Goal: Task Accomplishment & Management: Manage account settings

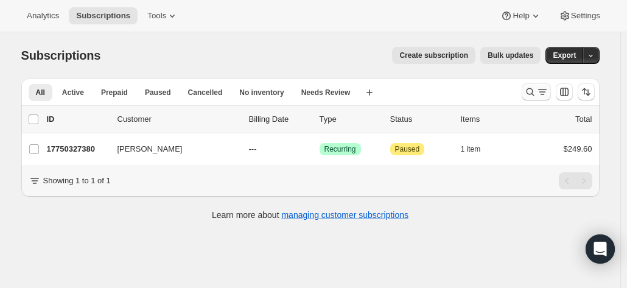
click at [529, 91] on icon "Search and filter results" at bounding box center [530, 92] width 8 height 8
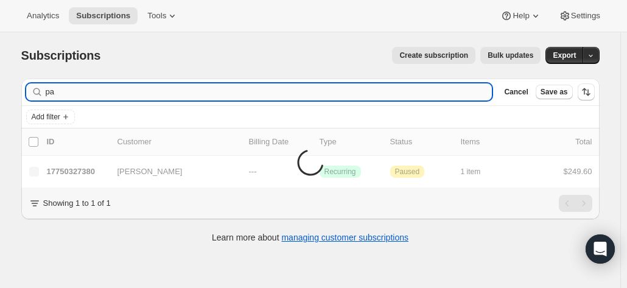
type input "p"
type input "n"
type input "m"
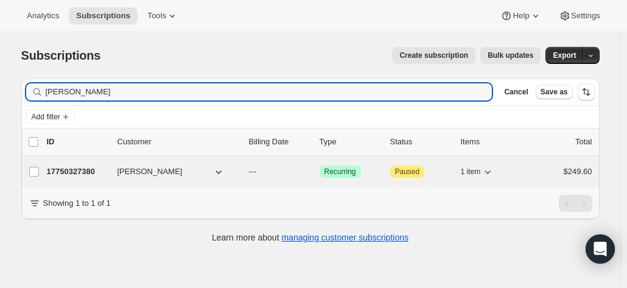
type input "paul sull"
click at [77, 166] on p "17750327380" at bounding box center [77, 172] width 61 height 12
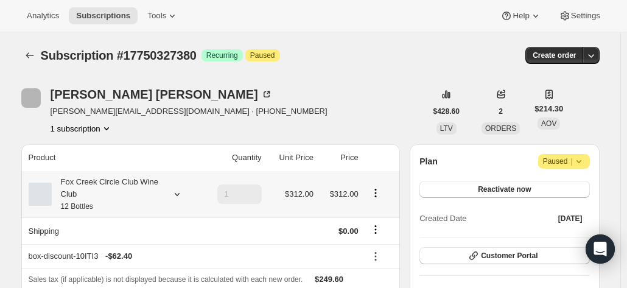
click at [133, 187] on div "Fox Creek Circle Club Wine Club 12 Bottles" at bounding box center [107, 194] width 110 height 37
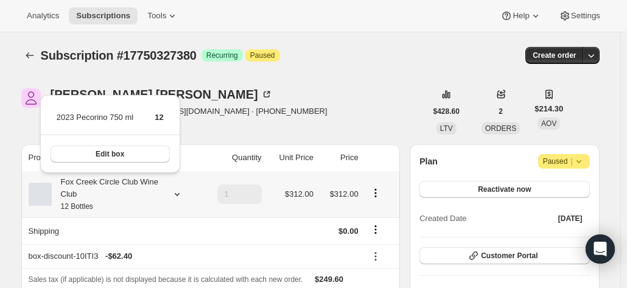
click at [133, 187] on div "Fox Creek Circle Club Wine Club 12 Bottles" at bounding box center [107, 194] width 110 height 37
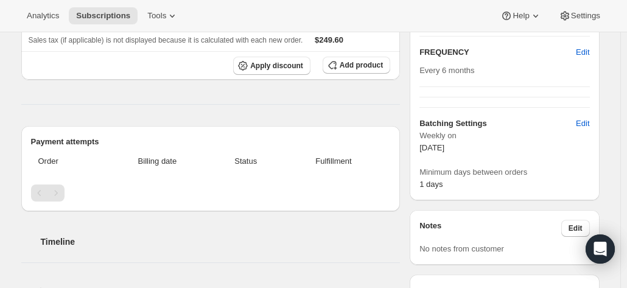
scroll to position [61, 0]
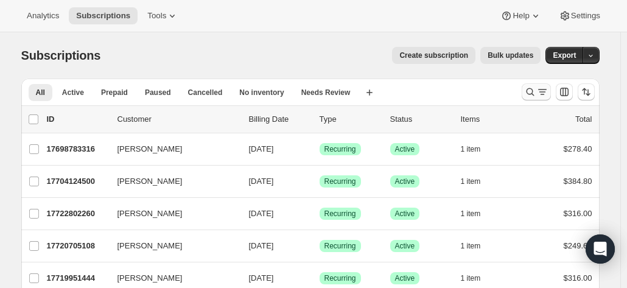
click at [536, 95] on icon "Search and filter results" at bounding box center [530, 92] width 12 height 12
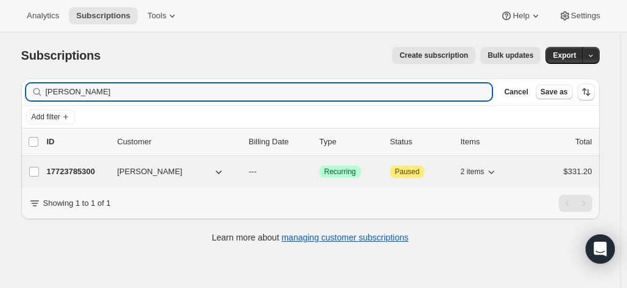
type input "michael heff"
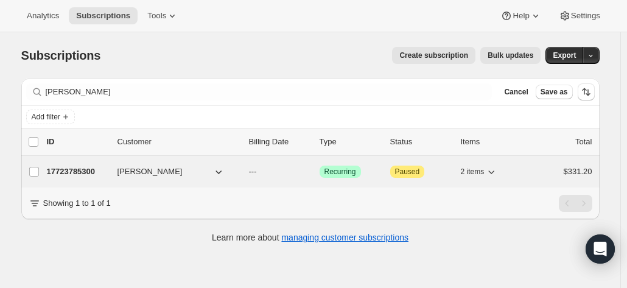
click at [93, 173] on p "17723785300" at bounding box center [77, 172] width 61 height 12
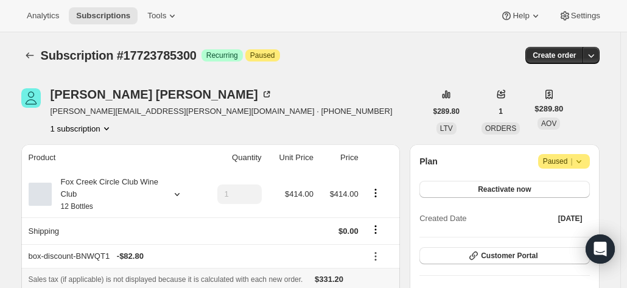
scroll to position [122, 0]
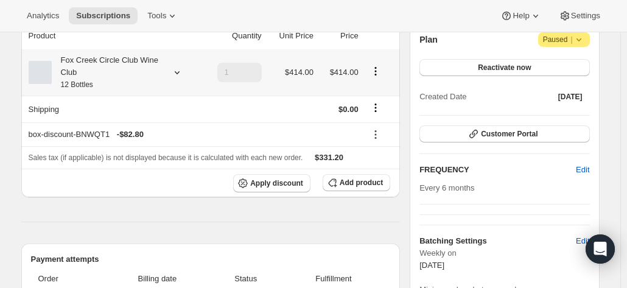
click at [161, 74] on div "Fox Creek Circle Club Wine Club 12 Bottles" at bounding box center [107, 72] width 110 height 37
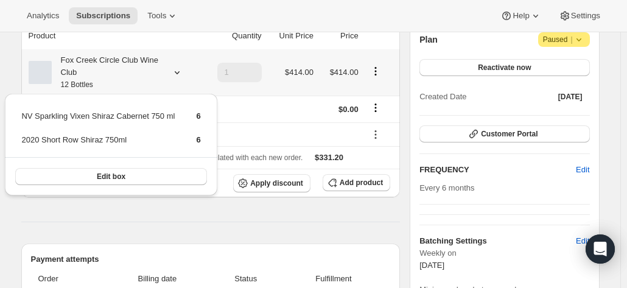
click at [161, 74] on div "Fox Creek Circle Club Wine Club 12 Bottles" at bounding box center [107, 72] width 110 height 37
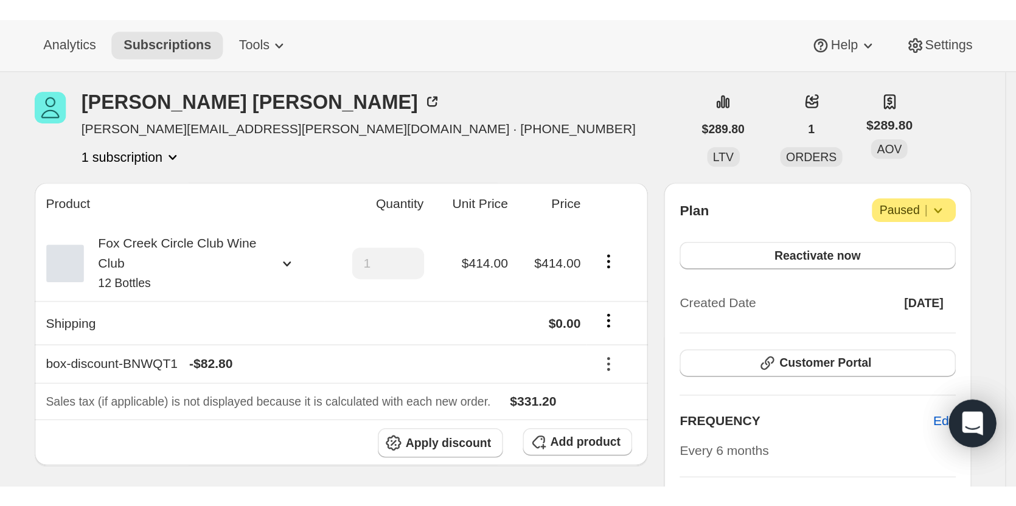
scroll to position [0, 0]
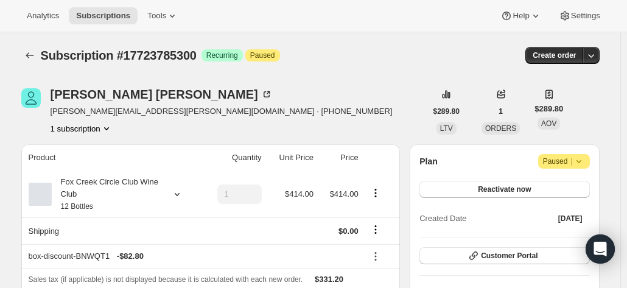
drag, startPoint x: 599, startPoint y: 89, endPoint x: 459, endPoint y: 84, distance: 140.1
click at [599, 89] on div "Michael Heffernan michael.l.heffernan@gmail.com · +61416029056 1 subscription $…" at bounding box center [310, 111] width 578 height 46
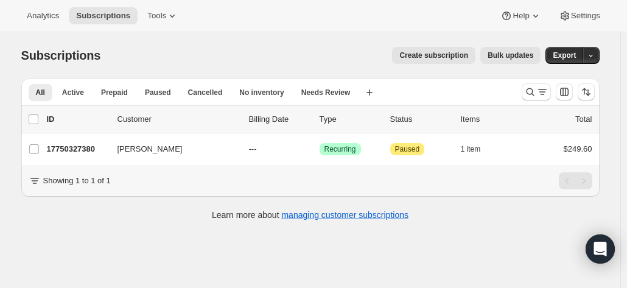
click at [618, 196] on div "Subscriptions. This page is ready Subscriptions Create subscription Bulk update…" at bounding box center [310, 176] width 620 height 288
click at [540, 89] on icon "Search and filter results" at bounding box center [542, 92] width 12 height 12
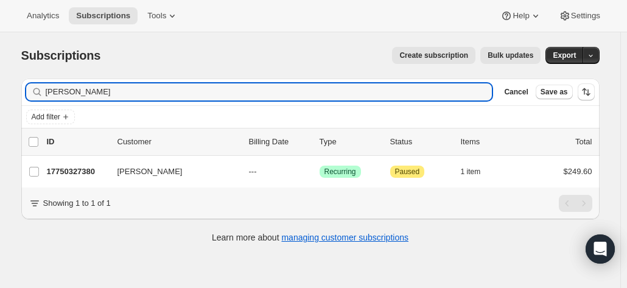
drag, startPoint x: 116, startPoint y: 90, endPoint x: 33, endPoint y: 52, distance: 90.7
click at [23, 77] on div "Filter subscribers paul sull Clear Cancel Save as Add filter 0 selected Update …" at bounding box center [306, 162] width 588 height 187
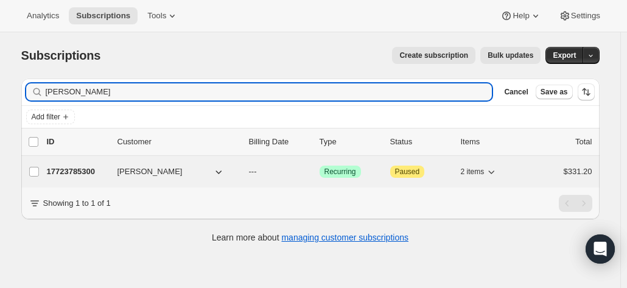
type input "michael heff"
click at [88, 172] on p "17723785300" at bounding box center [77, 172] width 61 height 12
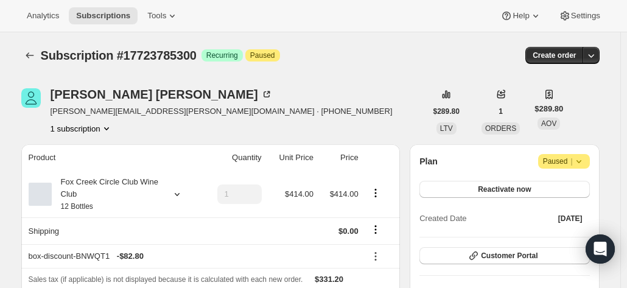
click at [585, 162] on icon at bounding box center [579, 161] width 12 height 12
click at [543, 189] on span "Cancel subscription" at bounding box center [568, 184] width 69 height 9
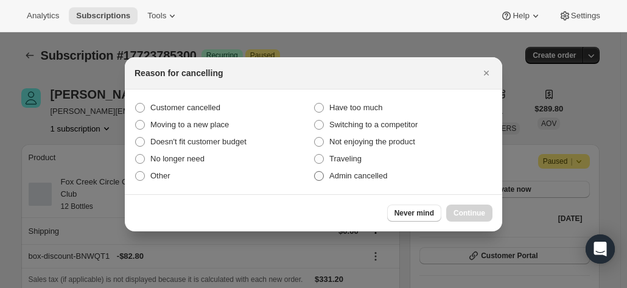
click at [320, 175] on span ":r38:" at bounding box center [319, 176] width 10 height 10
click at [315, 172] on input "Admin cancelled" at bounding box center [314, 171] width 1 height 1
radio input "true"
click at [460, 218] on button "Continue" at bounding box center [469, 212] width 46 height 17
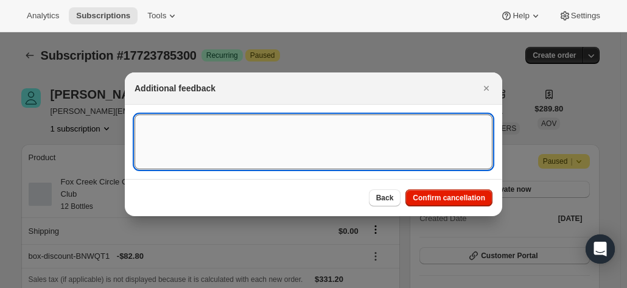
drag, startPoint x: 211, startPoint y: 161, endPoint x: 201, endPoint y: 154, distance: 12.2
click at [211, 160] on textarea ":r38:" at bounding box center [314, 141] width 358 height 55
paste textarea "Hi Anthea, I cancelled my membership some time ago. Regards Michael"
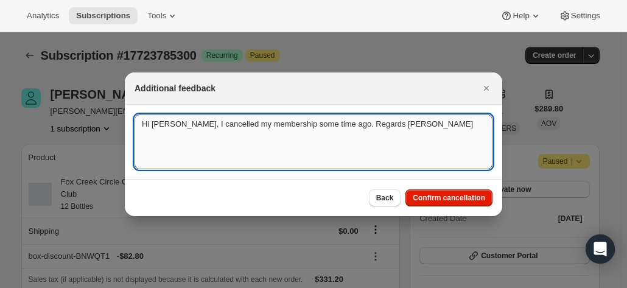
click at [135, 125] on textarea "Hi Anthea, I cancelled my membership some time ago. Regards Michael" at bounding box center [314, 141] width 358 height 55
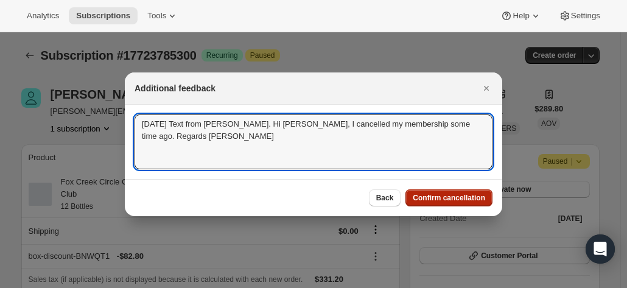
type textarea "26.9.25 Text from Michael. Hi Anthea, I cancelled my membership some time ago. …"
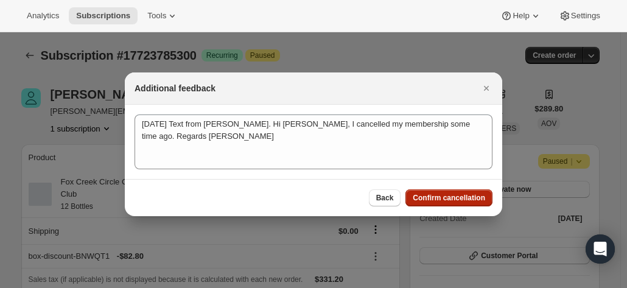
click at [432, 195] on span "Confirm cancellation" at bounding box center [449, 198] width 72 height 10
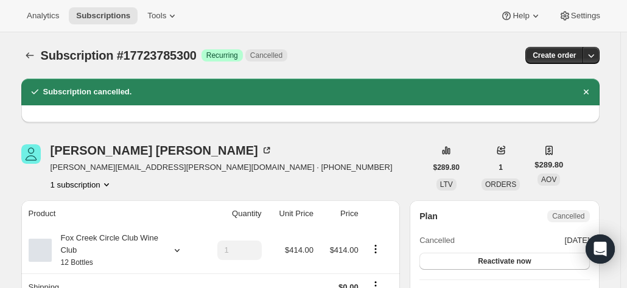
click at [593, 149] on div "Michael Heffernan michael.l.heffernan@gmail.com · +61416029056 1 subscription $…" at bounding box center [310, 167] width 578 height 46
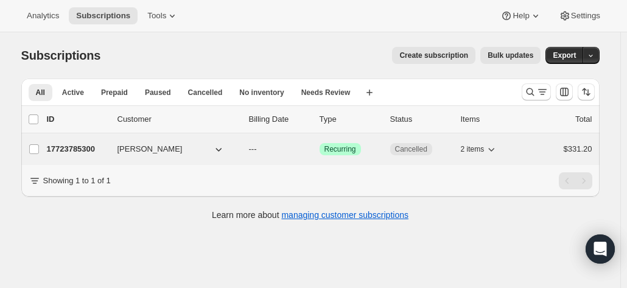
click at [149, 149] on span "Michael Heffernan" at bounding box center [149, 149] width 65 height 12
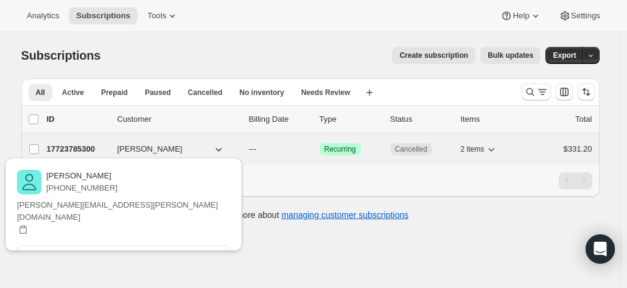
click at [75, 146] on p "17723785300" at bounding box center [77, 149] width 61 height 12
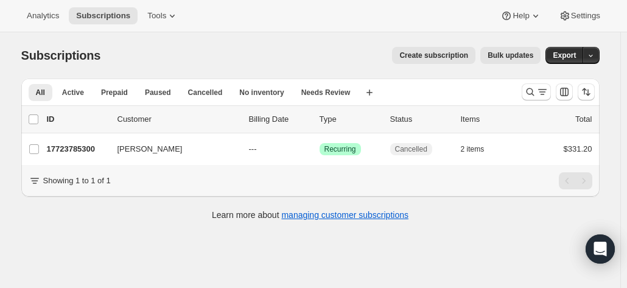
click at [534, 100] on div at bounding box center [558, 92] width 83 height 24
click at [529, 91] on icon "Search and filter results" at bounding box center [530, 92] width 8 height 8
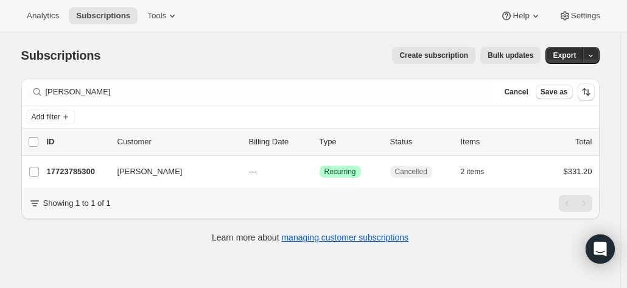
click at [146, 82] on div "Filter subscribers michael heff Clear Cancel Save as" at bounding box center [310, 92] width 578 height 27
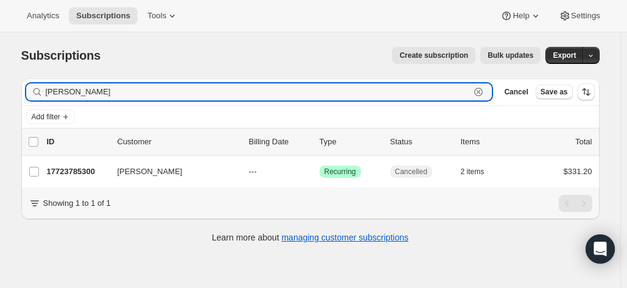
drag, startPoint x: 138, startPoint y: 88, endPoint x: -6, endPoint y: 79, distance: 144.5
click at [0, 79] on html "Analytics Subscriptions Tools Help Settings Skip to content Subscriptions. This…" at bounding box center [313, 144] width 627 height 288
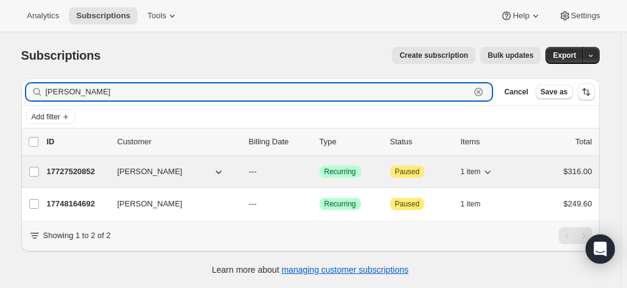
type input "john ann"
click at [82, 173] on p "17727520852" at bounding box center [77, 172] width 61 height 12
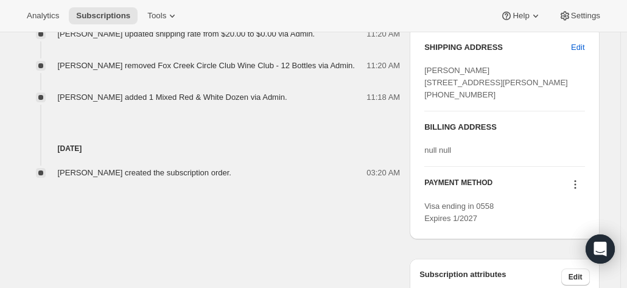
scroll to position [657, 0]
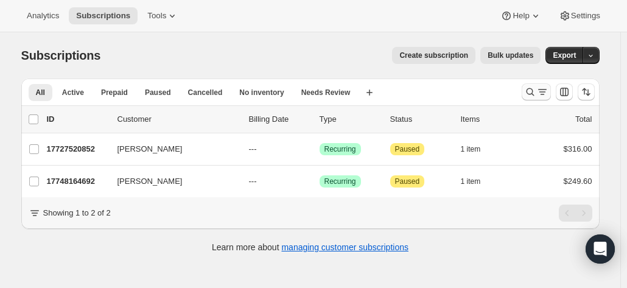
click at [539, 92] on icon "Search and filter results" at bounding box center [542, 92] width 12 height 12
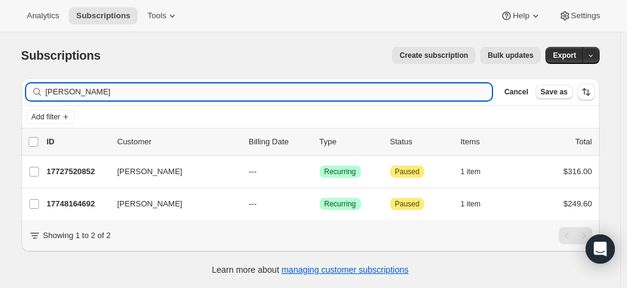
click at [191, 91] on input "john ann" at bounding box center [269, 91] width 447 height 17
drag, startPoint x: 144, startPoint y: 91, endPoint x: 7, endPoint y: 77, distance: 137.0
click at [7, 77] on div "Subscriptions. This page is ready Subscriptions Create subscription Bulk update…" at bounding box center [310, 176] width 620 height 288
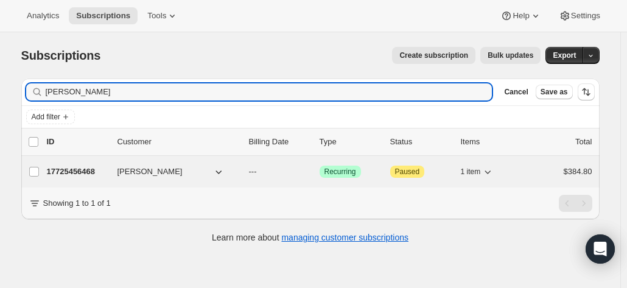
type input "craig adam"
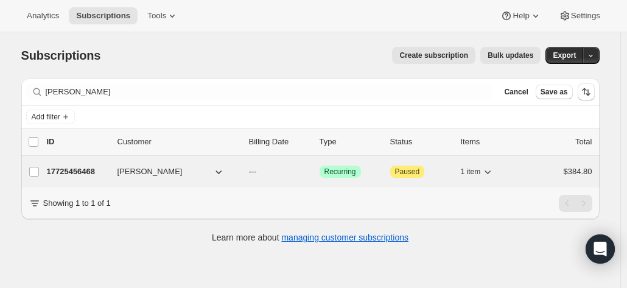
click at [100, 171] on p "17725456468" at bounding box center [77, 172] width 61 height 12
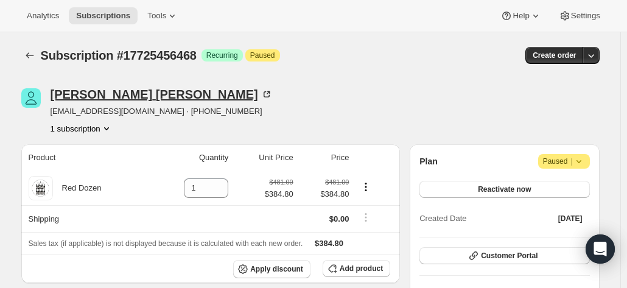
click at [260, 91] on icon at bounding box center [266, 94] width 12 height 12
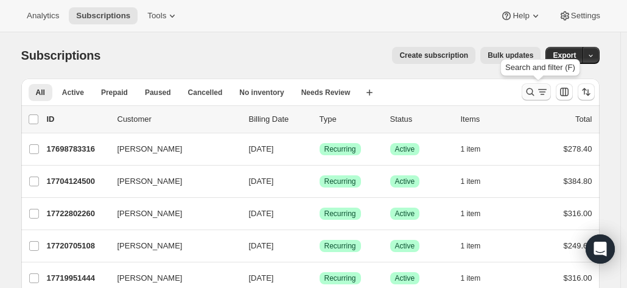
click at [534, 89] on icon "Search and filter results" at bounding box center [530, 92] width 8 height 8
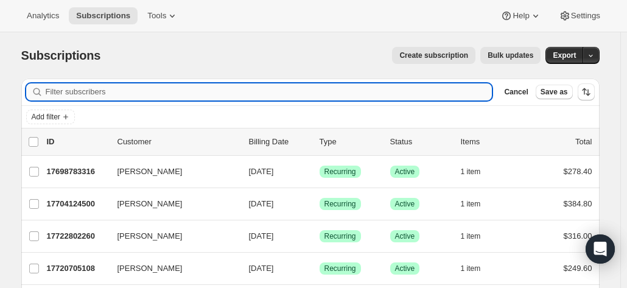
click at [146, 100] on input "Filter subscribers" at bounding box center [269, 91] width 447 height 17
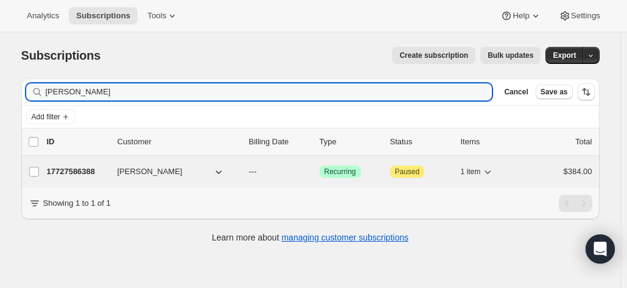
type input "richard hewett"
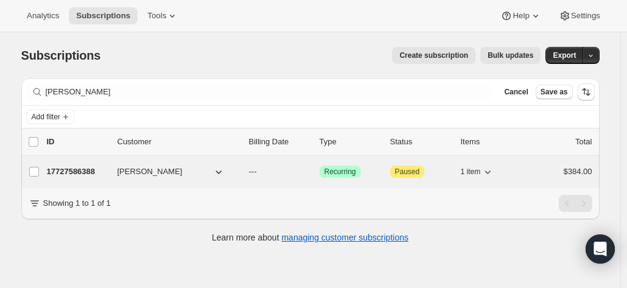
click at [75, 166] on p "17727586388" at bounding box center [77, 172] width 61 height 12
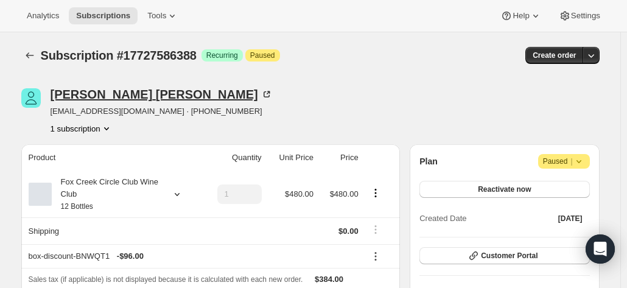
click at [260, 90] on icon at bounding box center [266, 94] width 12 height 12
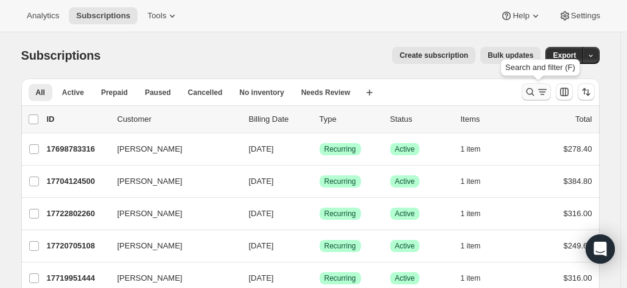
click at [529, 89] on icon "Search and filter results" at bounding box center [530, 92] width 12 height 12
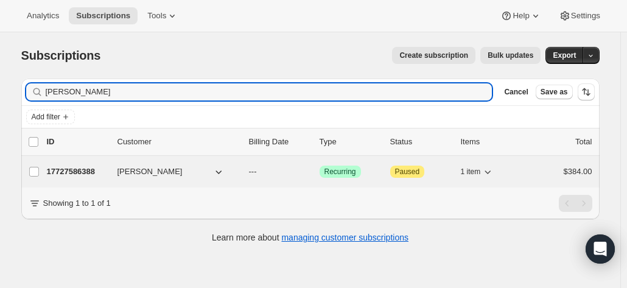
type input "[PERSON_NAME]"
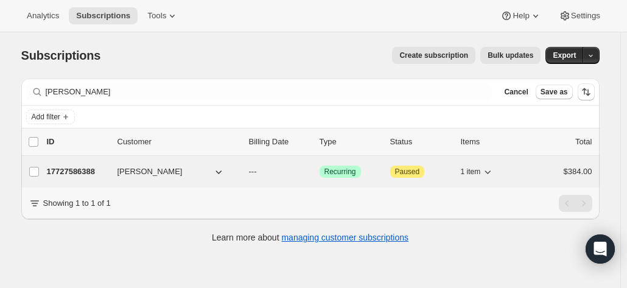
click at [78, 164] on div "17727586388 Richard Hewett --- Success Recurring Attention Paused 1 item $384.00" at bounding box center [319, 171] width 545 height 17
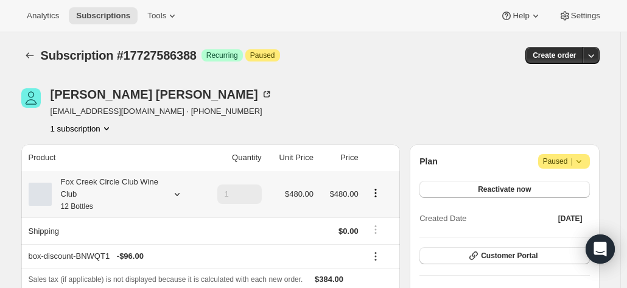
click at [145, 193] on div "Fox Creek Circle Club Wine Club 12 Bottles" at bounding box center [107, 194] width 110 height 37
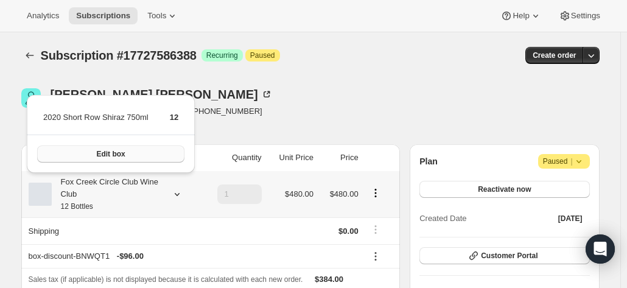
click at [127, 154] on button "Edit box" at bounding box center [110, 153] width 147 height 17
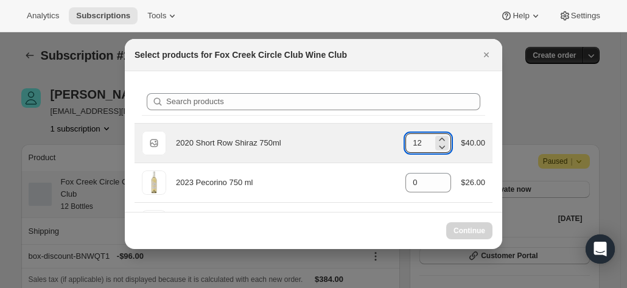
drag, startPoint x: 424, startPoint y: 143, endPoint x: 392, endPoint y: 144, distance: 31.7
click at [392, 144] on div "Default Title 2020 Short Row Shiraz 750ml gid://shopify/ProductVariant/42071335…" at bounding box center [313, 143] width 343 height 24
type input "12"
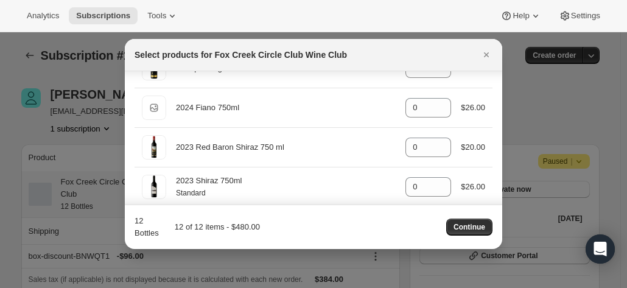
scroll to position [548, 0]
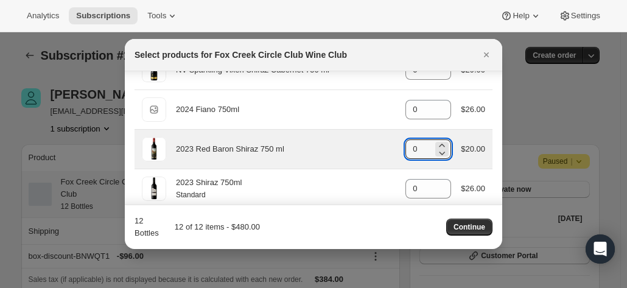
drag, startPoint x: 420, startPoint y: 142, endPoint x: 393, endPoint y: 142, distance: 27.4
click at [393, 142] on div "2023 Red Baron Shiraz 750 ml gid://shopify/ProductVariant/41582882521172 0 $20.…" at bounding box center [313, 149] width 343 height 24
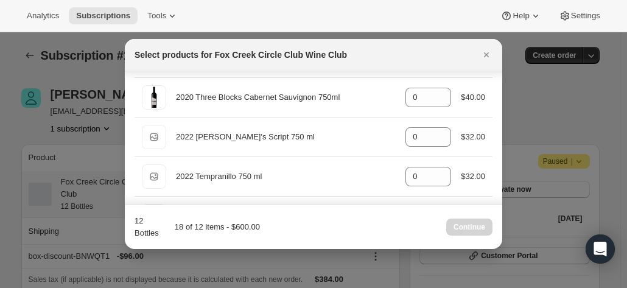
scroll to position [0, 0]
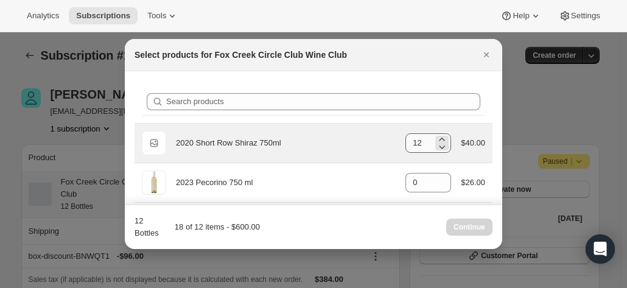
type input "6"
drag, startPoint x: 422, startPoint y: 143, endPoint x: 388, endPoint y: 142, distance: 33.5
click at [388, 142] on div "Default Title 2020 Short Row Shiraz 750ml gid://shopify/ProductVariant/42071335…" at bounding box center [313, 143] width 343 height 24
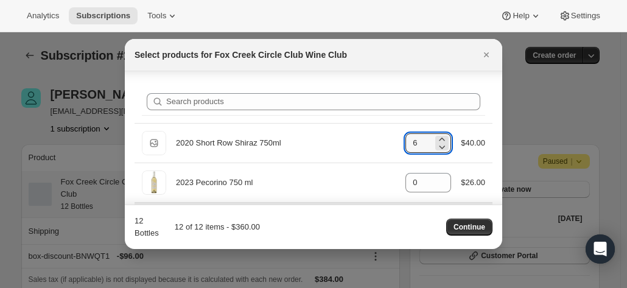
scroll to position [61, 0]
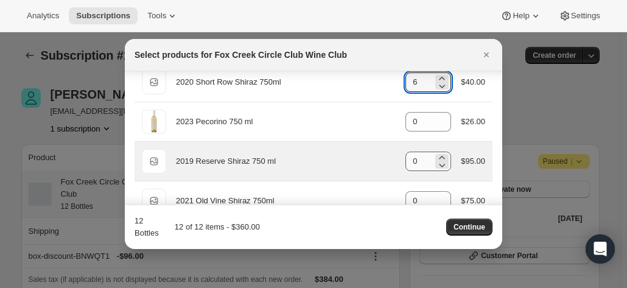
type input "6"
click at [418, 162] on input "0" at bounding box center [418, 161] width 27 height 19
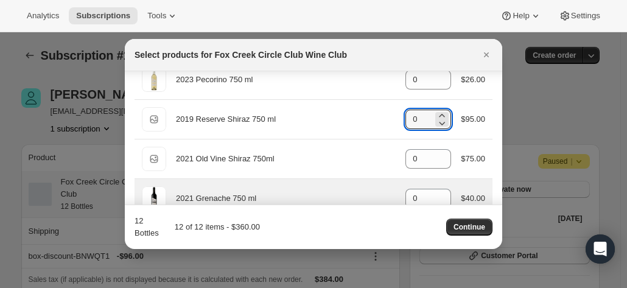
scroll to position [122, 0]
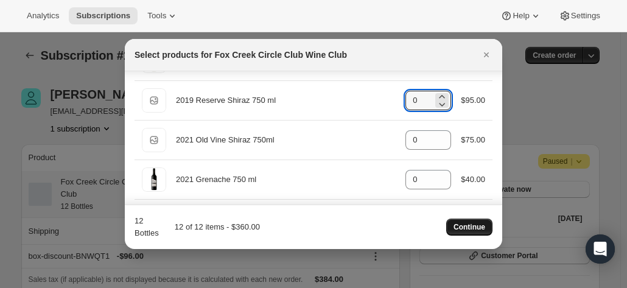
click at [463, 225] on span "Continue" at bounding box center [469, 227] width 32 height 10
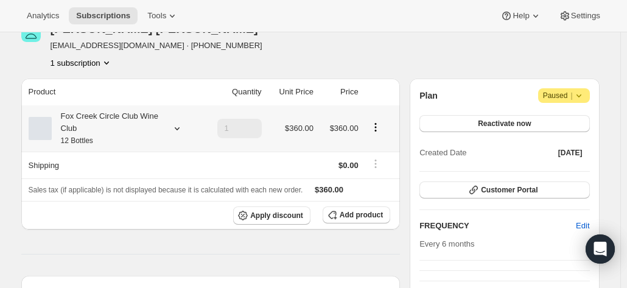
click at [174, 128] on icon at bounding box center [177, 128] width 12 height 12
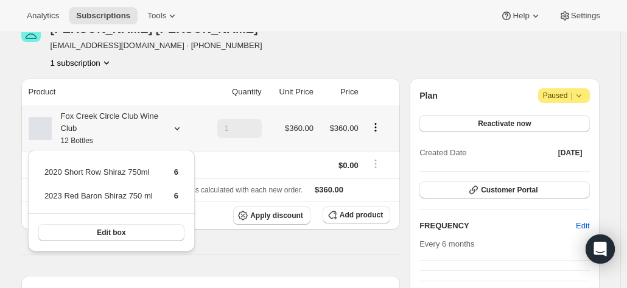
click at [174, 128] on icon at bounding box center [177, 128] width 12 height 12
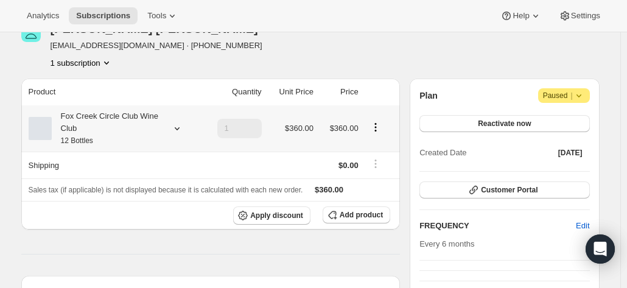
click at [173, 128] on icon at bounding box center [177, 128] width 12 height 12
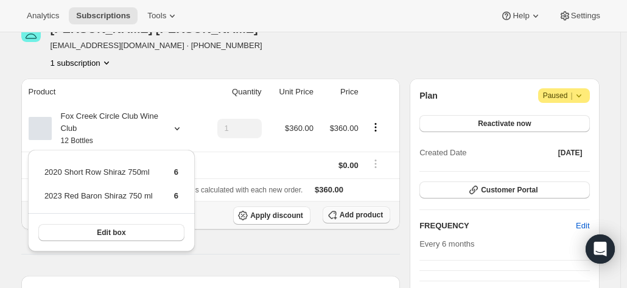
click at [363, 216] on span "Add product" at bounding box center [361, 215] width 43 height 10
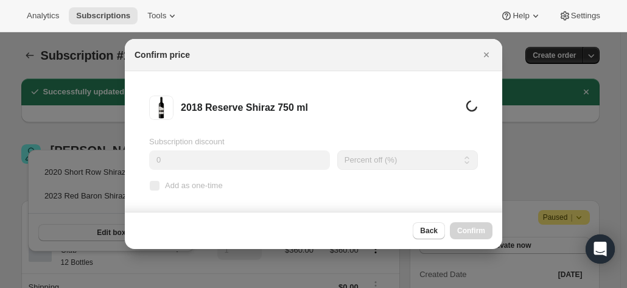
scroll to position [0, 0]
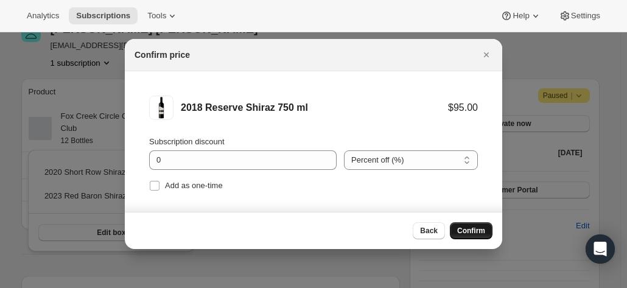
click at [467, 229] on span "Confirm" at bounding box center [471, 231] width 28 height 10
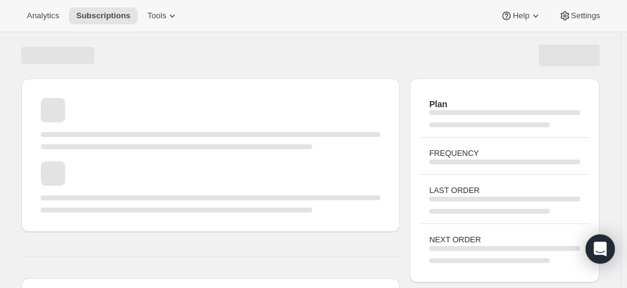
scroll to position [122, 0]
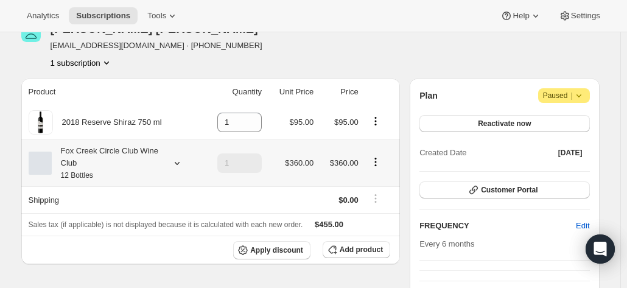
click at [179, 165] on icon at bounding box center [177, 163] width 12 height 12
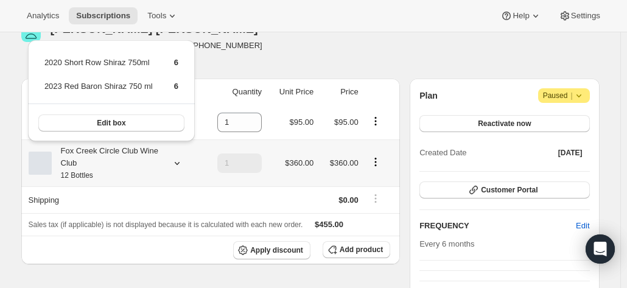
click at [369, 161] on button "Product actions" at bounding box center [375, 161] width 19 height 13
click at [374, 160] on icon "Product actions" at bounding box center [375, 162] width 12 height 12
click at [375, 210] on span "Remove" at bounding box center [378, 205] width 29 height 9
type input "0"
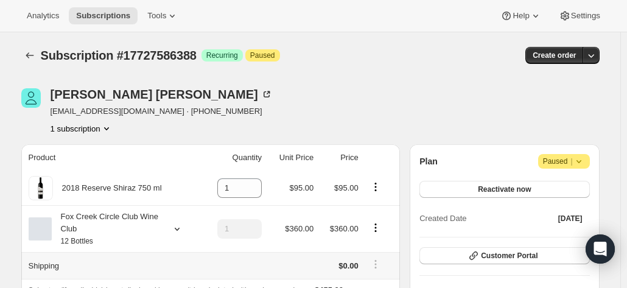
scroll to position [122, 0]
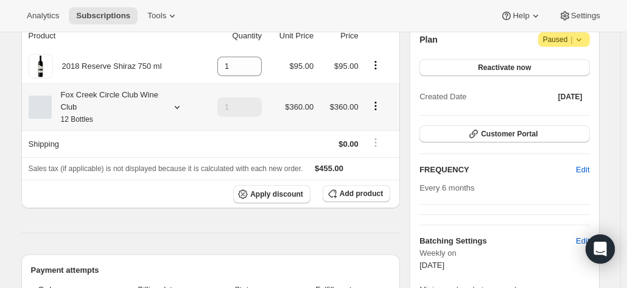
click at [376, 103] on icon "Product actions" at bounding box center [375, 103] width 2 height 2
click at [376, 148] on span "Remove" at bounding box center [378, 149] width 29 height 9
type input "0"
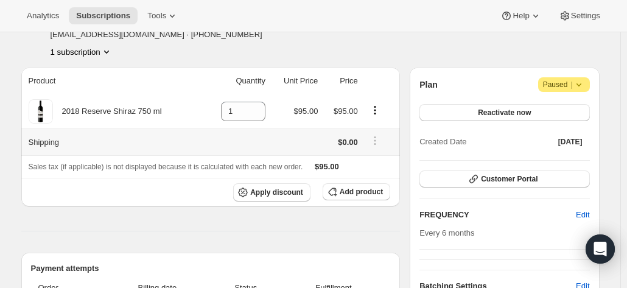
scroll to position [61, 0]
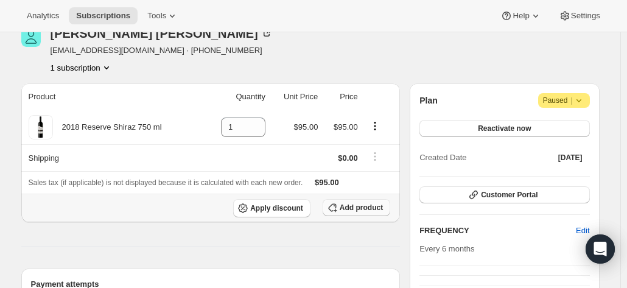
click at [348, 201] on button "Add product" at bounding box center [357, 207] width 68 height 17
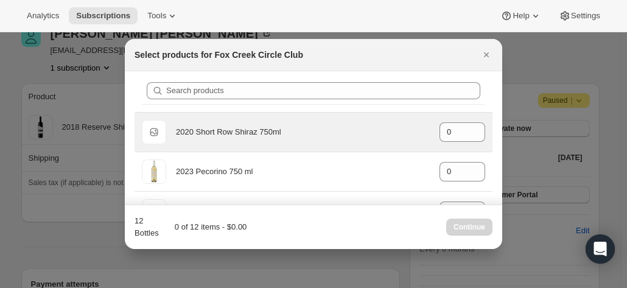
scroll to position [0, 0]
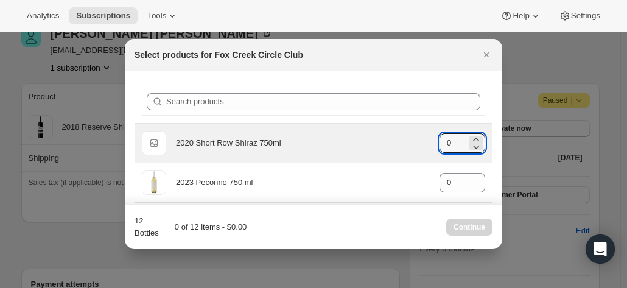
drag, startPoint x: 435, startPoint y: 142, endPoint x: 420, endPoint y: 141, distance: 14.7
click at [420, 142] on div "Default Title 2020 Short Row Shiraz 750ml gid://shopify/ProductVariant/42071335…" at bounding box center [313, 143] width 343 height 24
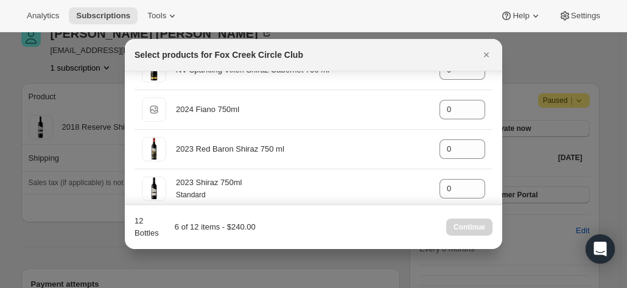
scroll to position [609, 0]
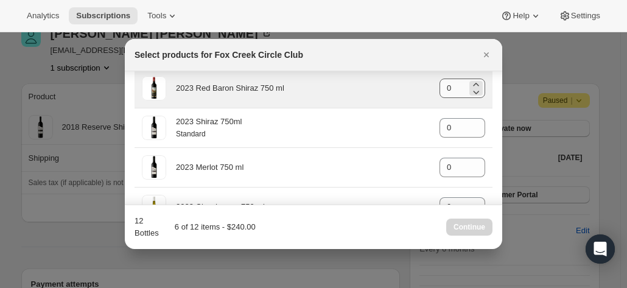
type input "6"
drag, startPoint x: 460, startPoint y: 88, endPoint x: 422, endPoint y: 81, distance: 38.3
click at [422, 81] on div "2023 Red Baron Shiraz 750 ml gid://shopify/ProductVariant/41582882521172 0" at bounding box center [313, 88] width 343 height 24
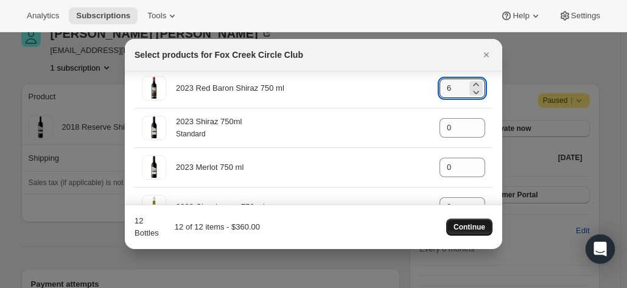
type input "6"
click at [481, 228] on span "Continue" at bounding box center [469, 227] width 32 height 10
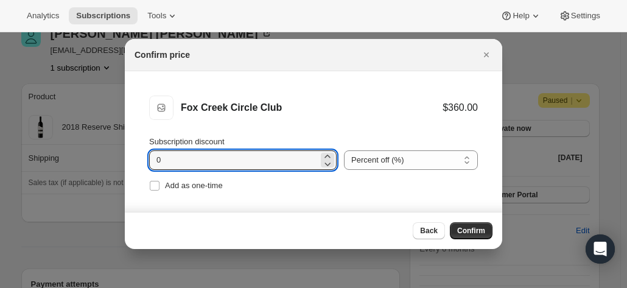
drag, startPoint x: 162, startPoint y: 169, endPoint x: 116, endPoint y: 150, distance: 49.7
type input "20"
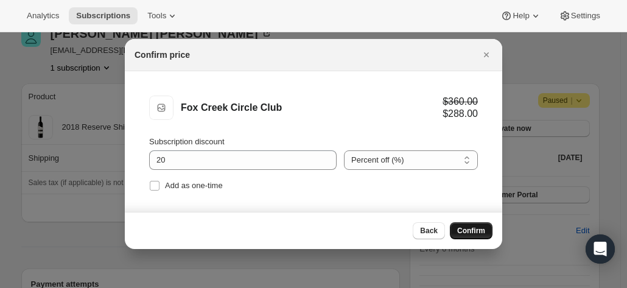
click at [470, 223] on button "Confirm" at bounding box center [471, 230] width 43 height 17
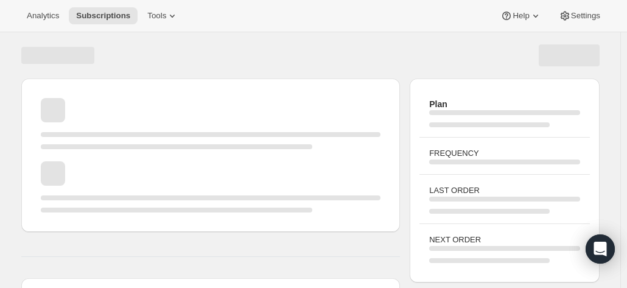
scroll to position [61, 0]
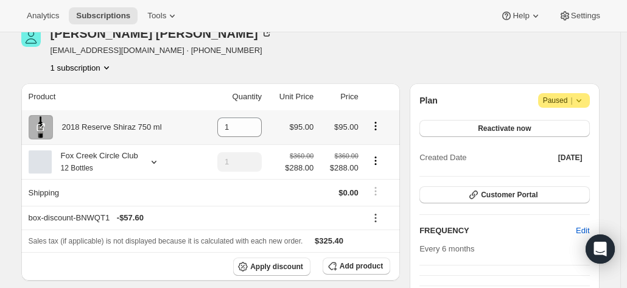
click at [377, 128] on icon "Product actions" at bounding box center [375, 126] width 12 height 12
click at [377, 127] on icon "Product actions" at bounding box center [375, 126] width 12 height 12
drag, startPoint x: 239, startPoint y: 128, endPoint x: 214, endPoint y: 126, distance: 24.5
click at [214, 126] on td "1" at bounding box center [233, 127] width 65 height 34
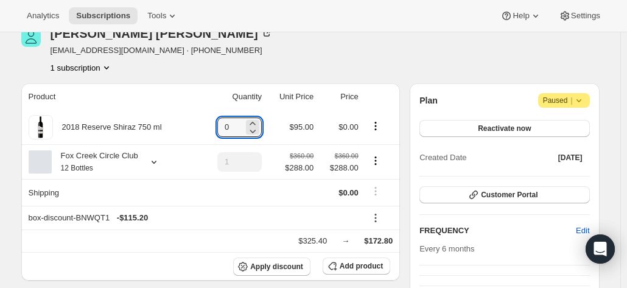
type input "0"
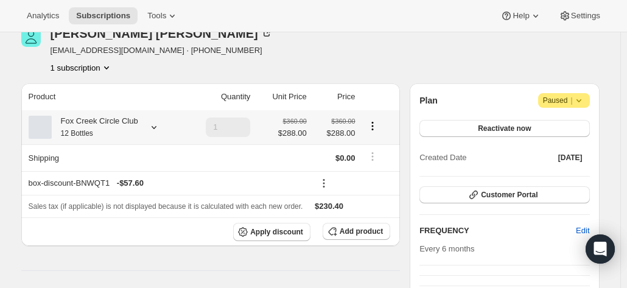
click at [90, 129] on small "12 Bottles" at bounding box center [77, 133] width 32 height 9
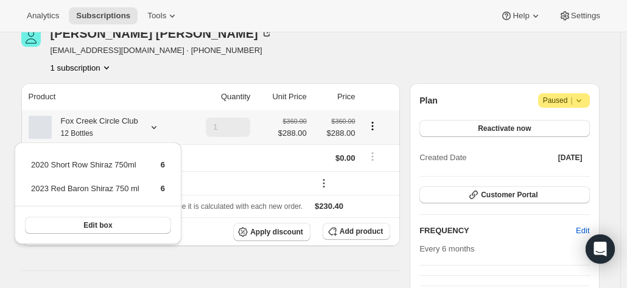
click at [90, 129] on small "12 Bottles" at bounding box center [77, 133] width 32 height 9
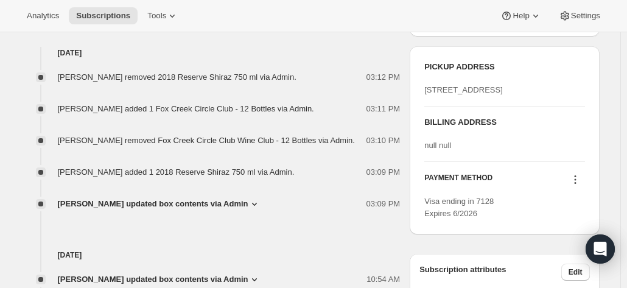
scroll to position [487, 0]
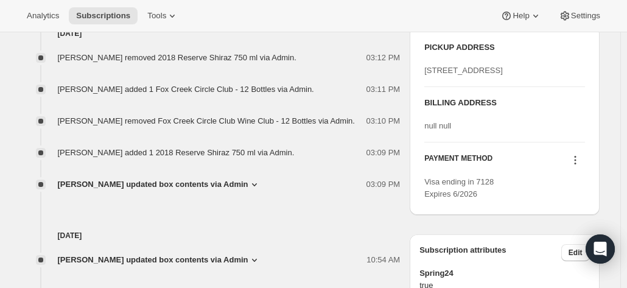
click at [579, 166] on icon at bounding box center [575, 160] width 12 height 12
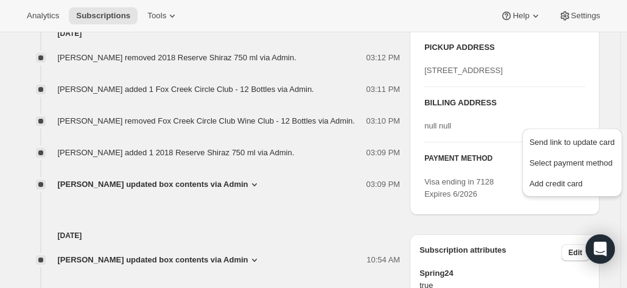
click at [464, 132] on div "null null" at bounding box center [504, 126] width 160 height 12
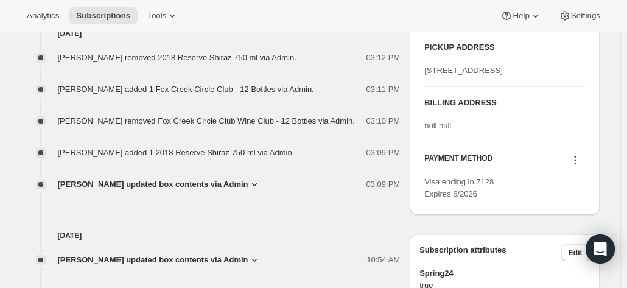
click at [578, 166] on icon at bounding box center [575, 160] width 12 height 12
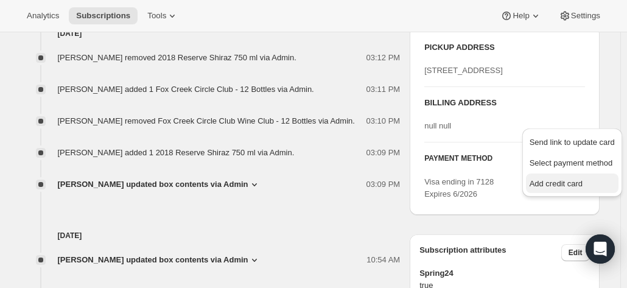
click at [564, 187] on span "Add credit card" at bounding box center [555, 183] width 53 height 9
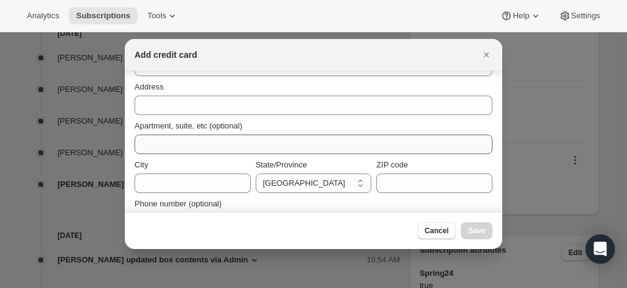
scroll to position [212, 0]
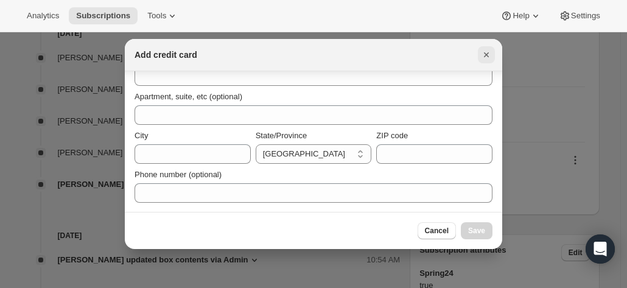
click at [491, 58] on icon "Close" at bounding box center [486, 55] width 12 height 12
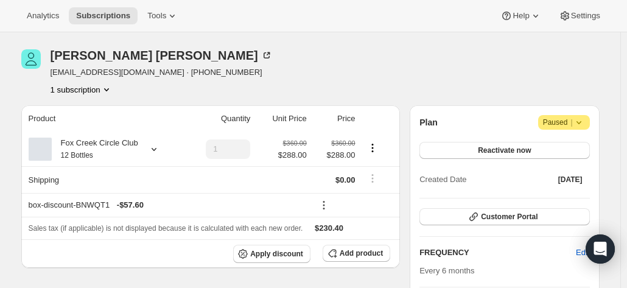
scroll to position [0, 0]
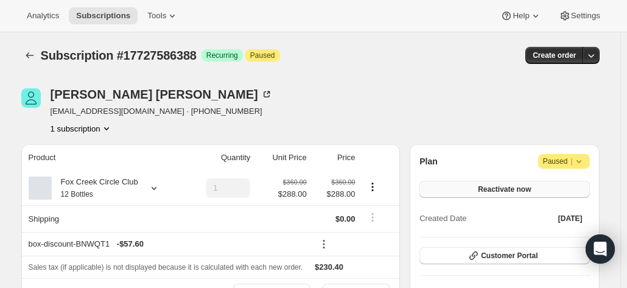
click at [480, 188] on button "Reactivate now" at bounding box center [504, 189] width 170 height 17
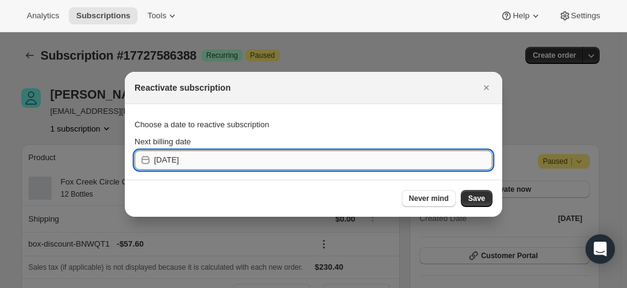
click at [241, 157] on input "2025-09-27" at bounding box center [323, 159] width 338 height 19
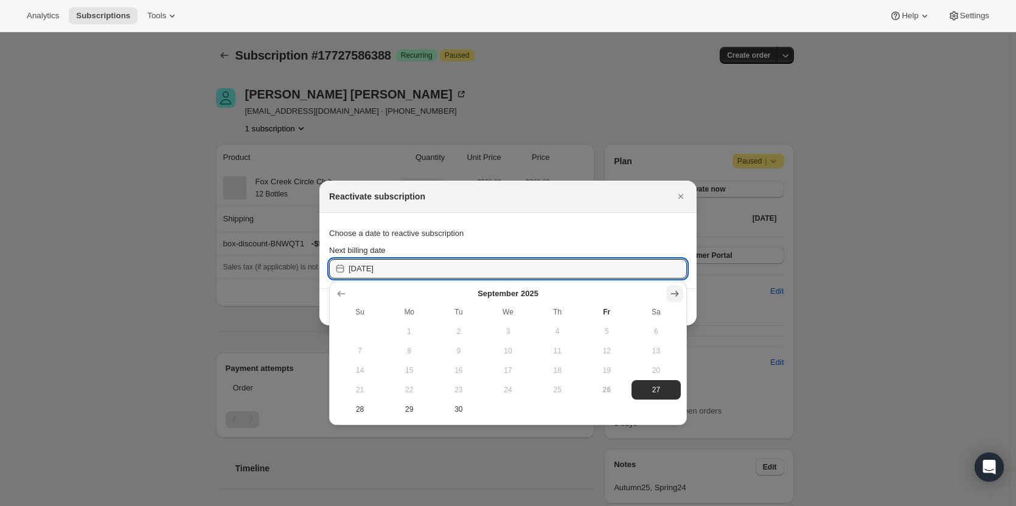
click at [626, 287] on icon "Show next month, October 2025" at bounding box center [675, 294] width 12 height 12
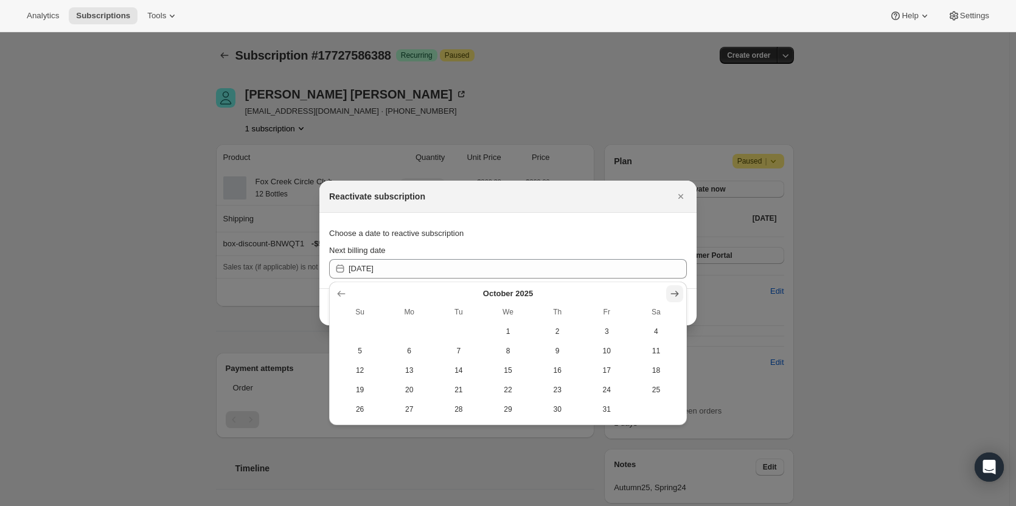
click at [626, 287] on icon "Show next month, November 2025" at bounding box center [675, 294] width 12 height 12
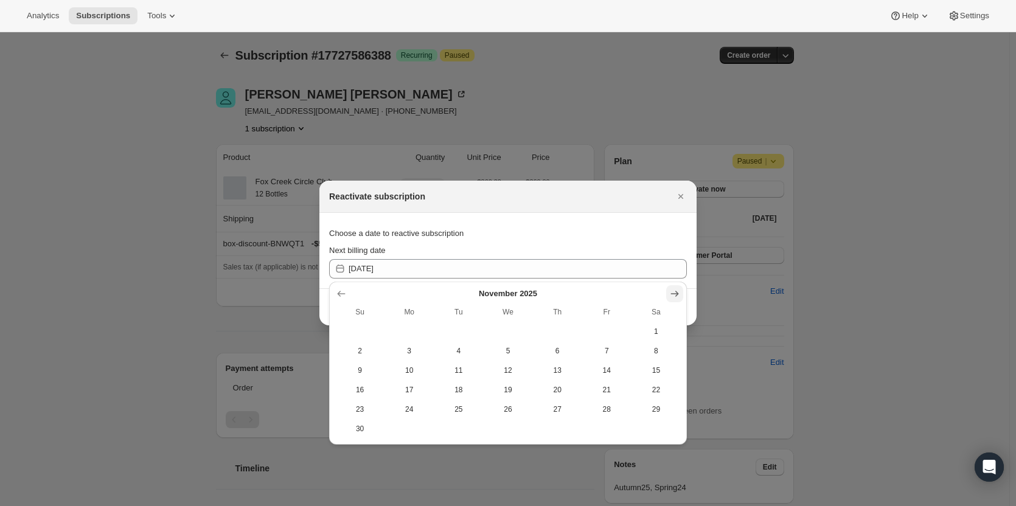
click at [626, 287] on icon "Show next month, December 2025" at bounding box center [675, 294] width 12 height 12
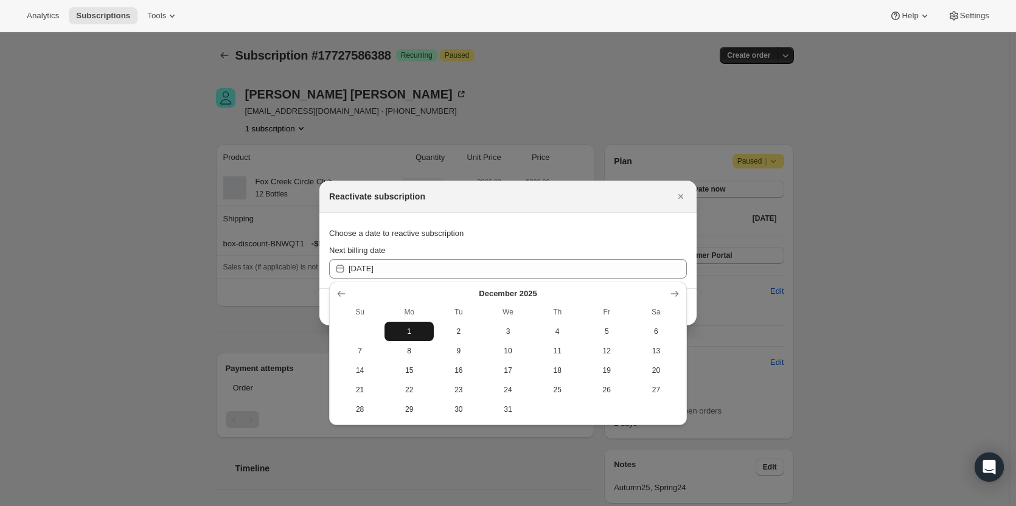
click at [409, 287] on span "1" at bounding box center [410, 332] width 40 height 10
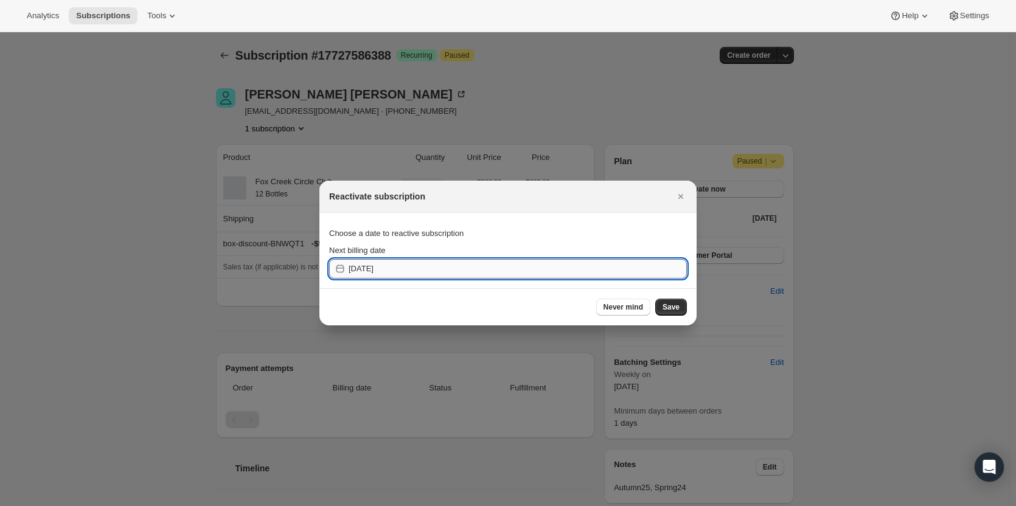
click at [404, 274] on input "2025-11-30" at bounding box center [518, 268] width 338 height 19
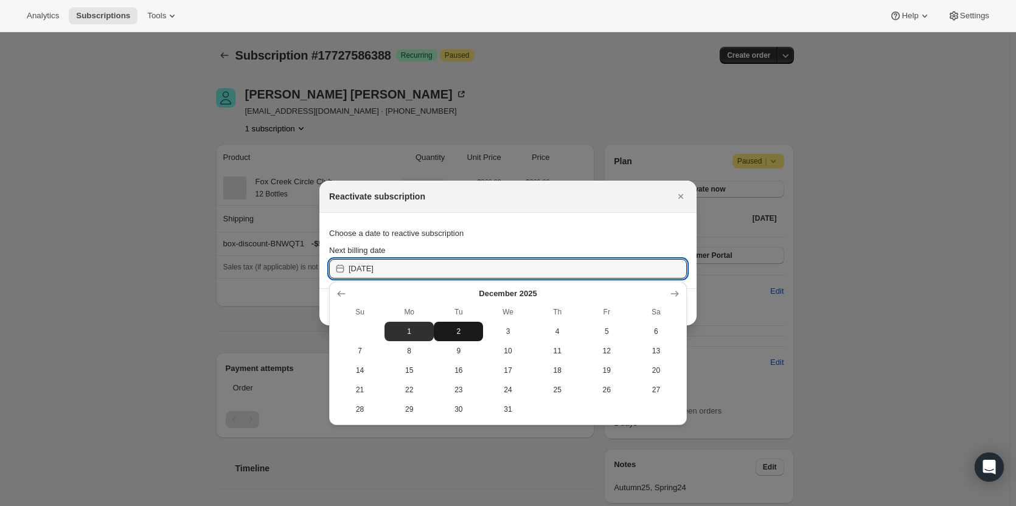
click at [448, 287] on span "2" at bounding box center [459, 332] width 40 height 10
type input "2025-12-01"
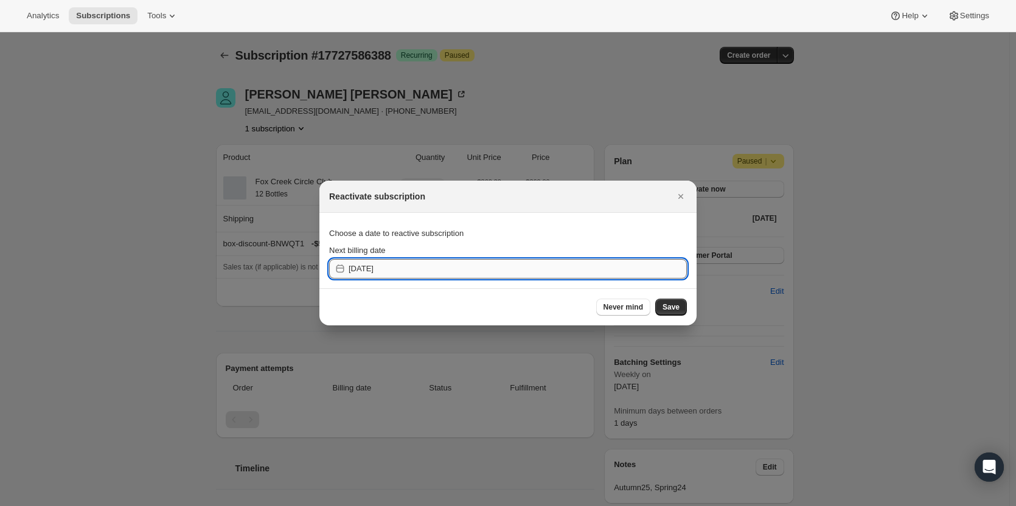
click at [397, 271] on input "2025-12-01" at bounding box center [518, 268] width 338 height 19
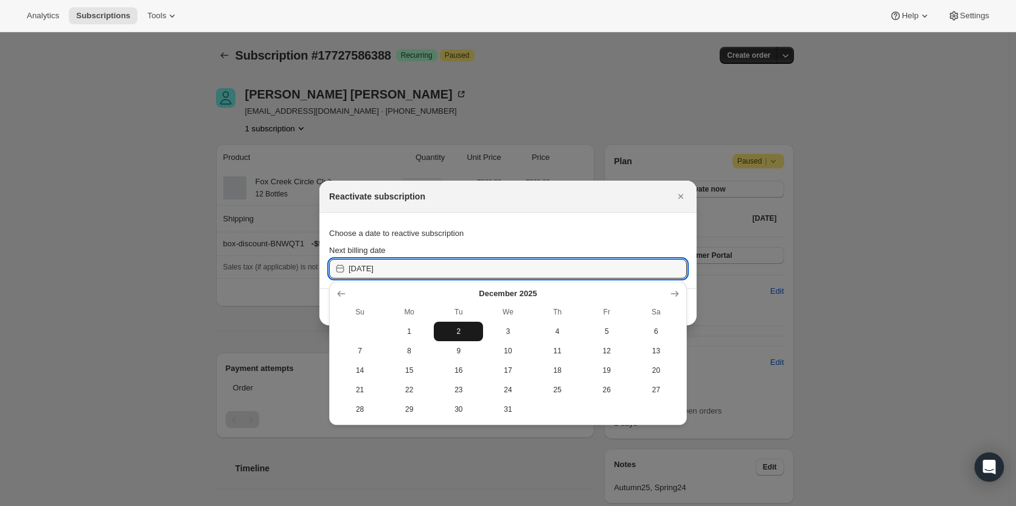
click at [444, 287] on button "2" at bounding box center [458, 331] width 49 height 19
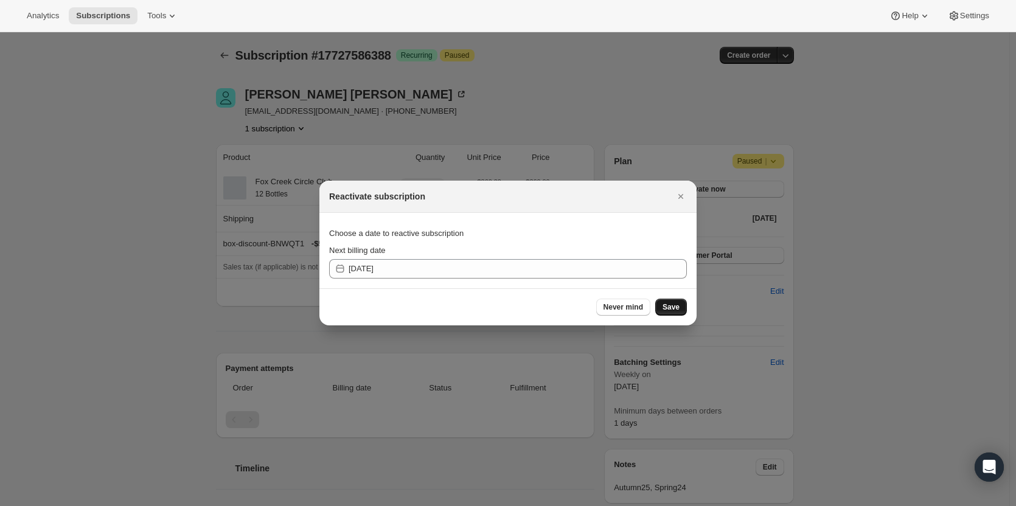
click at [626, 287] on span "Save" at bounding box center [671, 307] width 17 height 10
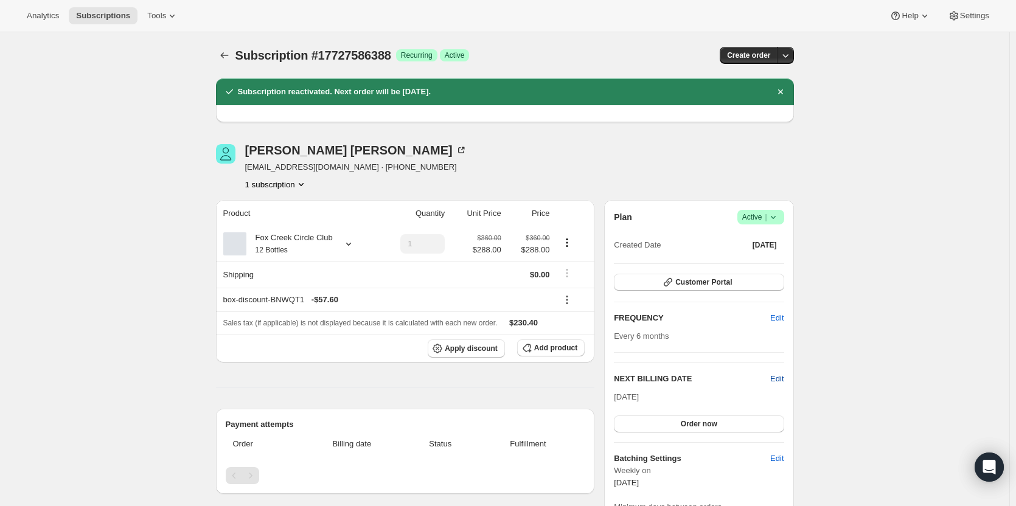
click at [626, 287] on span "Edit" at bounding box center [776, 379] width 13 height 12
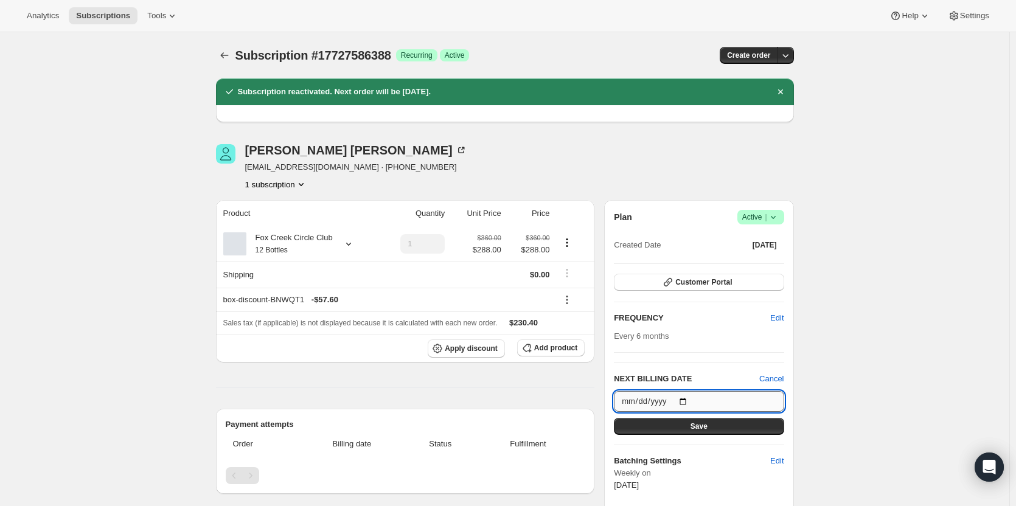
click at [626, 287] on input "2025-12-02" at bounding box center [699, 401] width 170 height 21
click at [626, 287] on button "Save" at bounding box center [699, 426] width 170 height 17
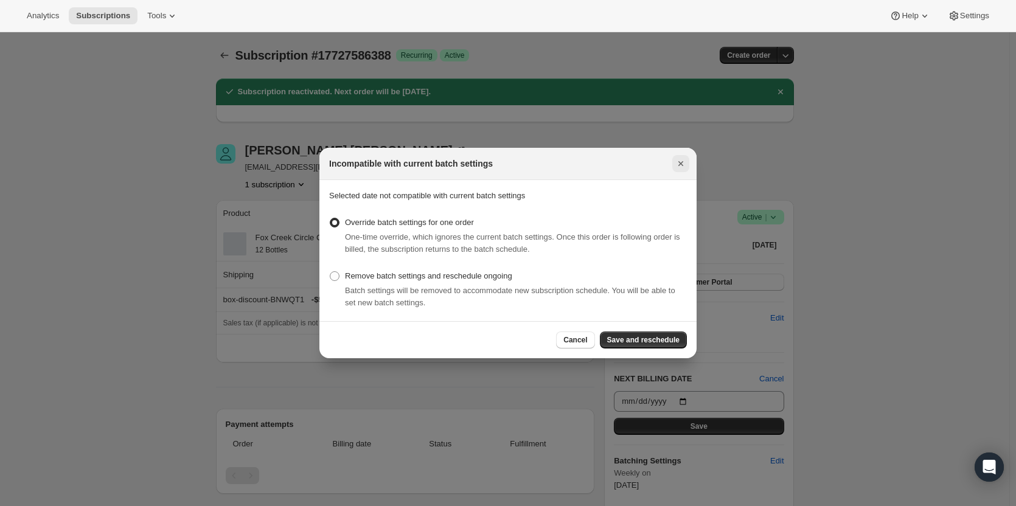
click at [626, 162] on icon "Close" at bounding box center [681, 164] width 12 height 12
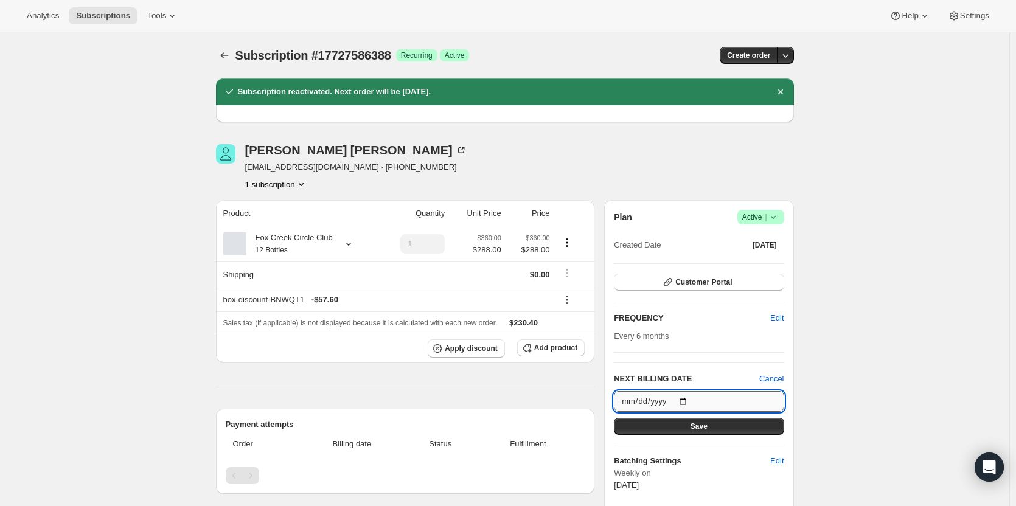
click at [626, 287] on input "2025-12-01" at bounding box center [699, 401] width 170 height 21
type input "2025-12-02"
click at [626, 287] on button "Save" at bounding box center [699, 426] width 170 height 17
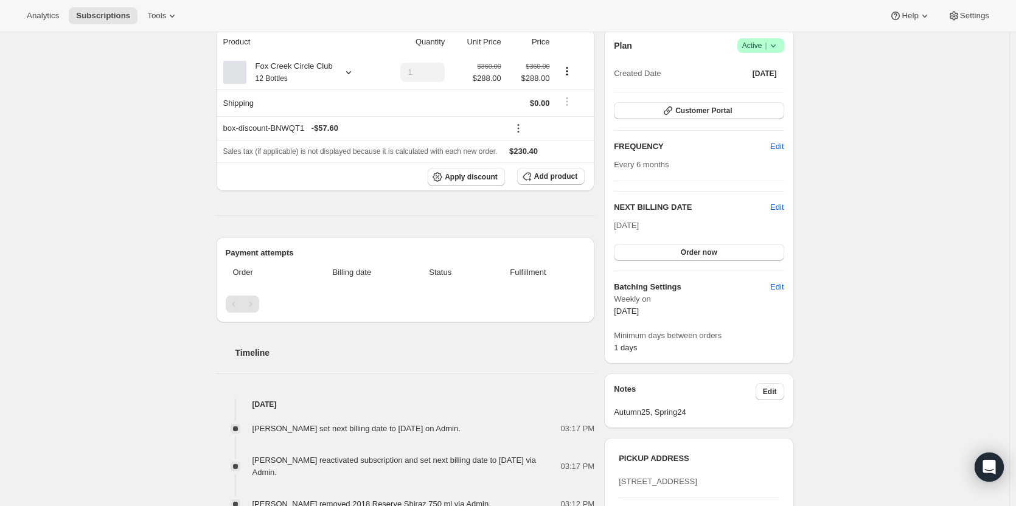
scroll to position [122, 0]
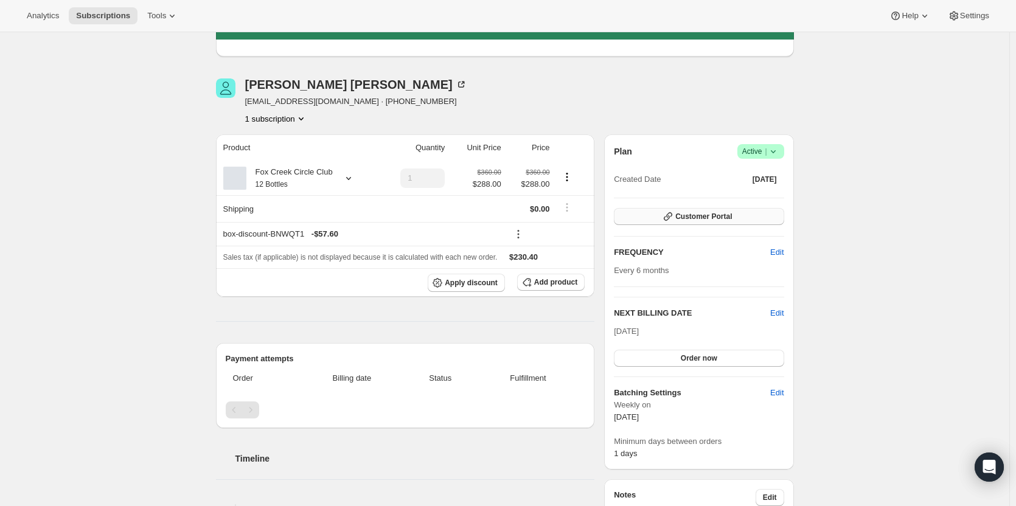
click at [626, 217] on span "Customer Portal" at bounding box center [704, 217] width 57 height 10
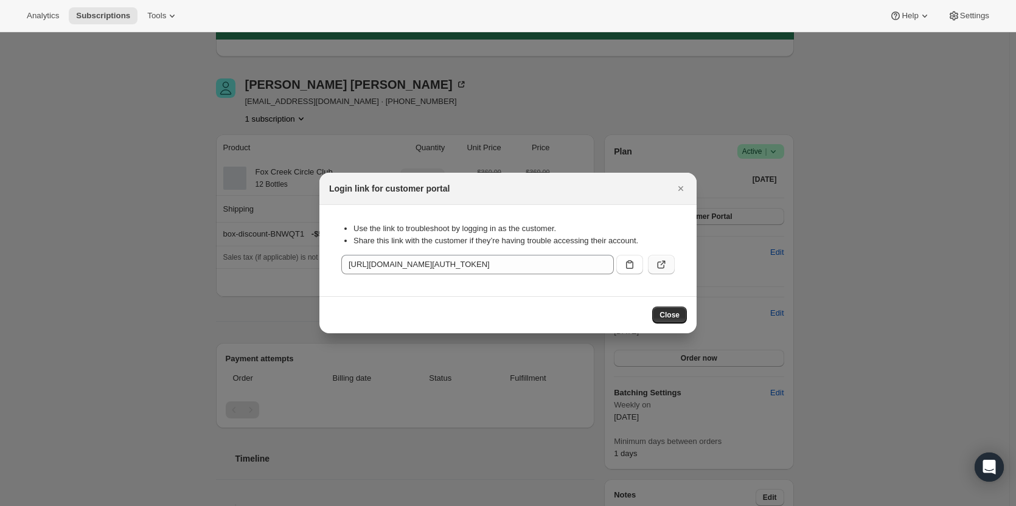
click at [626, 259] on icon ":rju:" at bounding box center [661, 265] width 12 height 12
drag, startPoint x: 677, startPoint y: 183, endPoint x: 666, endPoint y: 189, distance: 12.5
click at [626, 183] on icon "Close" at bounding box center [681, 189] width 12 height 12
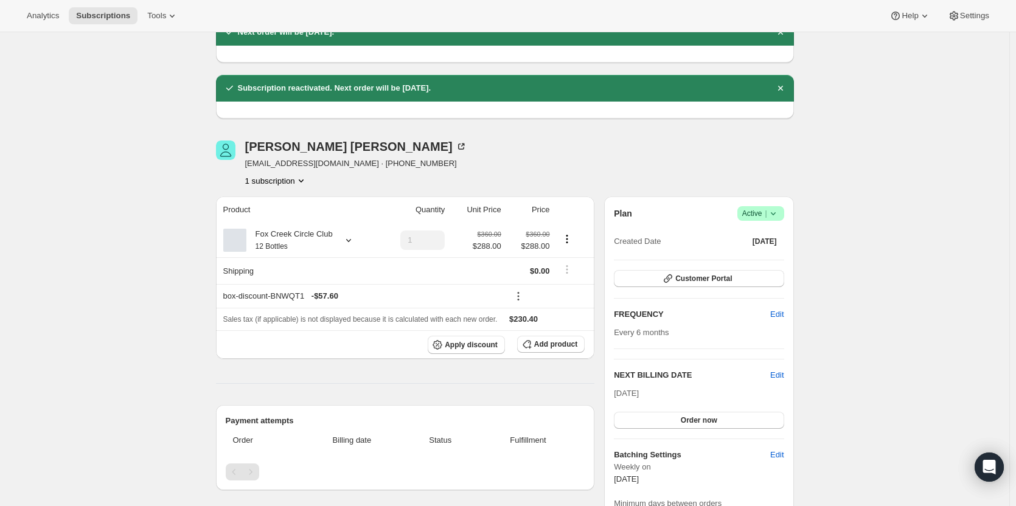
scroll to position [0, 0]
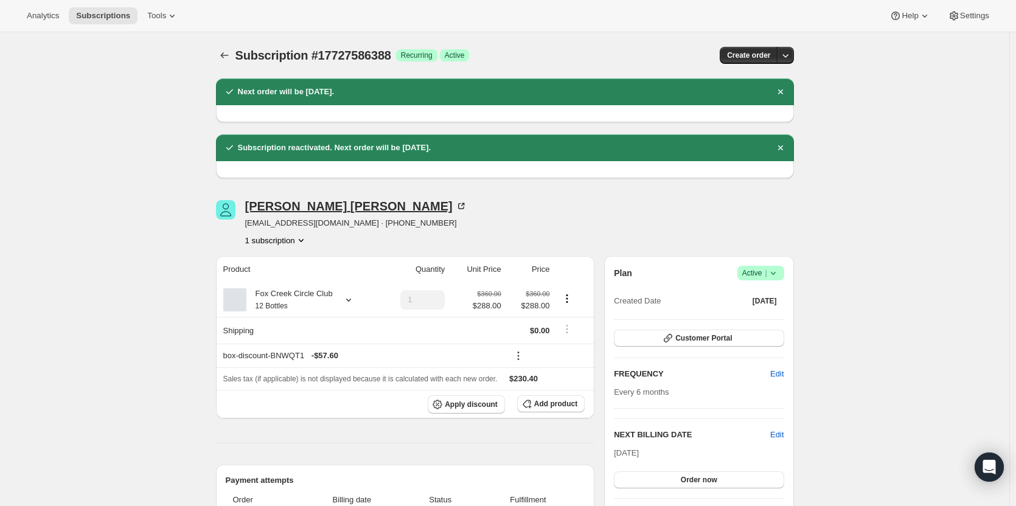
click at [455, 202] on icon at bounding box center [461, 206] width 12 height 12
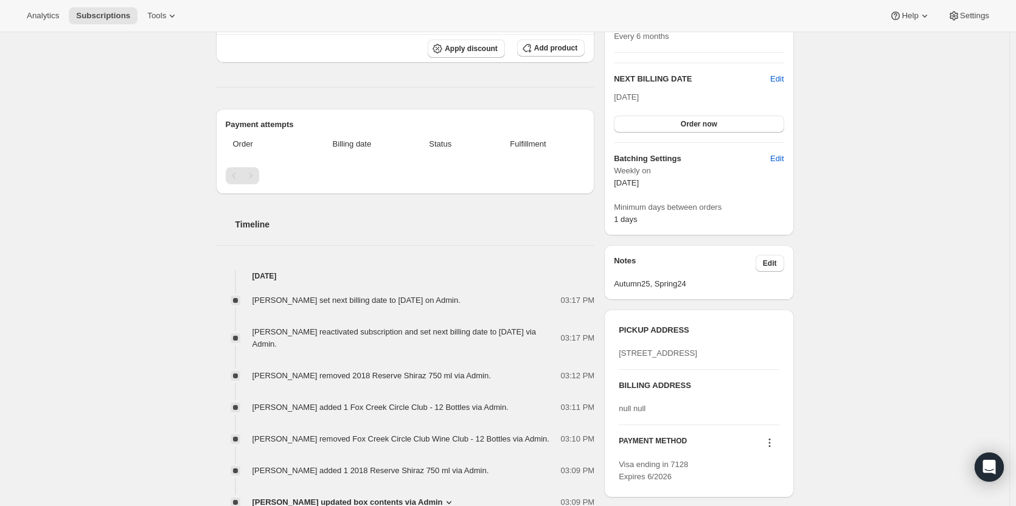
scroll to position [365, 0]
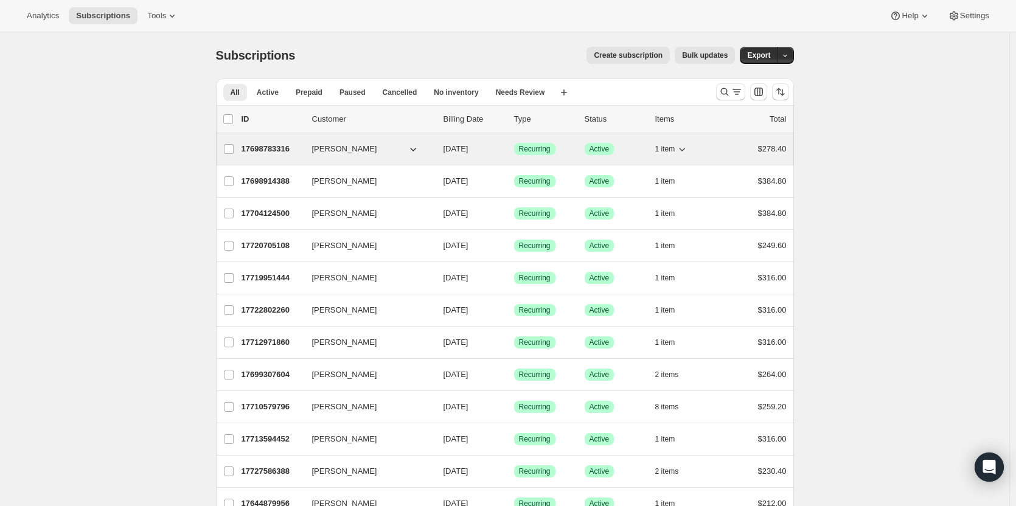
click at [725, 89] on icon "Search and filter results" at bounding box center [725, 92] width 12 height 12
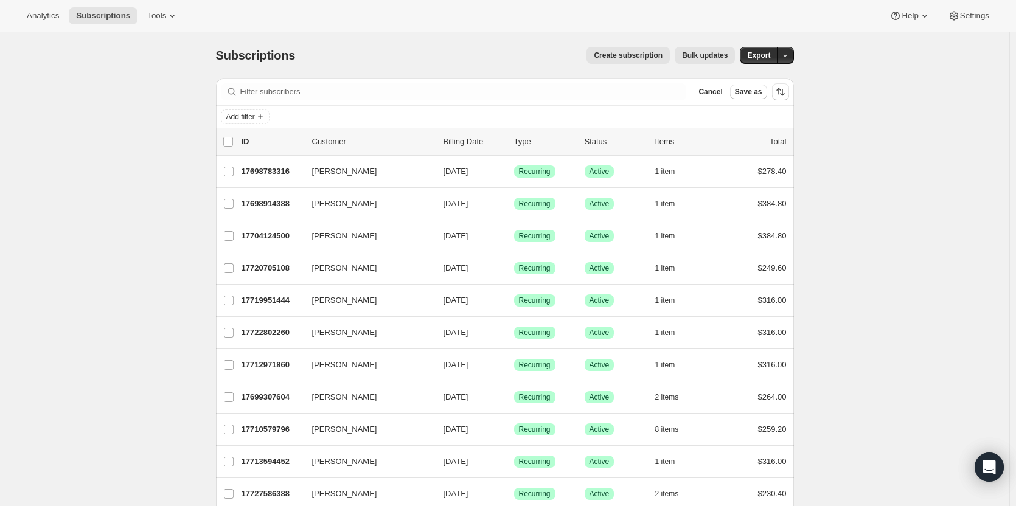
click at [412, 100] on div "Filter subscribers Cancel Save as" at bounding box center [505, 92] width 578 height 27
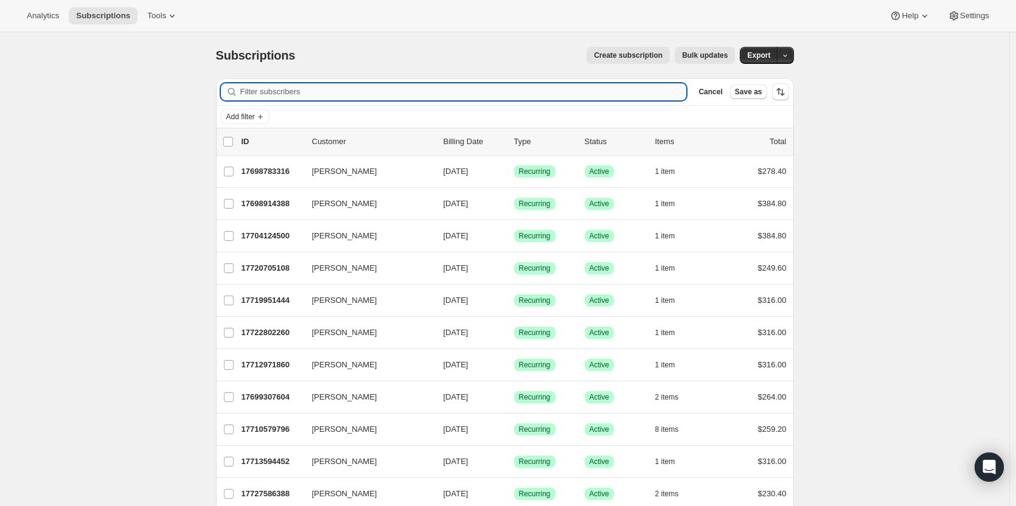
click at [376, 99] on input "Filter subscribers" at bounding box center [463, 91] width 447 height 17
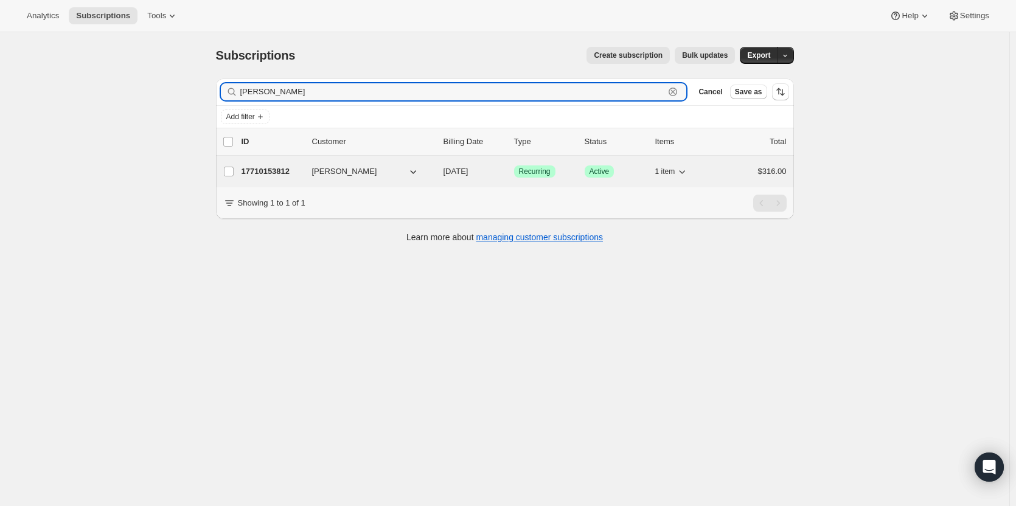
type input "stephen cross"
click at [321, 167] on span "Stephen Cross" at bounding box center [344, 172] width 65 height 12
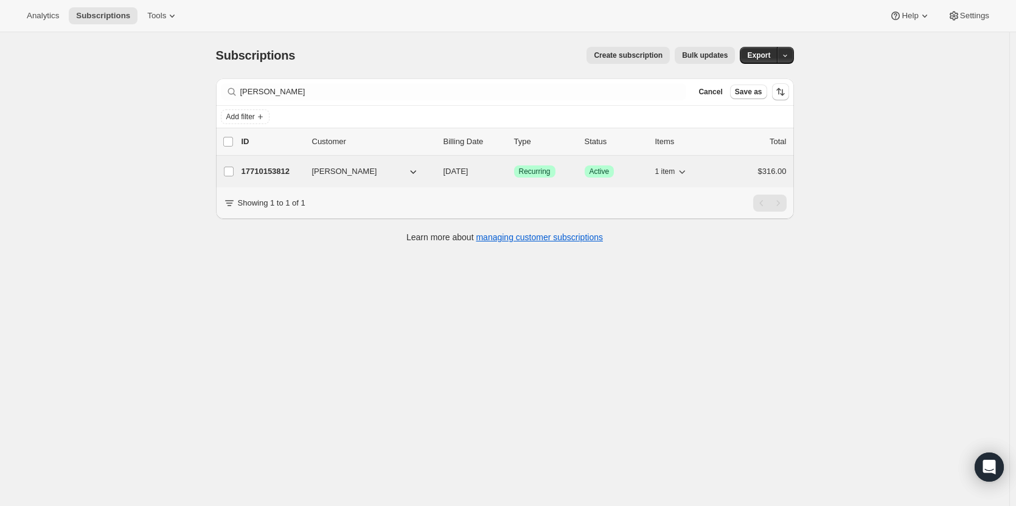
click at [285, 170] on p "17710153812" at bounding box center [272, 172] width 61 height 12
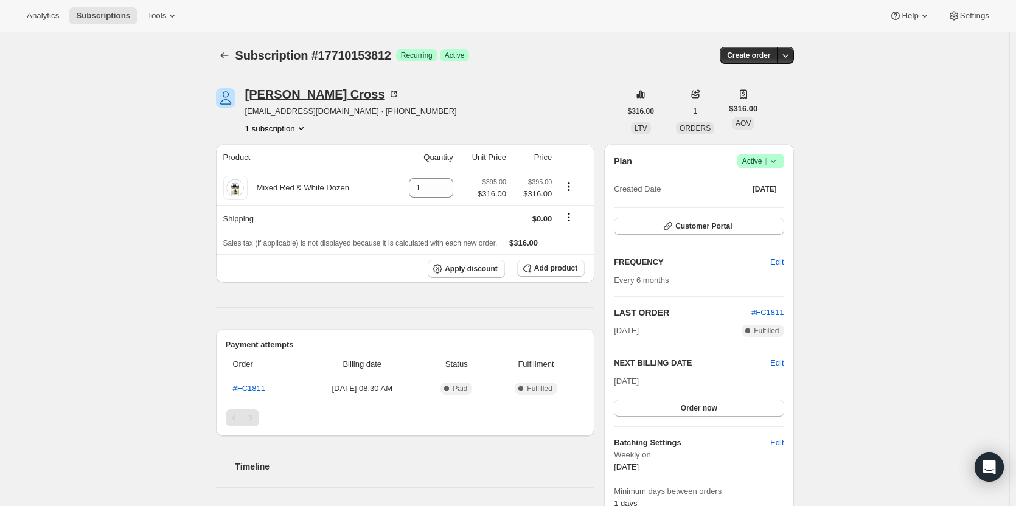
click at [285, 93] on div "Stephen Cross" at bounding box center [322, 94] width 155 height 12
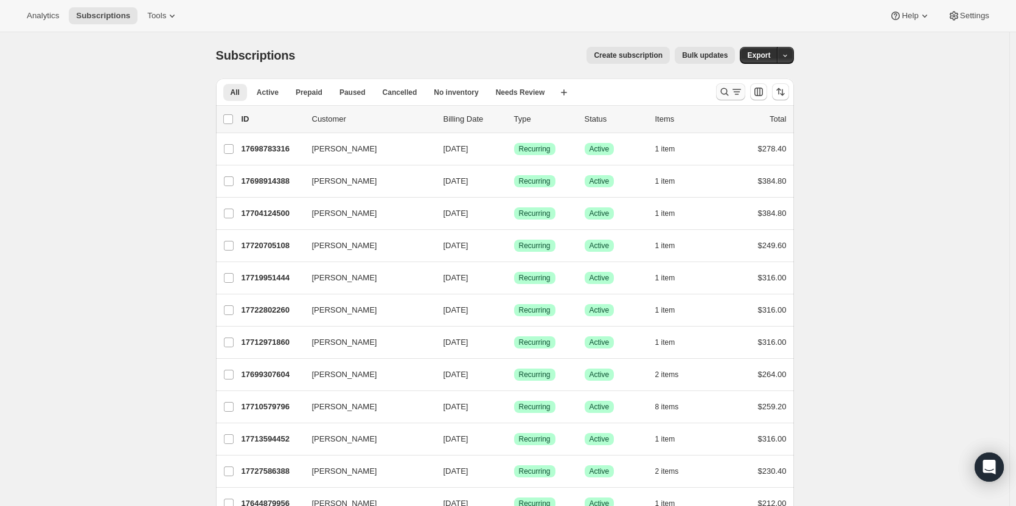
click at [729, 90] on icon "Search and filter results" at bounding box center [725, 92] width 8 height 8
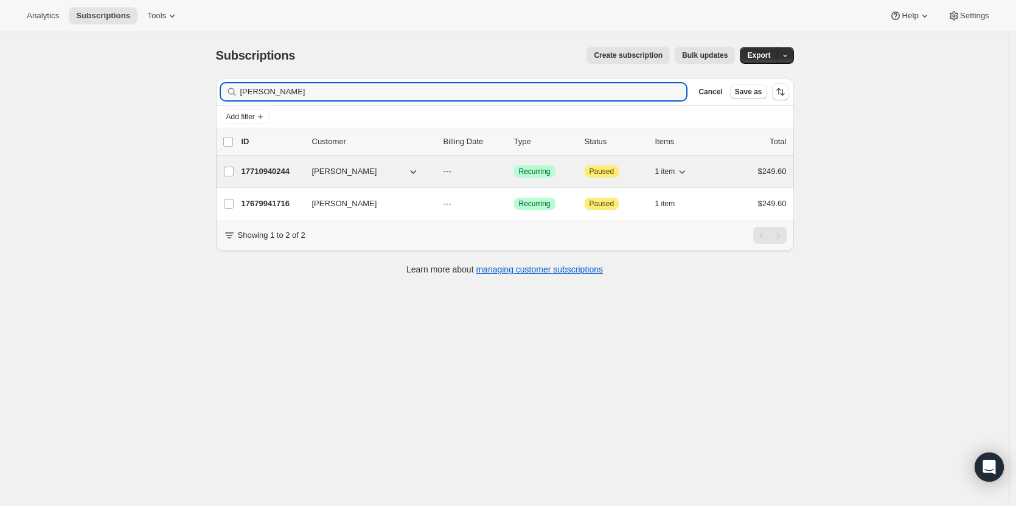
type input "[PERSON_NAME]"
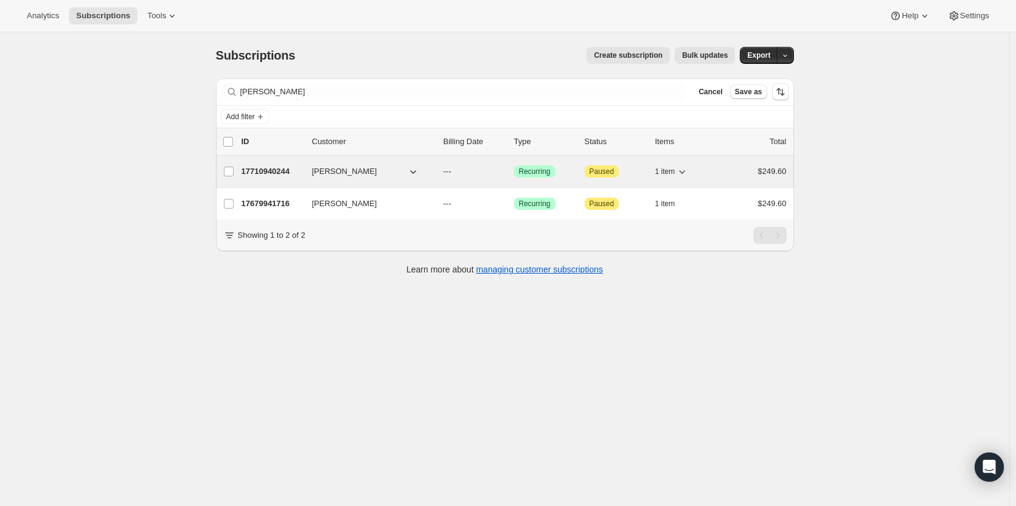
click at [273, 166] on p "17710940244" at bounding box center [272, 172] width 61 height 12
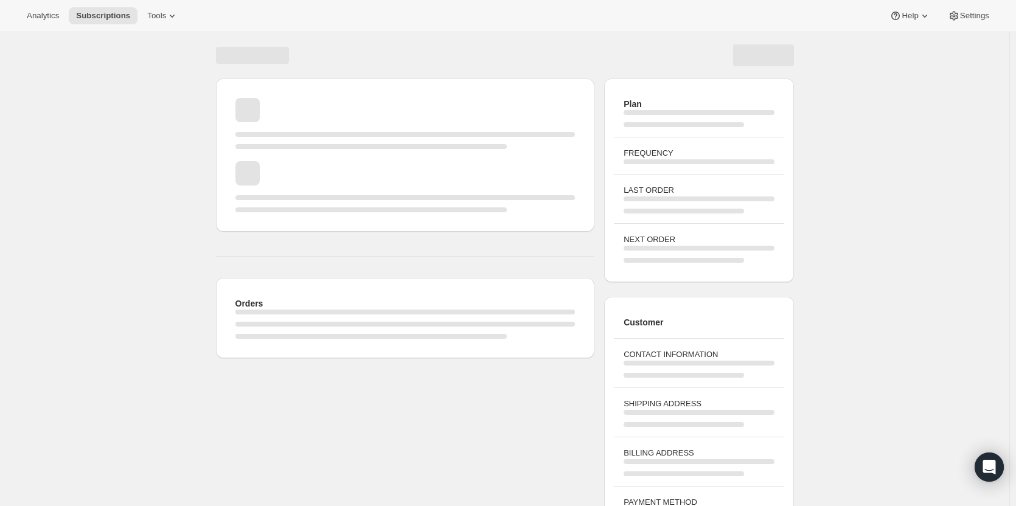
drag, startPoint x: 265, startPoint y: 171, endPoint x: 459, endPoint y: 155, distance: 194.8
click at [459, 155] on div "Page loading" at bounding box center [406, 155] width 360 height 134
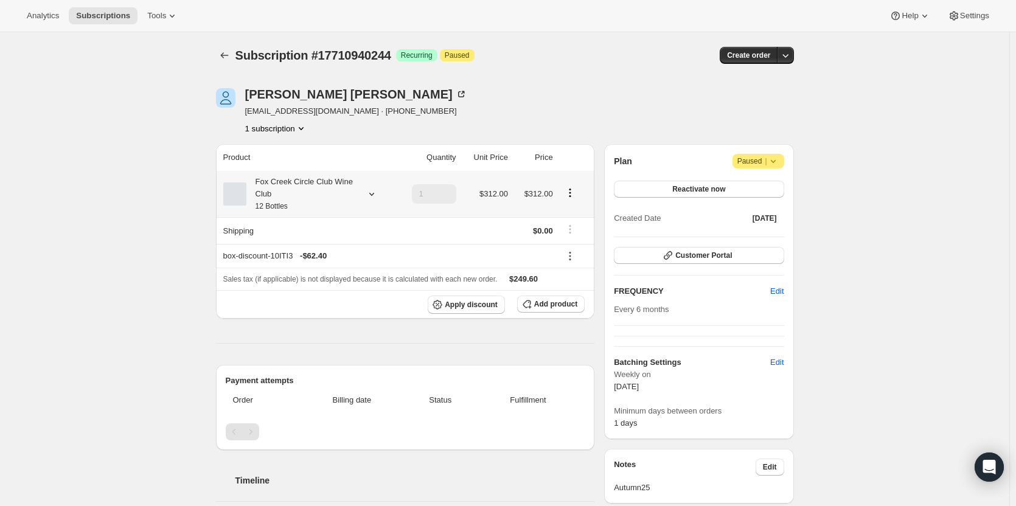
click at [374, 195] on icon at bounding box center [371, 194] width 5 height 3
drag, startPoint x: 307, startPoint y: 279, endPoint x: 428, endPoint y: 258, distance: 123.5
click at [428, 258] on div "Analytics Subscriptions Tools Help Settings Skip to content Subscription #17710…" at bounding box center [508, 428] width 1016 height 856
click at [371, 190] on icon at bounding box center [372, 194] width 12 height 12
click at [363, 195] on div at bounding box center [369, 194] width 17 height 12
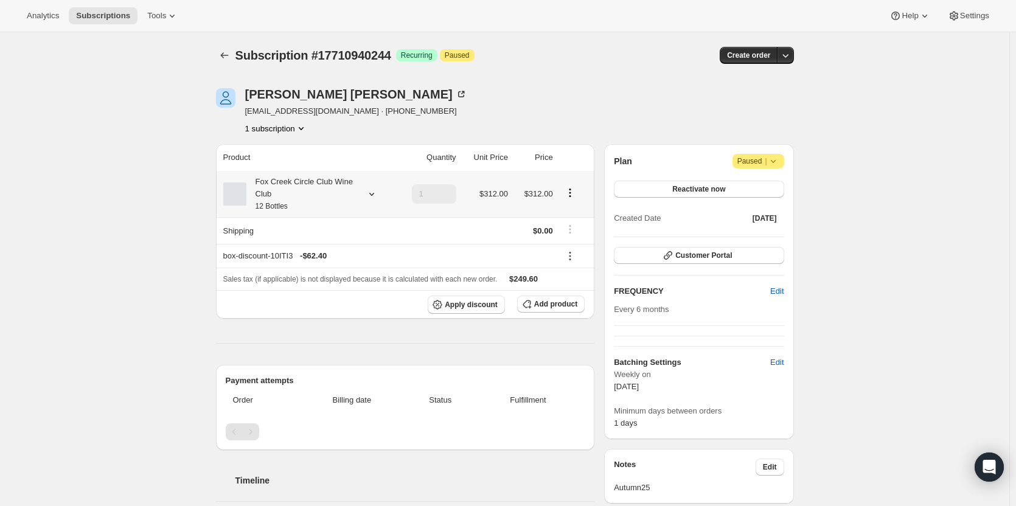
click at [372, 192] on icon at bounding box center [372, 194] width 12 height 12
click at [485, 244] on th "box-discount-10ITI3 - $62.40" at bounding box center [386, 256] width 341 height 24
click at [576, 192] on icon "Product actions" at bounding box center [570, 193] width 12 height 12
click at [562, 217] on span "Edit box" at bounding box center [573, 216] width 29 height 9
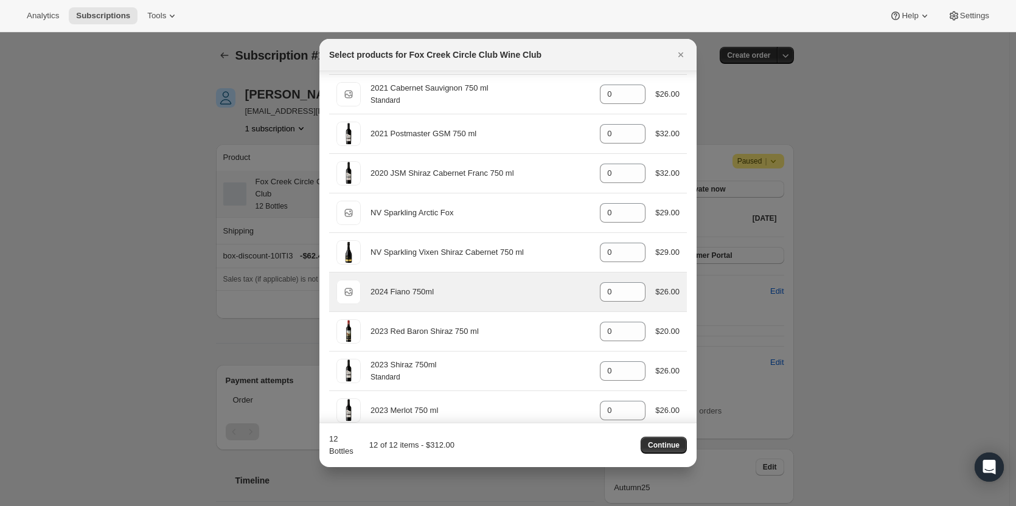
scroll to position [426, 0]
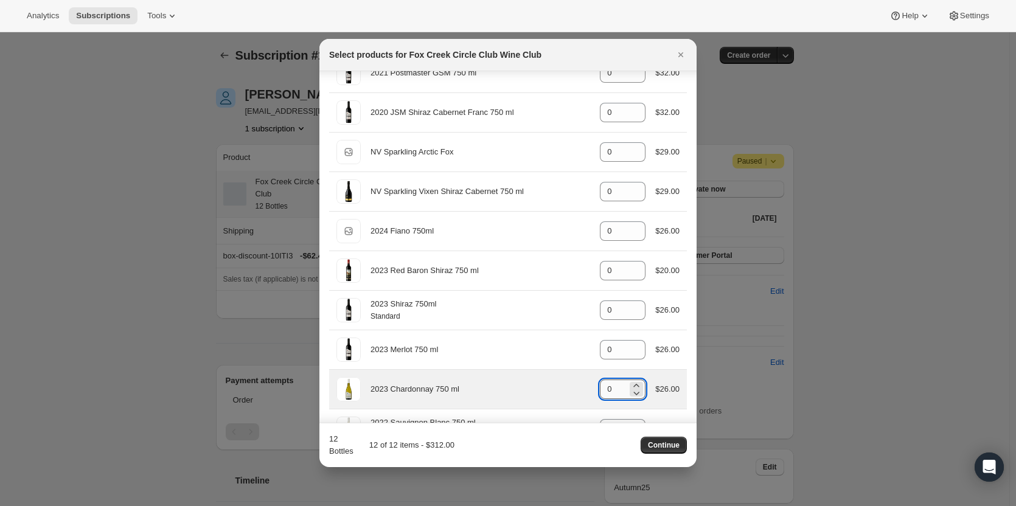
click at [606, 385] on input "0" at bounding box center [613, 389] width 27 height 19
drag, startPoint x: 610, startPoint y: 385, endPoint x: 579, endPoint y: 382, distance: 31.3
click at [579, 382] on div "2023 Chardonnay 750 ml gid://shopify/ProductVariant/41594928857172 0 $26.00" at bounding box center [508, 389] width 343 height 24
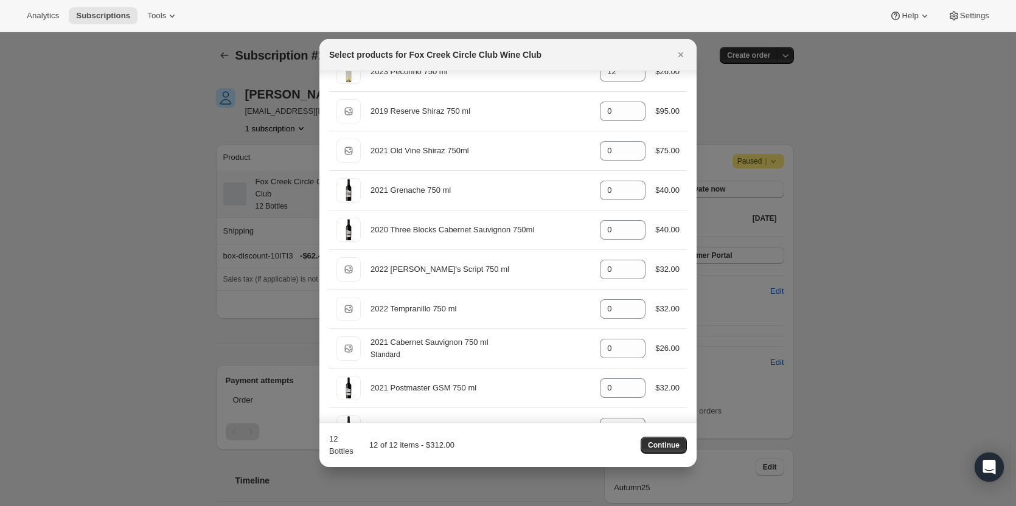
scroll to position [0, 0]
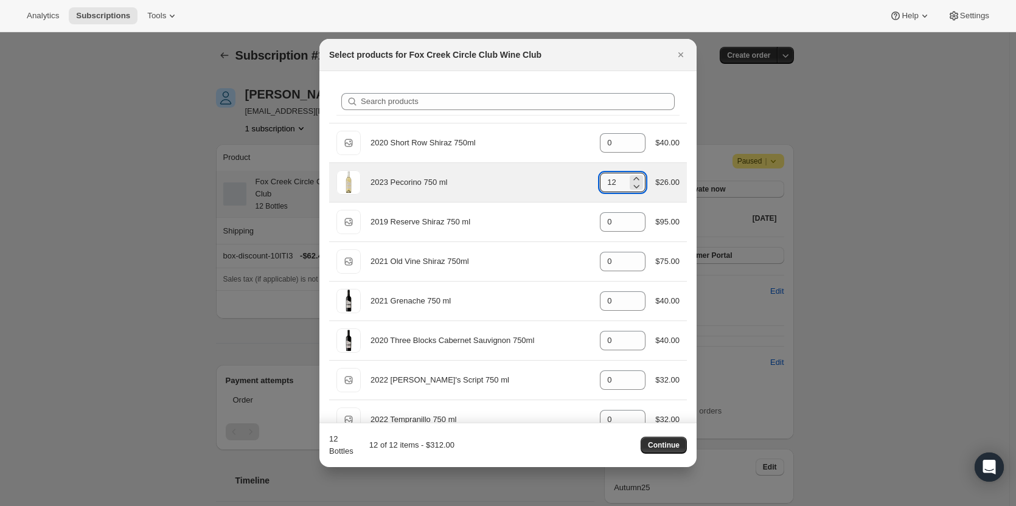
drag, startPoint x: 615, startPoint y: 184, endPoint x: 551, endPoint y: 174, distance: 64.1
click at [551, 174] on div "2023 Pecorino 750 ml gid://shopify/ProductVariant/41594933280852 12 $26.00" at bounding box center [508, 182] width 343 height 24
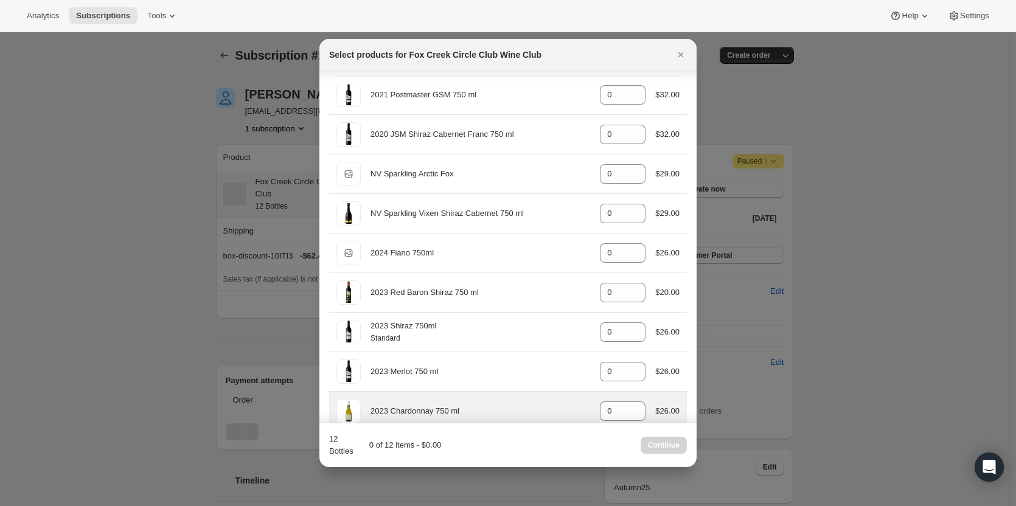
scroll to position [461, 0]
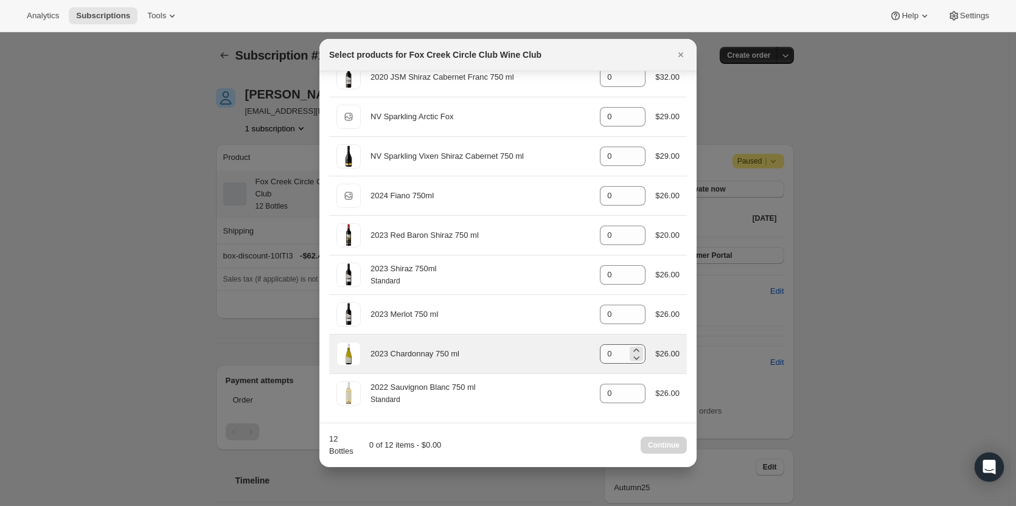
type input "0"
drag, startPoint x: 610, startPoint y: 346, endPoint x: 584, endPoint y: 352, distance: 27.3
click at [584, 352] on div "2023 Chardonnay 750 ml gid://shopify/ProductVariant/41594928857172 0 $26.00" at bounding box center [508, 354] width 343 height 24
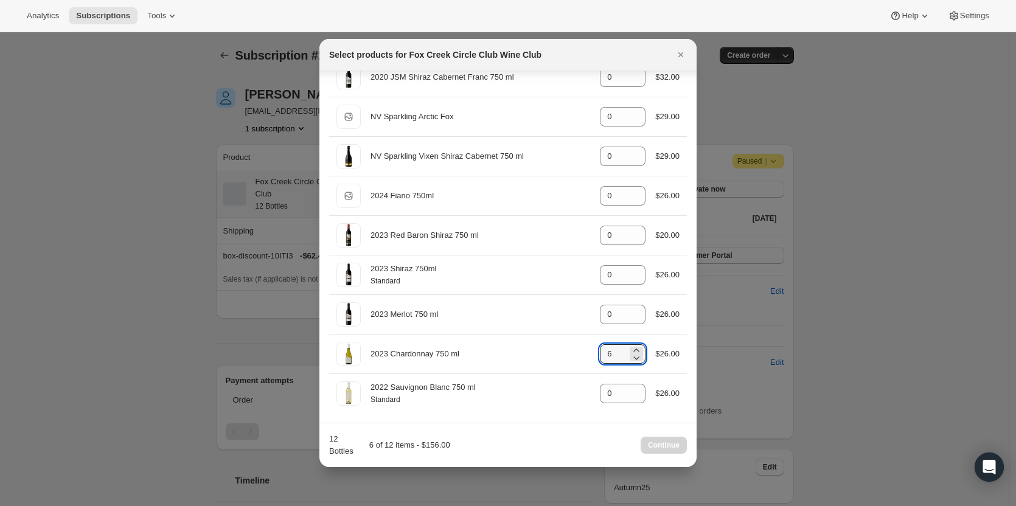
type input "6"
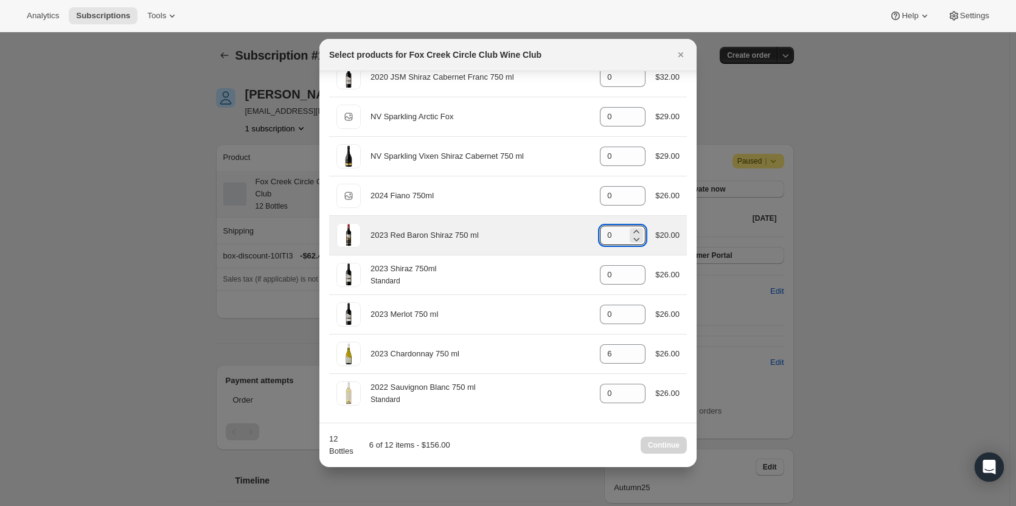
drag, startPoint x: 615, startPoint y: 236, endPoint x: 539, endPoint y: 228, distance: 75.9
click at [539, 228] on div "2023 Red Baron Shiraz 750 ml gid://shopify/ProductVariant/41582882521172 0 $20.…" at bounding box center [508, 235] width 343 height 24
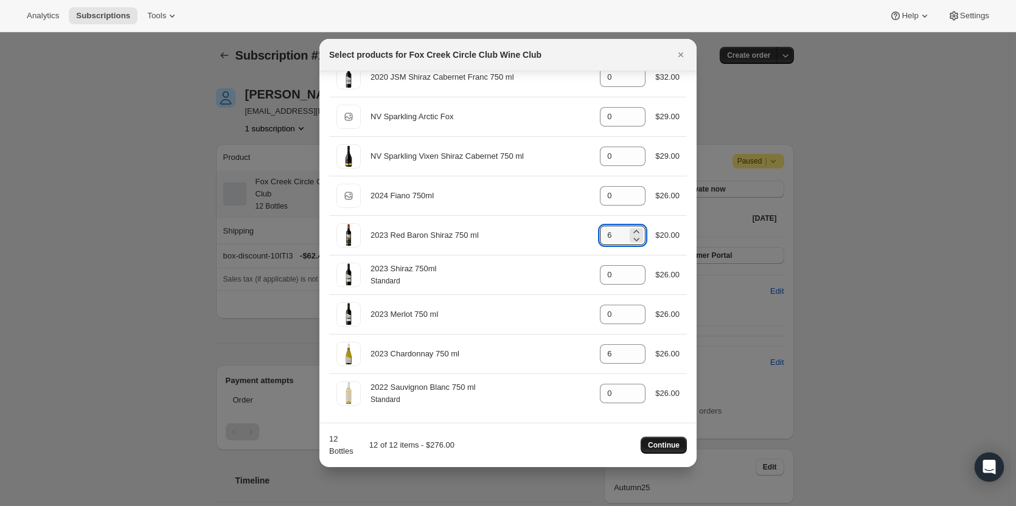
type input "6"
click at [664, 443] on span "Continue" at bounding box center [664, 446] width 32 height 10
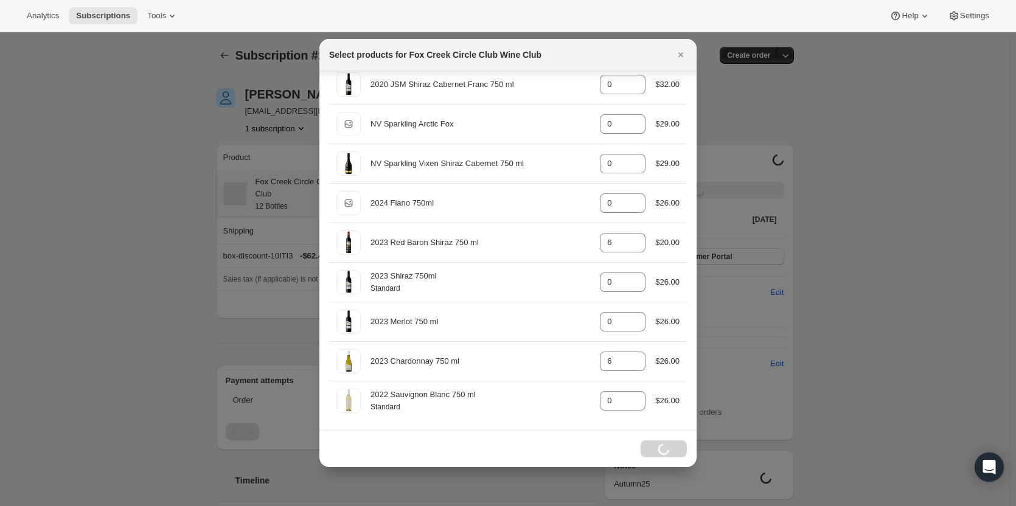
scroll to position [454, 0]
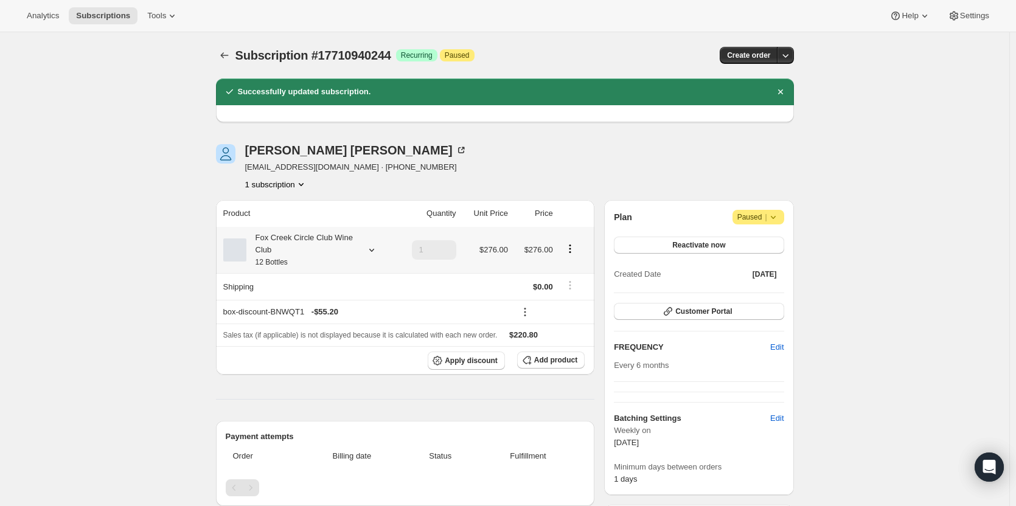
click at [324, 248] on div "Fox Creek Circle Club Wine Club 12 Bottles" at bounding box center [301, 250] width 110 height 37
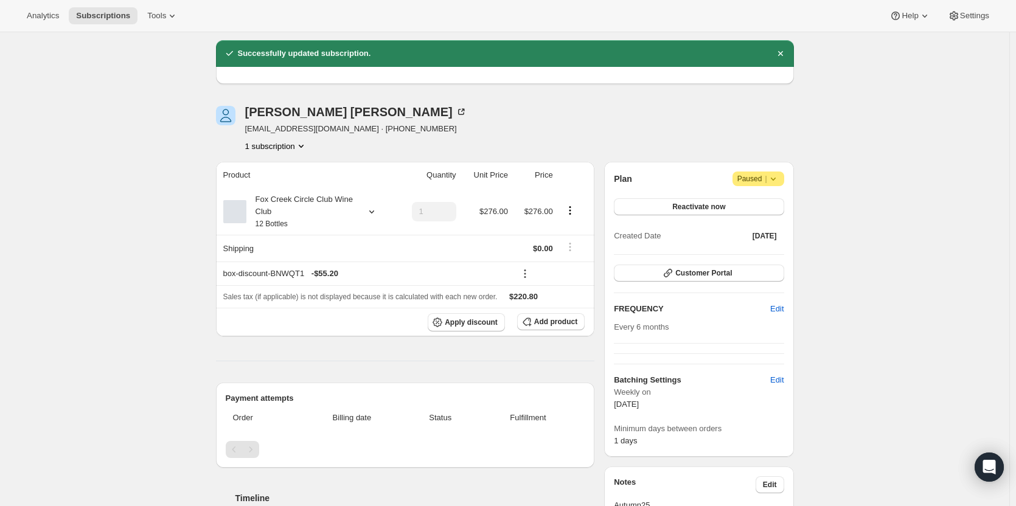
scroll to position [0, 0]
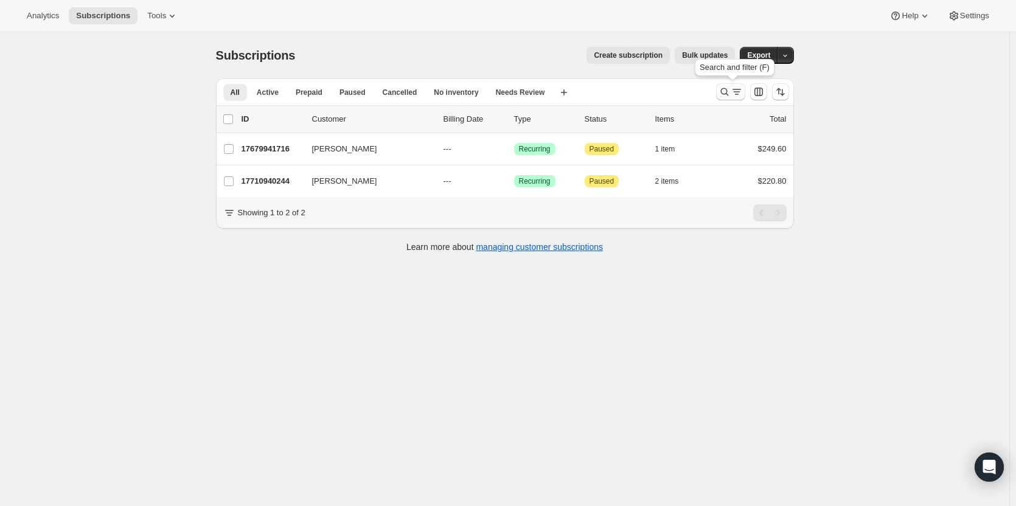
click at [731, 89] on icon "Search and filter results" at bounding box center [725, 92] width 12 height 12
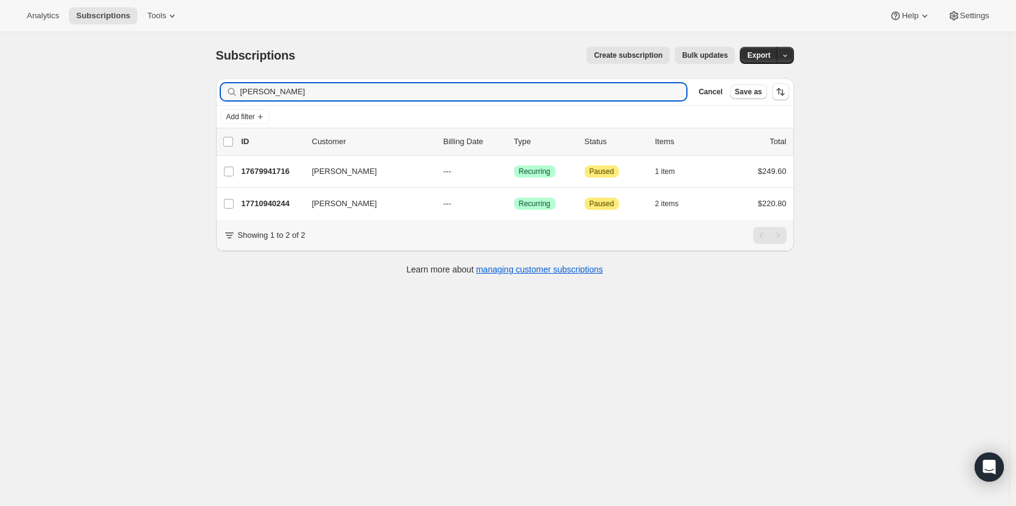
drag, startPoint x: 285, startPoint y: 92, endPoint x: 209, endPoint y: 92, distance: 76.7
click at [209, 92] on div "Filter subscribers damian Clear Cancel Save as Add filter 0 selected Update nex…" at bounding box center [500, 178] width 588 height 219
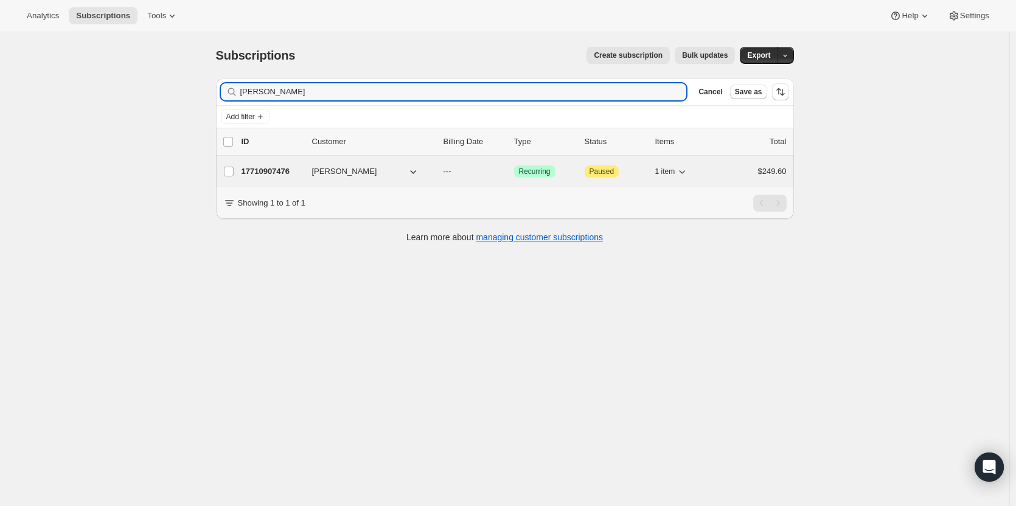
type input "tim ever"
click at [276, 170] on p "17710907476" at bounding box center [272, 172] width 61 height 12
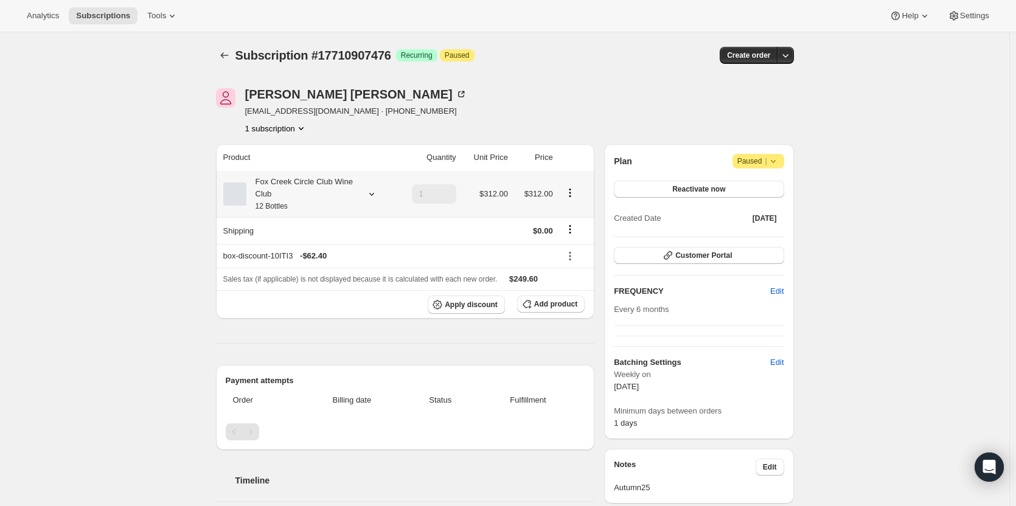
click at [343, 192] on div "Fox Creek Circle Club Wine Club 12 Bottles" at bounding box center [301, 194] width 110 height 37
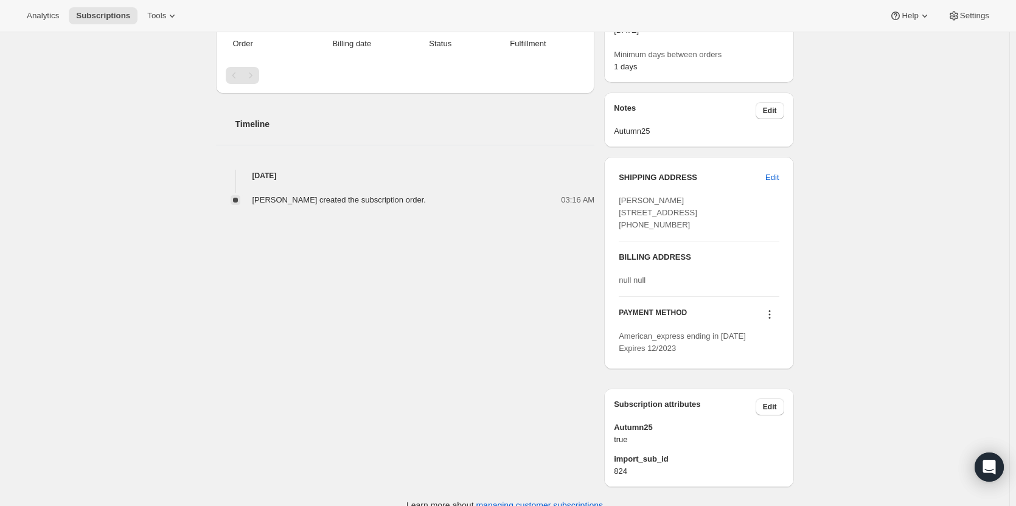
scroll to position [410, 0]
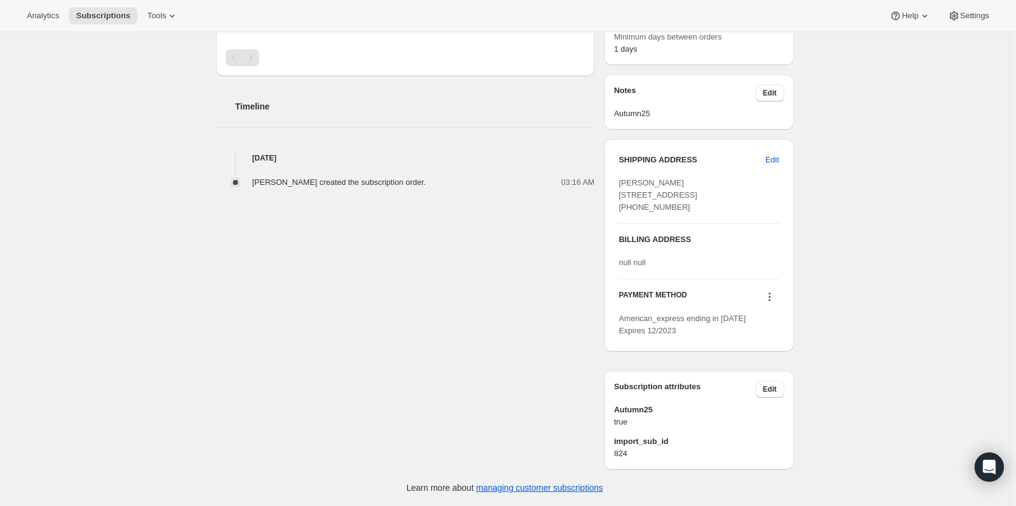
click at [774, 296] on icon at bounding box center [770, 297] width 12 height 12
drag, startPoint x: 685, startPoint y: 194, endPoint x: 623, endPoint y: 150, distance: 76.8
click at [623, 177] on div "[PERSON_NAME] [STREET_ADDRESS] [PHONE_NUMBER]" at bounding box center [699, 195] width 160 height 37
copy span "[PERSON_NAME] [STREET_ADDRESS] [PHONE_NUMBER]"
click at [794, 239] on div "SHIPPING ADDRESS Edit Tim Everett 77 Lochside Drive West Lakes SA, 5021 Austral…" at bounding box center [698, 245] width 189 height 212
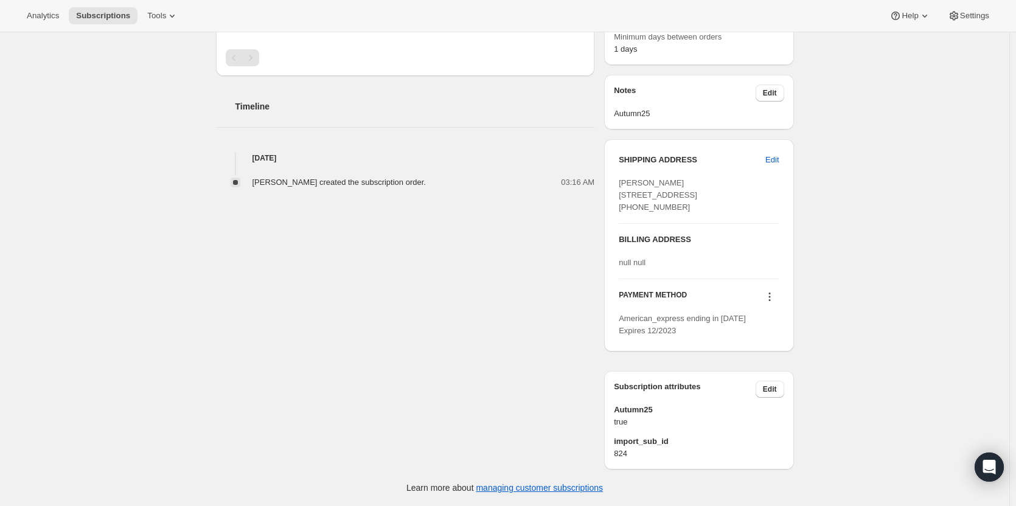
click at [772, 295] on icon at bounding box center [770, 297] width 12 height 12
click at [760, 393] on span "Add credit card" at bounding box center [756, 397] width 53 height 9
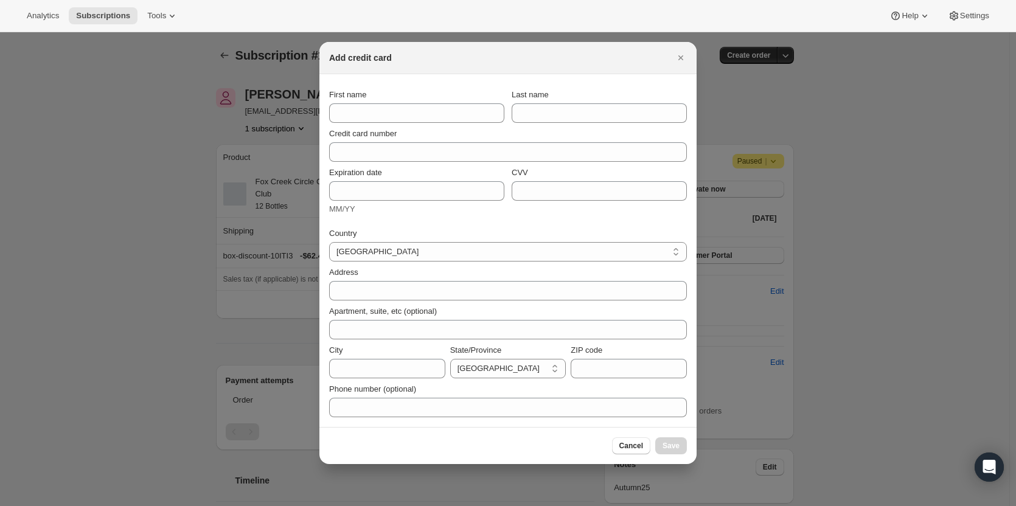
scroll to position [0, 0]
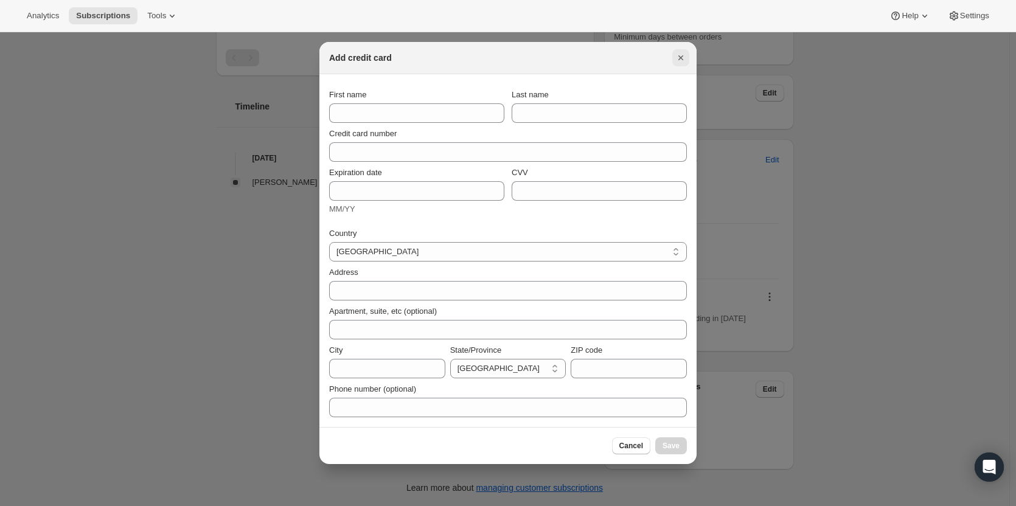
click at [683, 58] on icon "Close" at bounding box center [681, 58] width 12 height 12
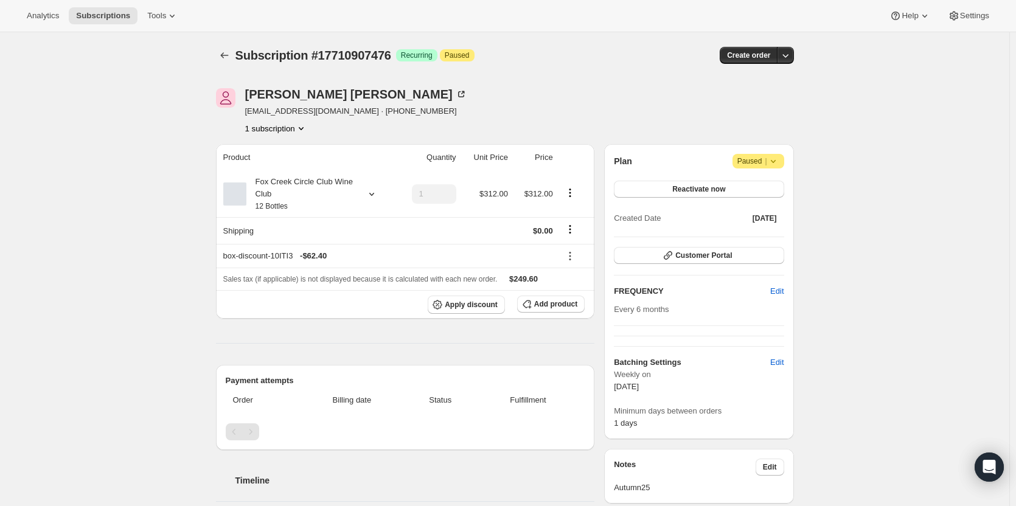
scroll to position [410, 0]
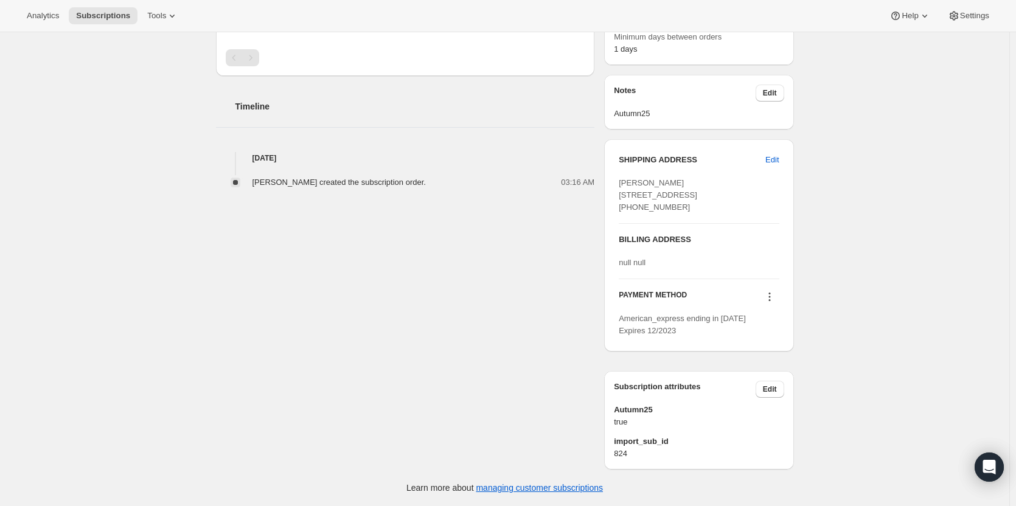
click at [774, 297] on icon at bounding box center [770, 297] width 12 height 12
click at [694, 192] on div "Tim Everett 77 Lochside Drive West Lakes SA, 5021 Australia +61414935752" at bounding box center [699, 195] width 160 height 37
drag, startPoint x: 685, startPoint y: 199, endPoint x: 620, endPoint y: 147, distance: 82.7
click at [620, 147] on div "SHIPPING ADDRESS Edit Tim Everett 77 Lochside Drive West Lakes SA, 5021 Austral…" at bounding box center [698, 245] width 189 height 212
copy span "Tim Everett 77 Lochside Drive West Lakes SA, 5021 Australia +61414935752"
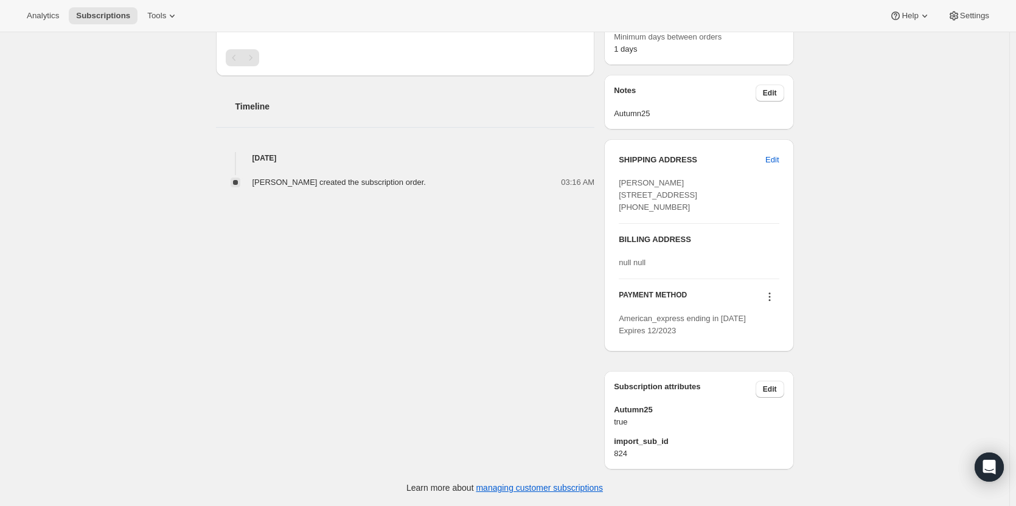
click at [772, 295] on icon at bounding box center [770, 297] width 12 height 12
click at [749, 393] on span "Add credit card" at bounding box center [756, 397] width 53 height 9
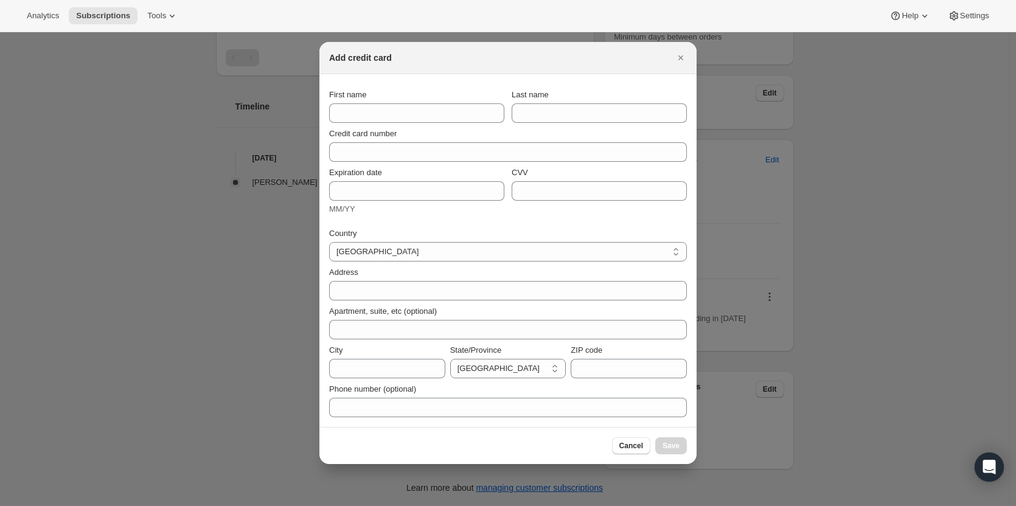
scroll to position [0, 0]
click at [357, 112] on input "First name" at bounding box center [416, 112] width 175 height 19
type input "TIm"
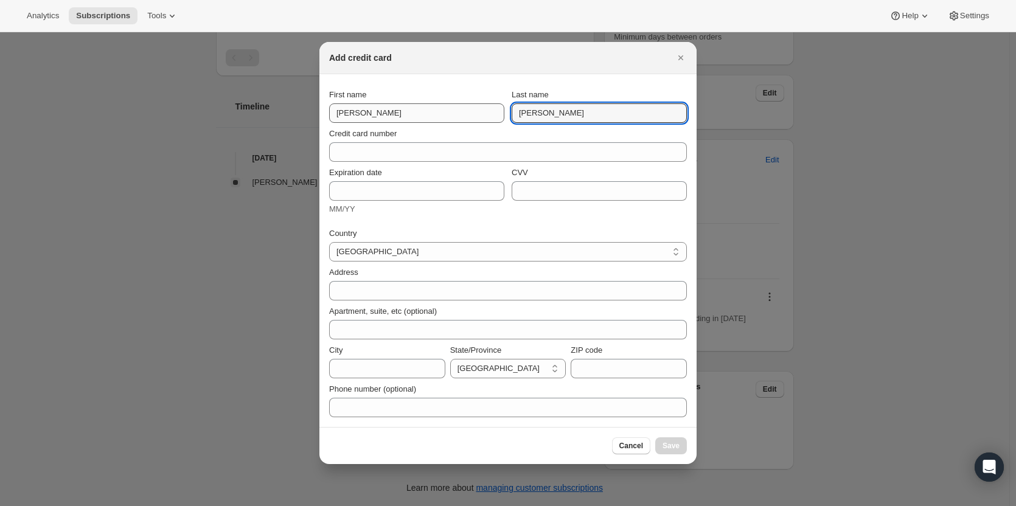
type input "[PERSON_NAME]"
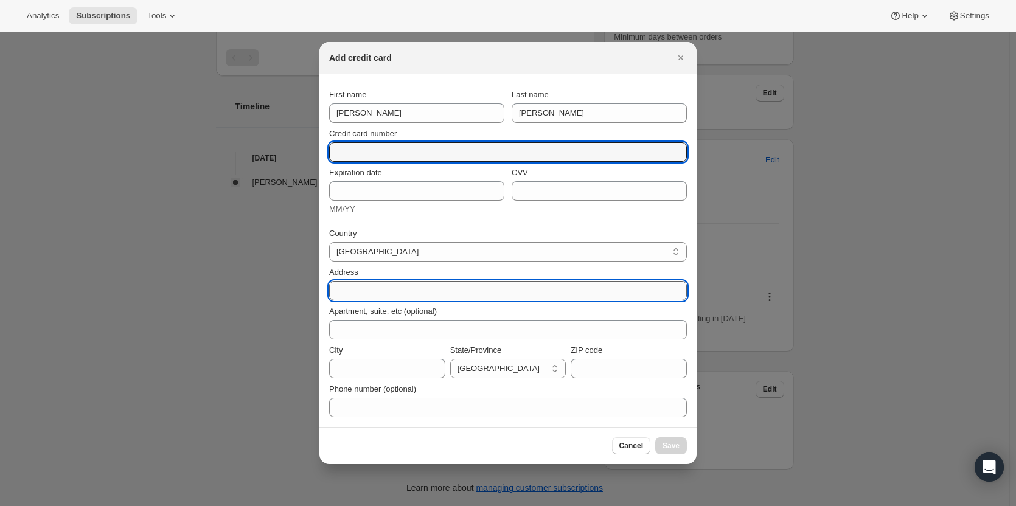
click at [363, 292] on div "Address" at bounding box center [508, 284] width 358 height 34
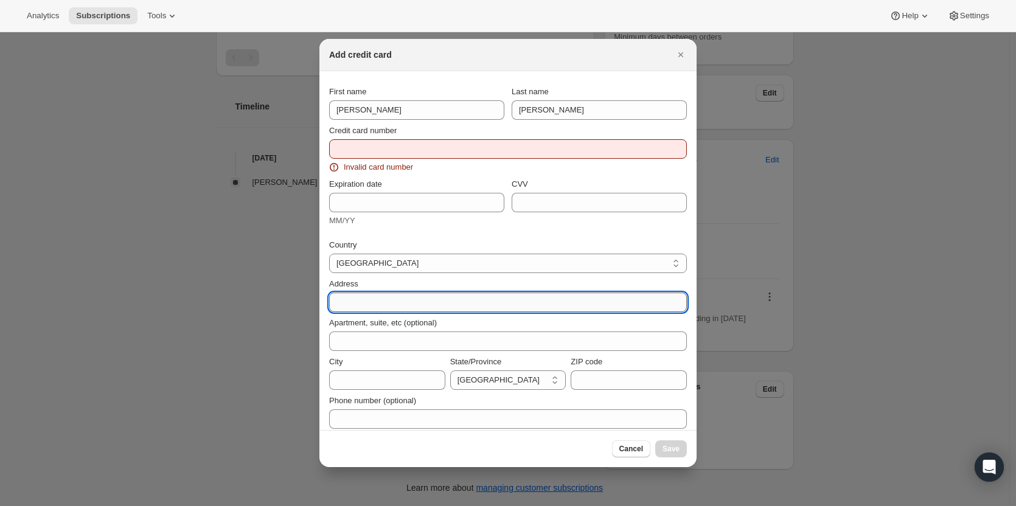
paste input "Tim Everett 77 Lochside Drive West Lakes SA, 5021 Australia +61414935752"
drag, startPoint x: 378, startPoint y: 304, endPoint x: 702, endPoint y: 321, distance: 324.2
click at [702, 506] on div "Add credit card First name TIm Last name Everett Credit card number Invalid car…" at bounding box center [508, 506] width 1016 height 0
type input "[PERSON_NAME]"
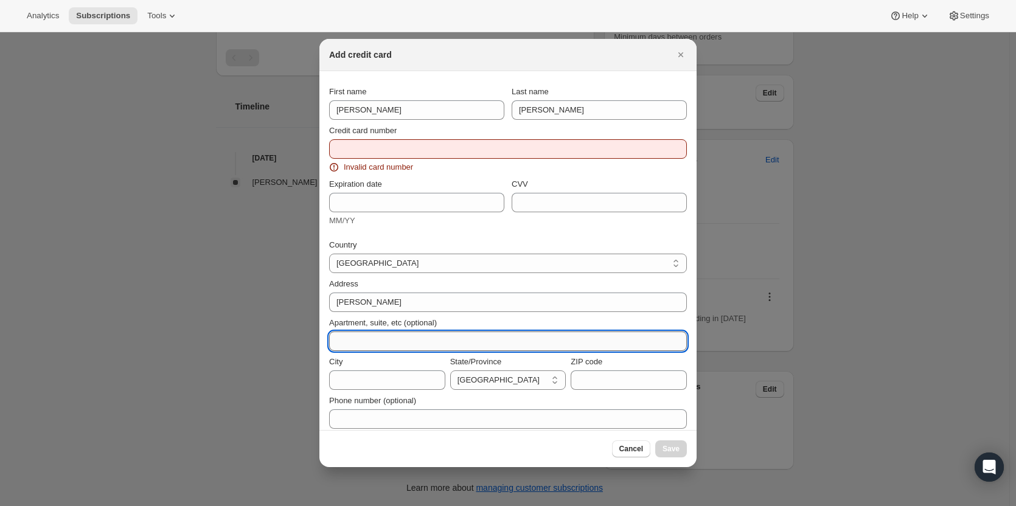
click at [347, 346] on input "Apartment, suite, etc (optional)" at bounding box center [508, 341] width 358 height 19
click at [352, 382] on input "City" at bounding box center [387, 380] width 116 height 19
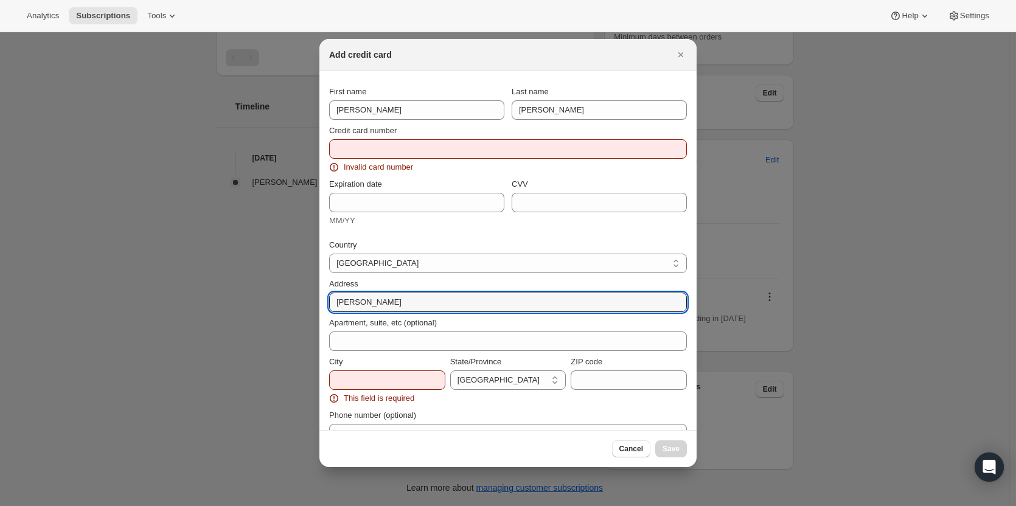
drag, startPoint x: 365, startPoint y: 298, endPoint x: 301, endPoint y: 292, distance: 64.9
click at [301, 506] on div "Add credit card First name TIm Last name Everett Credit card number Invalid car…" at bounding box center [508, 506] width 1016 height 0
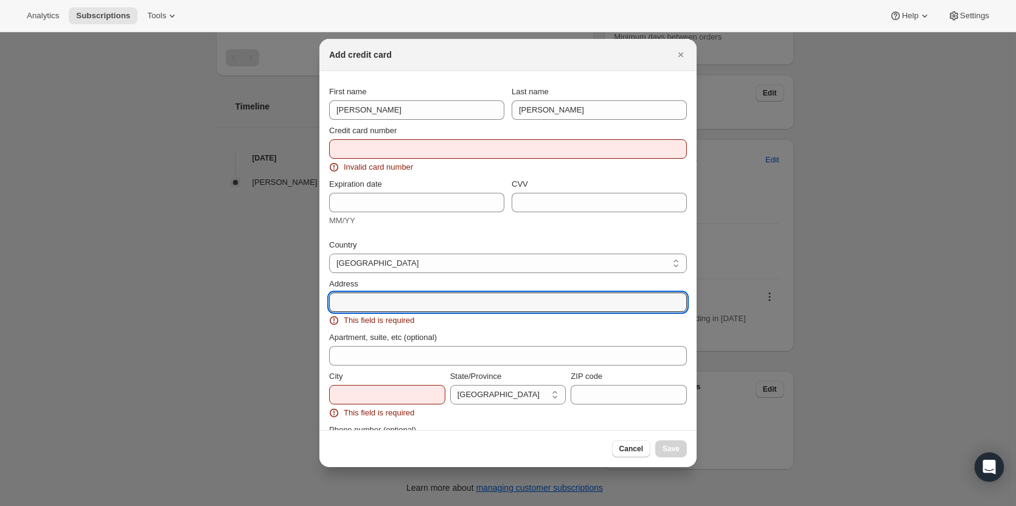
paste input "77 Lochside Drive West Lakes SA, 5021 Australia +61414935752"
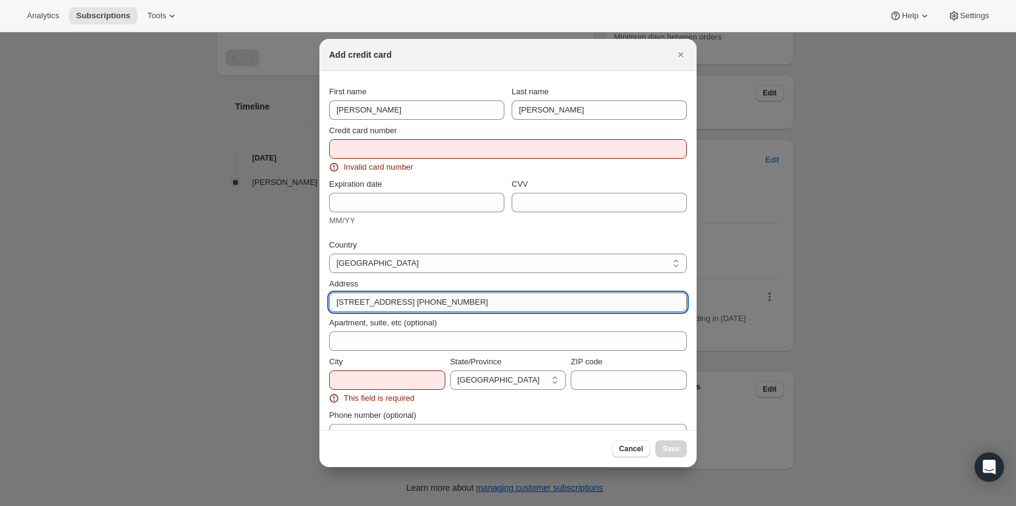
drag, startPoint x: 400, startPoint y: 303, endPoint x: 571, endPoint y: 305, distance: 170.4
click at [571, 305] on input "77 Lochside Drive West Lakes SA, 5021 Australia +61414935752" at bounding box center [508, 302] width 358 height 19
type input "77 Lochside Drive"
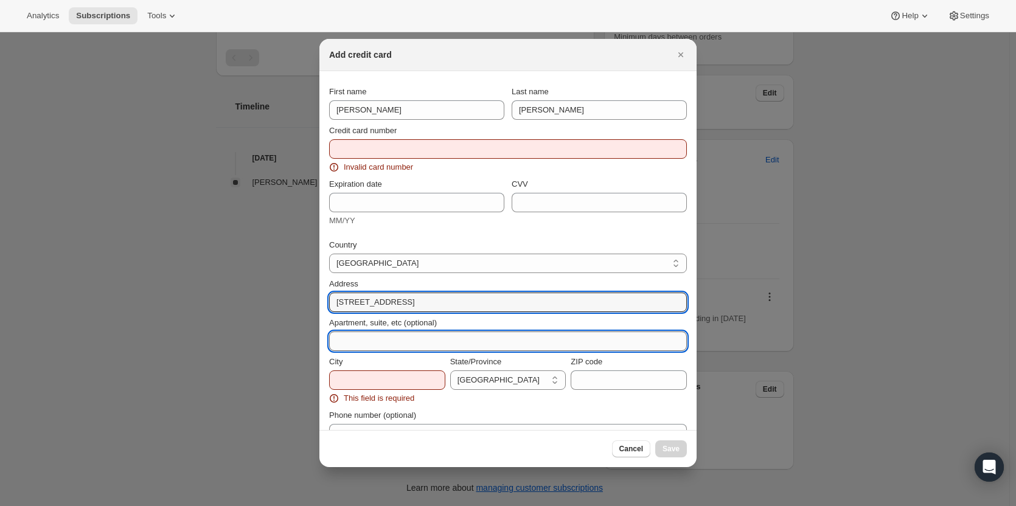
click at [364, 341] on input "Apartment, suite, etc (optional)" at bounding box center [508, 341] width 358 height 19
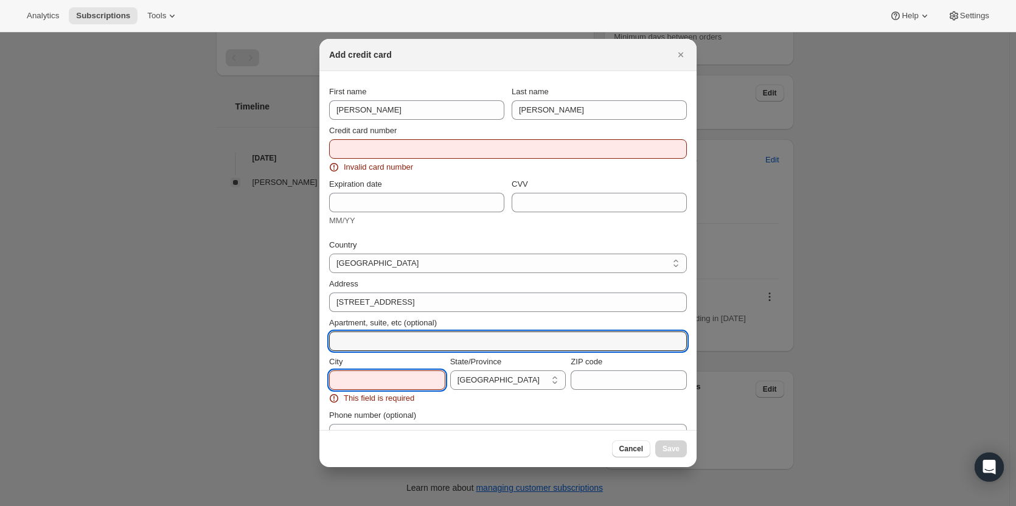
click at [346, 380] on input "City" at bounding box center [387, 380] width 116 height 19
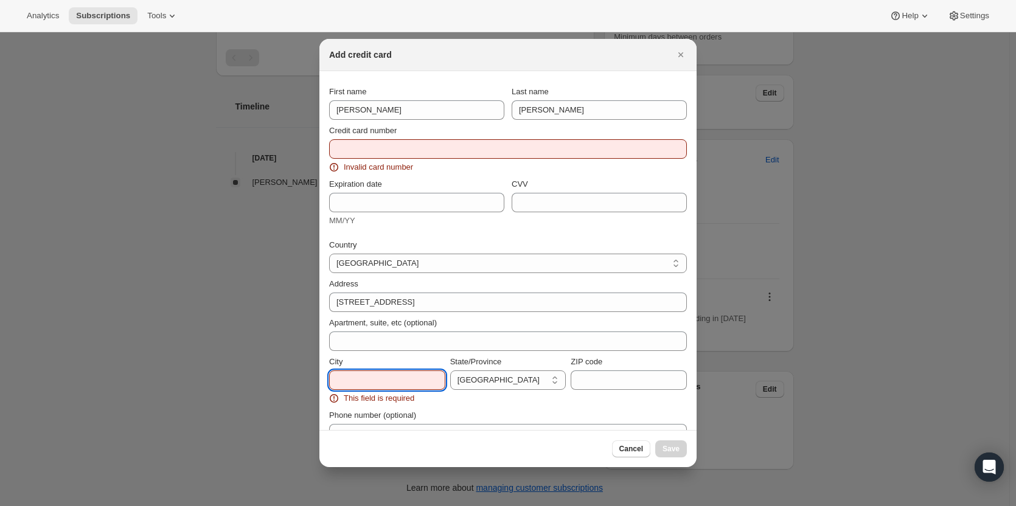
paste input "West Lakes SA, 5021 Australia +61414935752"
drag, startPoint x: 437, startPoint y: 380, endPoint x: 374, endPoint y: 376, distance: 62.9
click at [374, 376] on input "West Lakes SA, 5021 Australia +61414935752" at bounding box center [387, 380] width 116 height 19
type input "West Lakes"
click at [478, 374] on select "Australian Capital Territory New South Wales Northern Territory Queensland Sout…" at bounding box center [508, 380] width 116 height 19
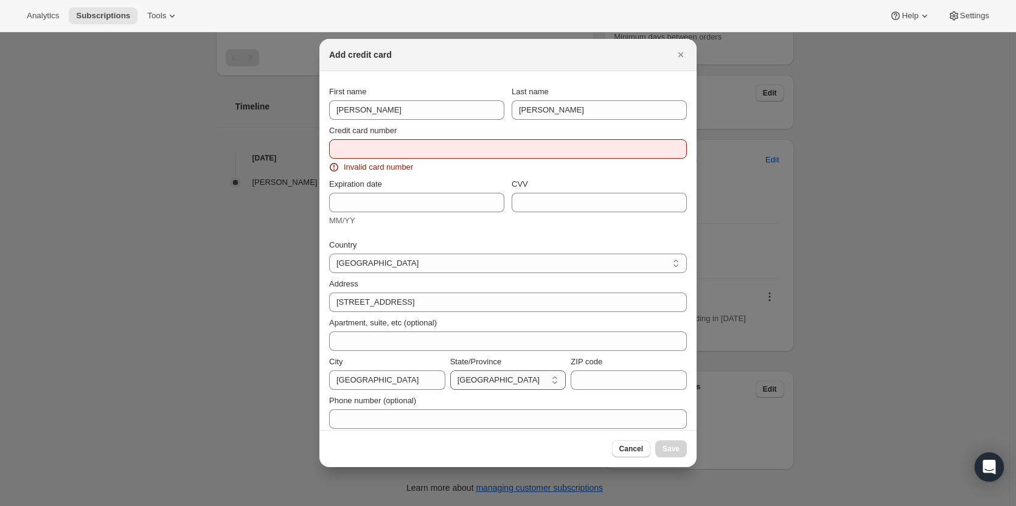
select select "SA"
click at [450, 371] on select "Australian Capital Territory New South Wales Northern Territory Queensland Sout…" at bounding box center [508, 380] width 116 height 19
click at [600, 377] on input "ZIP code" at bounding box center [629, 380] width 116 height 19
paste input "West Lakes SA, 5021 Australia +61414935752"
drag, startPoint x: 674, startPoint y: 381, endPoint x: 551, endPoint y: 388, distance: 122.5
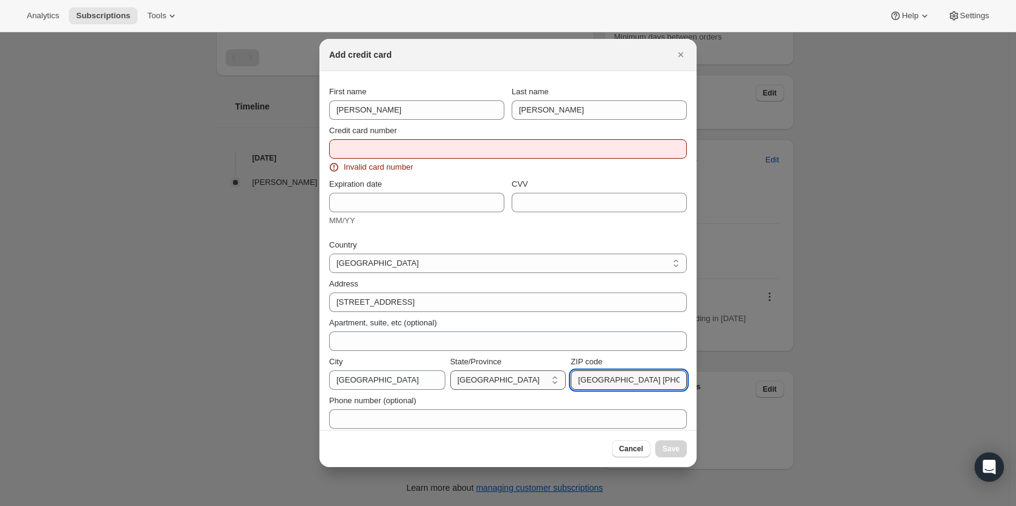
click at [551, 388] on div "City West Lakes State/Province Australian Capital Territory New South Wales Nor…" at bounding box center [508, 373] width 358 height 34
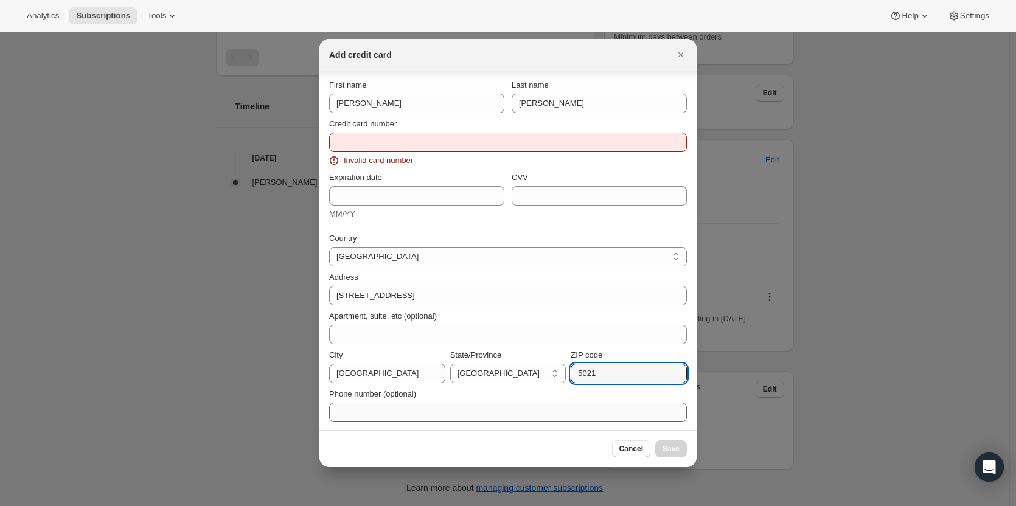
scroll to position [9, 0]
type input "5021"
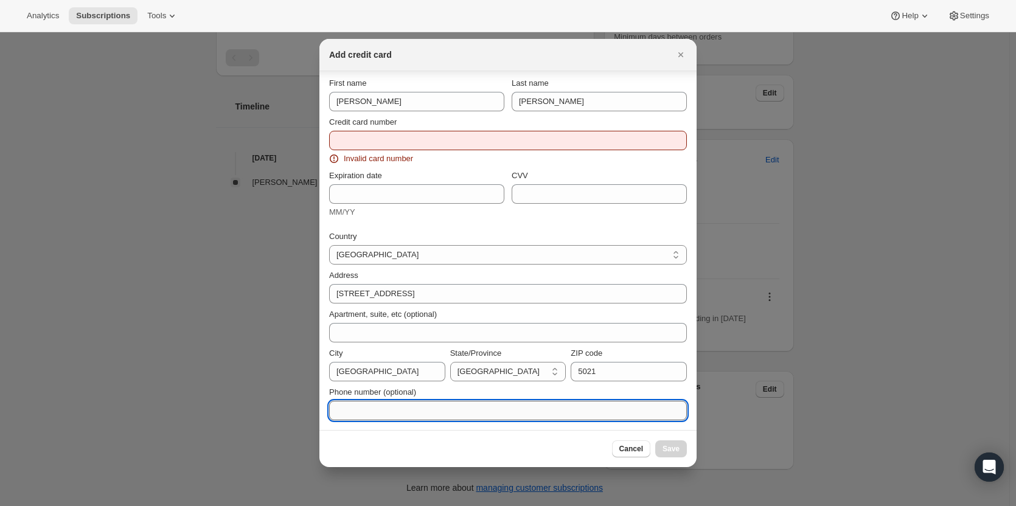
click at [359, 411] on input "Phone number (optional)" at bounding box center [508, 410] width 358 height 19
paste input "West Lakes SA, 5021 Australia +61414935752"
drag, startPoint x: 442, startPoint y: 410, endPoint x: 232, endPoint y: 406, distance: 209.4
click at [236, 506] on div "Add credit card First name TIm Last name Everett Credit card number Invalid car…" at bounding box center [508, 506] width 1016 height 0
type input "+61414935752"
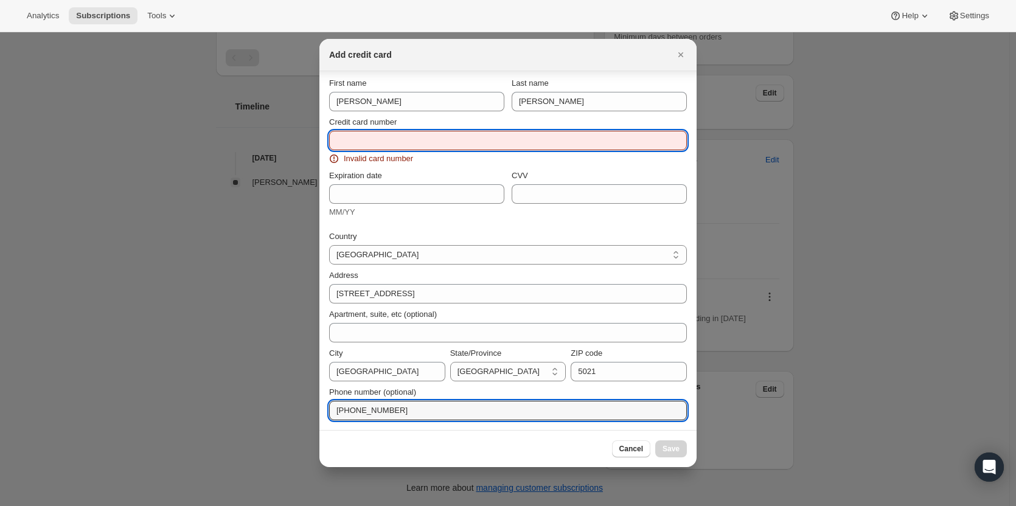
click at [351, 144] on input "Credit card number" at bounding box center [503, 140] width 348 height 19
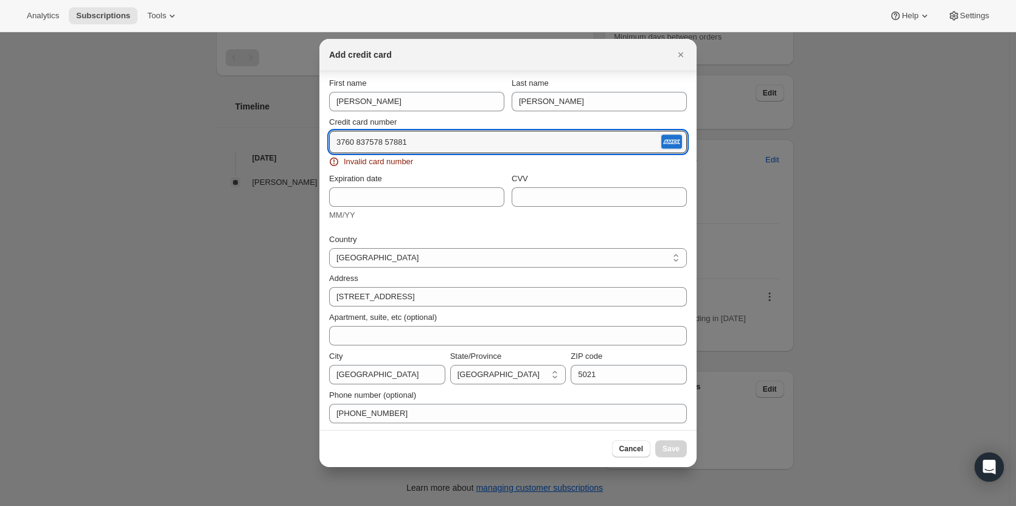
scroll to position [0, 0]
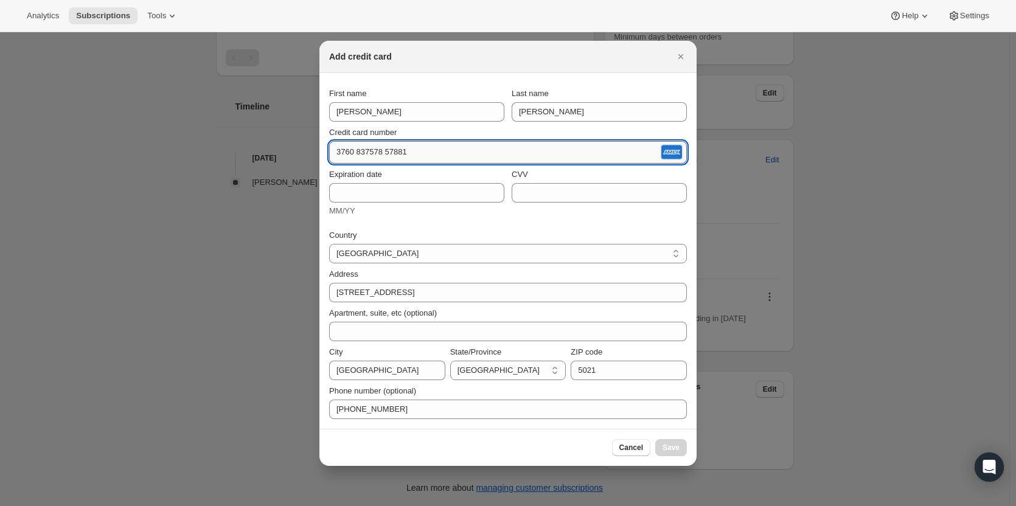
click at [416, 155] on input "3760 837578 57881" at bounding box center [493, 151] width 329 height 19
click at [432, 146] on input "3760 837578 57881" at bounding box center [493, 151] width 329 height 19
drag, startPoint x: 412, startPoint y: 150, endPoint x: 198, endPoint y: 131, distance: 214.5
click at [198, 506] on div "Add credit card First name TIm Last name Everett Credit card number 3760 837578…" at bounding box center [508, 506] width 1016 height 0
click at [489, 147] on input "3760 837578 57881" at bounding box center [493, 151] width 329 height 19
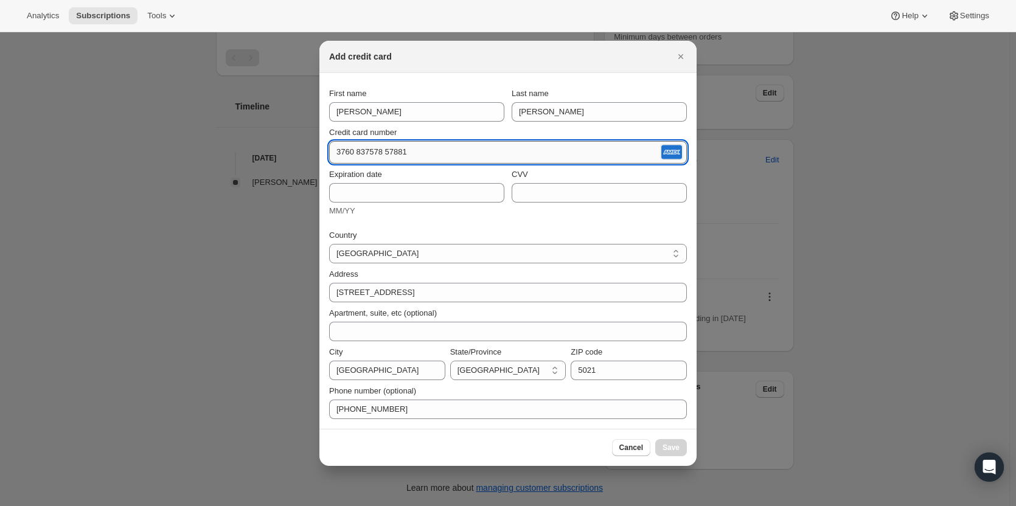
click at [458, 147] on input "3760 837578 57881" at bounding box center [493, 151] width 329 height 19
type input "3760 837578 57881"
click at [408, 162] on div "3760 837578 57881" at bounding box center [508, 152] width 358 height 23
drag, startPoint x: 360, startPoint y: 155, endPoint x: 299, endPoint y: 155, distance: 60.9
click at [299, 506] on div "Add credit card First name TIm Last name Everett Credit card number 3760 837578…" at bounding box center [508, 506] width 1016 height 0
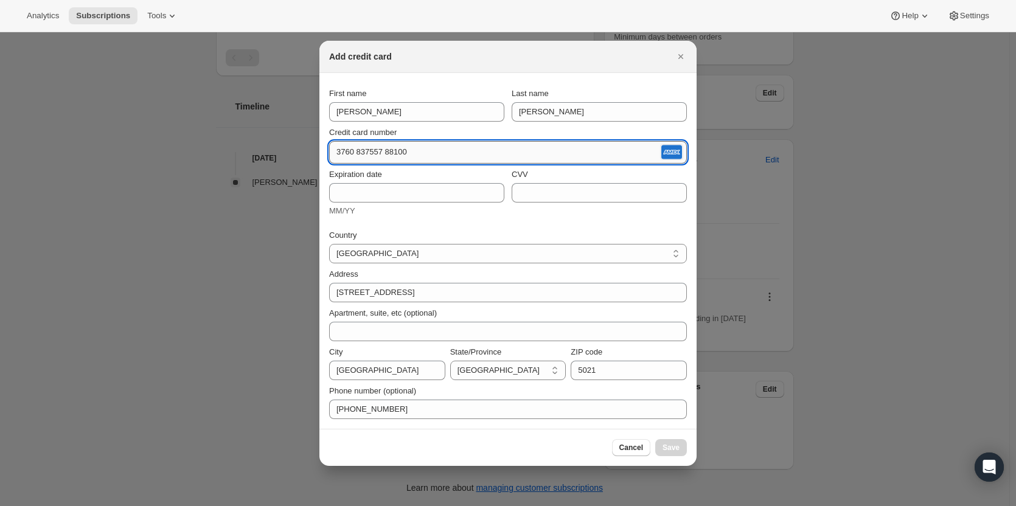
click at [416, 150] on input "3760 837557 88100" at bounding box center [493, 151] width 329 height 19
type input "3760 837557 88100"
click at [681, 54] on icon "Close" at bounding box center [681, 57] width 12 height 12
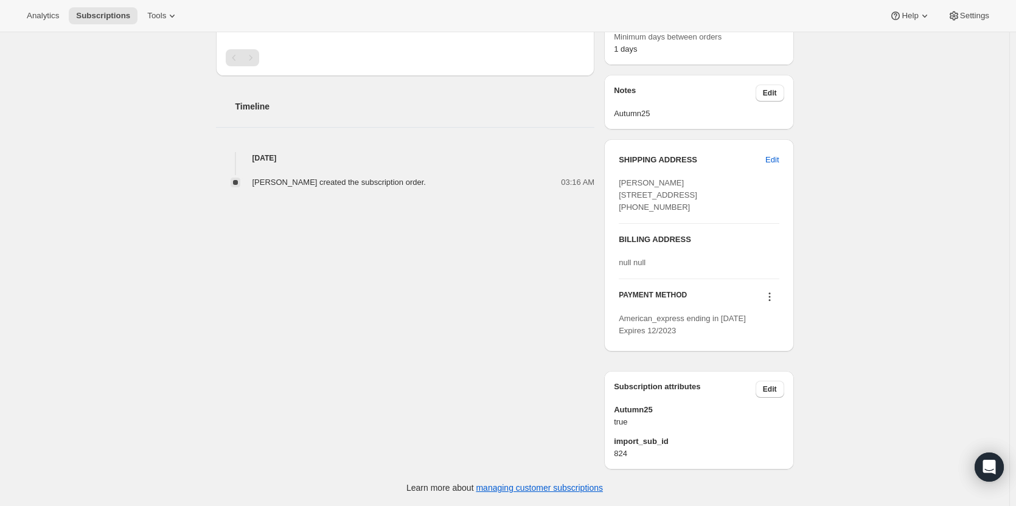
click at [770, 298] on icon at bounding box center [770, 297] width 2 height 2
click at [736, 393] on span "Add credit card" at bounding box center [756, 397] width 53 height 9
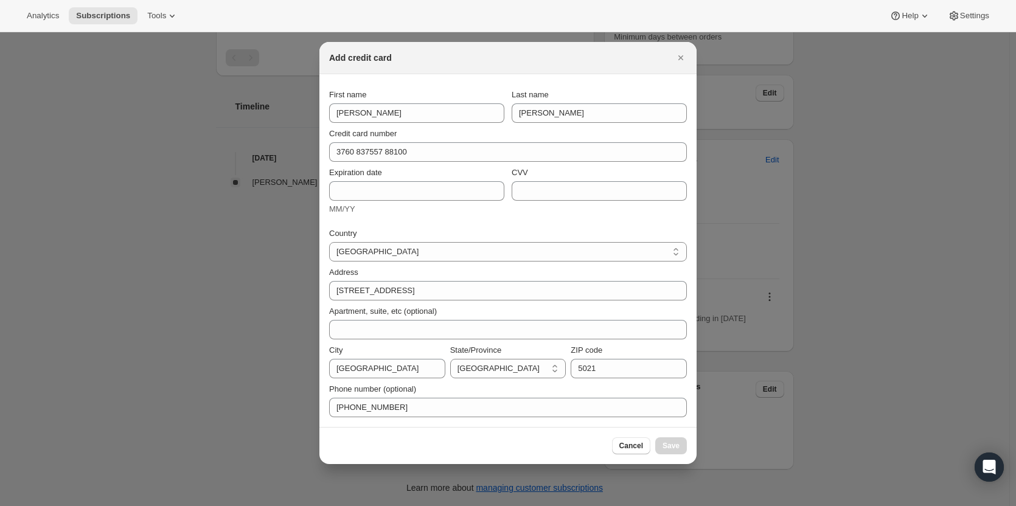
scroll to position [0, 0]
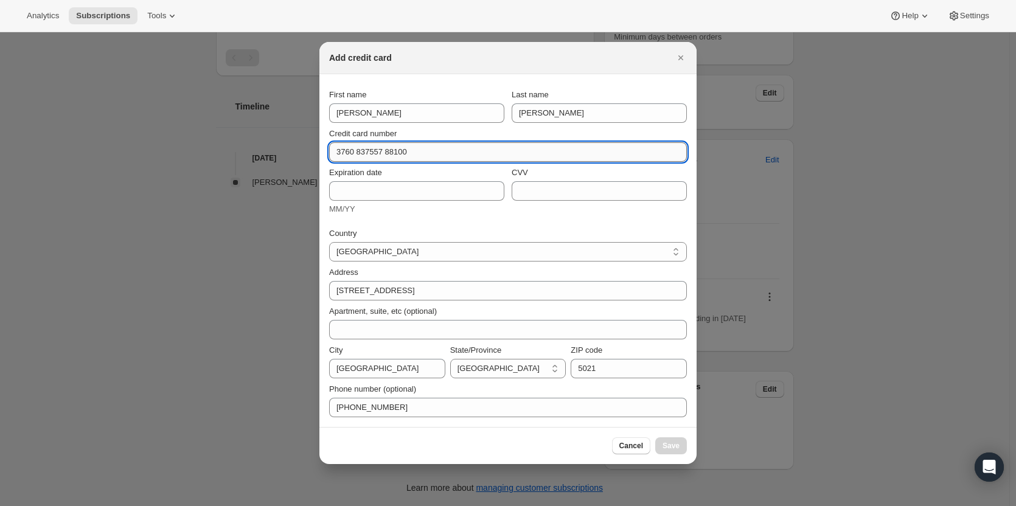
click at [393, 153] on input "3760 837557 88100" at bounding box center [503, 151] width 348 height 19
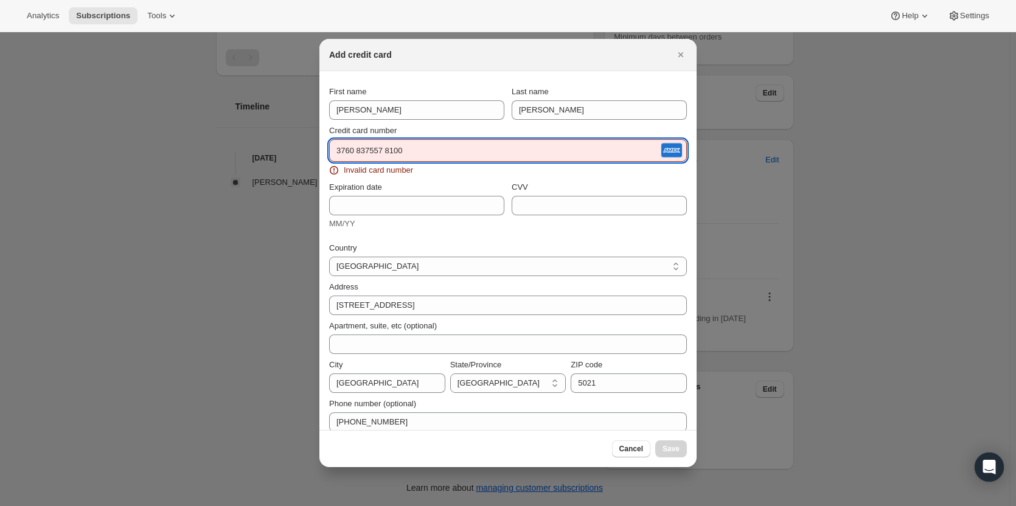
click at [408, 151] on input "3760 837557 8100" at bounding box center [493, 150] width 329 height 19
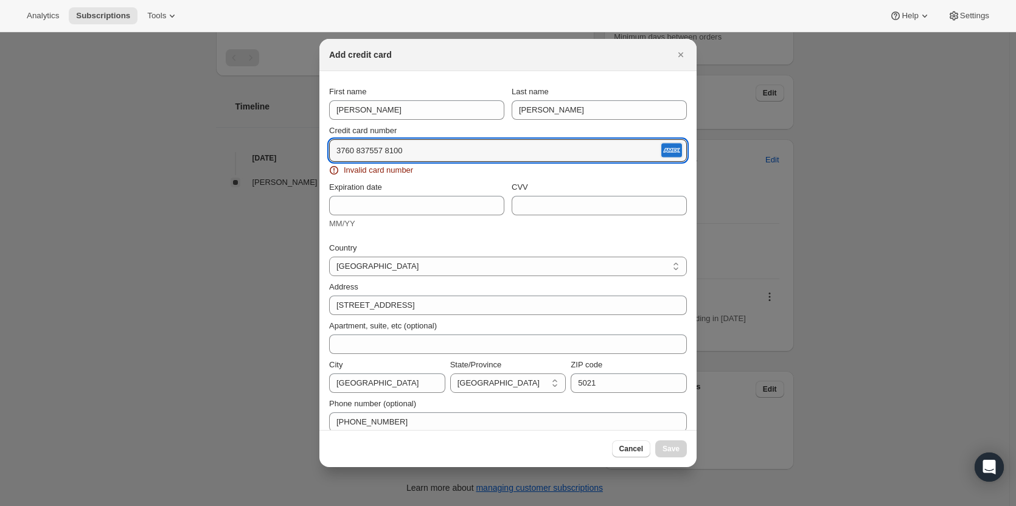
drag, startPoint x: 411, startPoint y: 159, endPoint x: 223, endPoint y: 142, distance: 188.9
click at [223, 506] on div "Add credit card First name TIm Last name Everett Credit card number 3760 837557…" at bounding box center [508, 506] width 1016 height 0
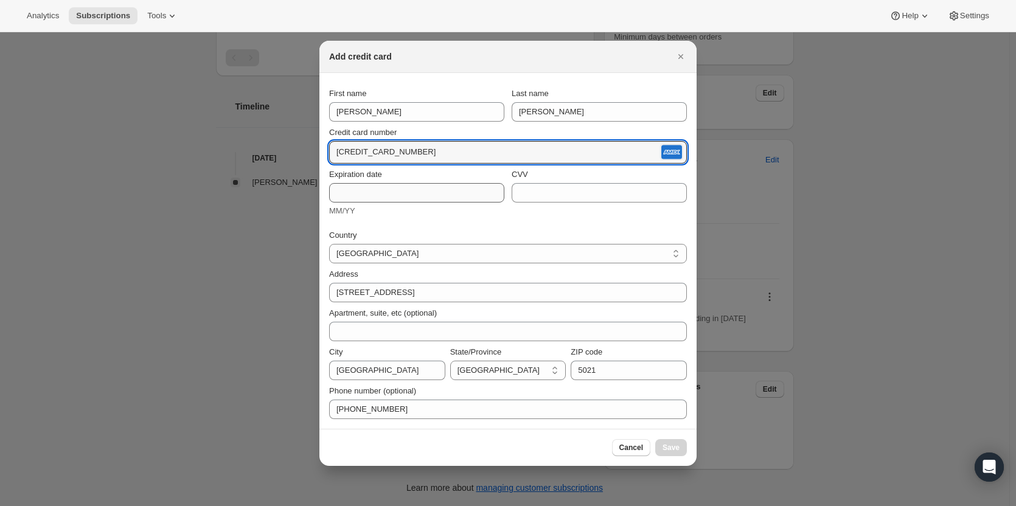
type input "3760 837578 81000"
click at [401, 198] on input "Expiration date" at bounding box center [416, 192] width 175 height 19
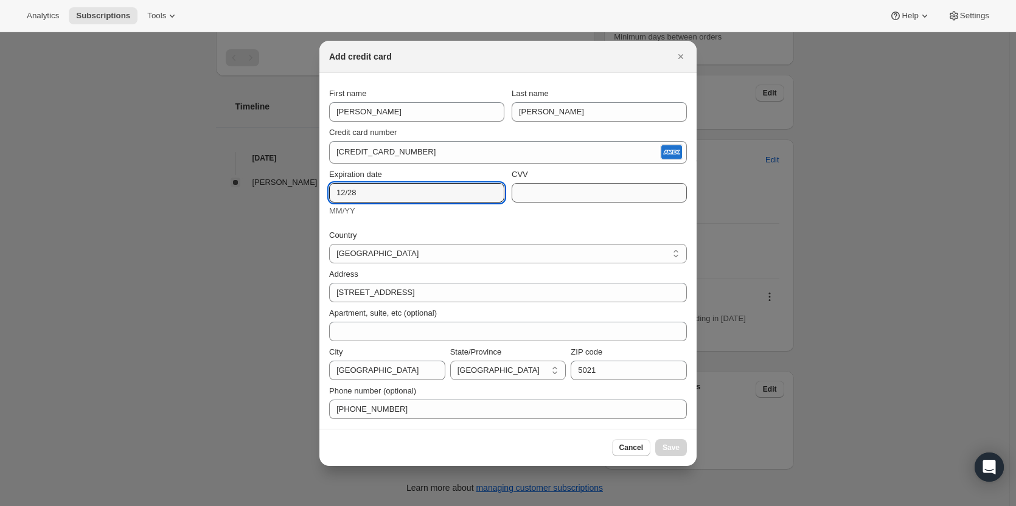
type input "12/28"
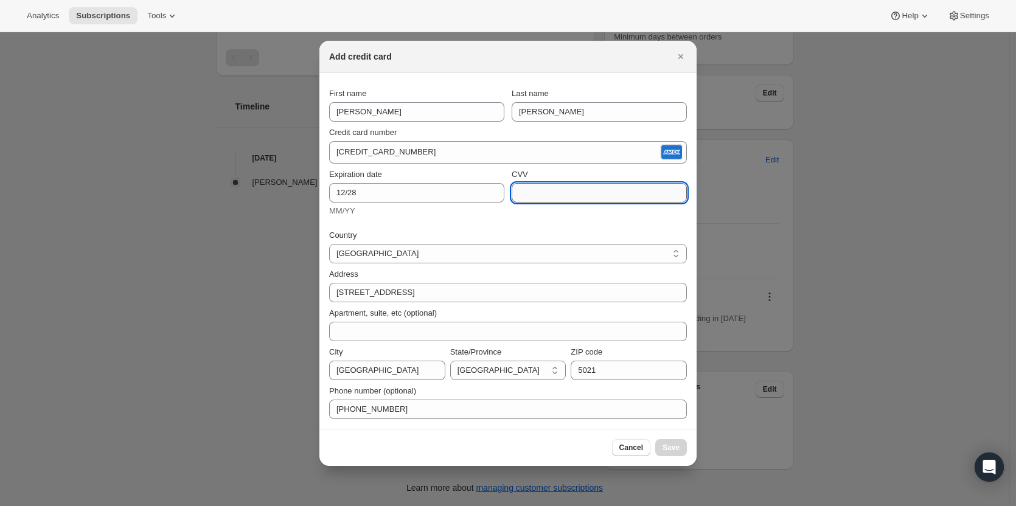
click at [605, 187] on input "CVV" at bounding box center [599, 192] width 175 height 19
type input "1430"
click at [674, 444] on span "Save" at bounding box center [671, 448] width 17 height 10
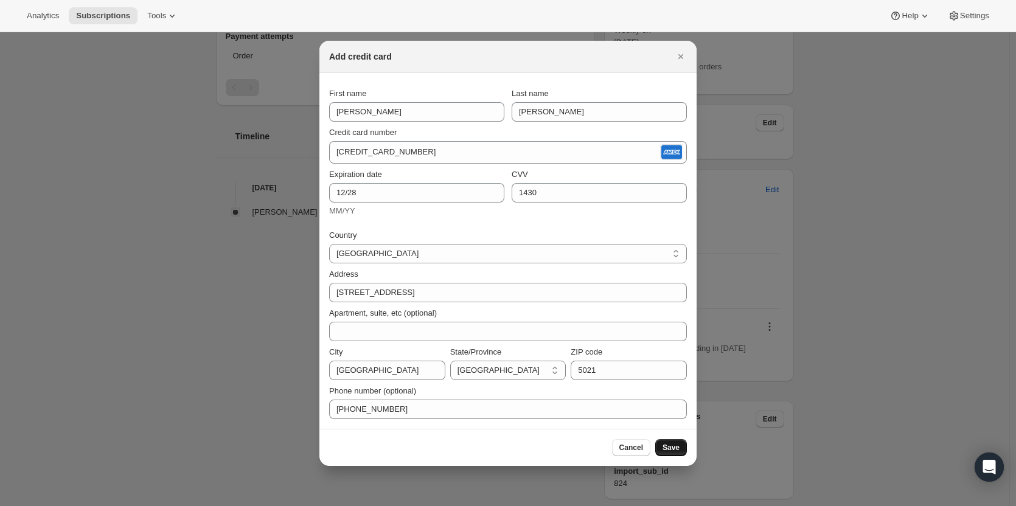
scroll to position [466, 0]
click at [486, 371] on select "Australian Capital Territory New South Wales Northern Territory Queensland Sout…" at bounding box center [508, 370] width 116 height 19
select select "SA"
click at [450, 361] on select "Australian Capital Territory New South Wales Northern Territory Queensland Sout…" at bounding box center [508, 370] width 116 height 19
click at [673, 444] on span "Save" at bounding box center [671, 448] width 17 height 10
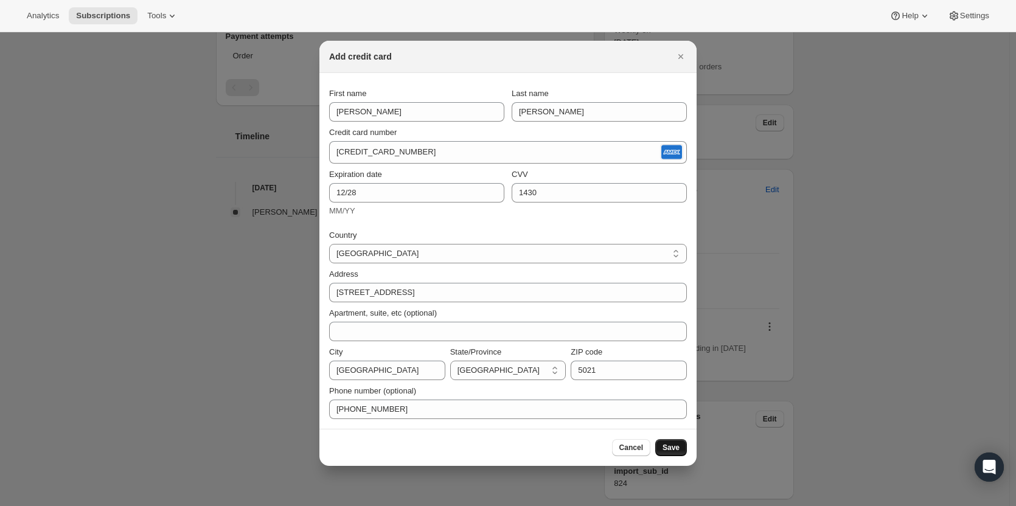
scroll to position [522, 0]
click at [674, 57] on button "Close" at bounding box center [681, 56] width 17 height 17
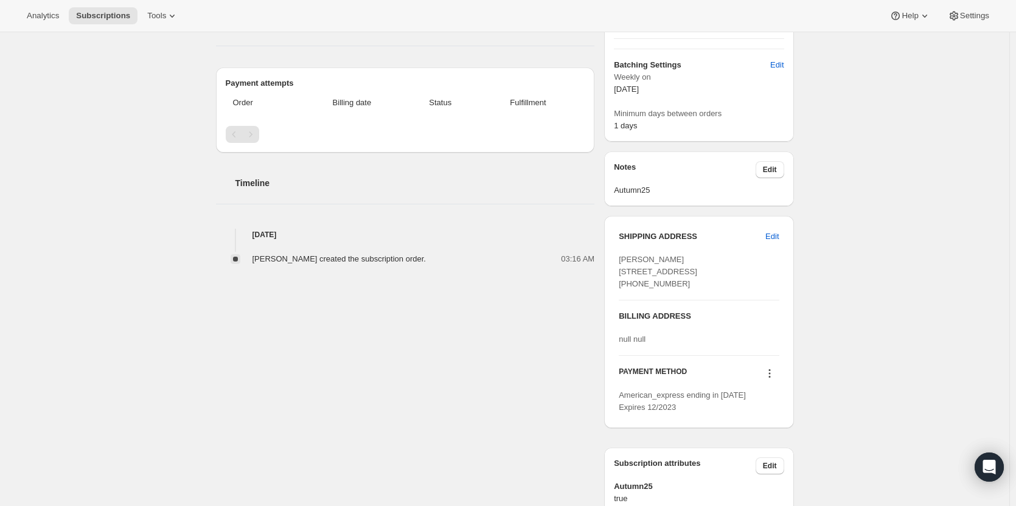
click at [776, 380] on icon at bounding box center [770, 374] width 12 height 12
click at [746, 473] on span "Add credit card" at bounding box center [756, 474] width 53 height 9
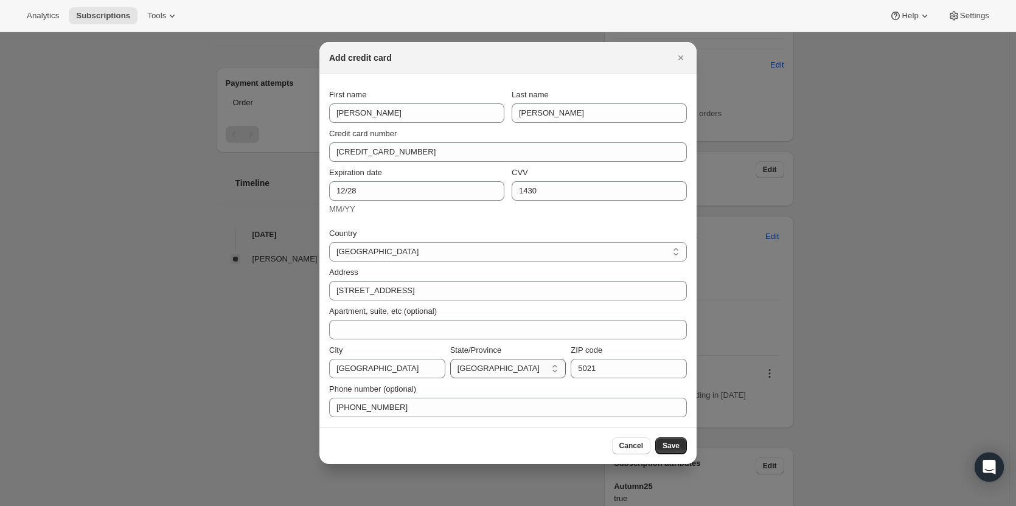
click at [458, 368] on select "Australian Capital Territory New South Wales Northern Territory Queensland Sout…" at bounding box center [508, 368] width 116 height 19
select select "SA"
click at [450, 359] on select "Australian Capital Territory New South Wales Northern Territory Queensland Sout…" at bounding box center [508, 368] width 116 height 19
click at [400, 364] on input "West Lakes" at bounding box center [387, 368] width 116 height 19
type input "West Lakes"
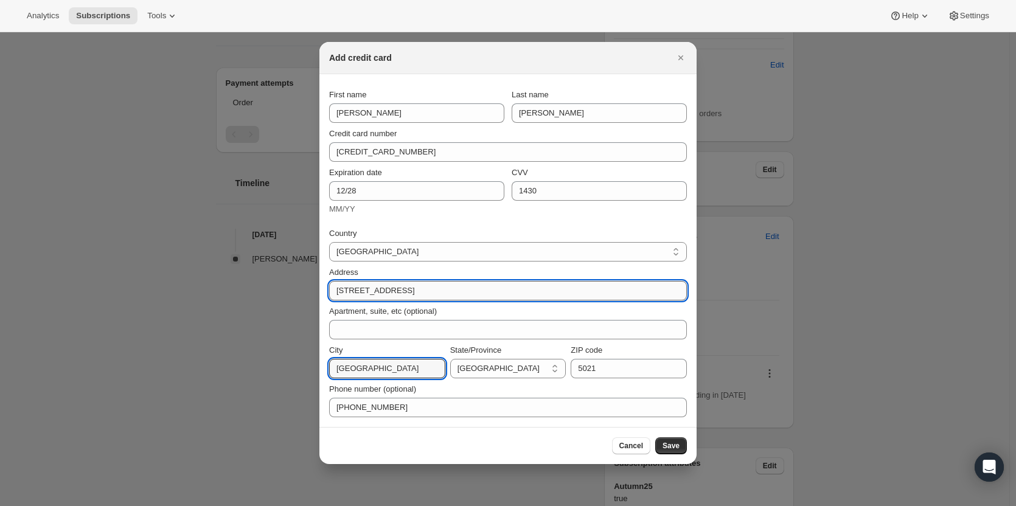
click at [461, 298] on input "77 Lochside Drive" at bounding box center [508, 290] width 358 height 19
click at [417, 298] on input "77 Lochside Drive" at bounding box center [508, 290] width 358 height 19
type input "77 Lochside Drive"
click at [674, 446] on span "Save" at bounding box center [671, 446] width 17 height 10
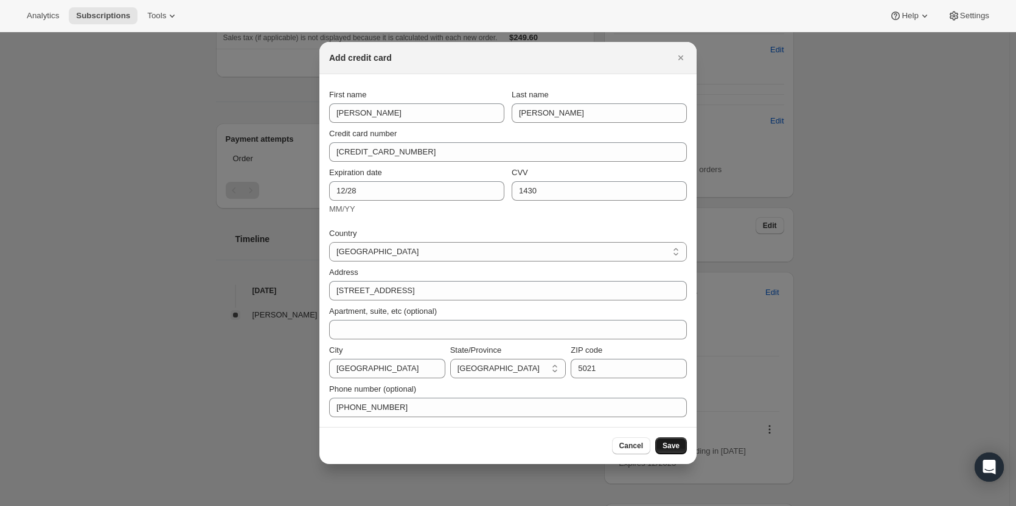
scroll to position [466, 0]
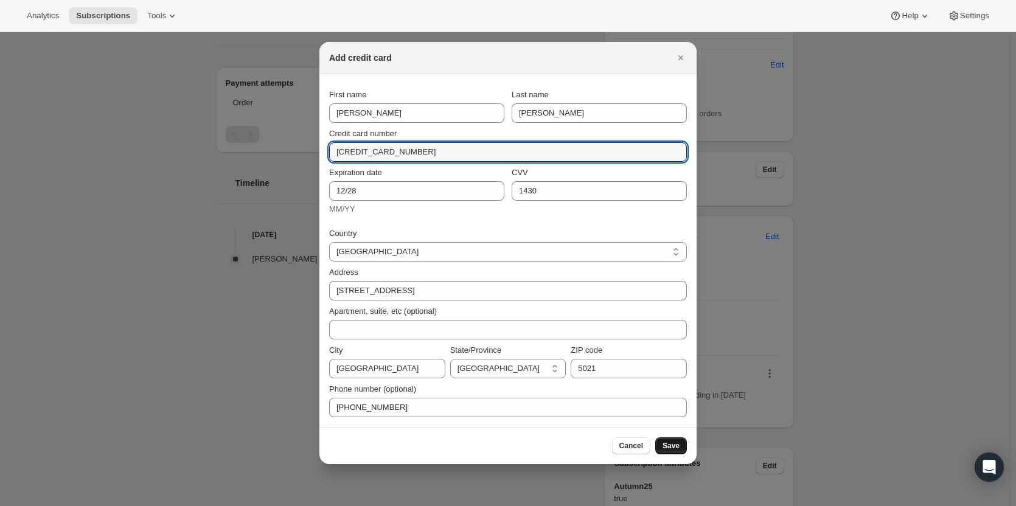
drag, startPoint x: 425, startPoint y: 150, endPoint x: 296, endPoint y: 150, distance: 128.4
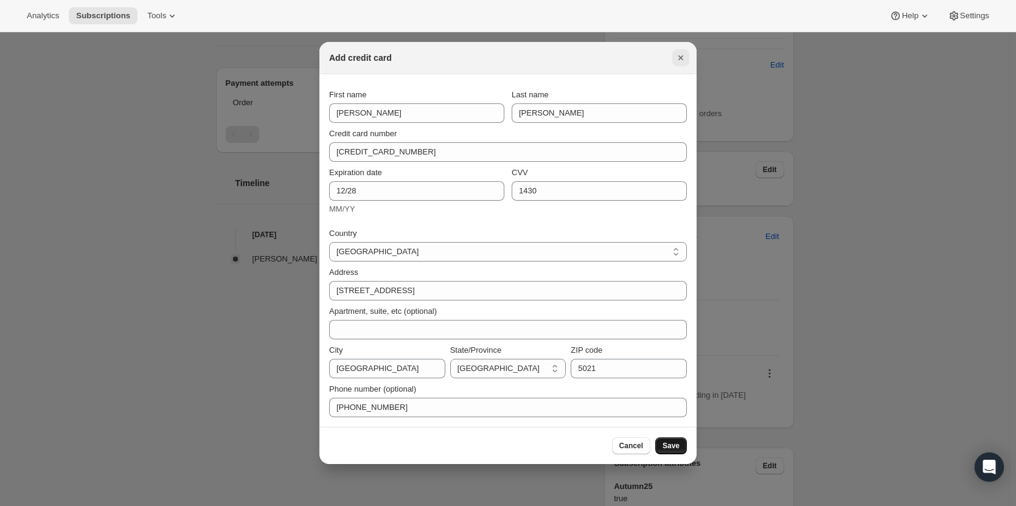
click at [686, 56] on icon "Close" at bounding box center [681, 58] width 12 height 12
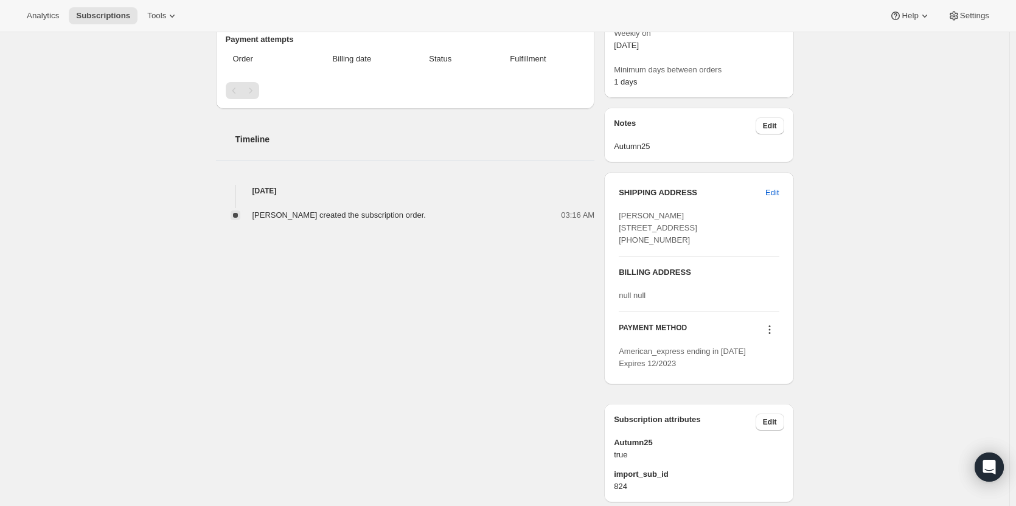
scroll to position [531, 0]
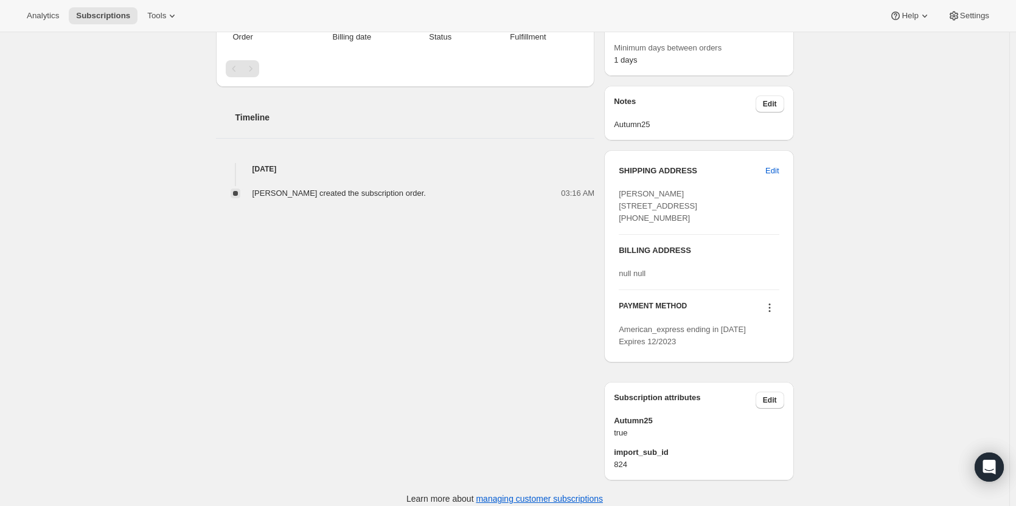
click at [771, 314] on icon at bounding box center [770, 308] width 12 height 12
click at [746, 418] on button "Add credit card" at bounding box center [772, 408] width 93 height 19
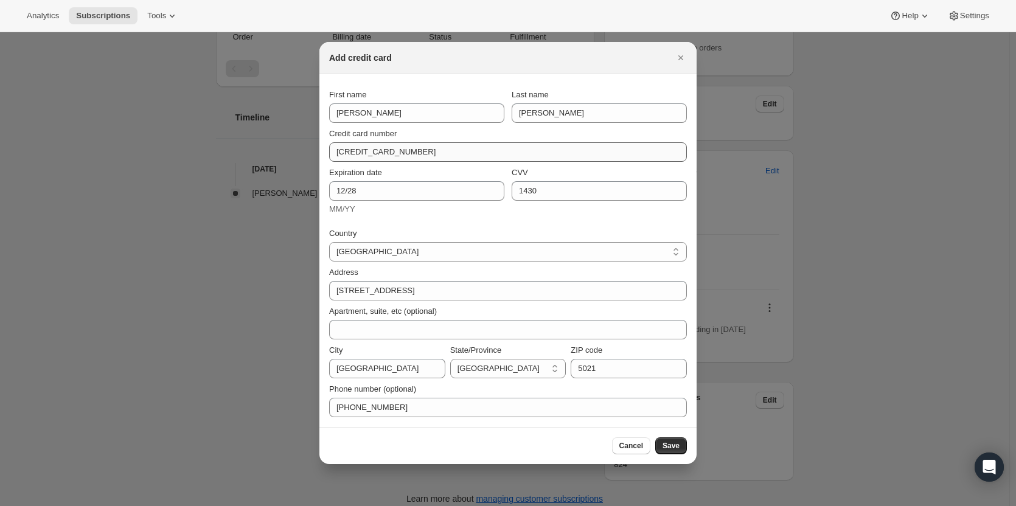
click at [419, 139] on div "Credit card number" at bounding box center [508, 134] width 358 height 12
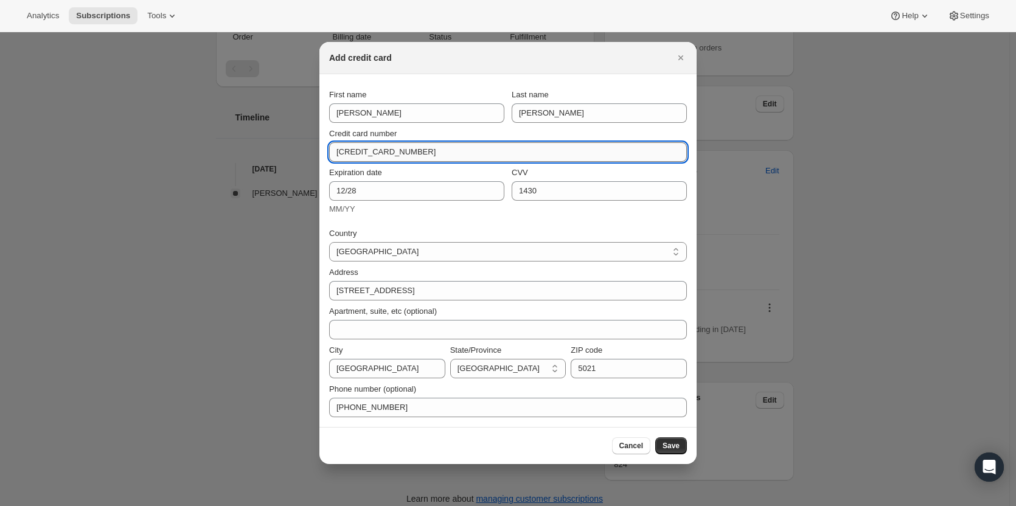
click at [418, 148] on input "3760 837578 81000" at bounding box center [503, 151] width 348 height 19
click at [669, 447] on span "Save" at bounding box center [671, 446] width 17 height 10
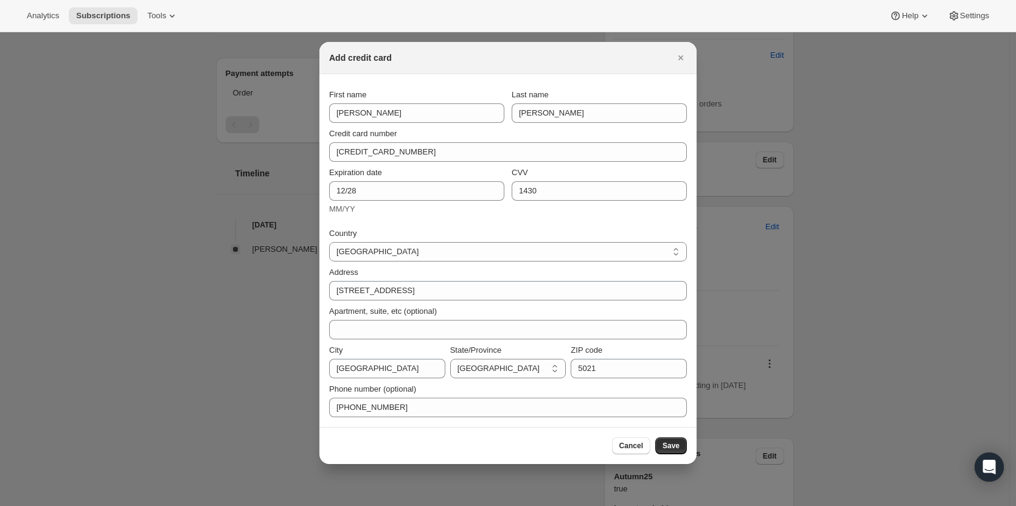
scroll to position [587, 0]
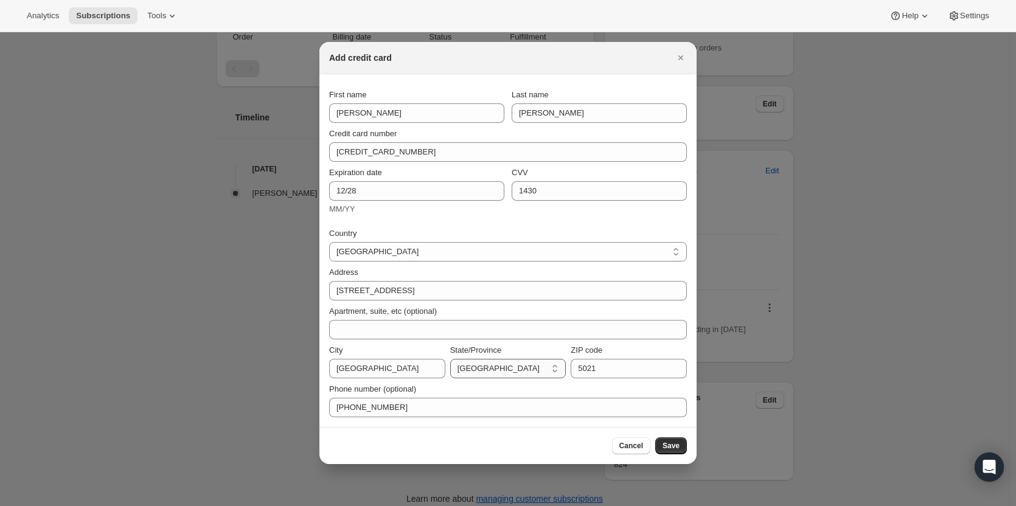
click at [486, 368] on select "Australian Capital Territory New South Wales Northern Territory Queensland Sout…" at bounding box center [508, 368] width 116 height 19
select select "SA"
click at [450, 359] on select "Australian Capital Territory New South Wales Northern Territory Queensland Sout…" at bounding box center [508, 368] width 116 height 19
drag, startPoint x: 673, startPoint y: 445, endPoint x: 682, endPoint y: 439, distance: 11.0
click at [680, 441] on button "Save" at bounding box center [671, 446] width 32 height 17
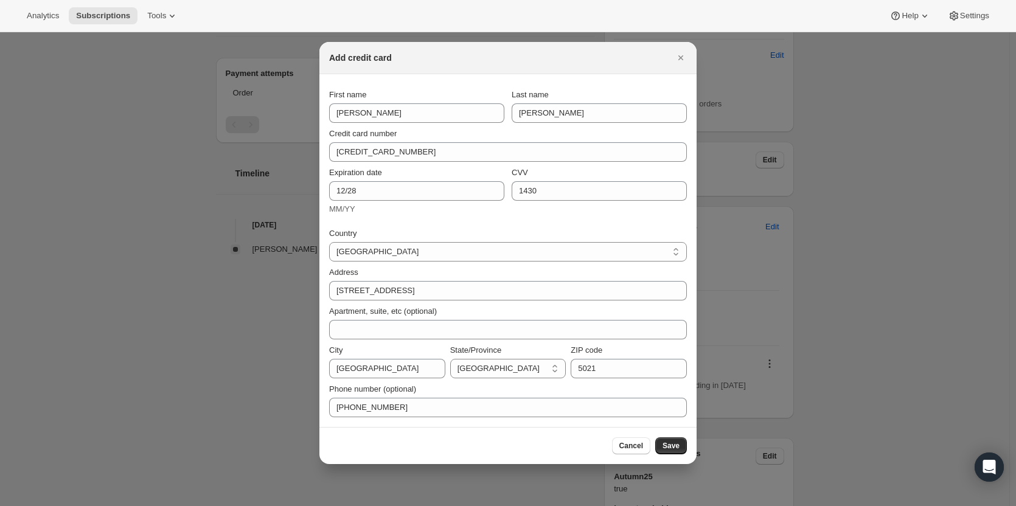
scroll to position [643, 0]
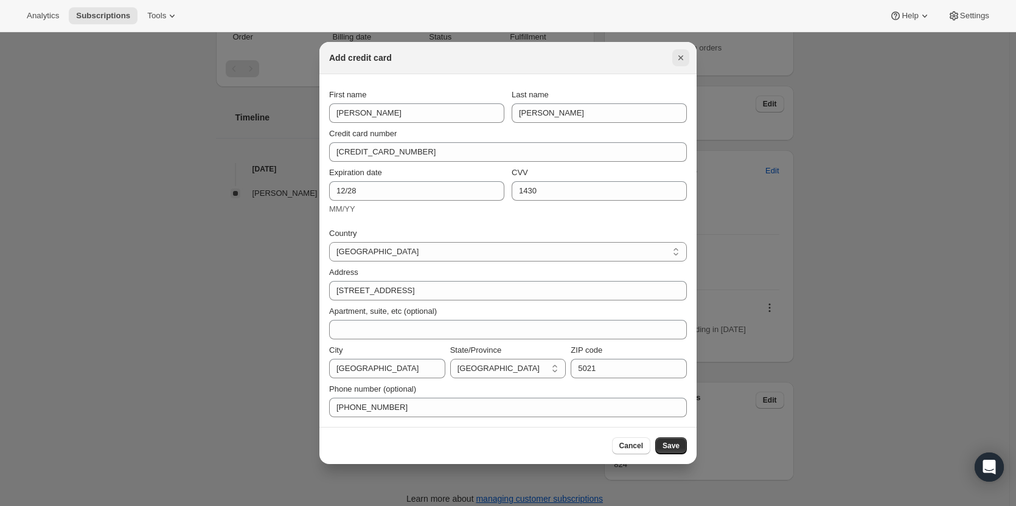
click at [682, 55] on icon "Close" at bounding box center [681, 58] width 12 height 12
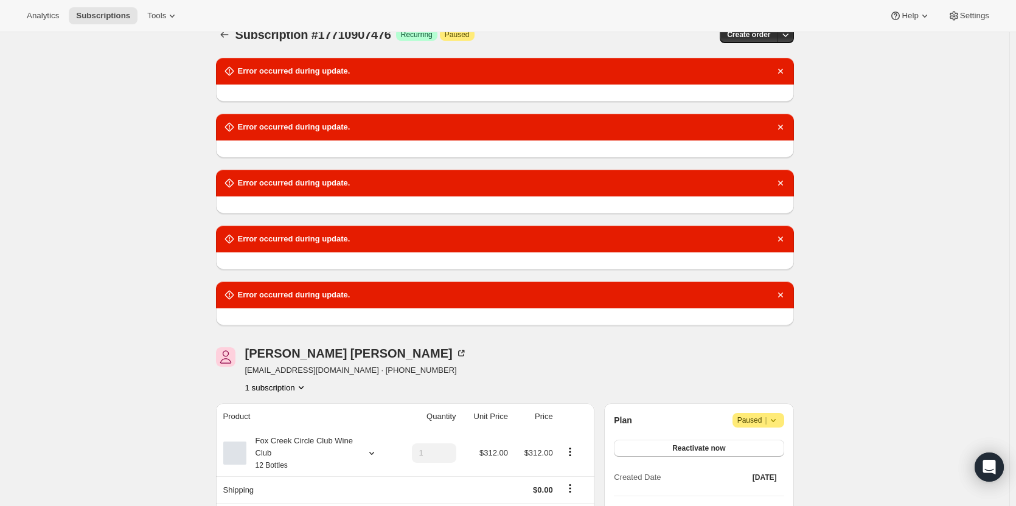
scroll to position [20, 0]
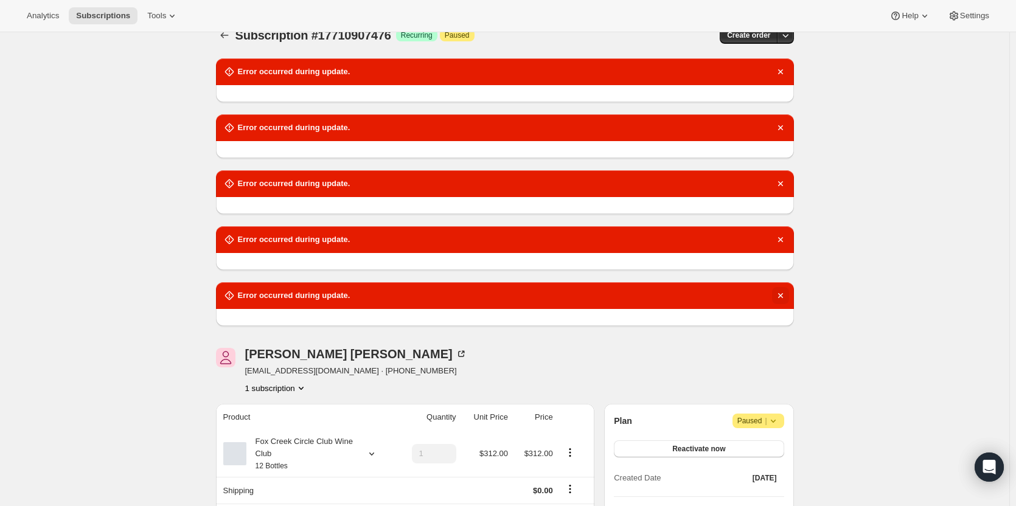
click at [787, 292] on icon "Dismiss notification" at bounding box center [781, 296] width 12 height 12
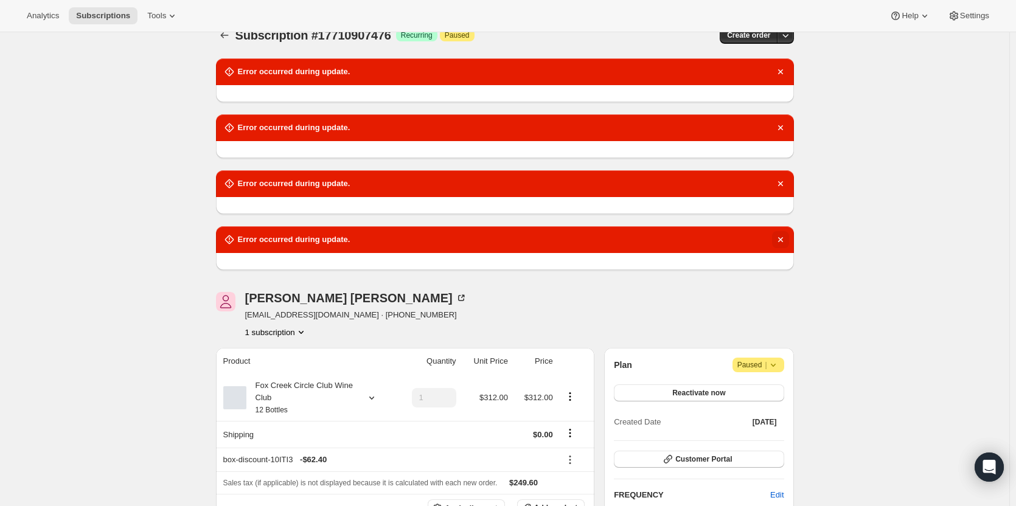
click at [784, 237] on icon "Dismiss notification" at bounding box center [781, 240] width 12 height 12
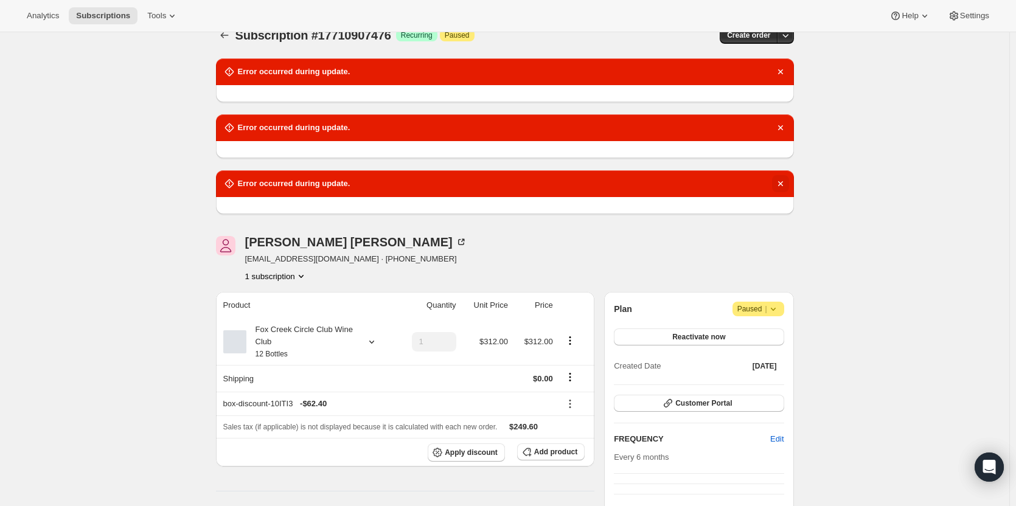
click at [784, 184] on icon "Dismiss notification" at bounding box center [781, 184] width 12 height 12
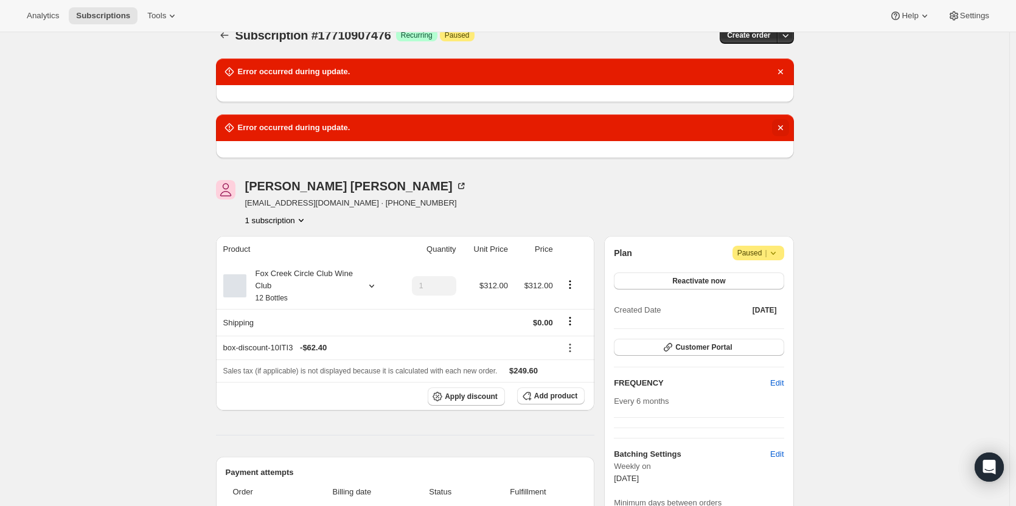
click at [787, 128] on icon "Dismiss notification" at bounding box center [781, 128] width 12 height 12
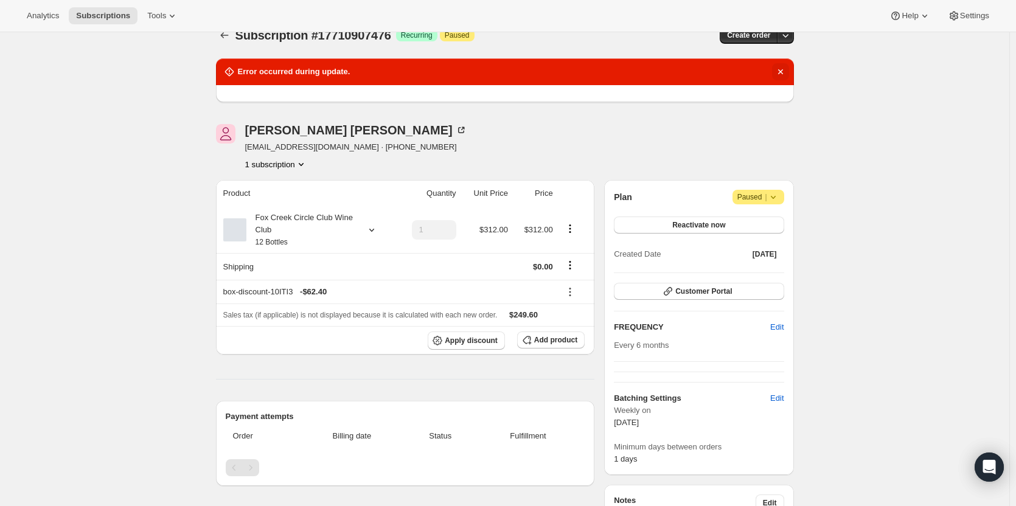
click at [778, 72] on icon "Dismiss notification" at bounding box center [781, 72] width 12 height 12
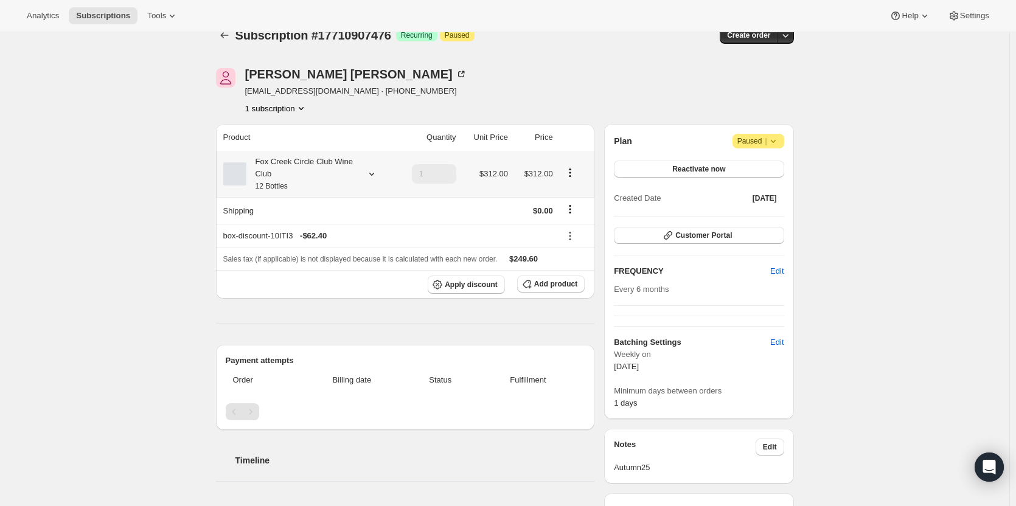
click at [349, 165] on div "Fox Creek Circle Club Wine Club 12 Bottles" at bounding box center [301, 174] width 110 height 37
click at [314, 256] on span "Edit box" at bounding box center [304, 255] width 29 height 10
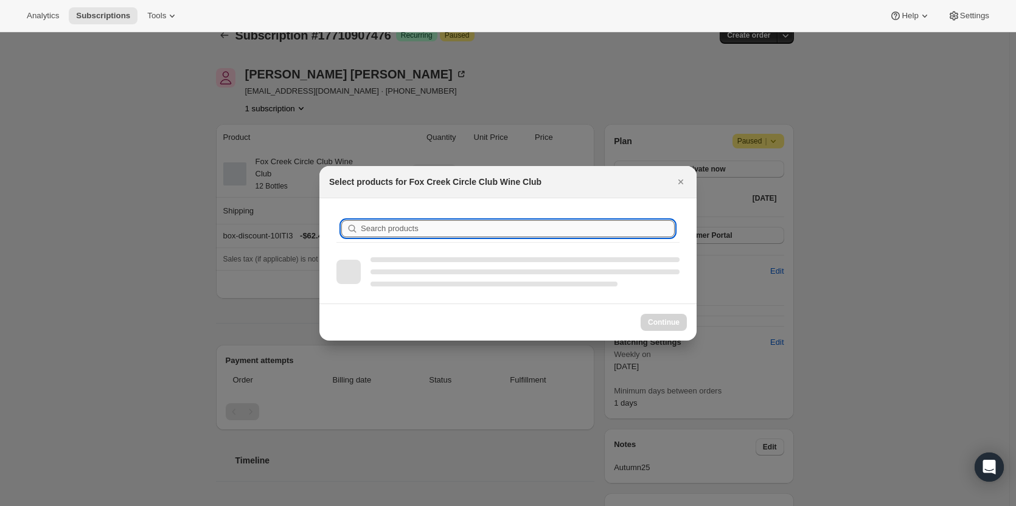
click at [425, 227] on input "Search products" at bounding box center [518, 228] width 314 height 17
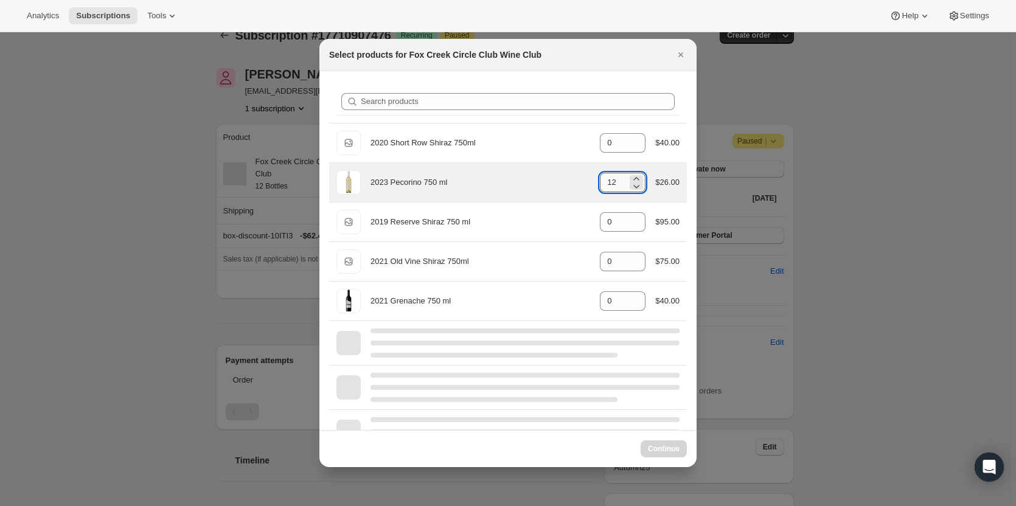
click at [614, 184] on input "12" at bounding box center [613, 182] width 27 height 19
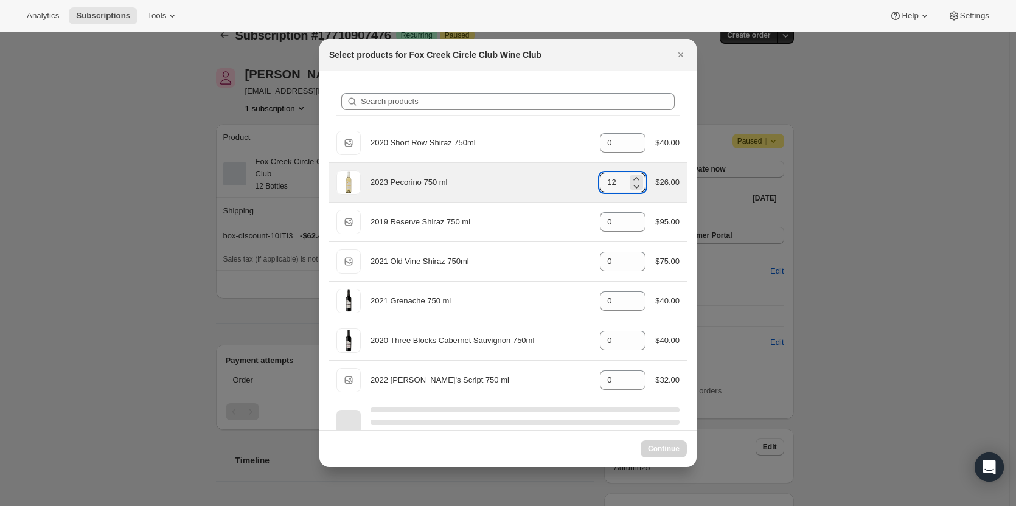
drag, startPoint x: 599, startPoint y: 190, endPoint x: 576, endPoint y: 191, distance: 23.8
click at [576, 191] on div "2023 Pecorino 750 ml gid://shopify/ProductVariant/41594933280852 12 $26.00" at bounding box center [508, 182] width 343 height 24
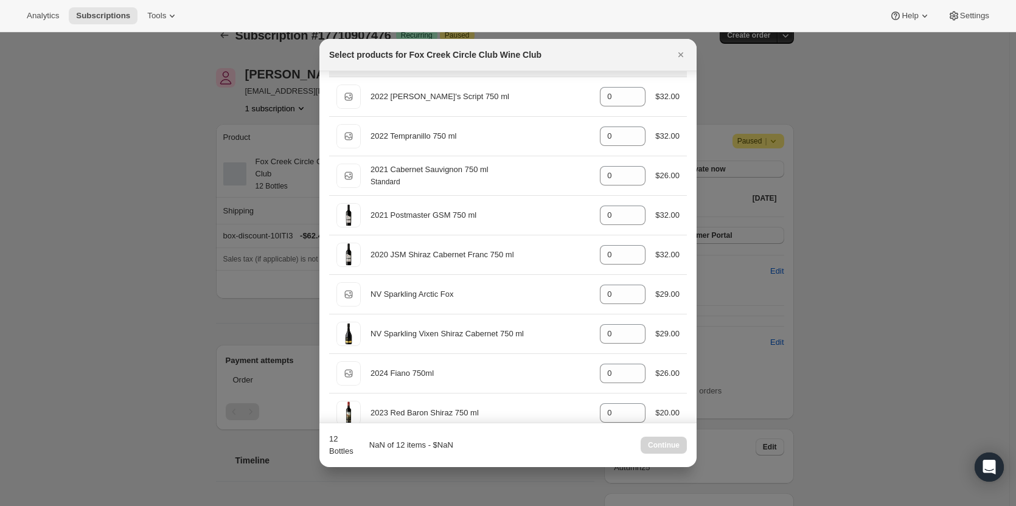
scroll to position [304, 0]
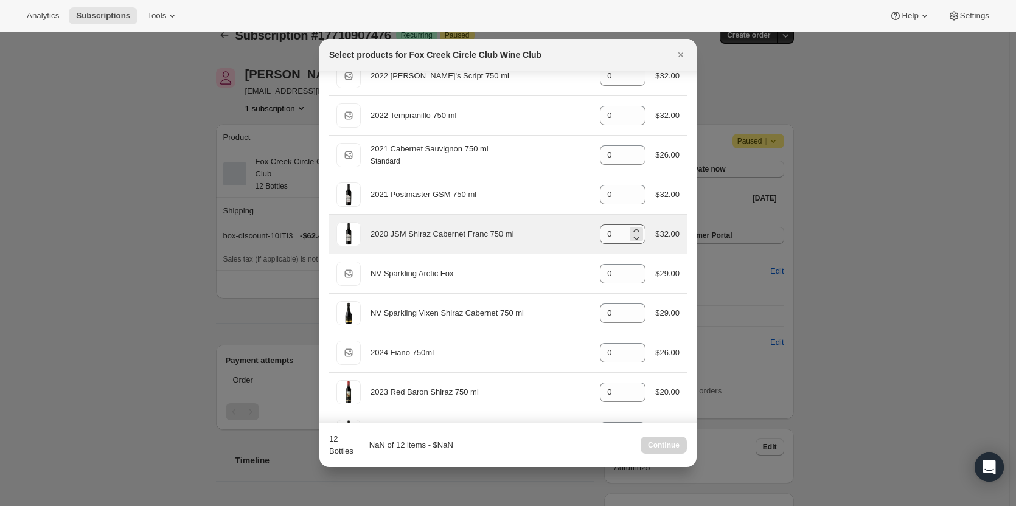
type input "0"
drag, startPoint x: 607, startPoint y: 234, endPoint x: 595, endPoint y: 234, distance: 12.8
click at [600, 234] on input "0" at bounding box center [613, 234] width 27 height 19
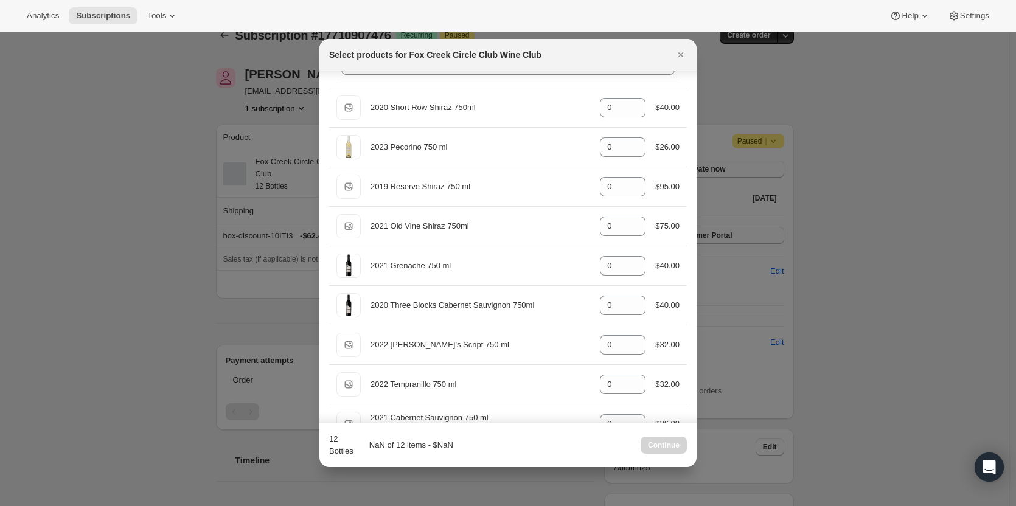
scroll to position [0, 0]
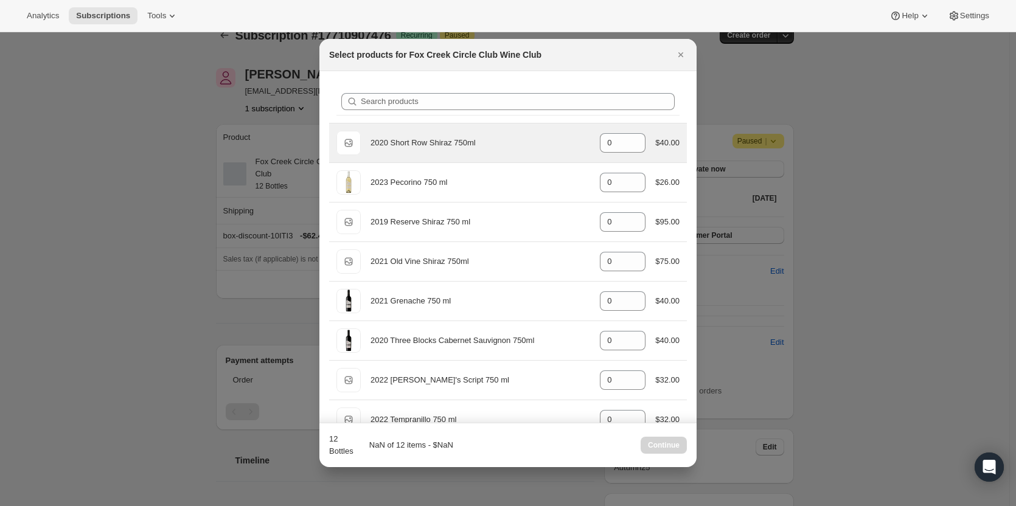
type input "6"
drag, startPoint x: 593, startPoint y: 142, endPoint x: 579, endPoint y: 139, distance: 14.2
click at [580, 141] on div "Default Title 2020 Short Row Shiraz 750ml gid://shopify/ProductVariant/42071335…" at bounding box center [508, 143] width 343 height 24
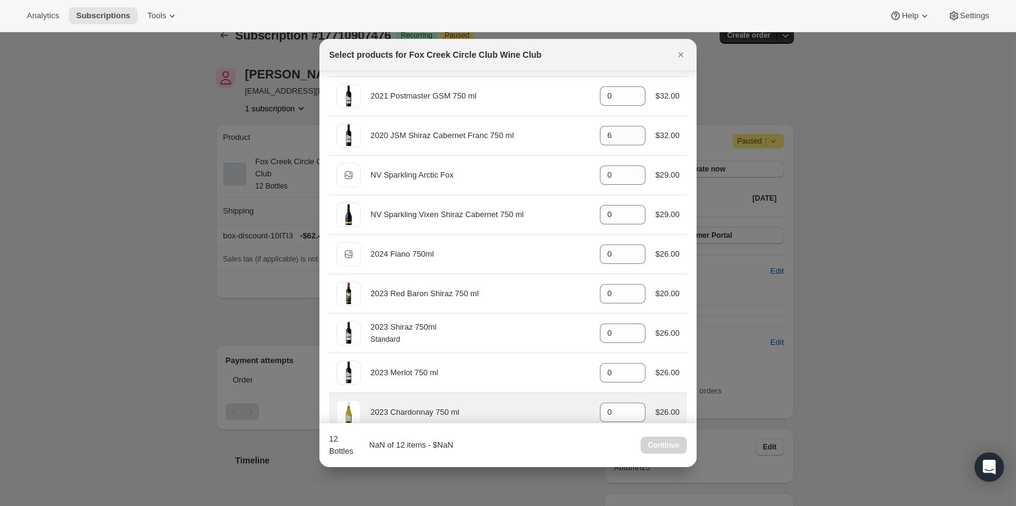
scroll to position [461, 0]
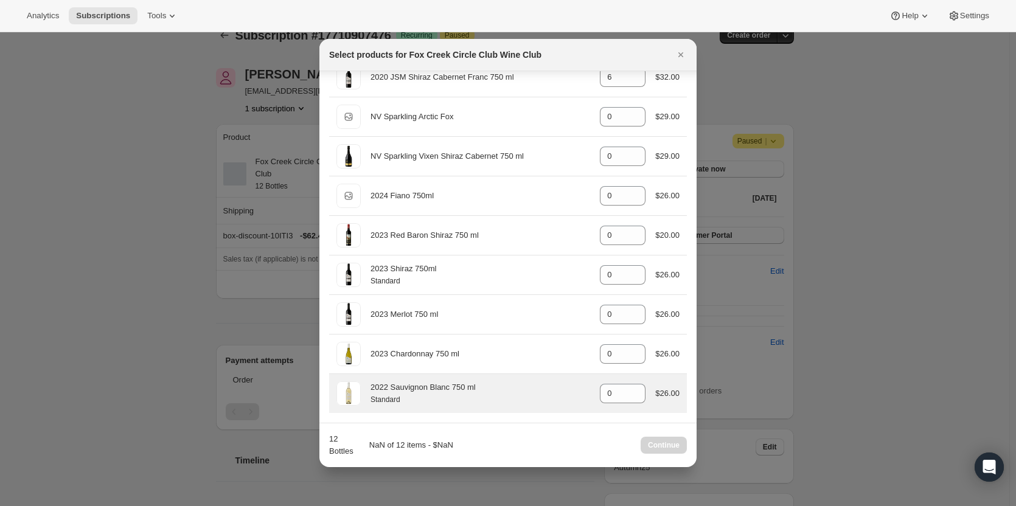
type input "6"
click at [501, 407] on div "2022 Sauvignon Blanc 750 ml Standard gid://shopify/ProductVariant/4159251303637…" at bounding box center [508, 393] width 358 height 39
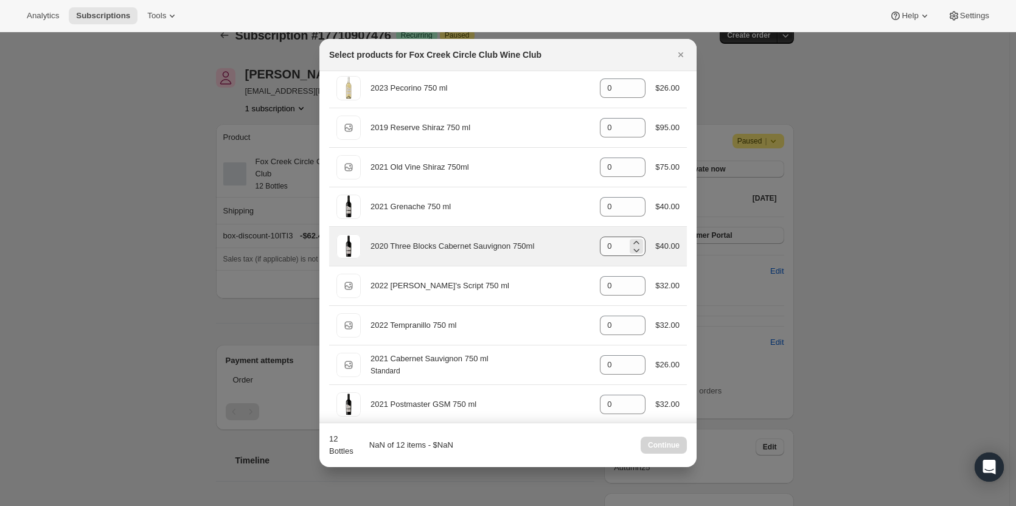
scroll to position [0, 0]
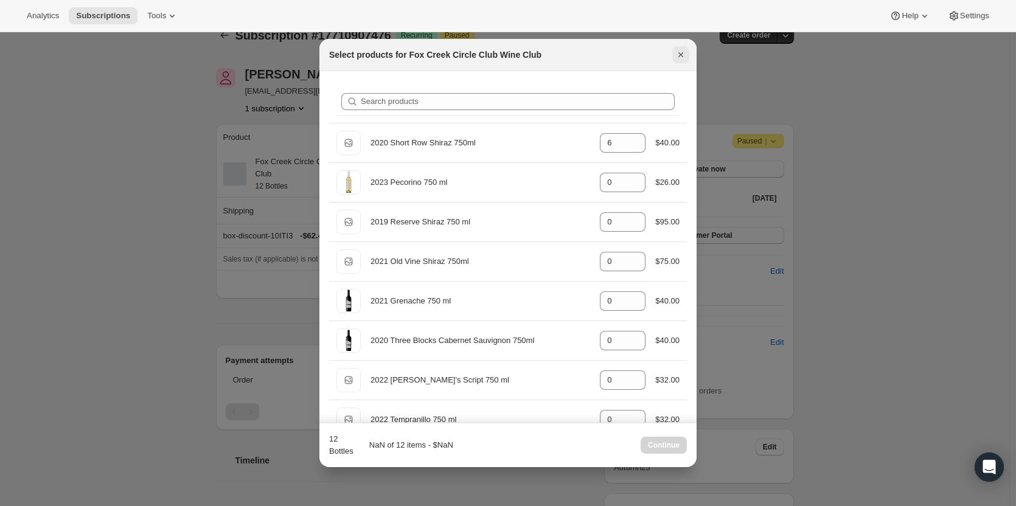
click at [679, 52] on icon "Close" at bounding box center [681, 55] width 12 height 12
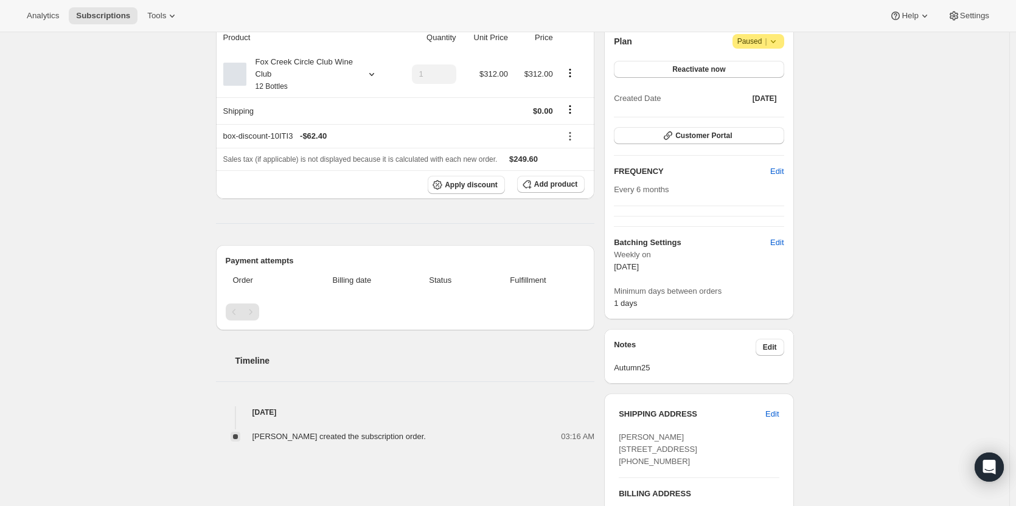
scroll to position [61, 0]
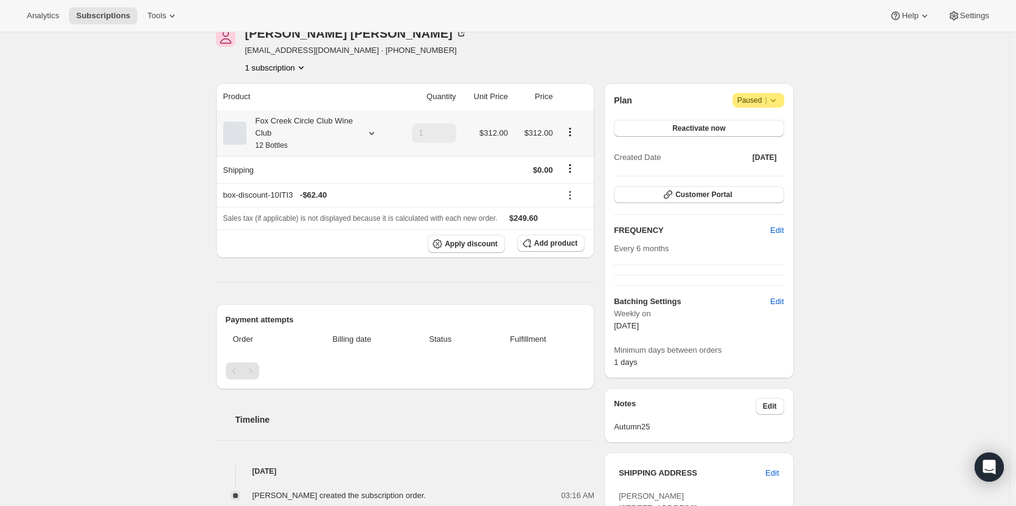
click at [372, 130] on icon at bounding box center [372, 133] width 12 height 12
click at [314, 217] on span "Edit box" at bounding box center [304, 214] width 29 height 10
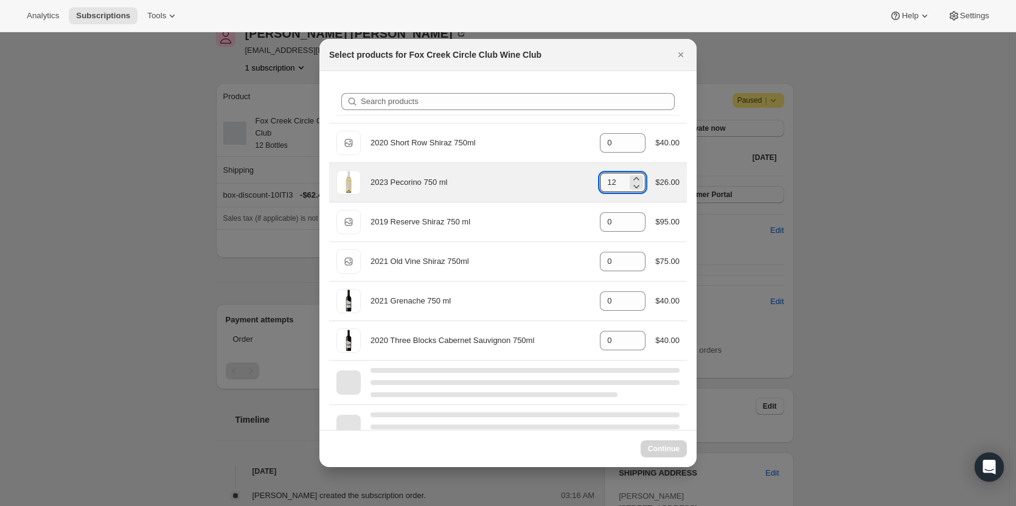
drag, startPoint x: 604, startPoint y: 181, endPoint x: 578, endPoint y: 181, distance: 26.2
click at [578, 181] on div "2023 Pecorino 750 ml gid://shopify/ProductVariant/41594933280852 12 $26.00" at bounding box center [508, 182] width 343 height 24
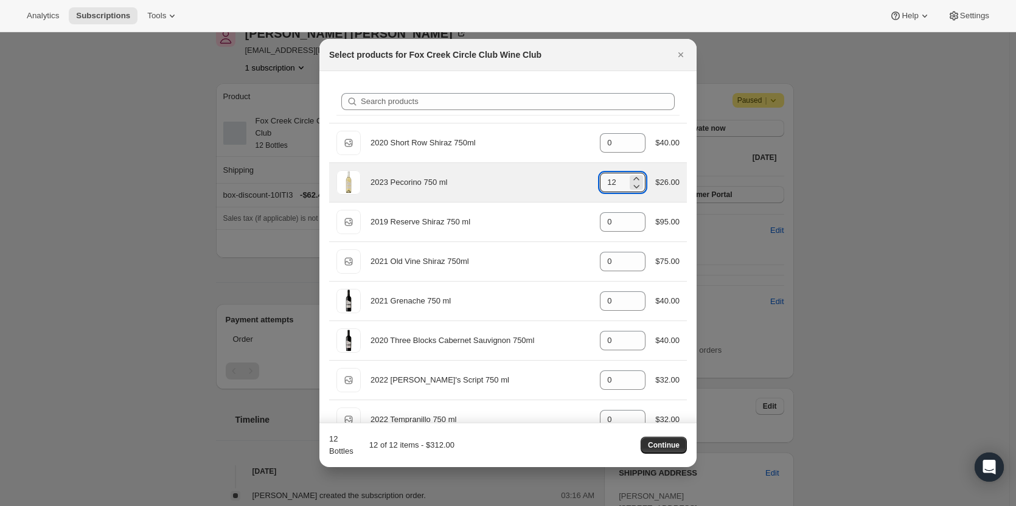
drag, startPoint x: 613, startPoint y: 182, endPoint x: 589, endPoint y: 178, distance: 24.6
click at [589, 178] on div "2023 Pecorino 750 ml gid://shopify/ProductVariant/41594933280852 12 $26.00" at bounding box center [508, 182] width 343 height 24
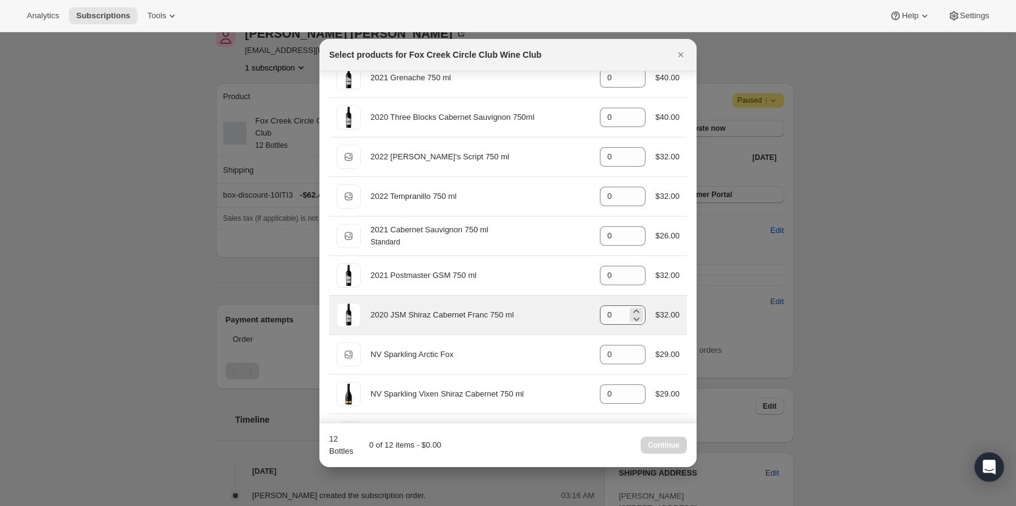
scroll to position [243, 0]
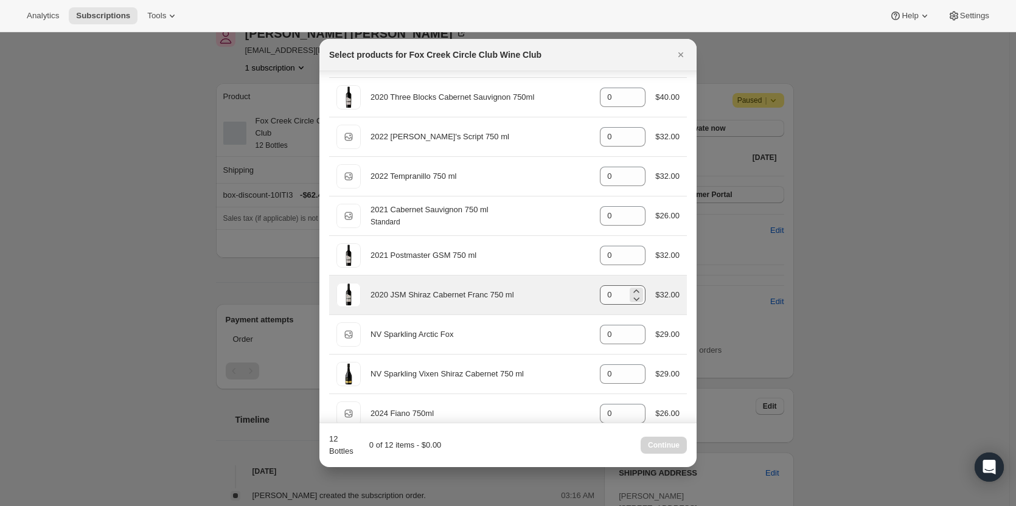
type input "0"
drag, startPoint x: 613, startPoint y: 297, endPoint x: 581, endPoint y: 290, distance: 32.9
click at [581, 294] on div "2020 JSM Shiraz Cabernet Franc 750 ml gid://shopify/ProductVariant/415949165364…" at bounding box center [508, 295] width 343 height 24
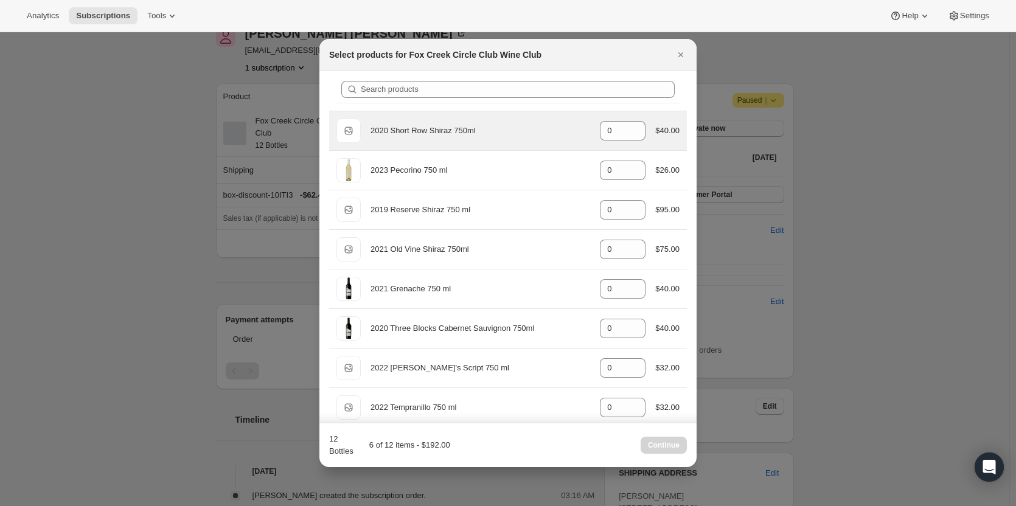
scroll to position [0, 0]
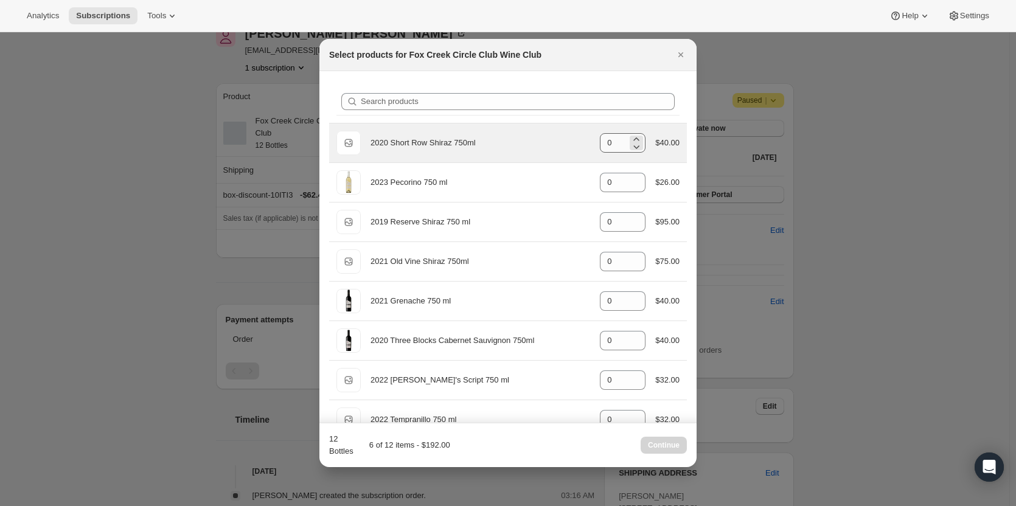
type input "6"
drag, startPoint x: 614, startPoint y: 142, endPoint x: 594, endPoint y: 143, distance: 20.1
click at [594, 143] on div "Default Title 2020 Short Row Shiraz 750ml gid://shopify/ProductVariant/42071335…" at bounding box center [508, 143] width 343 height 24
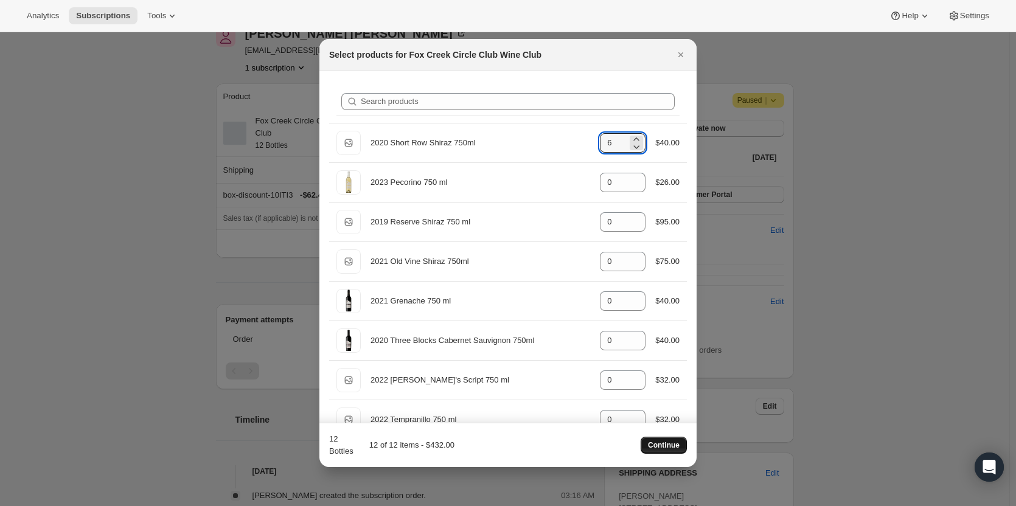
type input "6"
click at [661, 441] on span "Continue" at bounding box center [664, 446] width 32 height 10
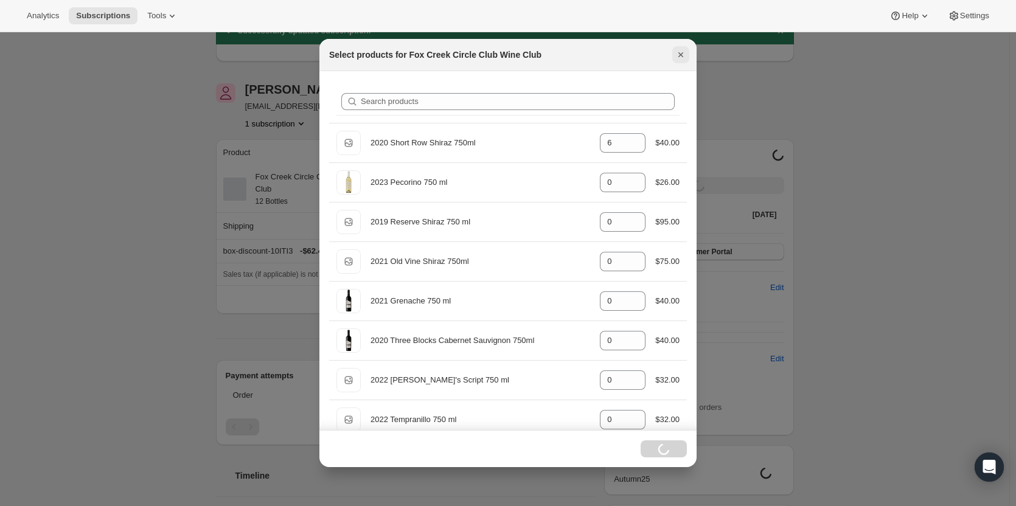
scroll to position [44, 0]
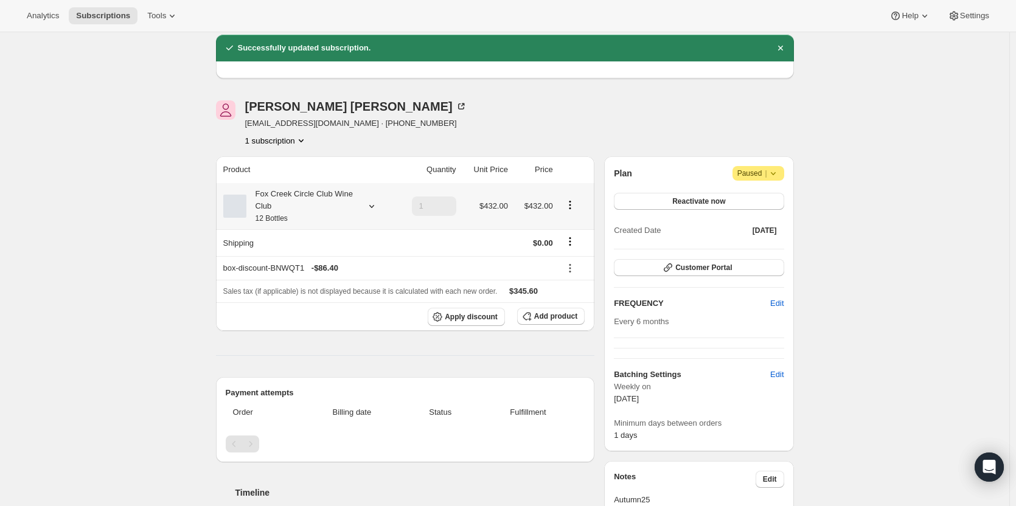
click at [273, 206] on div "Fox Creek Circle Club Wine Club 12 Bottles" at bounding box center [301, 206] width 110 height 37
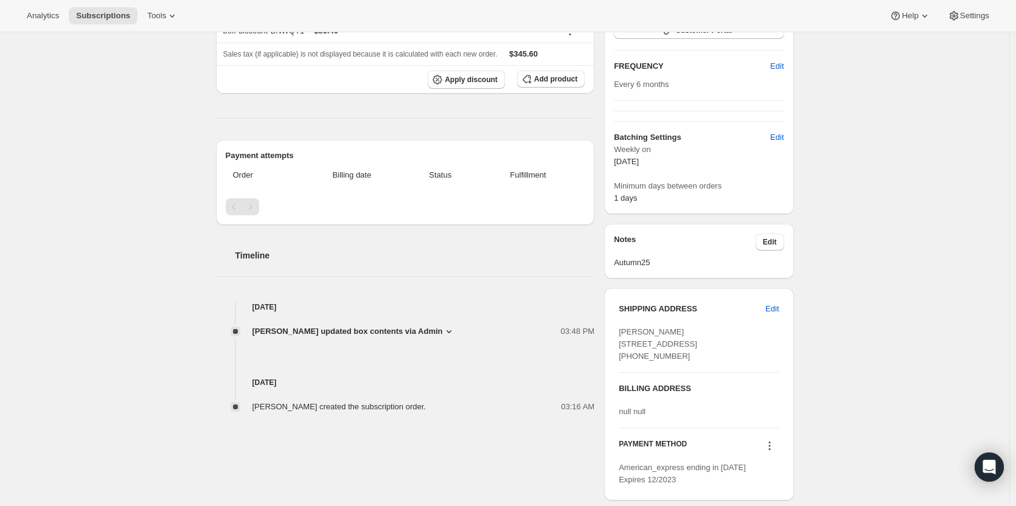
scroll to position [348, 0]
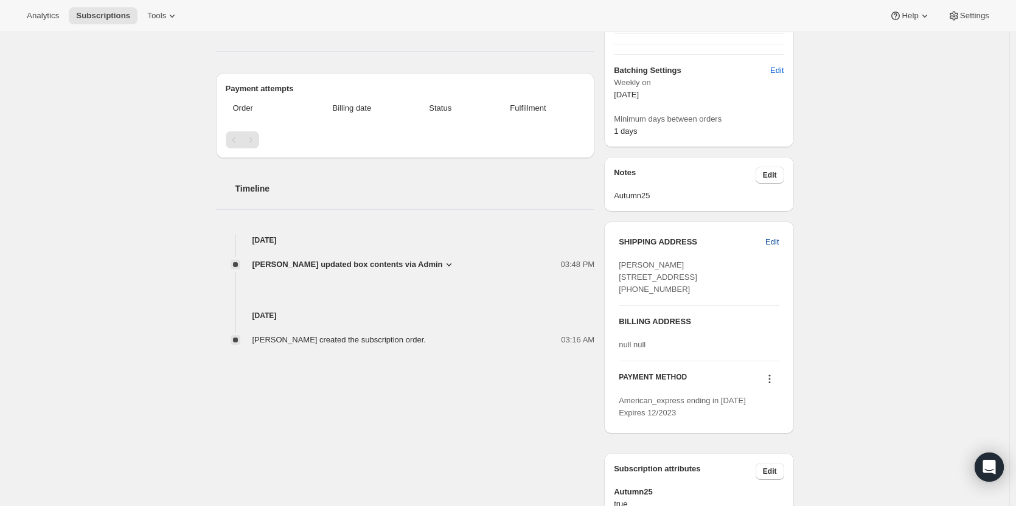
click at [775, 240] on span "Edit" at bounding box center [772, 242] width 13 height 12
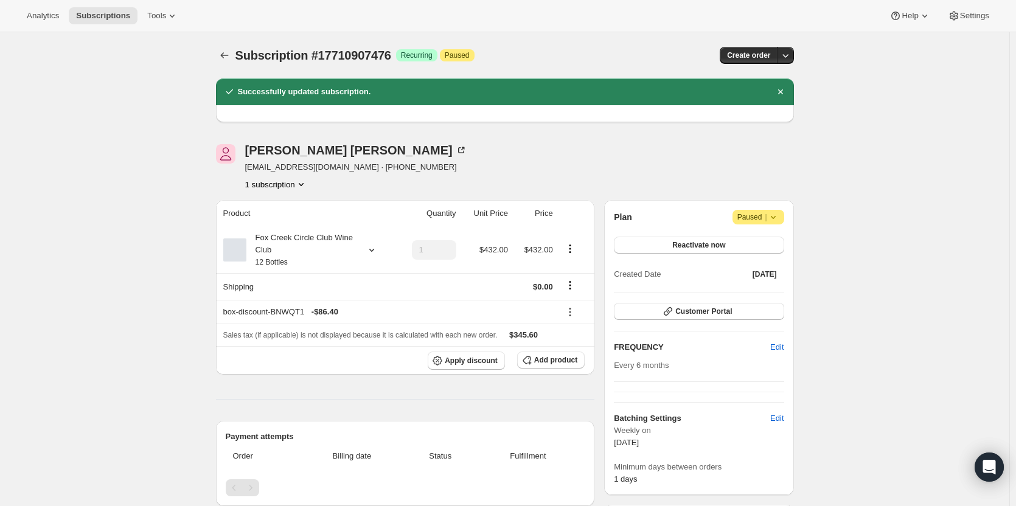
select select "SA"
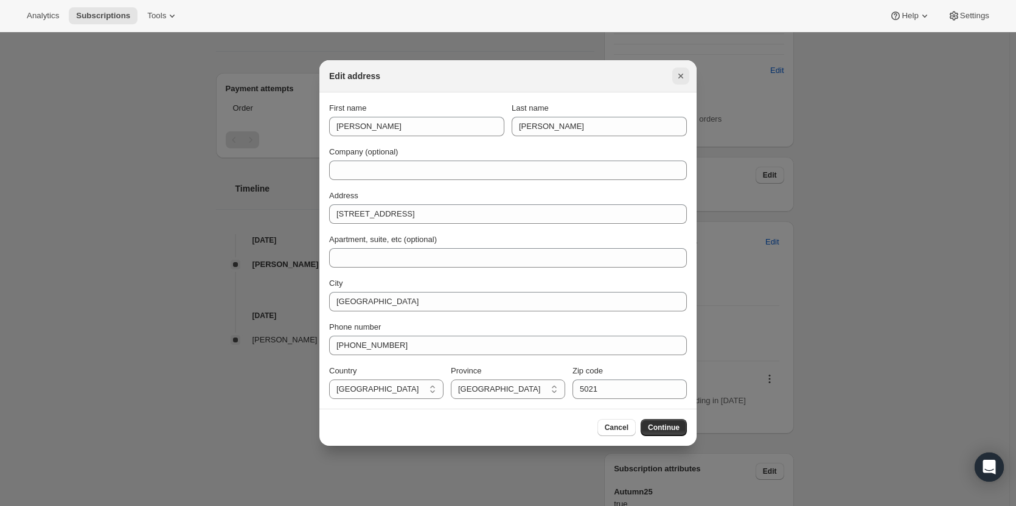
click at [677, 77] on icon "Close" at bounding box center [681, 76] width 12 height 12
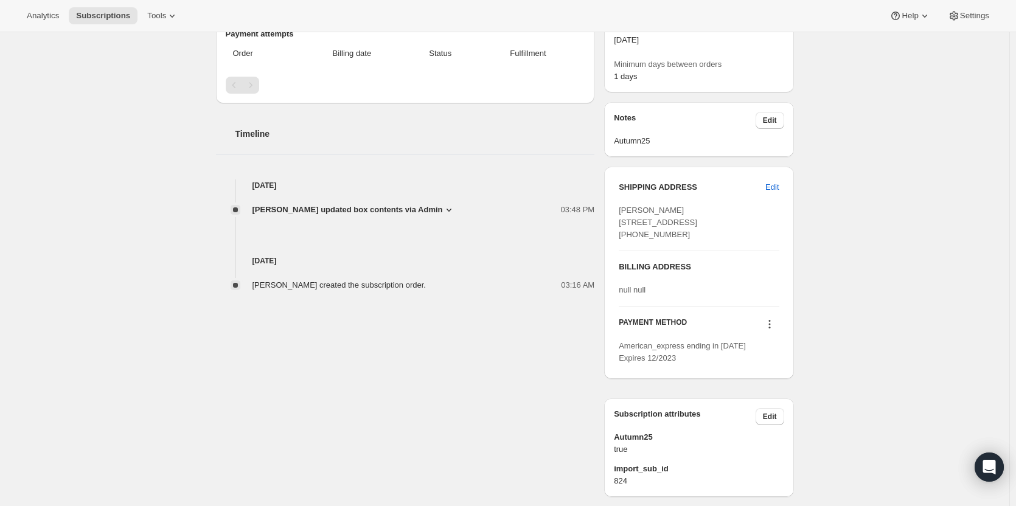
scroll to position [466, 0]
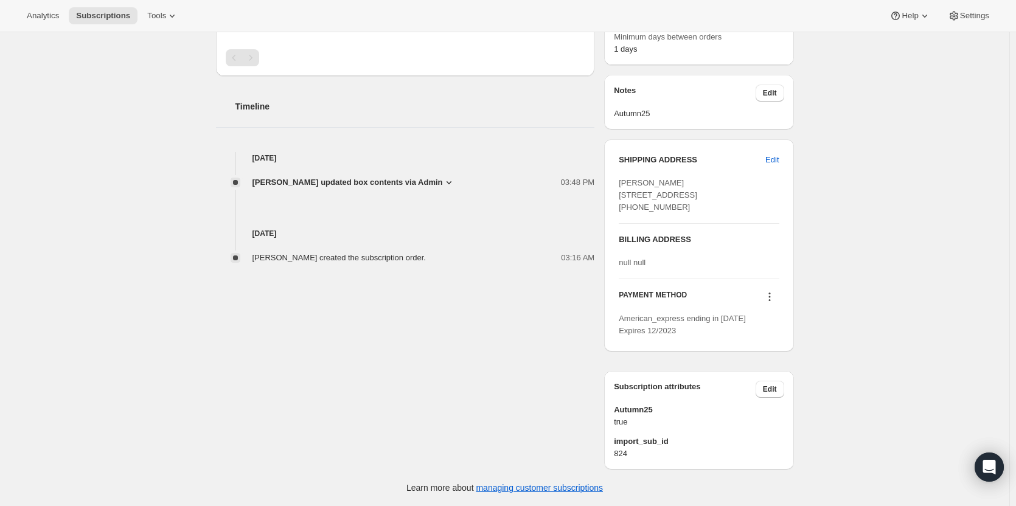
click at [769, 299] on icon at bounding box center [770, 297] width 12 height 12
click at [747, 393] on span "Add credit card" at bounding box center [756, 397] width 53 height 9
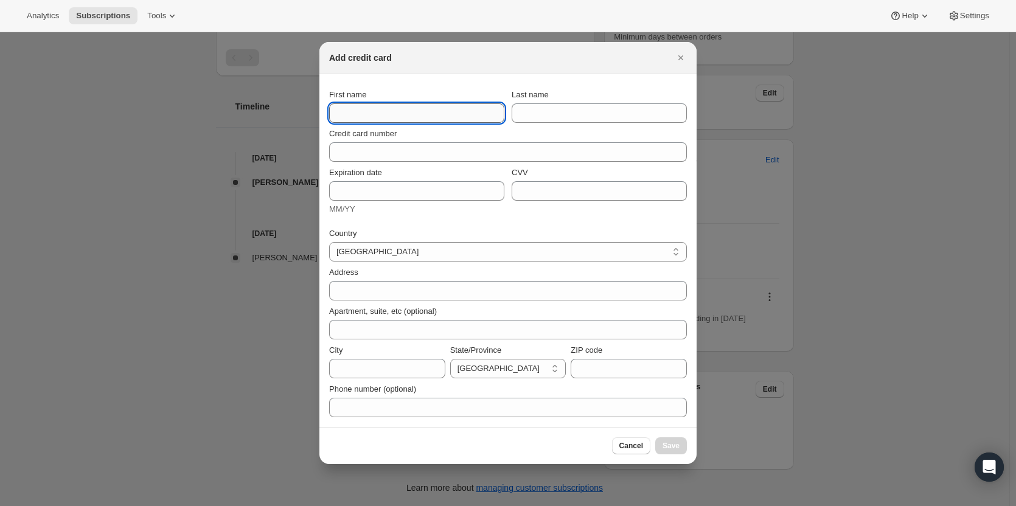
click at [369, 111] on input "First name" at bounding box center [416, 112] width 175 height 19
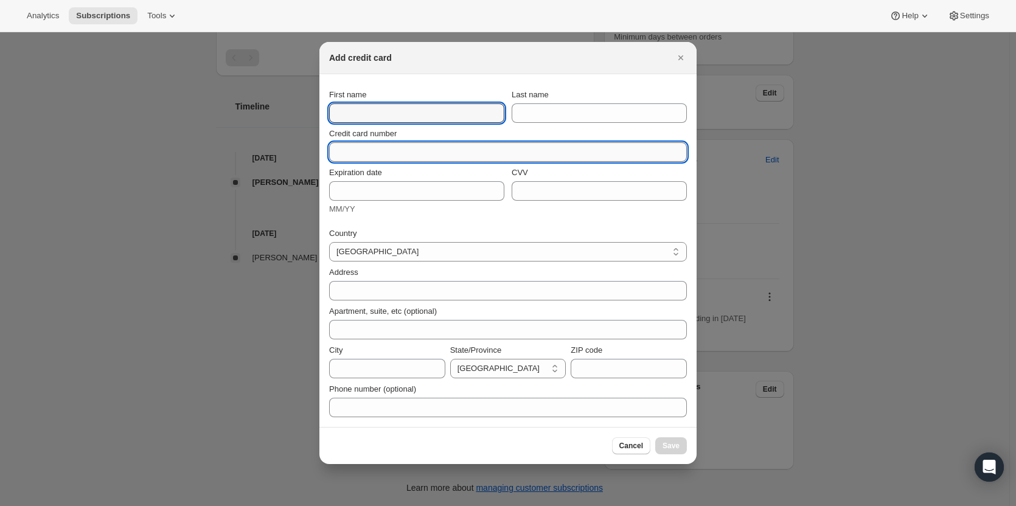
click at [363, 155] on input "Credit card number" at bounding box center [503, 151] width 348 height 19
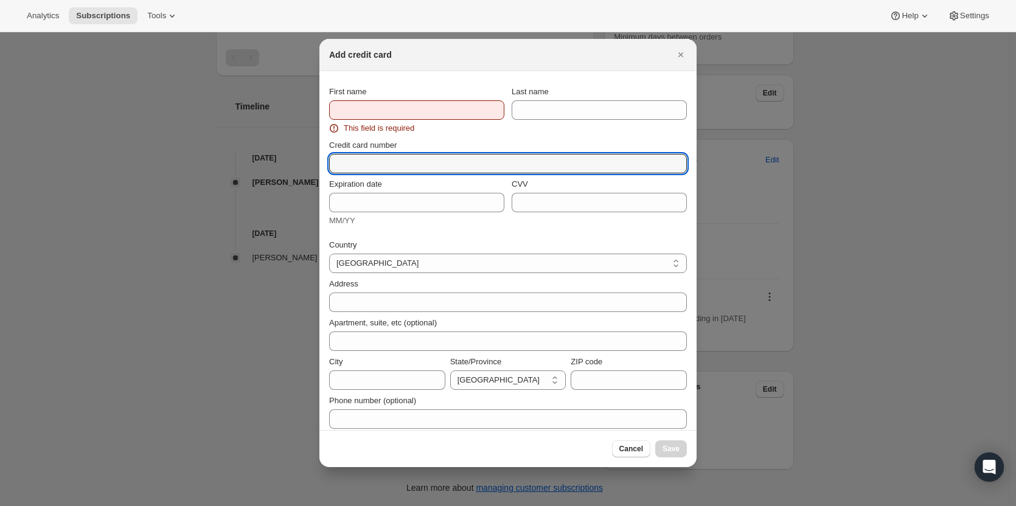
paste input "[CREDIT_CARD_NUMBER]"
type input "[CREDIT_CARD_NUMBER]"
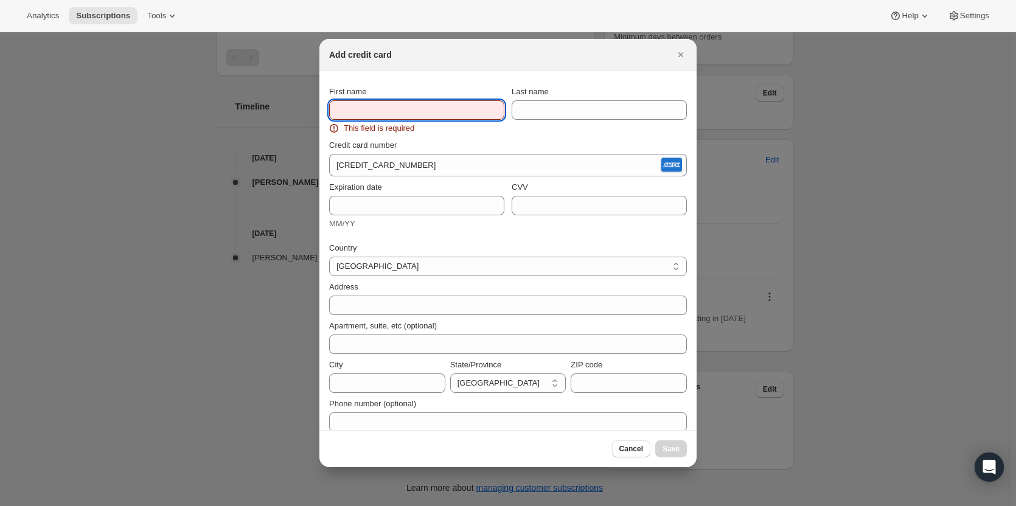
click at [367, 107] on input "First name" at bounding box center [416, 109] width 175 height 19
click at [681, 57] on icon "Close" at bounding box center [681, 55] width 12 height 12
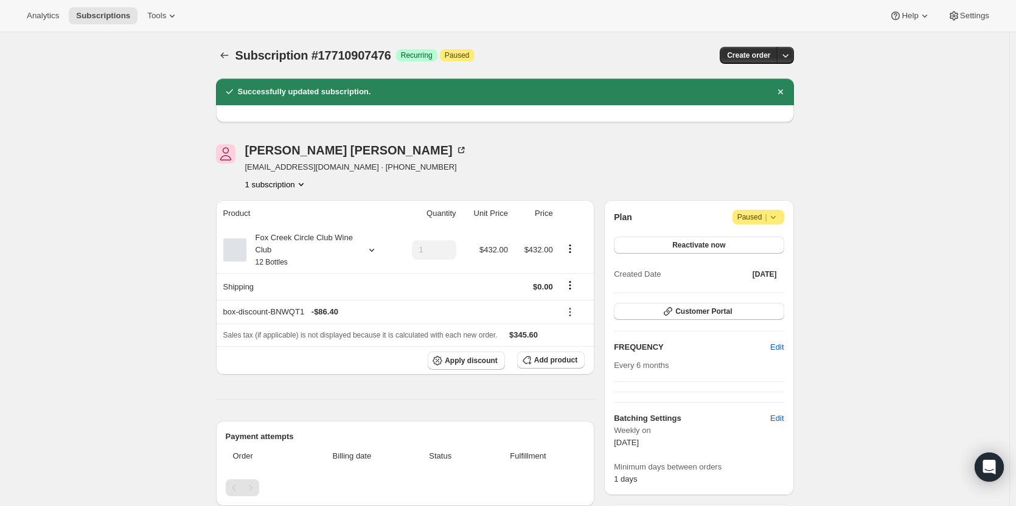
scroll to position [466, 0]
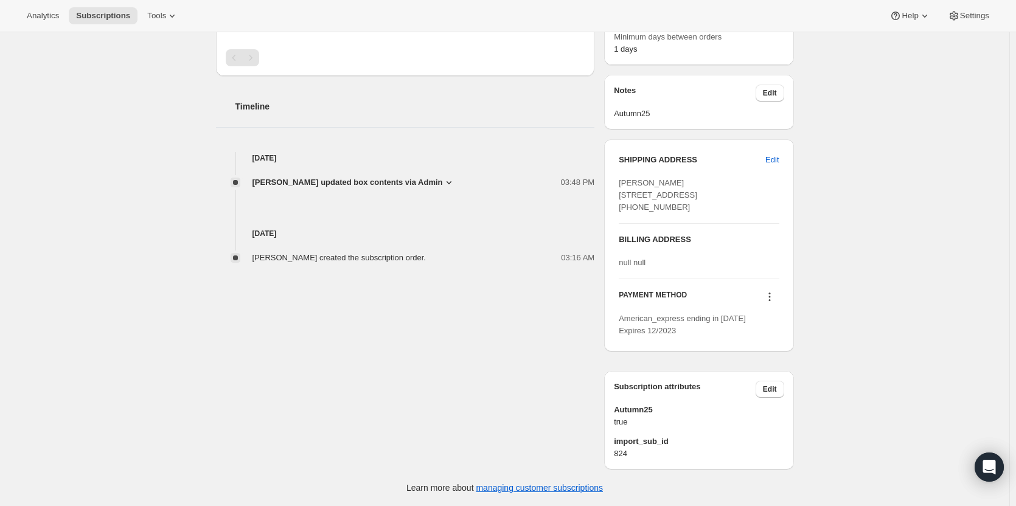
drag, startPoint x: 682, startPoint y: 199, endPoint x: 609, endPoint y: 152, distance: 87.6
click at [609, 152] on div "SHIPPING ADDRESS Edit Tim Everett 77 Lochside Drive West Lakes SA, 5021 Austral…" at bounding box center [698, 245] width 189 height 212
click at [442, 418] on div "Tim Everett teverett_1@hotmail.com · +61414935752 1 subscription Product Quanti…" at bounding box center [500, 81] width 588 height 775
click at [938, 342] on div "Subscription #17710907476. This page is ready Subscription #17710907476 Success…" at bounding box center [505, 54] width 1010 height 904
drag, startPoint x: 864, startPoint y: 230, endPoint x: 803, endPoint y: 188, distance: 73.9
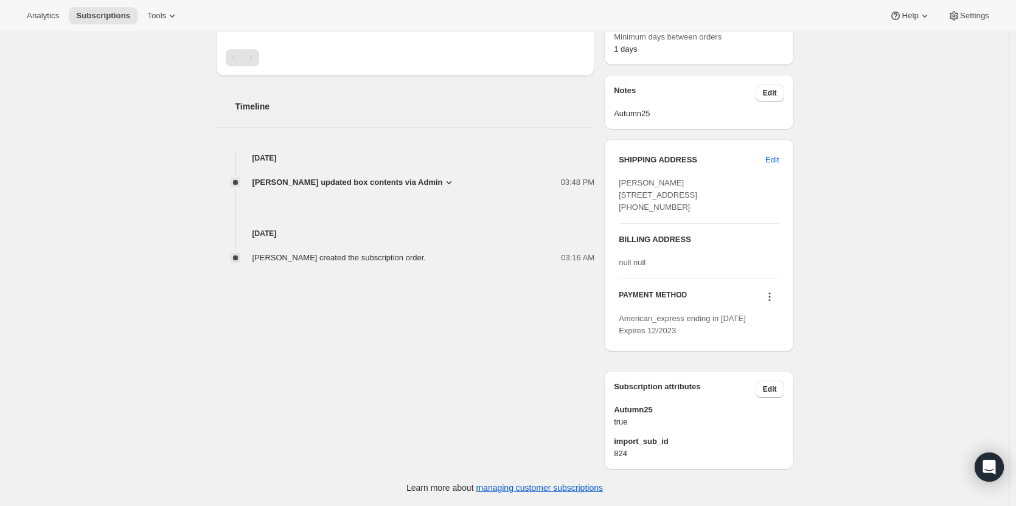
click at [865, 223] on div "Subscription #17710907476. This page is ready Subscription #17710907476 Success…" at bounding box center [505, 54] width 1010 height 904
drag, startPoint x: 680, startPoint y: 203, endPoint x: 621, endPoint y: 150, distance: 80.2
click at [621, 150] on div "SHIPPING ADDRESS Edit Tim Everett 77 Lochside Drive West Lakes SA, 5021 Austral…" at bounding box center [698, 245] width 189 height 212
copy span "[PERSON_NAME] [STREET_ADDRESS] [PHONE_NUMBER]"
click at [770, 297] on icon at bounding box center [770, 297] width 2 height 2
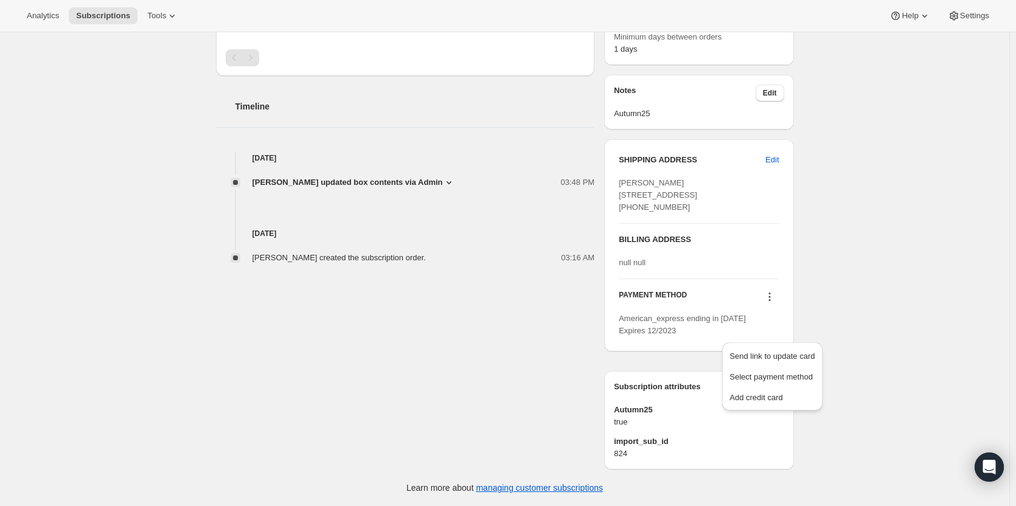
click at [754, 352] on ul "Send link to update card Select payment method Add credit card" at bounding box center [772, 376] width 93 height 61
click at [752, 393] on span "Add credit card" at bounding box center [756, 397] width 53 height 9
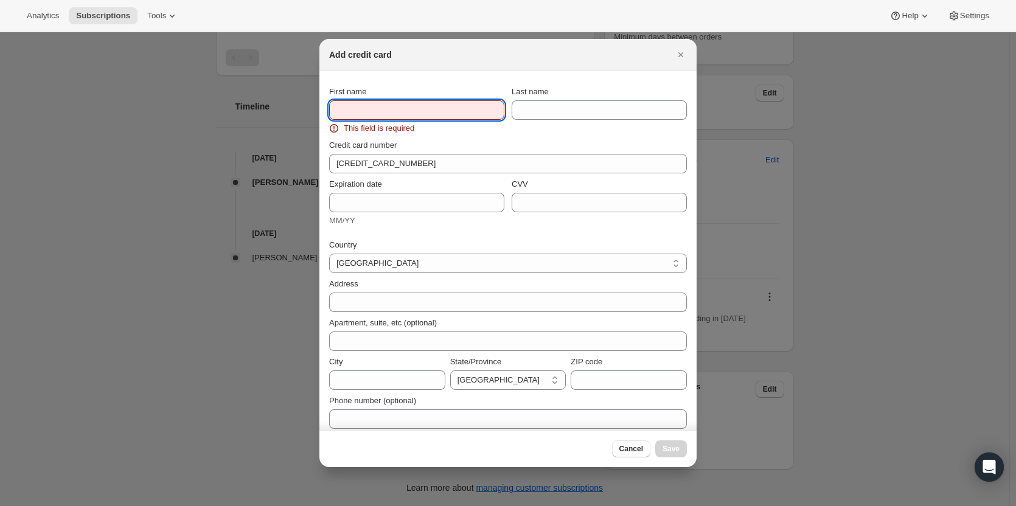
click at [376, 115] on input "First name" at bounding box center [416, 109] width 175 height 19
paste input "Tim Everett 77 Lochside Drive West Lakes SA, 5021 Australia +61414935752"
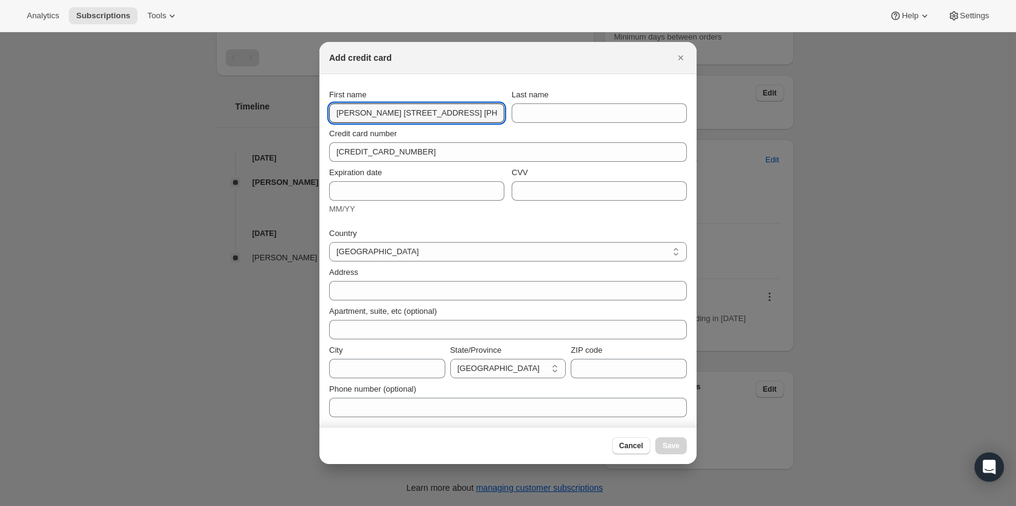
drag, startPoint x: 414, startPoint y: 114, endPoint x: 236, endPoint y: 114, distance: 178.9
click at [236, 506] on div "Add credit card First name Tim Everett 77 Lochside Drive West Lakes SA, 5021 Au…" at bounding box center [508, 506] width 1016 height 0
click at [357, 127] on div "Credit card number 3760 837578 81000" at bounding box center [508, 142] width 358 height 39
drag, startPoint x: 348, startPoint y: 113, endPoint x: 563, endPoint y: 124, distance: 215.7
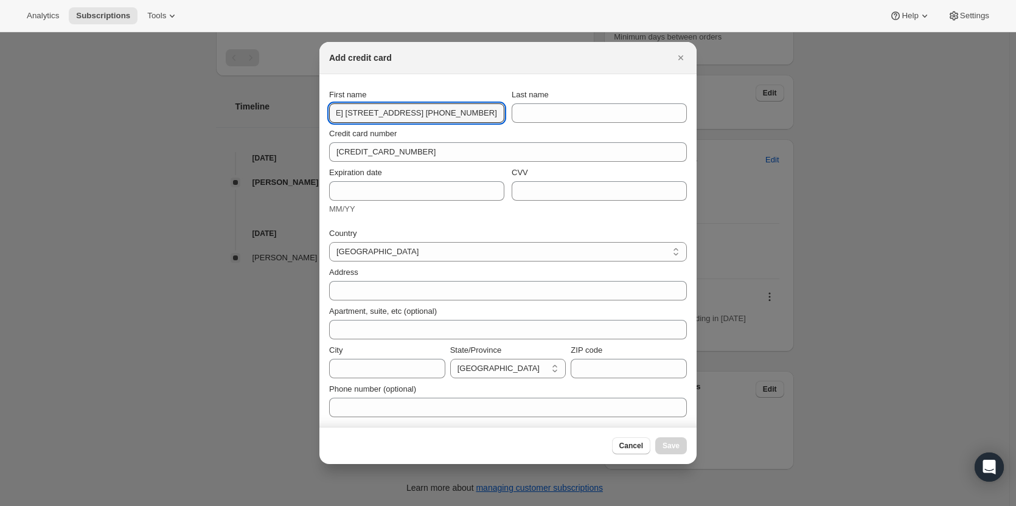
click at [563, 124] on section "First name Tim Everett 77 Lochside Drive West Lakes SA, 5021 Australia +6141493…" at bounding box center [508, 250] width 377 height 353
type input "Tim"
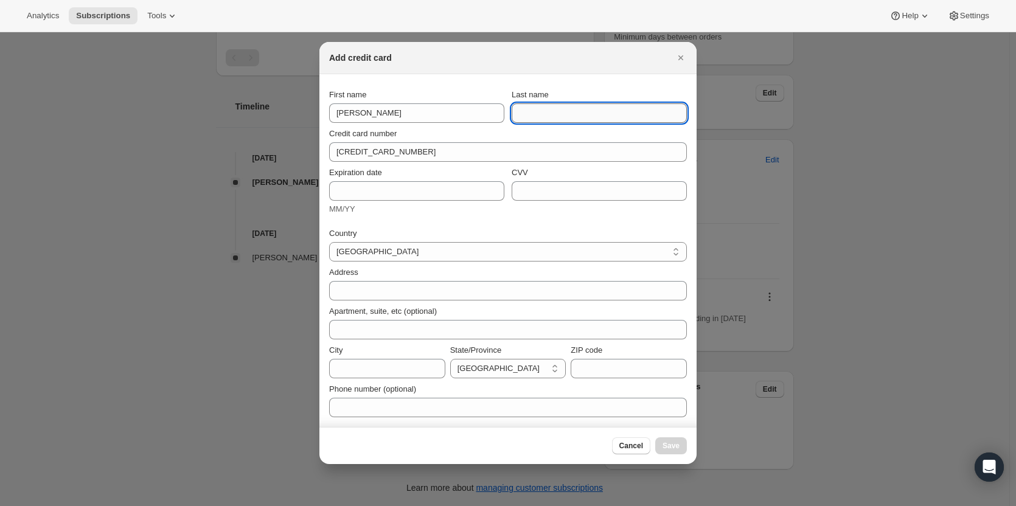
click at [538, 122] on input "Last name" at bounding box center [599, 112] width 175 height 19
paste input "Everett 77 Lochside Drive West Lakes SA, 5021 Australia +61414935752"
drag, startPoint x: 679, startPoint y: 113, endPoint x: 544, endPoint y: 114, distance: 135.1
click at [547, 113] on input "[PERSON_NAME] [STREET_ADDRESS] [PHONE_NUMBER]" at bounding box center [599, 112] width 175 height 19
type input "[PERSON_NAME]"
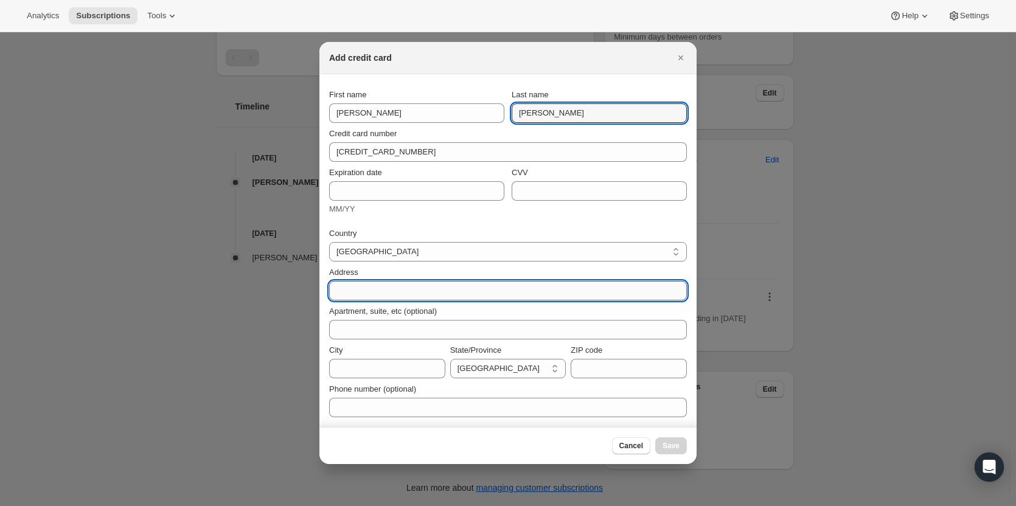
click at [362, 292] on input "Address" at bounding box center [508, 290] width 358 height 19
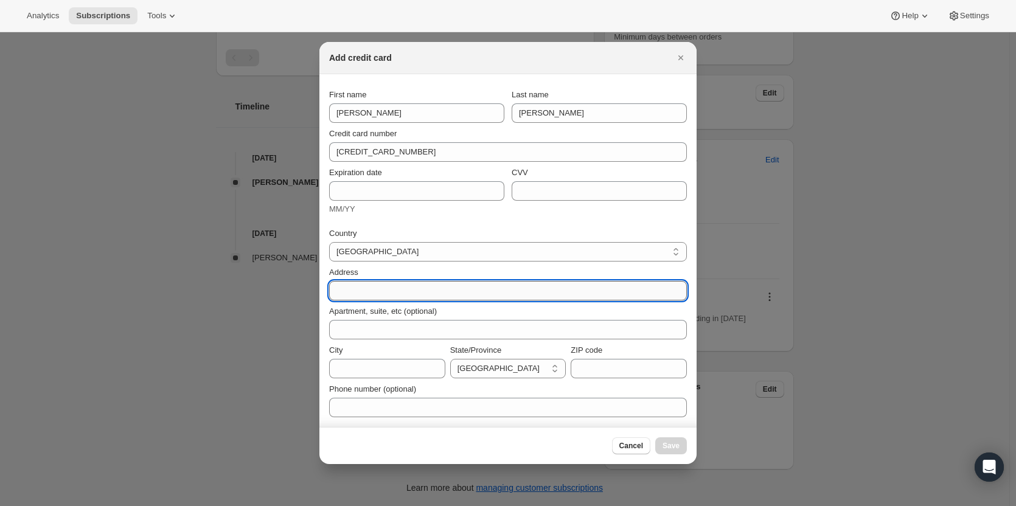
paste input "[PERSON_NAME] [STREET_ADDRESS] [PHONE_NUMBER]"
drag, startPoint x: 344, startPoint y: 290, endPoint x: 310, endPoint y: 290, distance: 34.7
click at [310, 506] on div "Add credit card First name Tim Last name Everett Credit card number 3760 837578…" at bounding box center [508, 506] width 1016 height 0
drag, startPoint x: 509, startPoint y: 287, endPoint x: 404, endPoint y: 287, distance: 105.9
click at [404, 287] on input "[STREET_ADDRESS] [PHONE_NUMBER]" at bounding box center [508, 290] width 358 height 19
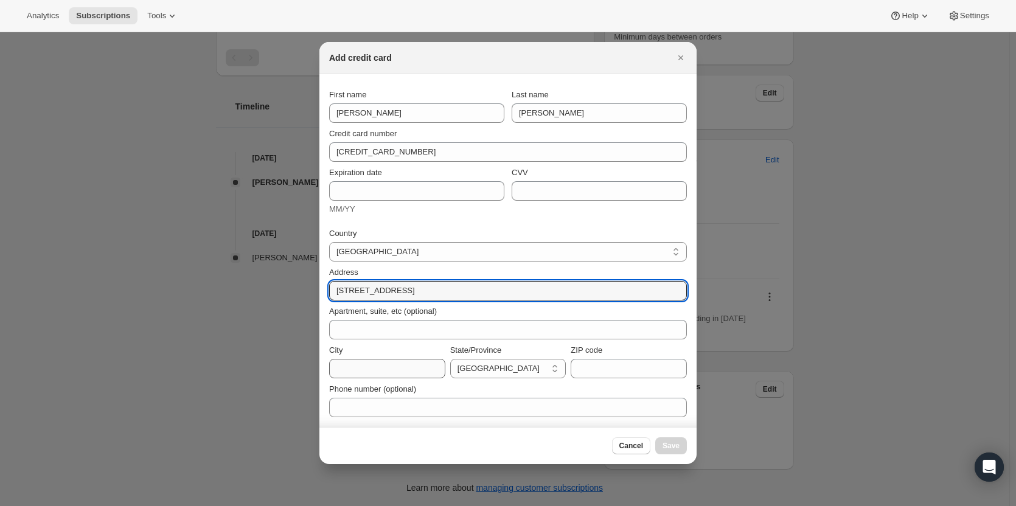
type input "[STREET_ADDRESS]"
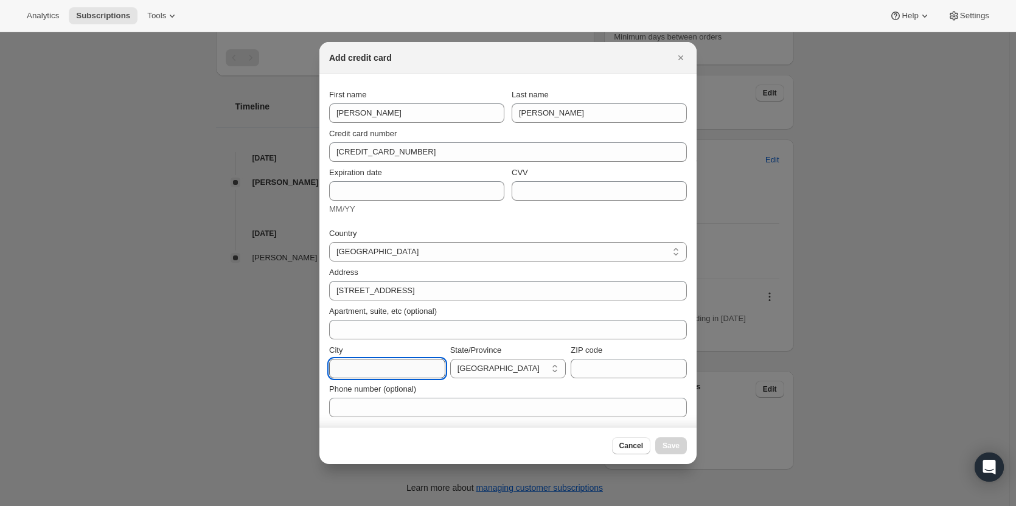
click at [350, 370] on input "City" at bounding box center [387, 368] width 116 height 19
paste input "[GEOGRAPHIC_DATA] [PHONE_NUMBER]"
drag, startPoint x: 435, startPoint y: 369, endPoint x: 327, endPoint y: 365, distance: 107.8
click at [308, 506] on div "Add credit card First name Tim Last name Everett Credit card number 3760 837578…" at bounding box center [508, 506] width 1016 height 0
click at [376, 371] on input "[GEOGRAPHIC_DATA] [PHONE_NUMBER]" at bounding box center [387, 368] width 116 height 19
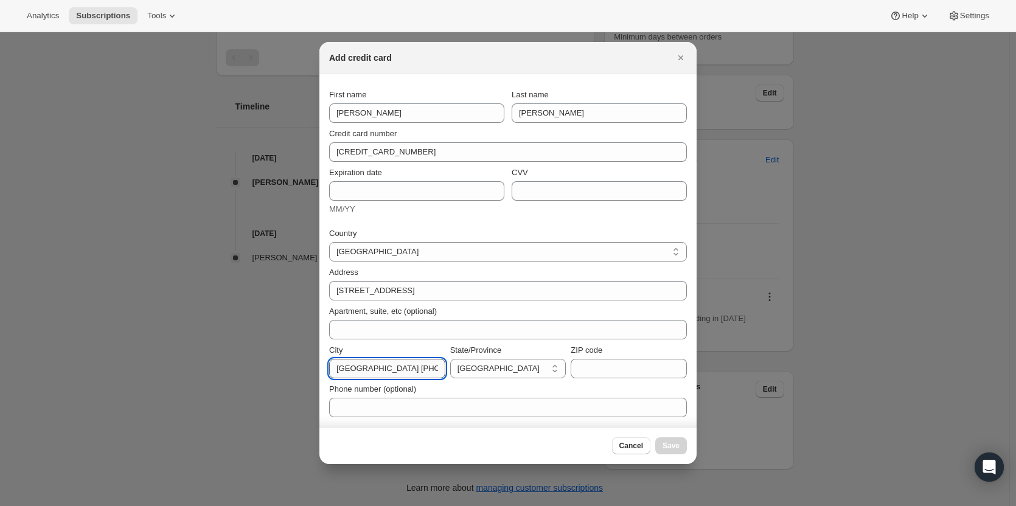
click at [380, 367] on input "[GEOGRAPHIC_DATA] [PHONE_NUMBER]" at bounding box center [387, 368] width 116 height 19
drag, startPoint x: 377, startPoint y: 371, endPoint x: 536, endPoint y: 371, distance: 158.8
click at [536, 371] on div "City West Lakes SA, 5021 Australia +61414935752 State/Province Australian Capit…" at bounding box center [508, 361] width 358 height 34
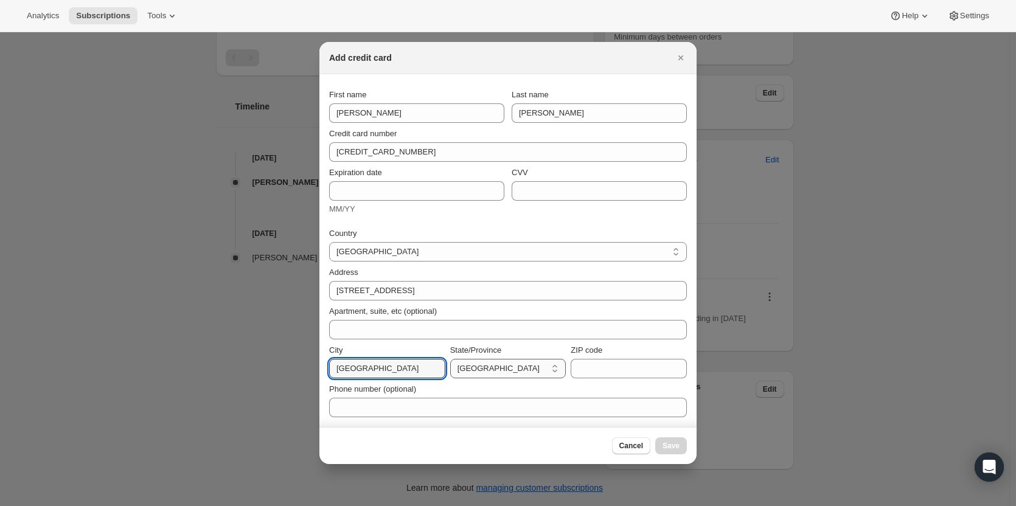
type input "[GEOGRAPHIC_DATA]"
click at [484, 369] on select "[GEOGRAPHIC_DATA] [GEOGRAPHIC_DATA] [GEOGRAPHIC_DATA] [GEOGRAPHIC_DATA] [GEOGRA…" at bounding box center [508, 368] width 116 height 19
select select "SA"
click at [450, 359] on select "[GEOGRAPHIC_DATA] [GEOGRAPHIC_DATA] [GEOGRAPHIC_DATA] [GEOGRAPHIC_DATA] [GEOGRA…" at bounding box center [508, 368] width 116 height 19
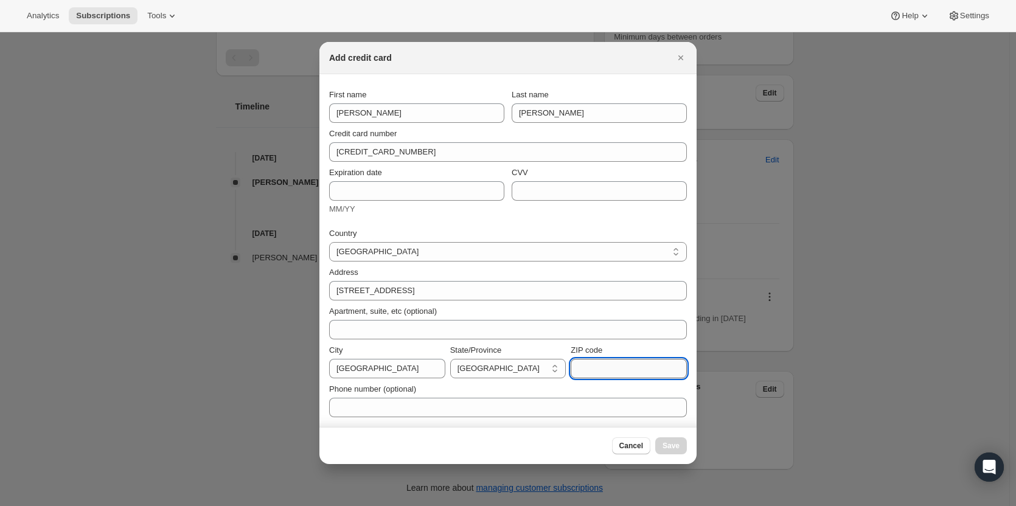
click at [608, 372] on input "ZIP code" at bounding box center [629, 368] width 116 height 19
paste input "[GEOGRAPHIC_DATA] [PHONE_NUMBER]"
drag, startPoint x: 679, startPoint y: 371, endPoint x: 649, endPoint y: 369, distance: 29.9
click at [649, 369] on input "[GEOGRAPHIC_DATA] [PHONE_NUMBER]" at bounding box center [629, 368] width 116 height 19
drag, startPoint x: 634, startPoint y: 369, endPoint x: 481, endPoint y: 372, distance: 152.8
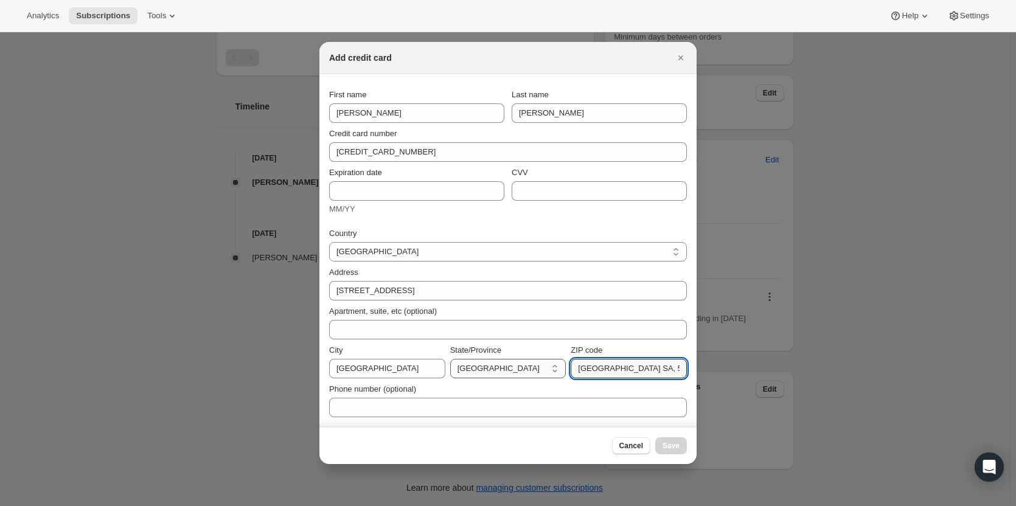
click at [481, 372] on div "City West Lakes State/Province Australian Capital Territory New South Wales Nor…" at bounding box center [508, 361] width 358 height 34
type input "5021"
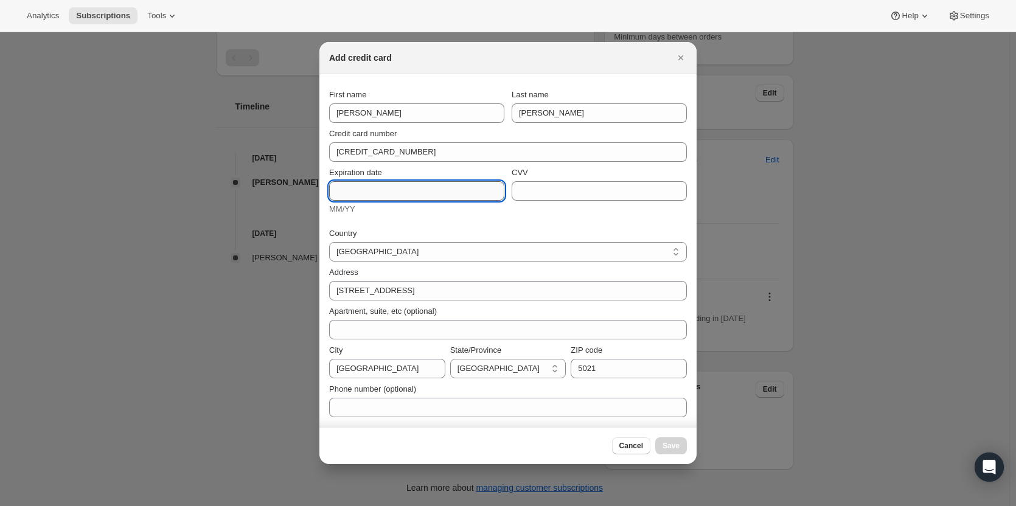
click at [400, 189] on input "Expiration date" at bounding box center [416, 190] width 175 height 19
type input "12/28"
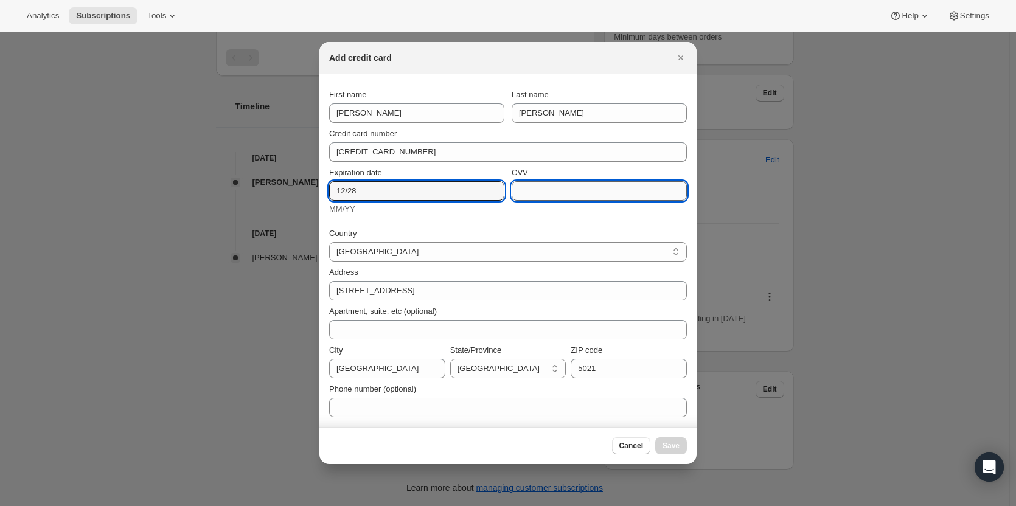
click at [557, 196] on input "CVV" at bounding box center [599, 190] width 175 height 19
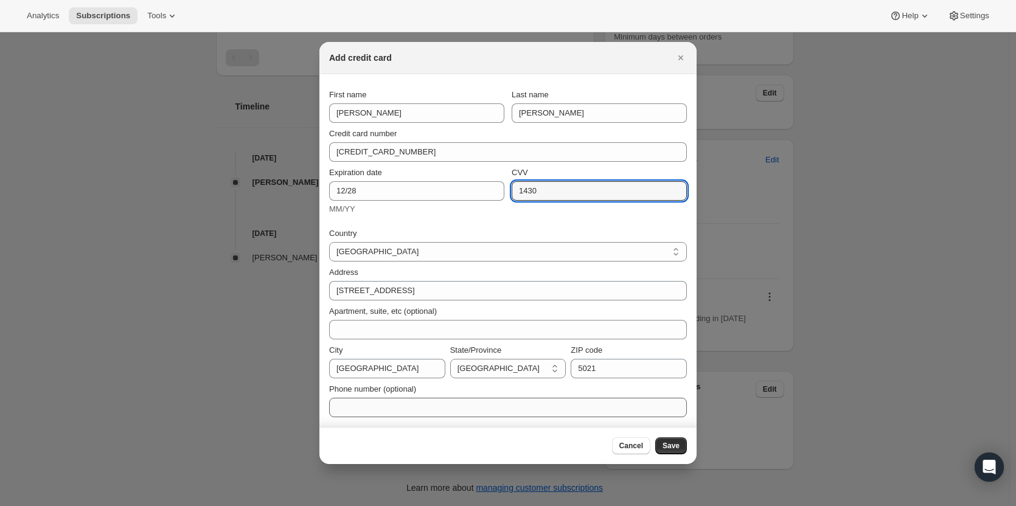
type input "1430"
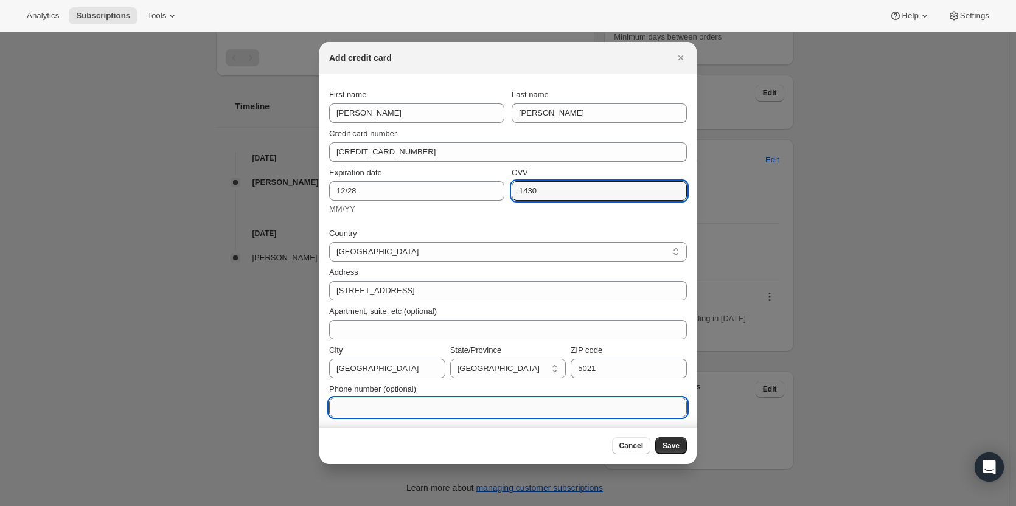
click at [371, 400] on input "Phone number (optional)" at bounding box center [508, 407] width 358 height 19
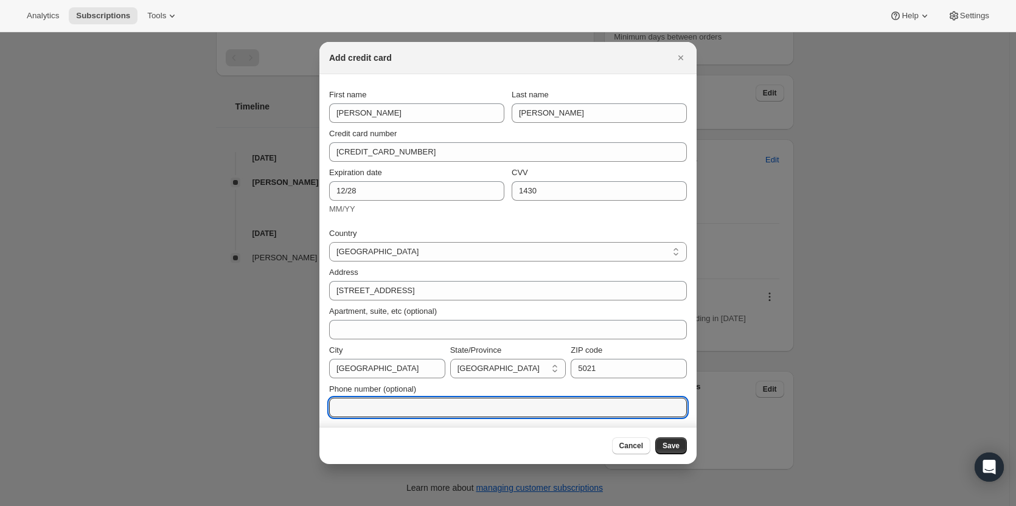
paste input "[GEOGRAPHIC_DATA] [PHONE_NUMBER]"
click at [439, 407] on input "[GEOGRAPHIC_DATA] [PHONE_NUMBER]" at bounding box center [508, 407] width 358 height 19
drag, startPoint x: 442, startPoint y: 408, endPoint x: 312, endPoint y: 408, distance: 130.9
click at [312, 506] on div "Add credit card First name Tim Last name Everett Credit card number 3760 837578…" at bounding box center [508, 506] width 1016 height 0
type input "[PHONE_NUMBER]"
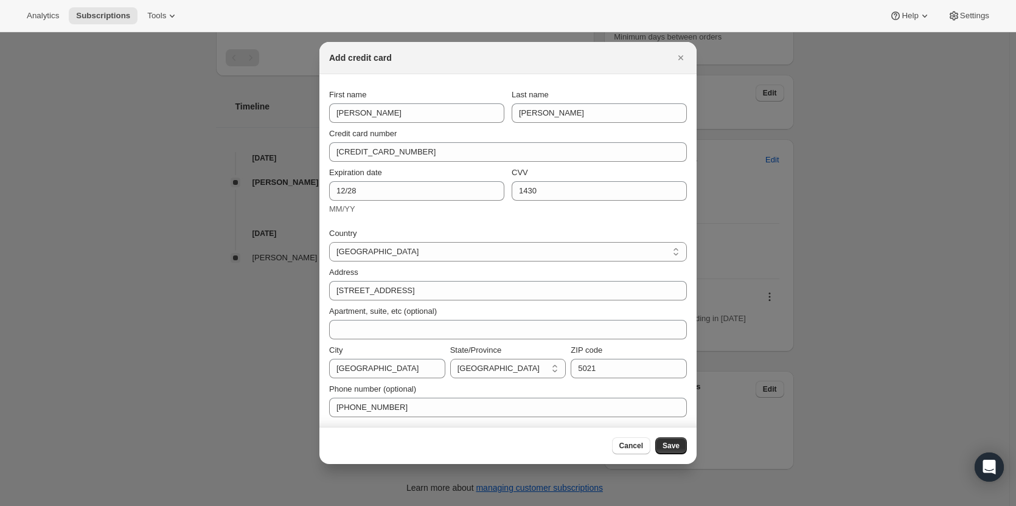
click at [655, 441] on div "Cancel Save" at bounding box center [508, 445] width 377 height 37
click at [667, 444] on span "Save" at bounding box center [671, 446] width 17 height 10
click at [674, 444] on span "Save" at bounding box center [671, 446] width 17 height 10
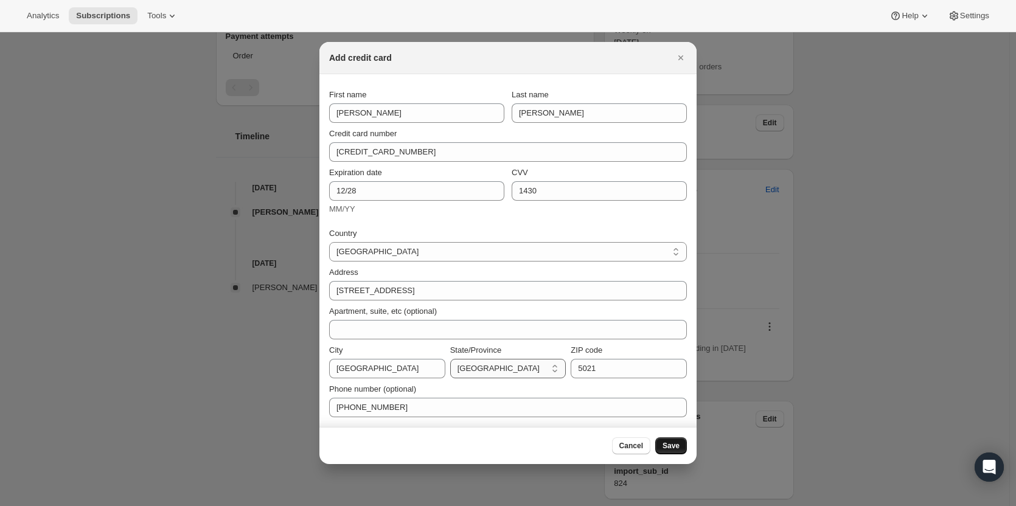
scroll to position [578, 0]
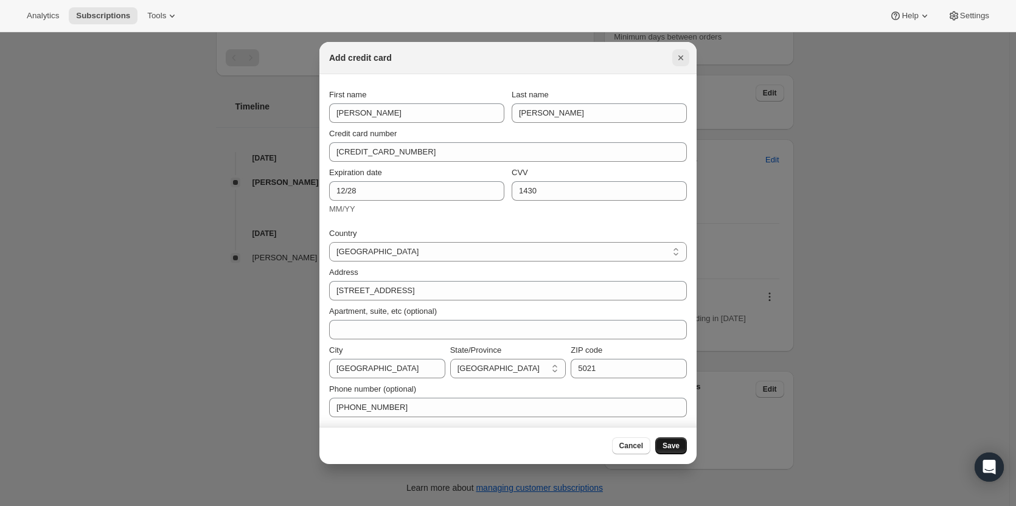
click at [682, 56] on icon "Close" at bounding box center [681, 57] width 5 height 5
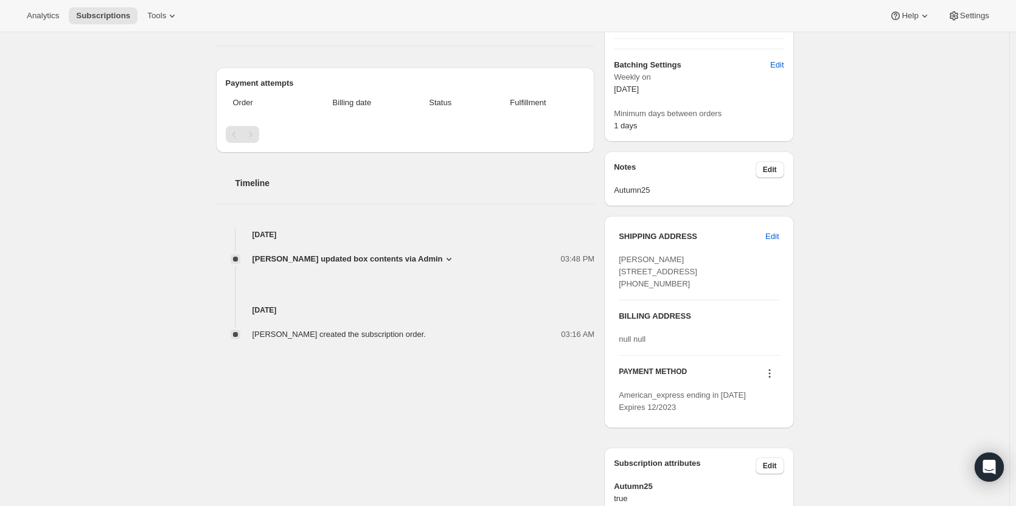
click at [773, 380] on icon at bounding box center [770, 374] width 12 height 12
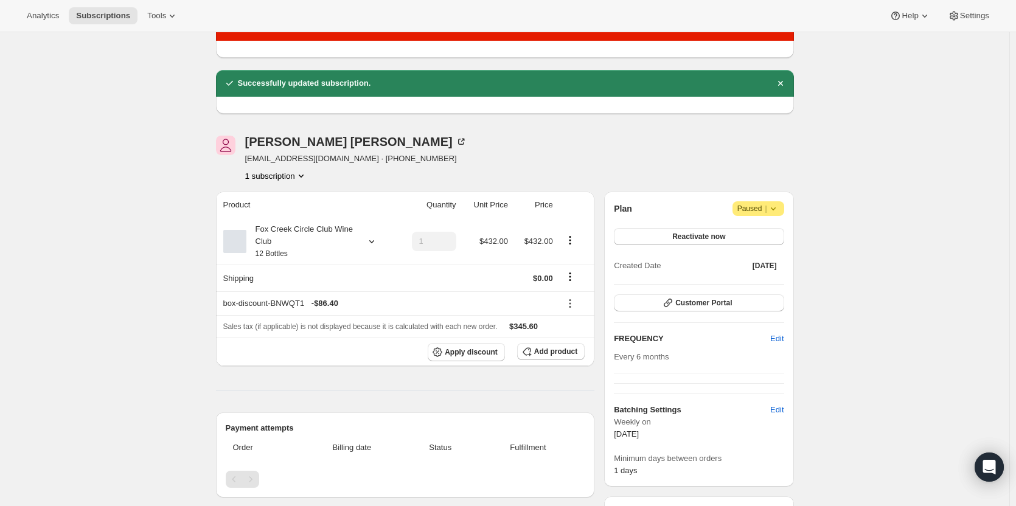
scroll to position [40, 0]
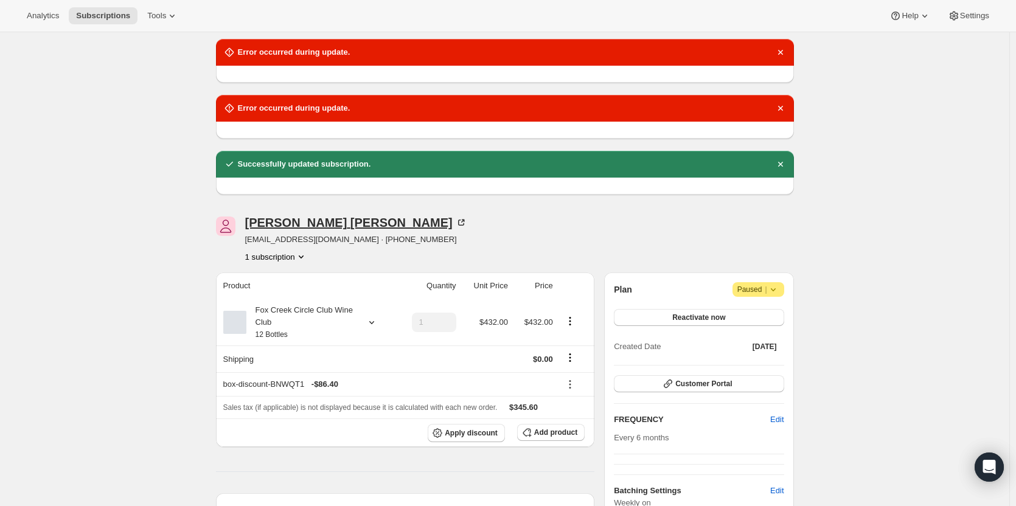
click at [306, 220] on div "Tim Everett" at bounding box center [356, 223] width 222 height 12
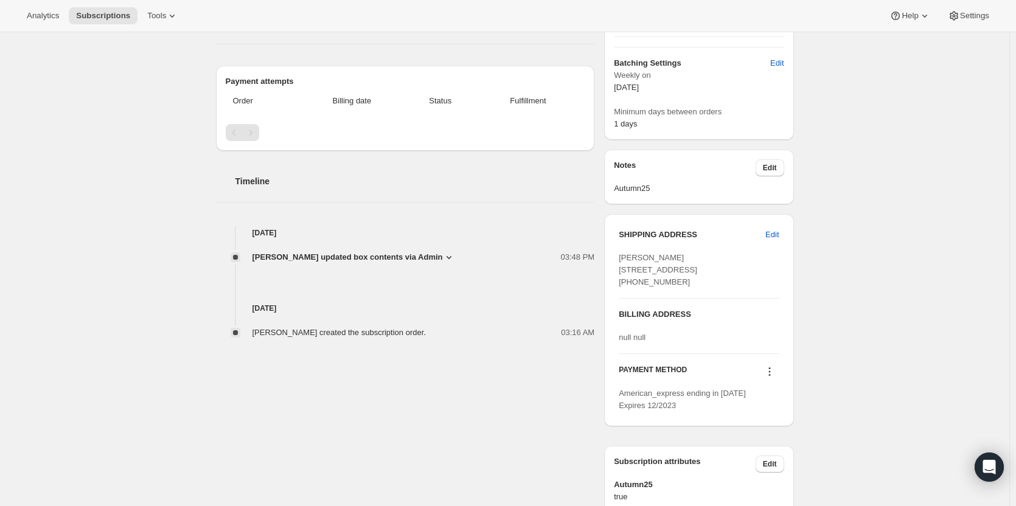
scroll to position [526, 0]
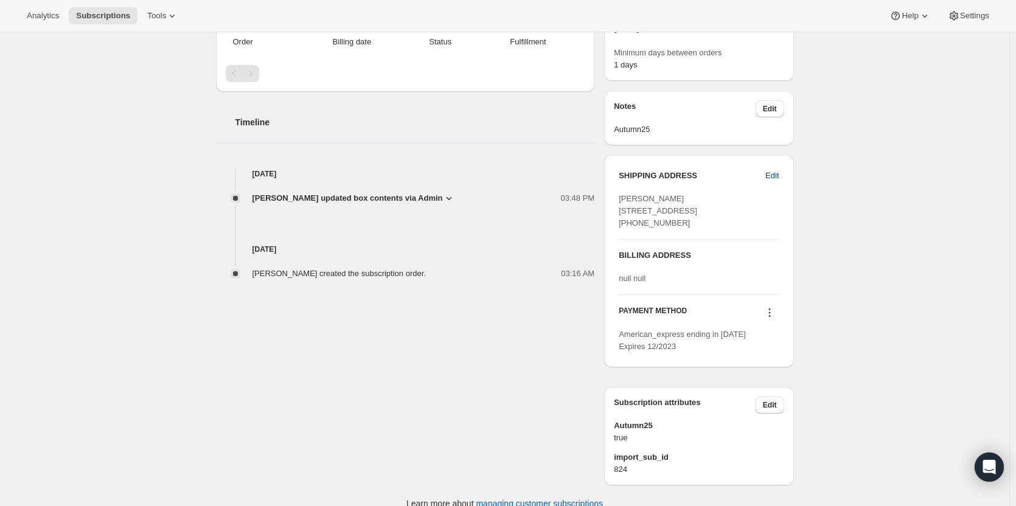
click at [769, 176] on span "Edit" at bounding box center [772, 176] width 13 height 12
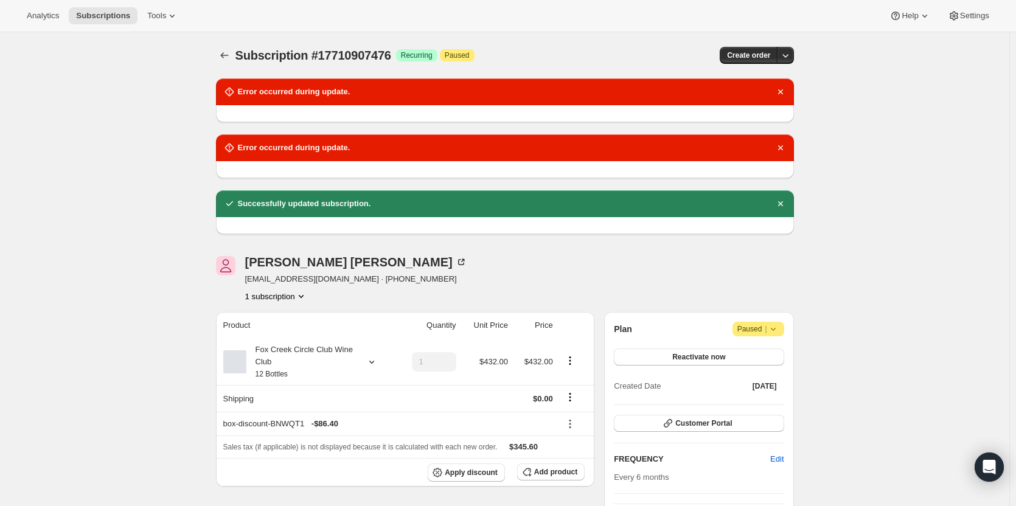
select select "SA"
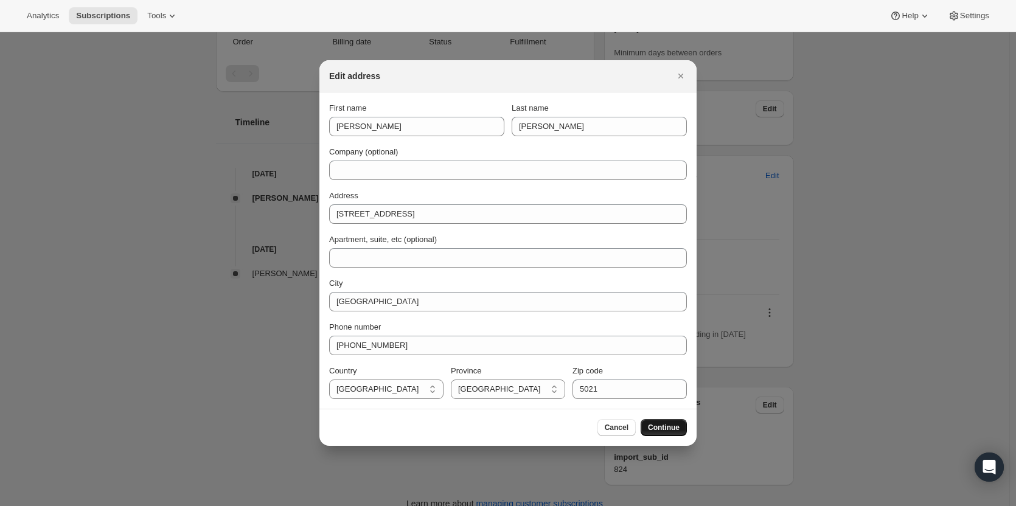
drag, startPoint x: 661, startPoint y: 428, endPoint x: 643, endPoint y: 405, distance: 29.0
click at [661, 427] on span "Continue" at bounding box center [664, 428] width 32 height 10
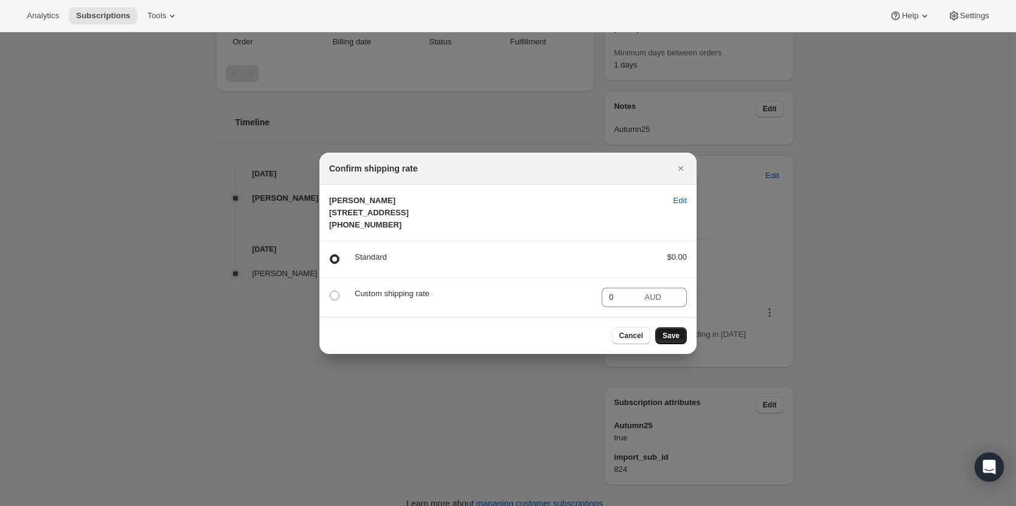
click at [674, 341] on span "Save" at bounding box center [671, 336] width 17 height 10
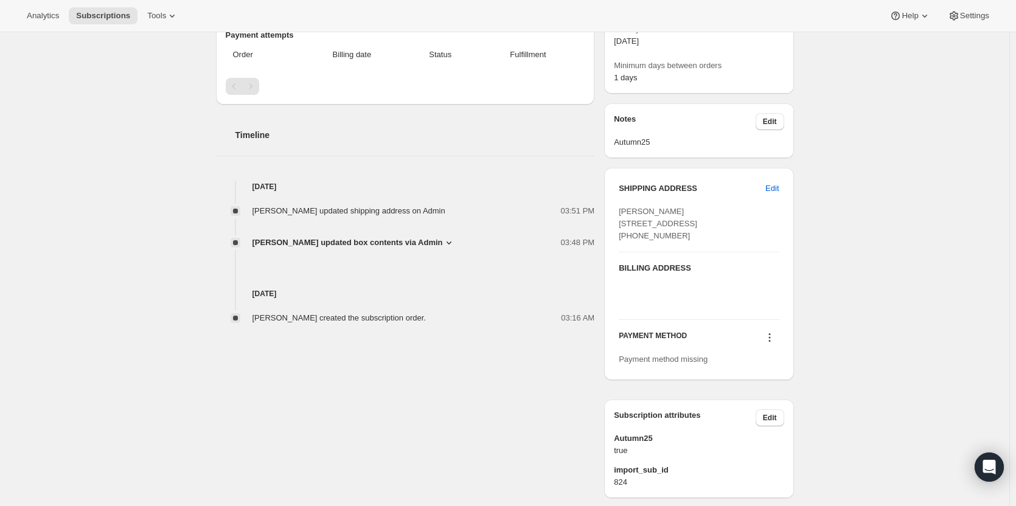
scroll to position [621, 0]
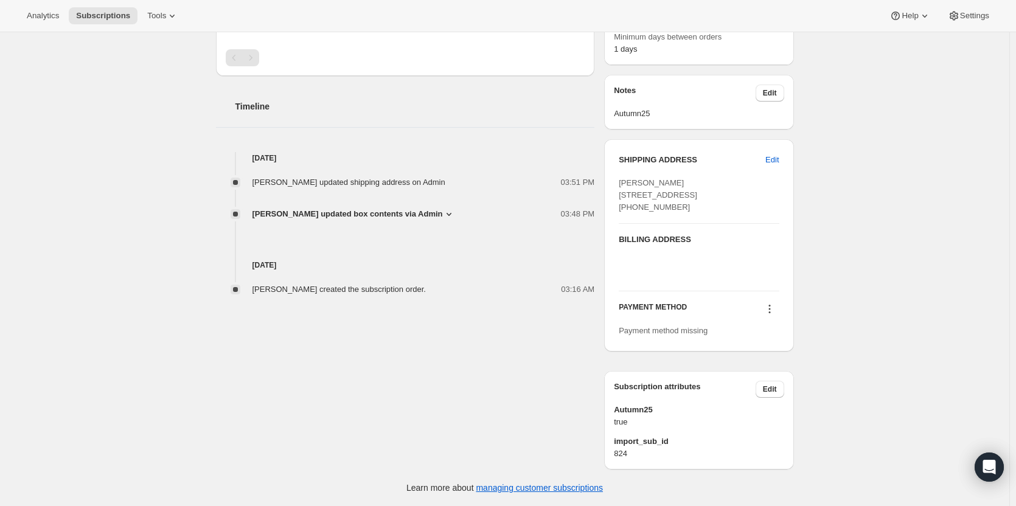
click at [774, 308] on icon at bounding box center [770, 309] width 12 height 12
click at [757, 372] on span "Add credit card" at bounding box center [757, 376] width 53 height 9
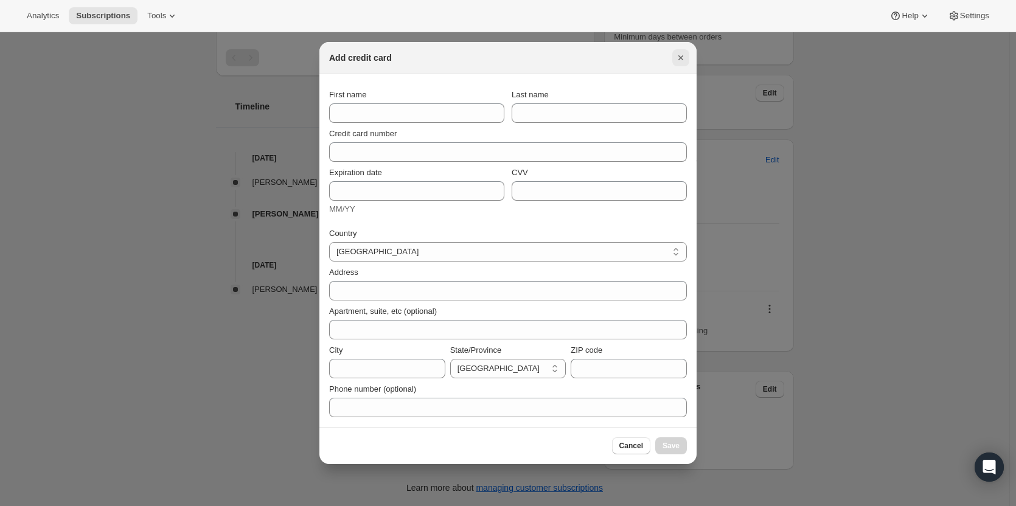
click at [683, 54] on icon "Close" at bounding box center [681, 58] width 12 height 12
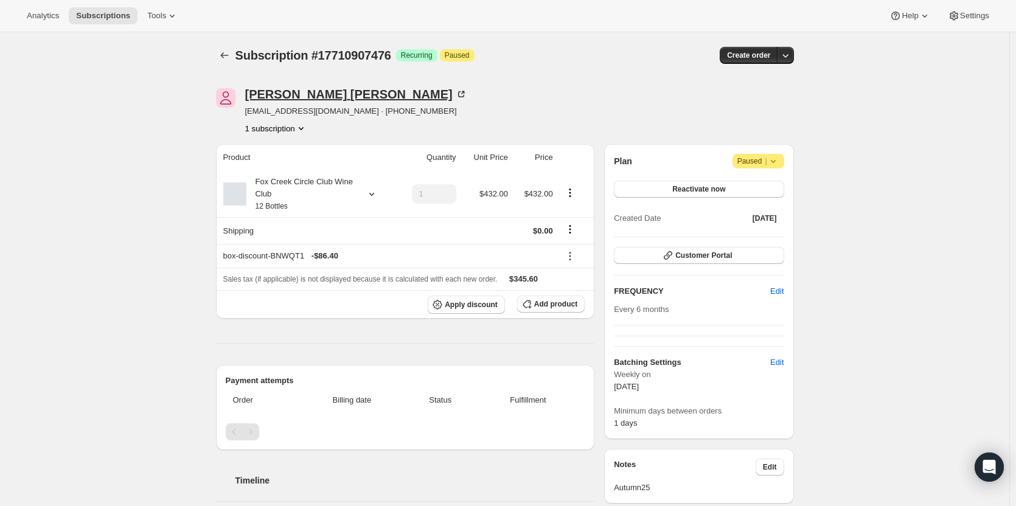
click at [461, 93] on icon at bounding box center [463, 93] width 4 height 4
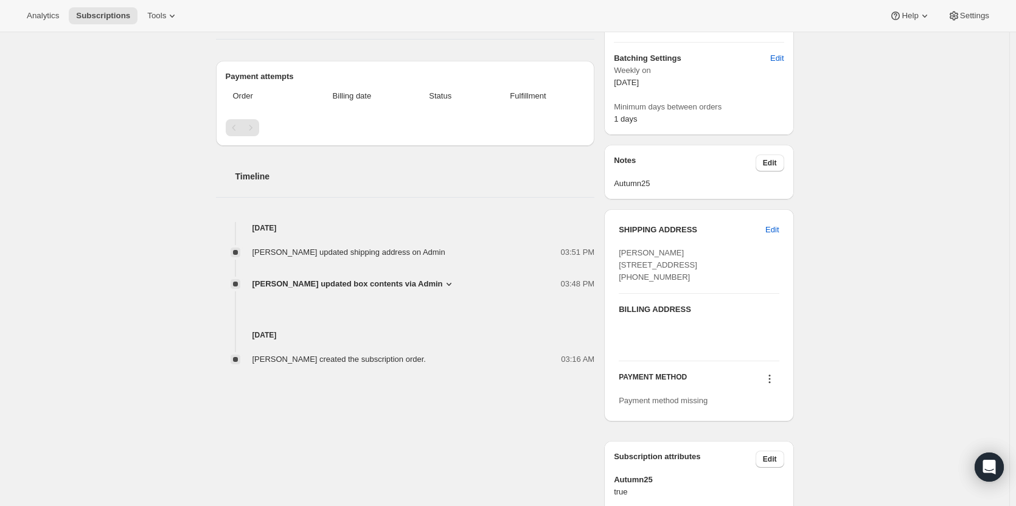
scroll to position [365, 0]
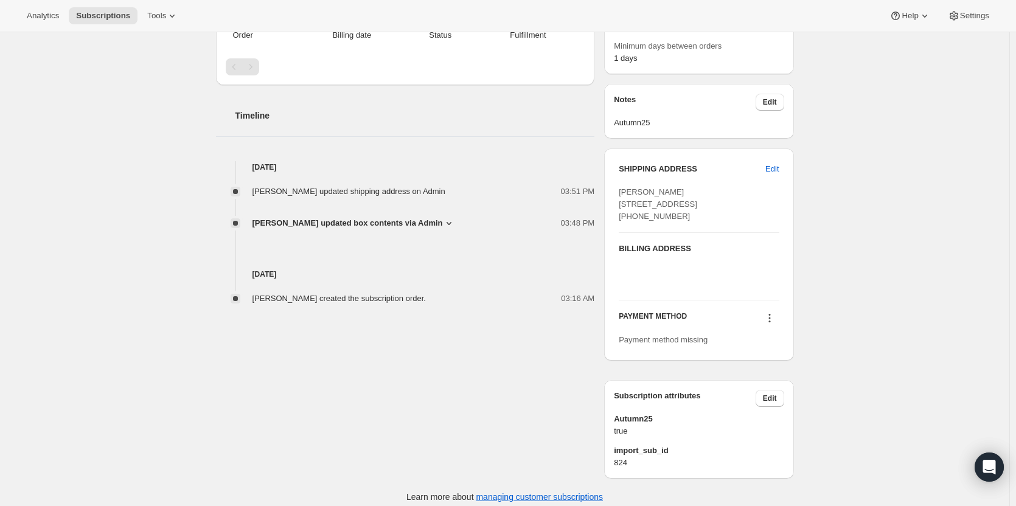
click at [776, 324] on icon at bounding box center [770, 318] width 12 height 12
click at [746, 379] on button "Add credit card" at bounding box center [772, 385] width 91 height 19
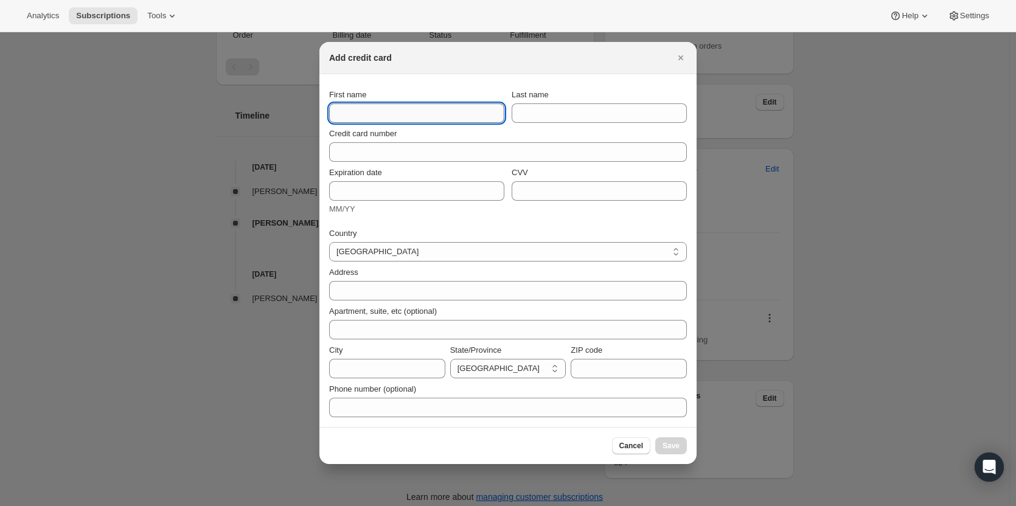
click at [351, 121] on input "First name" at bounding box center [416, 112] width 175 height 19
paste input "West Lakes SA, 5021 Australia +61414935752"
drag, startPoint x: 472, startPoint y: 114, endPoint x: 176, endPoint y: 107, distance: 295.9
click at [176, 506] on div "Add credit card First name West Lakes SA, 5021 Australia +61414935752 Last name…" at bounding box center [508, 515] width 1016 height 0
type input "West Lakes SA, 5021 Australia +61414935752"
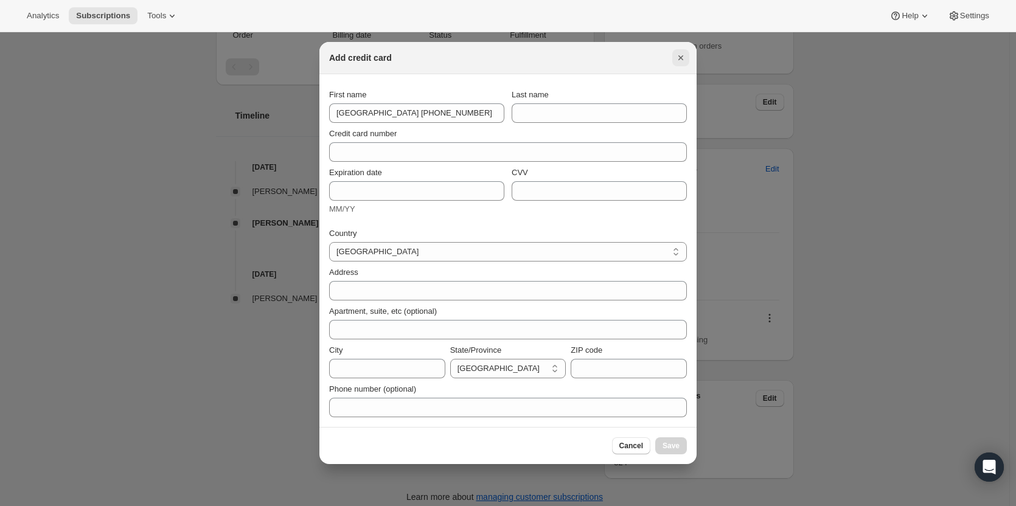
click at [679, 54] on icon "Close" at bounding box center [681, 58] width 12 height 12
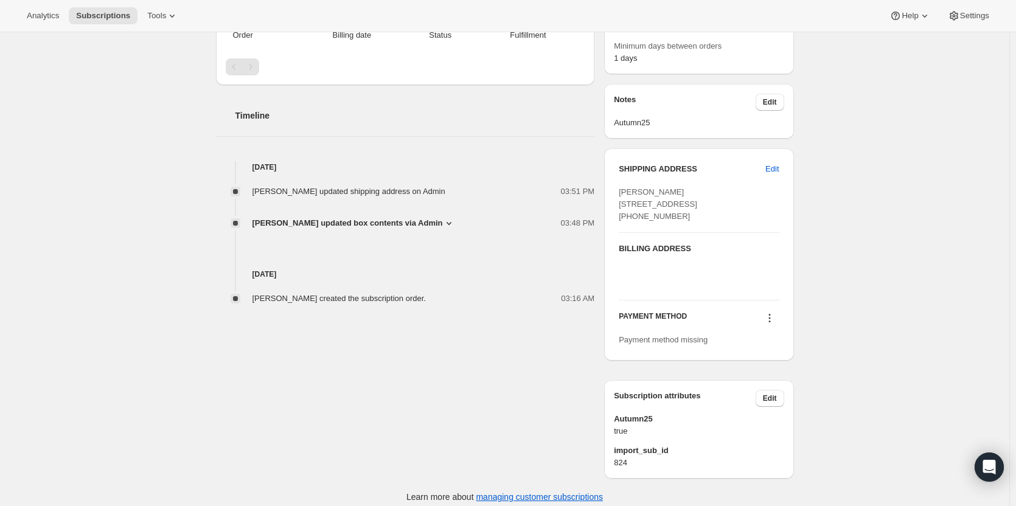
drag, startPoint x: 683, startPoint y: 245, endPoint x: 615, endPoint y: 189, distance: 88.2
click at [615, 189] on div "SHIPPING ADDRESS Edit Tim Everett 77 Lochside Drive West Lakes SA, 5021 Austral…" at bounding box center [698, 255] width 189 height 212
copy span "[PERSON_NAME] [STREET_ADDRESS] [PHONE_NUMBER]"
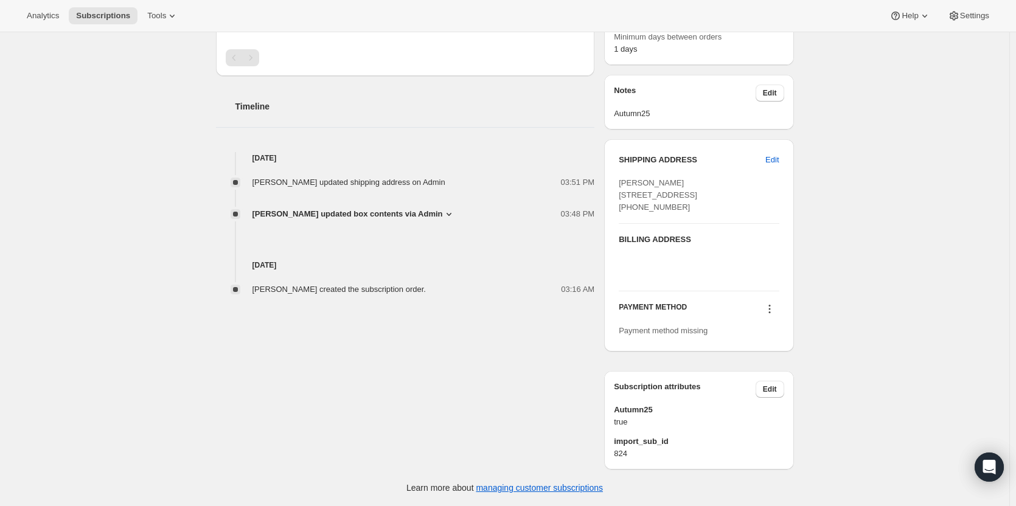
scroll to position [397, 0]
click at [772, 318] on div at bounding box center [769, 310] width 19 height 16
click at [776, 307] on icon at bounding box center [770, 309] width 12 height 12
click at [744, 372] on span "Add credit card" at bounding box center [757, 376] width 53 height 9
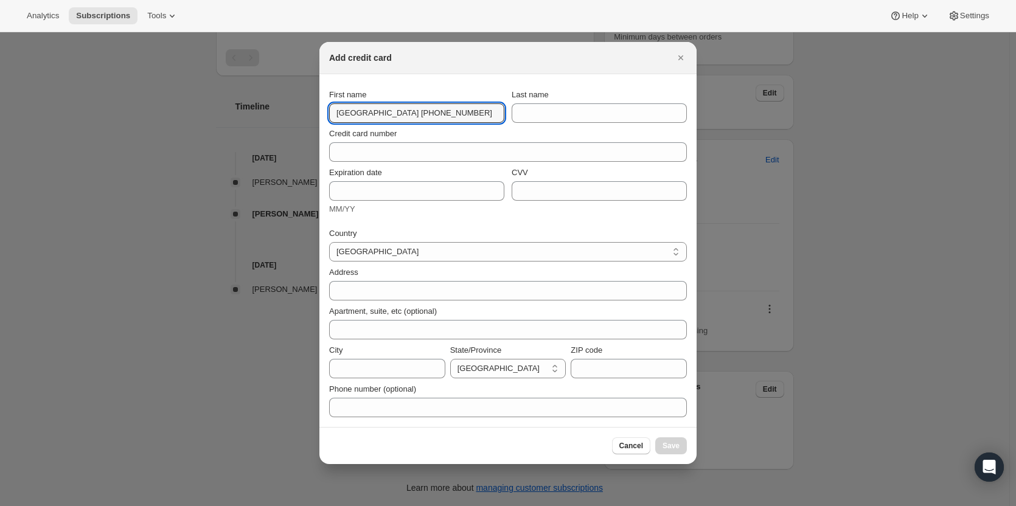
drag, startPoint x: 497, startPoint y: 115, endPoint x: 131, endPoint y: 92, distance: 366.5
click at [131, 506] on div "Add credit card First name West Lakes SA, 5021 Australia +61414935752 Last name…" at bounding box center [508, 506] width 1016 height 0
paste input "Tim Everett 77 Lochside Drive"
drag, startPoint x: 348, startPoint y: 111, endPoint x: 385, endPoint y: 114, distance: 37.2
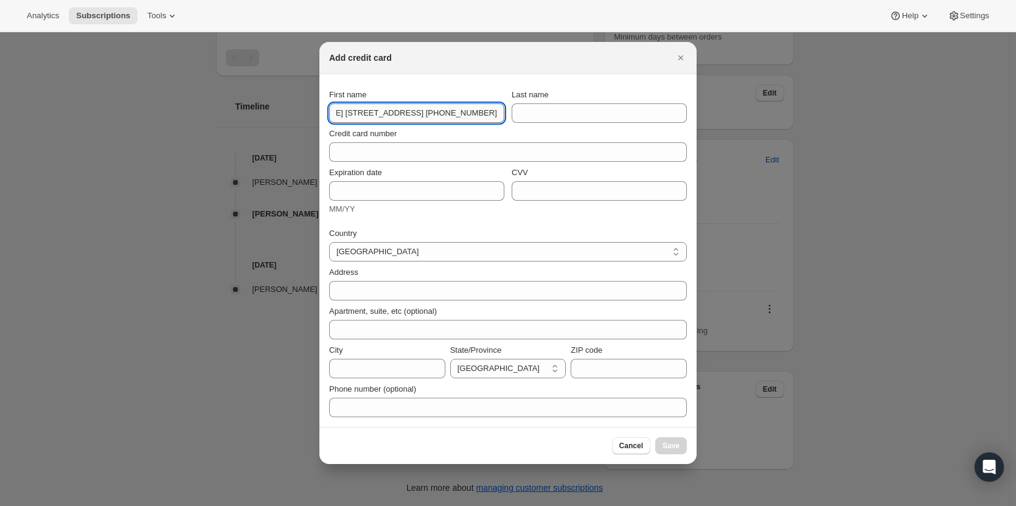
click at [60, 506] on div "Add credit card First name [PERSON_NAME] [STREET_ADDRESS] [PHONE_NUMBER] Last n…" at bounding box center [508, 506] width 1016 height 0
drag, startPoint x: 348, startPoint y: 109, endPoint x: 144, endPoint y: 105, distance: 204.5
click at [144, 506] on div "Add credit card First name [PERSON_NAME] [STREET_ADDRESS] [PHONE_NUMBER] Last n…" at bounding box center [508, 506] width 1016 height 0
click at [422, 132] on div "Credit card number" at bounding box center [508, 134] width 358 height 12
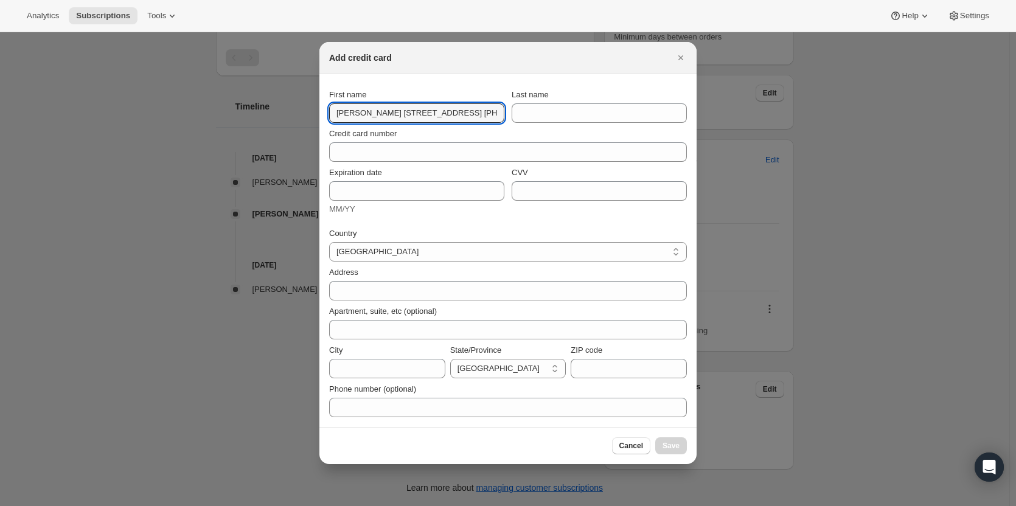
scroll to position [0, 102]
drag, startPoint x: 351, startPoint y: 113, endPoint x: 748, endPoint y: 132, distance: 397.9
click at [748, 506] on div "Add credit card First name [PERSON_NAME] [STREET_ADDRESS] [PHONE_NUMBER] Last n…" at bounding box center [508, 506] width 1016 height 0
type input "[PERSON_NAME]"
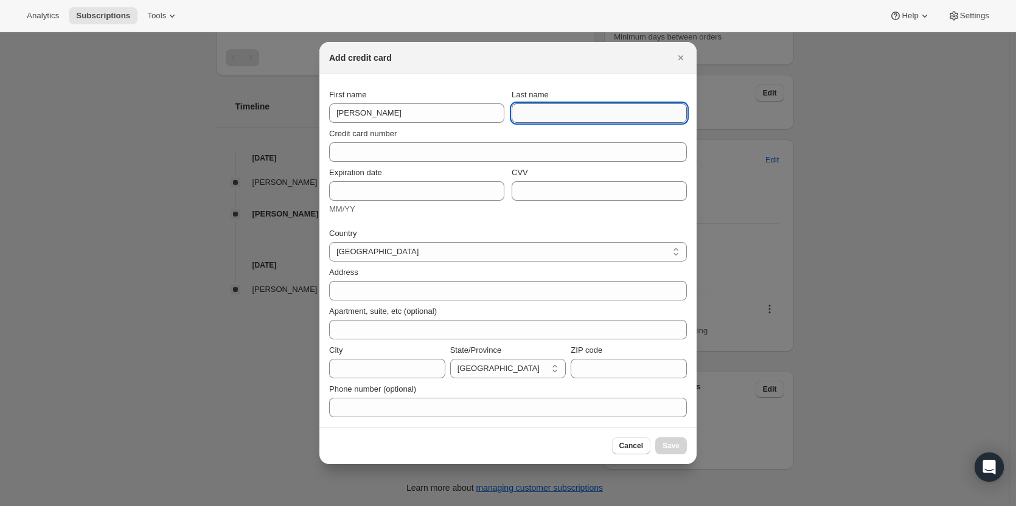
click at [582, 113] on input "Last name" at bounding box center [599, 112] width 175 height 19
paste input "[PERSON_NAME] [STREET_ADDRESS] [PHONE_NUMBER]"
drag, startPoint x: 526, startPoint y: 113, endPoint x: 861, endPoint y: 119, distance: 335.4
click at [861, 506] on div "Add credit card First name [PERSON_NAME] Last name [PERSON_NAME] [STREET_ADDRES…" at bounding box center [508, 506] width 1016 height 0
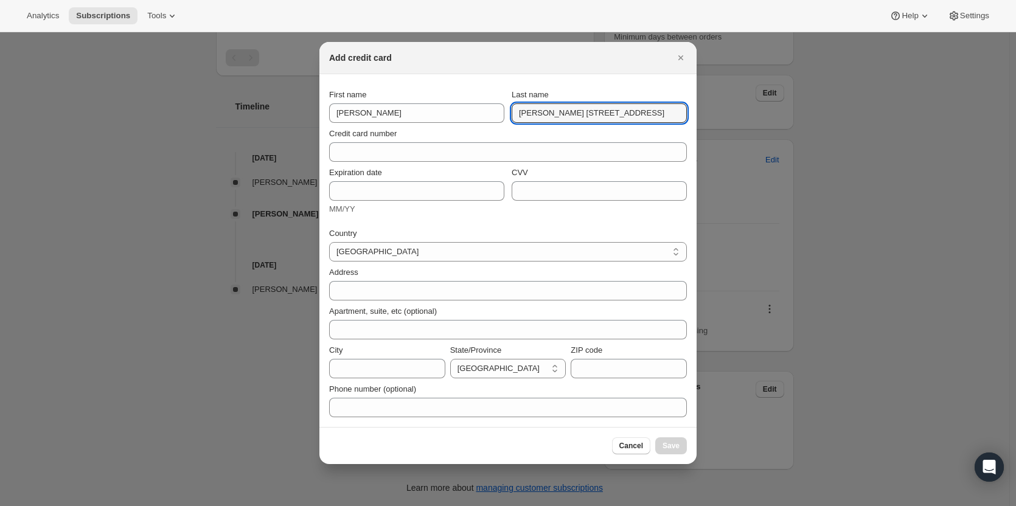
scroll to position [0, 0]
drag, startPoint x: 633, startPoint y: 114, endPoint x: 547, endPoint y: 120, distance: 86.0
click at [547, 120] on input "Everett 77 Lochside Drive W" at bounding box center [599, 112] width 175 height 19
type input "[PERSON_NAME]"
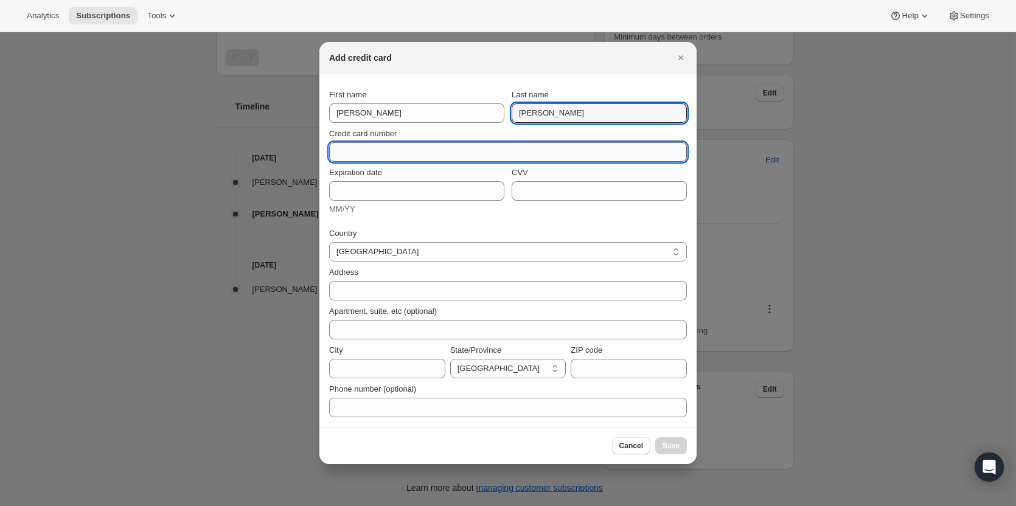
click at [360, 156] on input "Credit card number" at bounding box center [503, 151] width 348 height 19
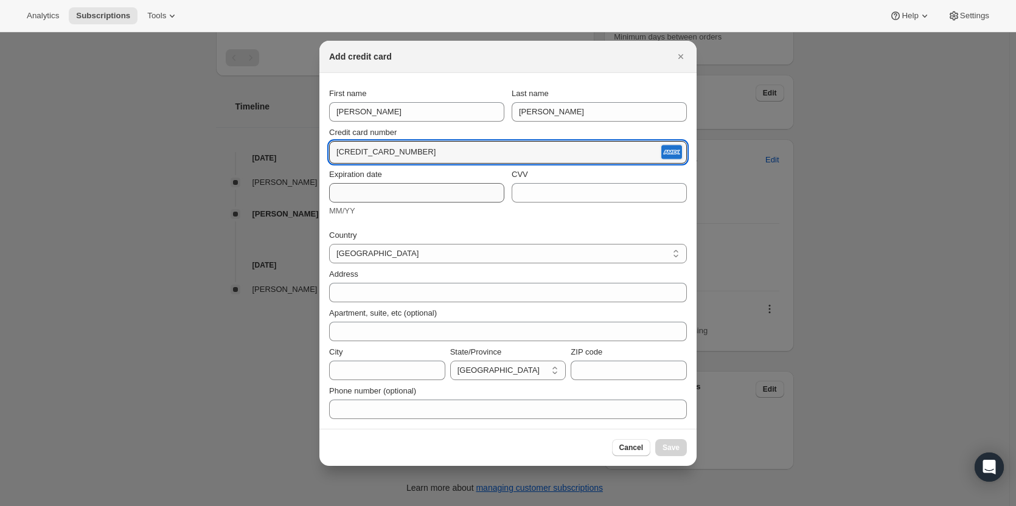
type input "[CREDIT_CARD_NUMBER]"
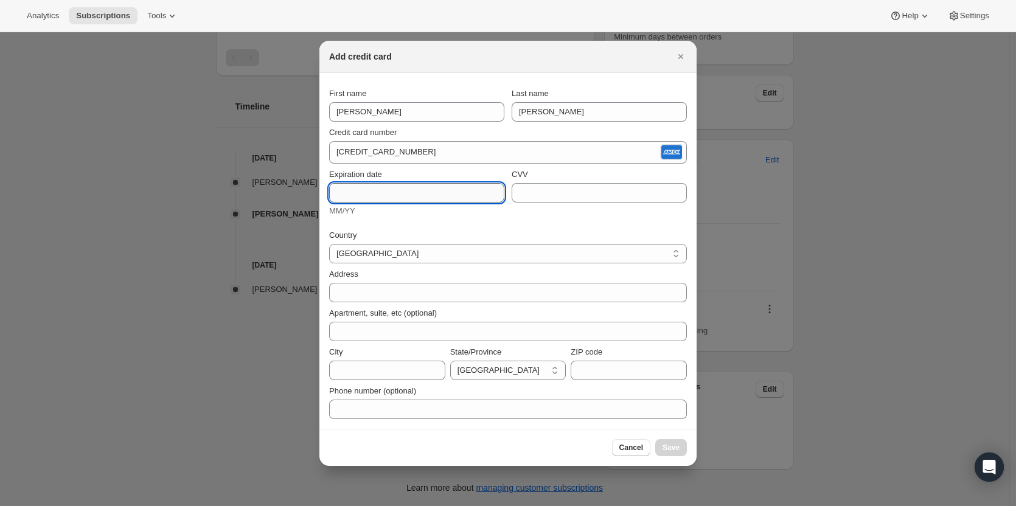
click at [368, 187] on input "Expiration date" at bounding box center [416, 192] width 175 height 19
type input "12/28"
click at [585, 178] on div "CVV" at bounding box center [599, 175] width 175 height 12
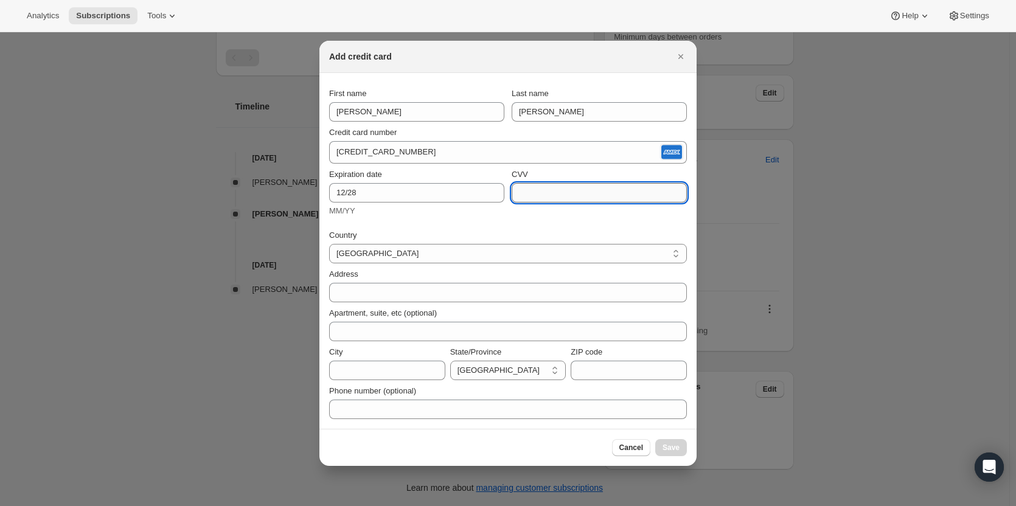
click at [574, 183] on input "CVV" at bounding box center [599, 192] width 175 height 19
type input "1430"
click at [396, 282] on div "Address" at bounding box center [508, 285] width 358 height 34
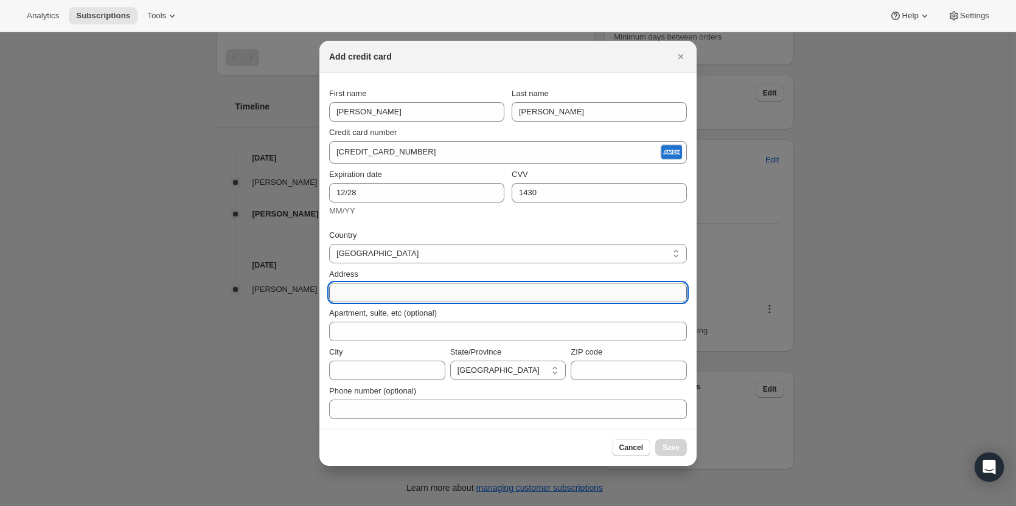
click at [390, 295] on input "Address" at bounding box center [508, 292] width 358 height 19
paste input "[PERSON_NAME] [STREET_ADDRESS] [PHONE_NUMBER]"
drag, startPoint x: 362, startPoint y: 291, endPoint x: 302, endPoint y: 270, distance: 63.7
click at [307, 506] on div "Add credit card First name Tim Last name Everett Credit card number 3760 837578…" at bounding box center [508, 506] width 1016 height 0
drag, startPoint x: 400, startPoint y: 291, endPoint x: 644, endPoint y: 318, distance: 245.0
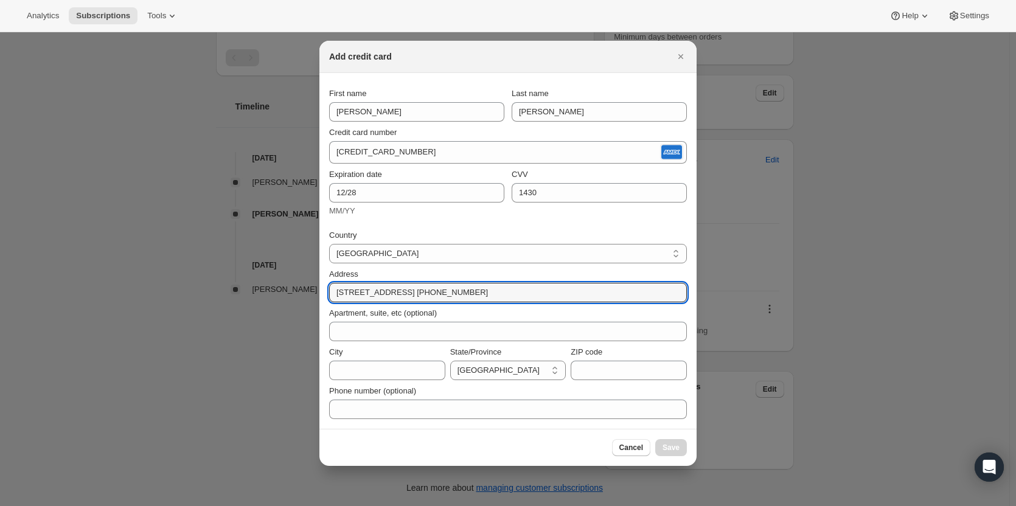
click at [644, 318] on div "Country Australia Austria Belgium Canada Czech Republic Denmark Finland France …" at bounding box center [508, 320] width 358 height 197
type input "77 Lochside Drive"
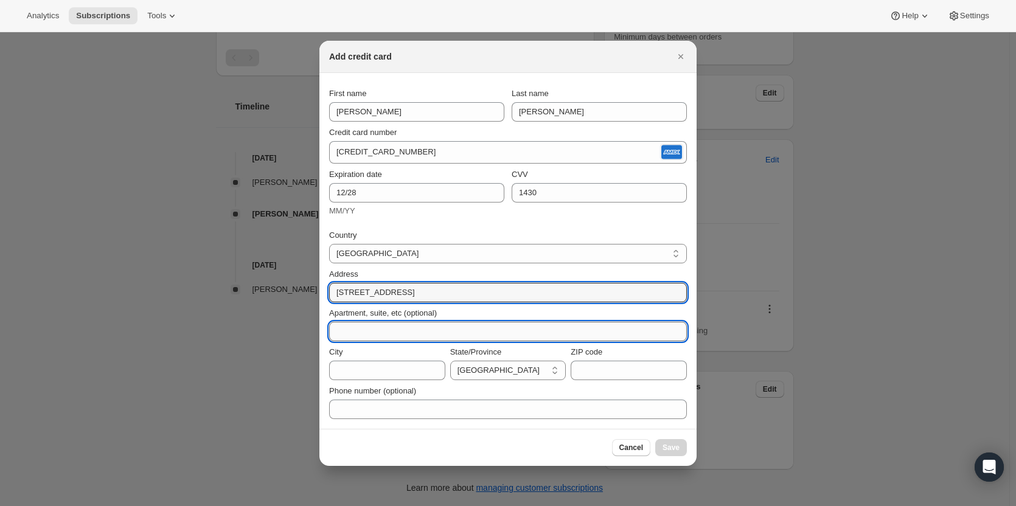
click at [393, 324] on input "Apartment, suite, etc (optional)" at bounding box center [508, 331] width 358 height 19
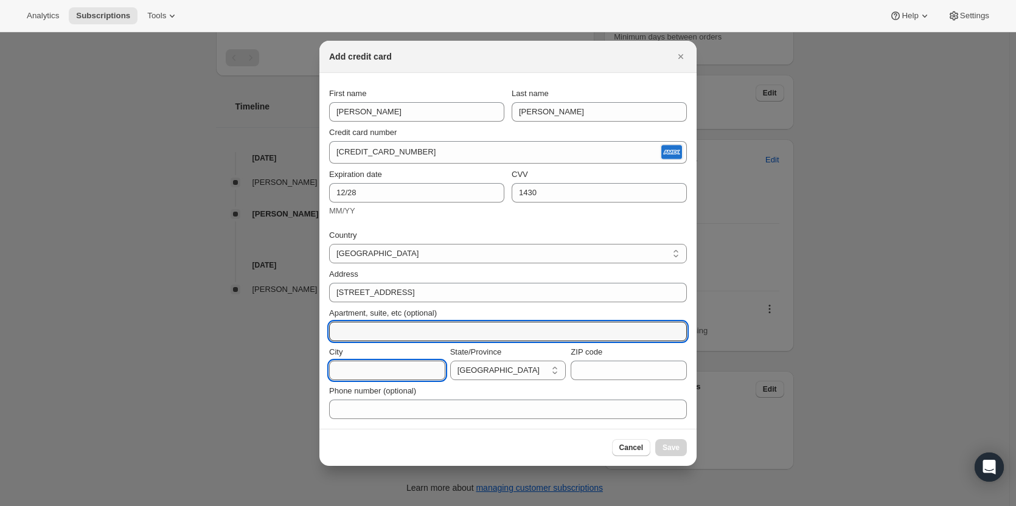
click at [354, 371] on input "City" at bounding box center [387, 370] width 116 height 19
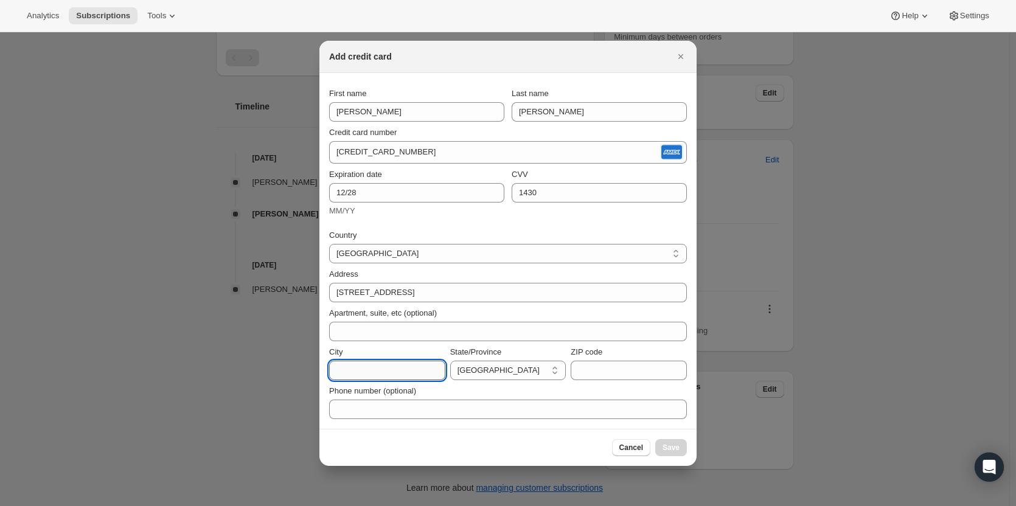
paste input "West Lakes SA, 5021 Australia +61414935752"
drag, startPoint x: 399, startPoint y: 372, endPoint x: 377, endPoint y: 377, distance: 22.9
click at [377, 377] on input "West Lakes SA, 5021 Australia +61414935752" at bounding box center [387, 370] width 116 height 19
type input "West Lakes"
click at [479, 371] on select "Australian Capital Territory New South Wales Northern Territory Queensland Sout…" at bounding box center [508, 370] width 116 height 19
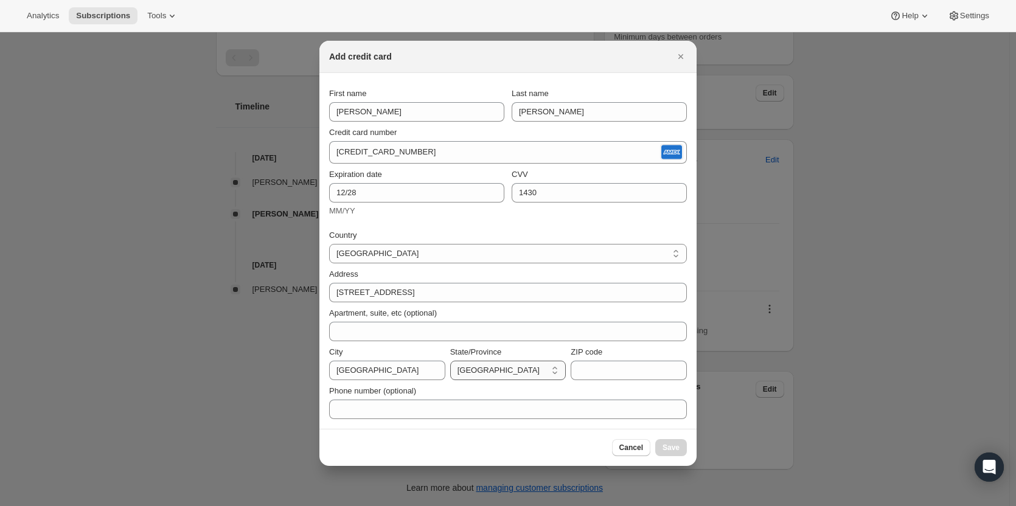
select select "SA"
click at [450, 361] on select "Australian Capital Territory New South Wales Northern Territory Queensland Sout…" at bounding box center [508, 370] width 116 height 19
click at [483, 444] on div "Cancel Save" at bounding box center [508, 447] width 358 height 17
click at [585, 371] on input "ZIP code" at bounding box center [629, 370] width 116 height 19
paste input "West Lakes SA, 5021 Australia +61414935752"
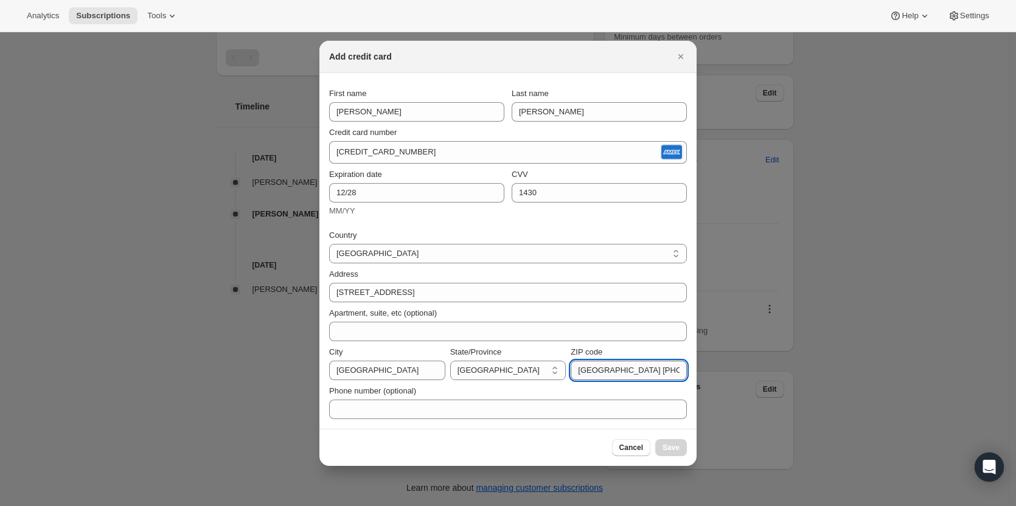
scroll to position [0, 57]
drag, startPoint x: 680, startPoint y: 372, endPoint x: 593, endPoint y: 372, distance: 86.4
click at [593, 372] on input "West Lakes SA, 5021 Australia +61414935752" at bounding box center [629, 370] width 116 height 19
drag, startPoint x: 633, startPoint y: 374, endPoint x: 523, endPoint y: 362, distance: 110.2
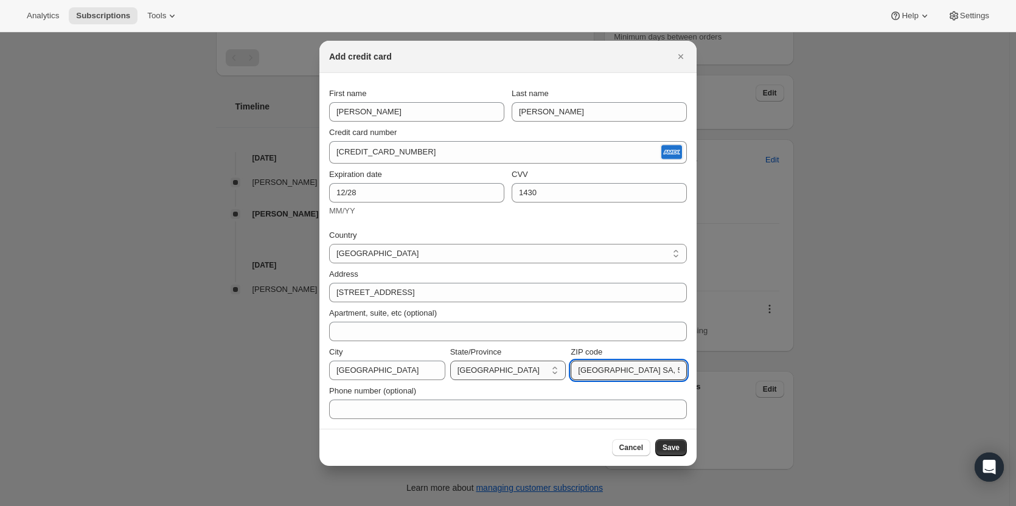
click at [523, 362] on div "City West Lakes State/Province Australian Capital Territory New South Wales Nor…" at bounding box center [508, 363] width 358 height 34
type input "5021"
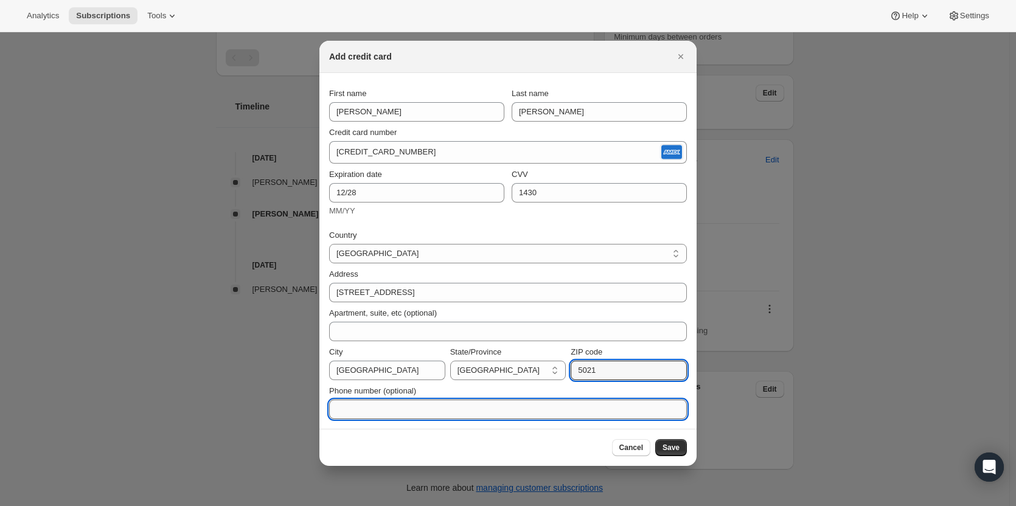
click at [428, 407] on input "Phone number (optional)" at bounding box center [508, 409] width 358 height 19
paste input "West Lakes SA, 5021 Australia +61414935752"
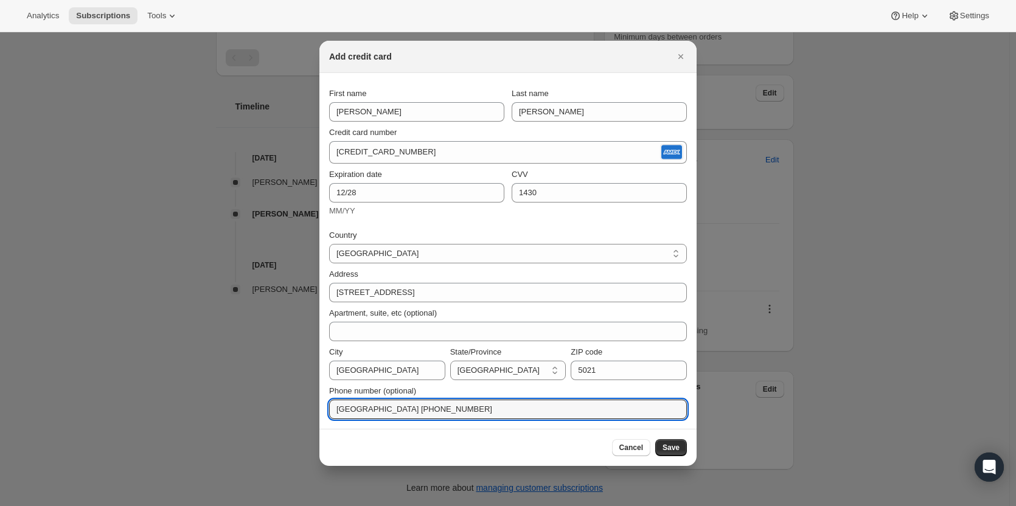
drag, startPoint x: 440, startPoint y: 410, endPoint x: 294, endPoint y: 399, distance: 146.5
click at [294, 506] on div "Add credit card First name Tim Last name Everett Credit card number 3760 837578…" at bounding box center [508, 506] width 1016 height 0
type input "+61414935752"
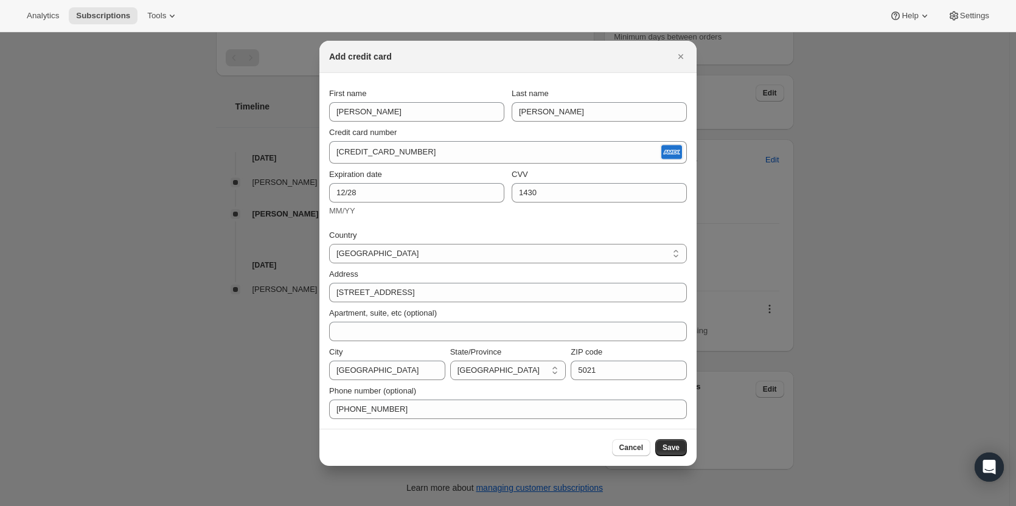
drag, startPoint x: 655, startPoint y: 452, endPoint x: 691, endPoint y: 452, distance: 35.3
click at [691, 452] on div "Cancel Save" at bounding box center [508, 447] width 377 height 37
click at [674, 446] on span "Save" at bounding box center [671, 448] width 17 height 10
click at [683, 54] on icon "Close" at bounding box center [681, 57] width 12 height 12
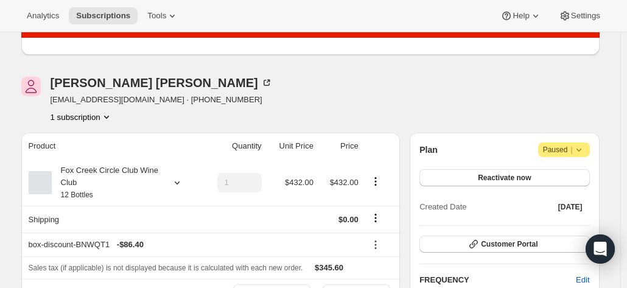
scroll to position [0, 0]
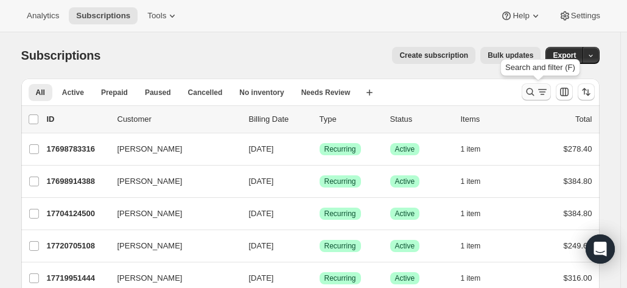
click at [532, 93] on icon "Search and filter results" at bounding box center [530, 92] width 12 height 12
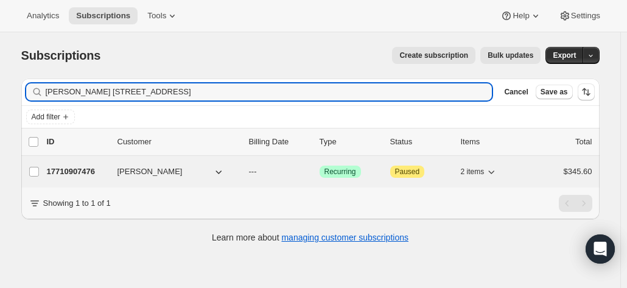
type input "[PERSON_NAME] [STREET_ADDRESS]"
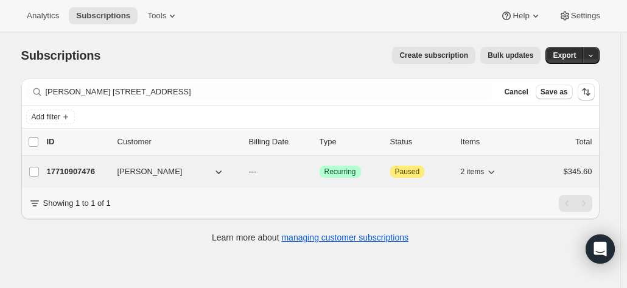
click at [78, 168] on p "17710907476" at bounding box center [77, 172] width 61 height 12
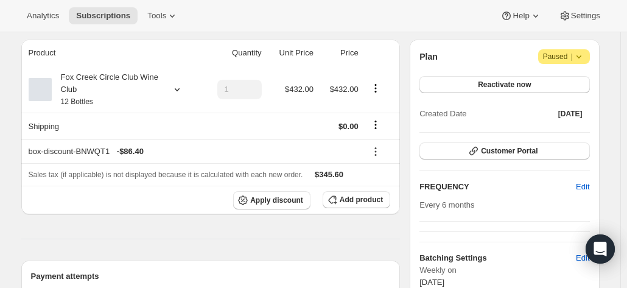
scroll to position [122, 0]
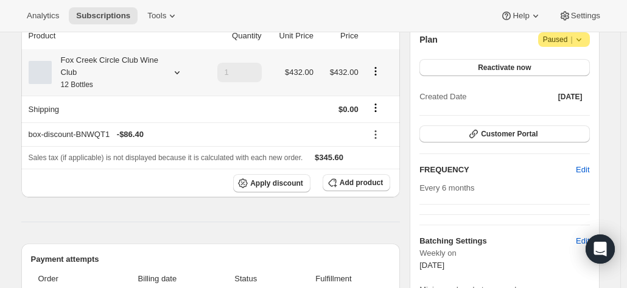
click at [124, 64] on div "Fox Creek Circle Club Wine Club 12 Bottles" at bounding box center [107, 72] width 110 height 37
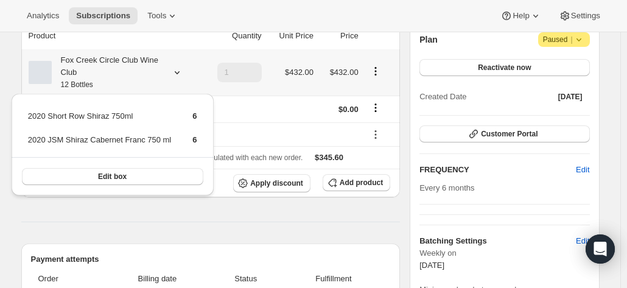
click at [122, 64] on div "Fox Creek Circle Club Wine Club 12 Bottles" at bounding box center [107, 72] width 110 height 37
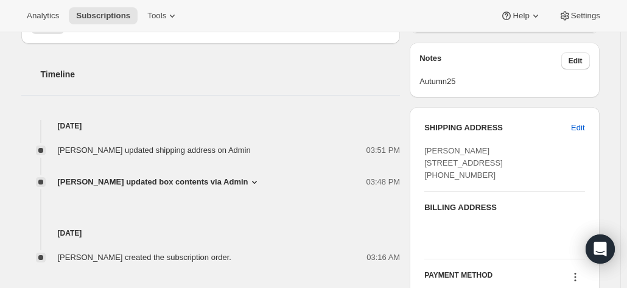
scroll to position [426, 0]
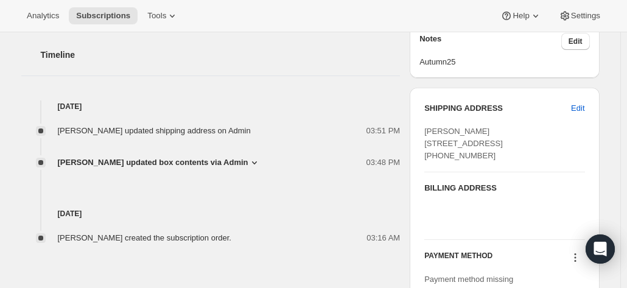
click at [483, 162] on div "[PERSON_NAME] [STREET_ADDRESS] [PHONE_NUMBER]" at bounding box center [504, 143] width 160 height 37
drag, startPoint x: 499, startPoint y: 187, endPoint x: 427, endPoint y: 130, distance: 91.8
click at [427, 130] on div "SHIPPING ADDRESS Edit [PERSON_NAME] [STREET_ADDRESS] [PHONE_NUMBER]" at bounding box center [504, 136] width 160 height 69
copy span "[PERSON_NAME] [STREET_ADDRESS] [PHONE_NUMBER]"
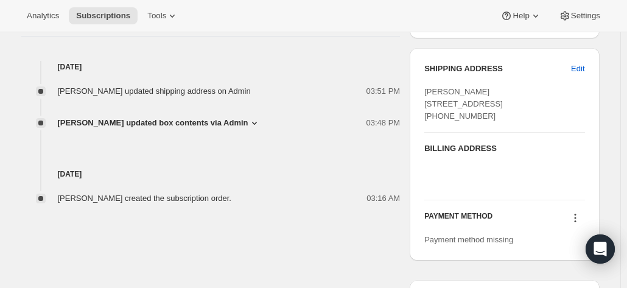
scroll to position [548, 0]
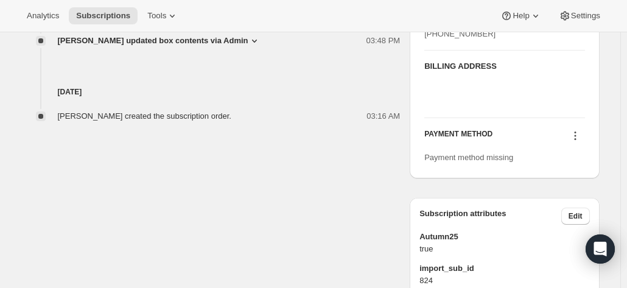
click at [577, 142] on icon at bounding box center [575, 136] width 12 height 12
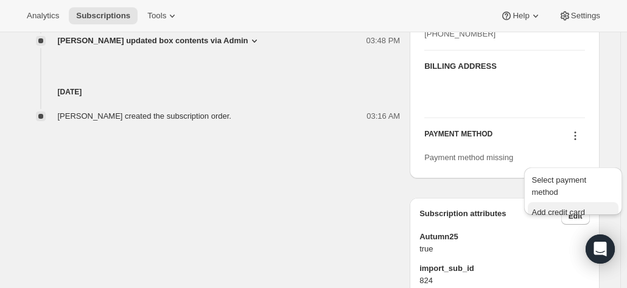
click at [550, 208] on span "Add credit card" at bounding box center [557, 212] width 53 height 9
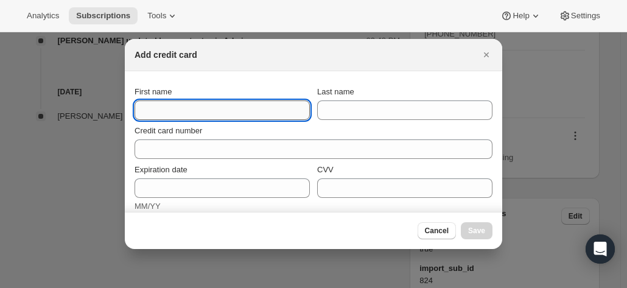
click at [170, 113] on input "First name" at bounding box center [222, 109] width 175 height 19
paste input "[PERSON_NAME] [STREET_ADDRESS] [PHONE_NUMBER]"
drag, startPoint x: 155, startPoint y: 109, endPoint x: 135, endPoint y: 108, distance: 19.5
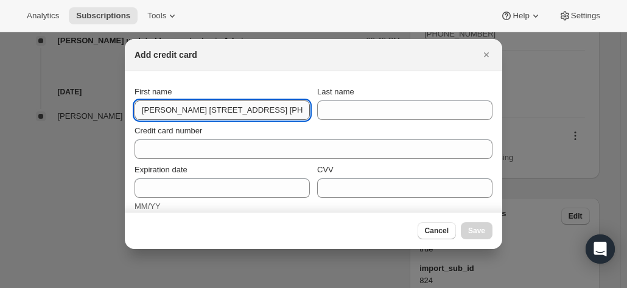
click at [181, 114] on input "[PERSON_NAME] [STREET_ADDRESS] [PHONE_NUMBER]" at bounding box center [222, 109] width 175 height 19
drag, startPoint x: 158, startPoint y: 110, endPoint x: 402, endPoint y: 120, distance: 243.6
click at [402, 120] on section "First name [PERSON_NAME] [STREET_ADDRESS] [PHONE_NUMBER] Last name Credit card …" at bounding box center [313, 247] width 377 height 353
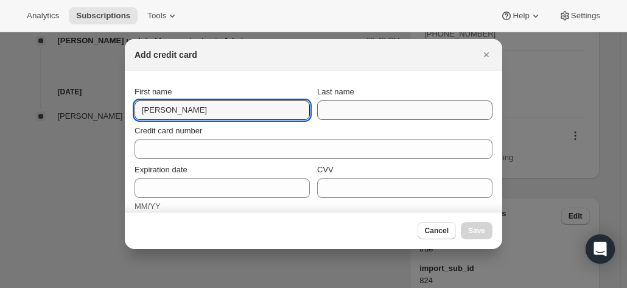
type input "[PERSON_NAME]"
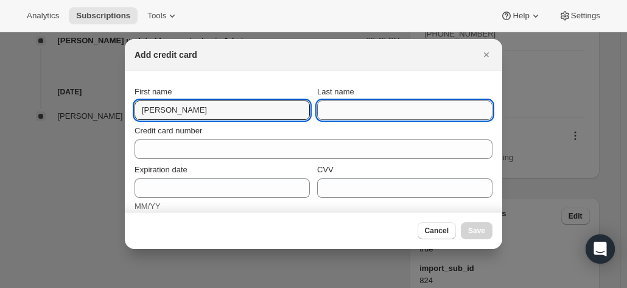
click at [369, 113] on input "Last name" at bounding box center [404, 109] width 175 height 19
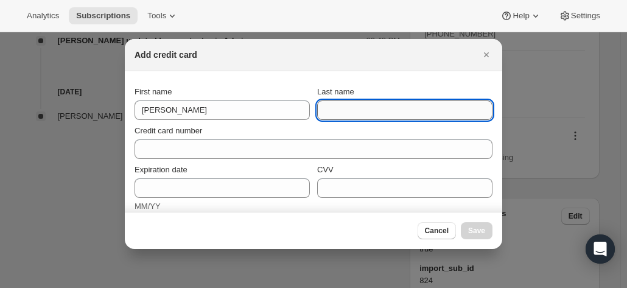
paste input "[PERSON_NAME] [STREET_ADDRESS] [PHONE_NUMBER]"
drag, startPoint x: 321, startPoint y: 108, endPoint x: 554, endPoint y: 105, distance: 233.1
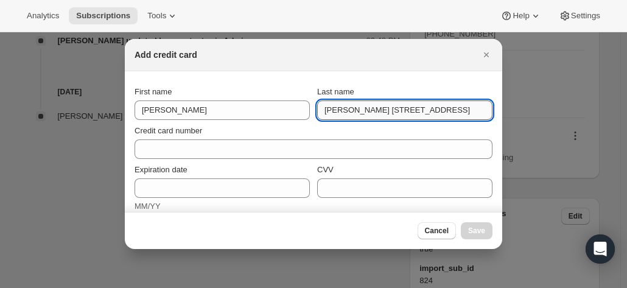
drag, startPoint x: 395, startPoint y: 108, endPoint x: 348, endPoint y: 105, distance: 47.6
click at [348, 105] on input "[PERSON_NAME] [STREET_ADDRESS]" at bounding box center [404, 109] width 175 height 19
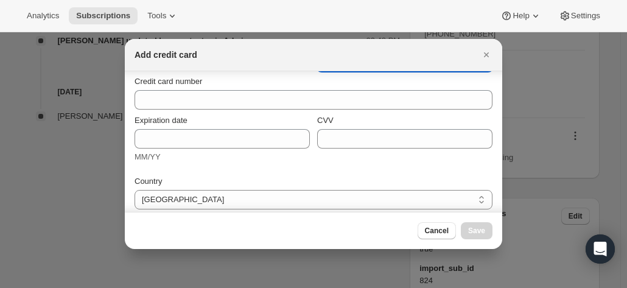
scroll to position [122, 0]
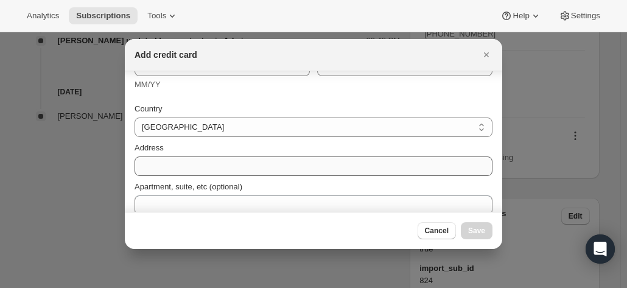
type input "[PERSON_NAME]"
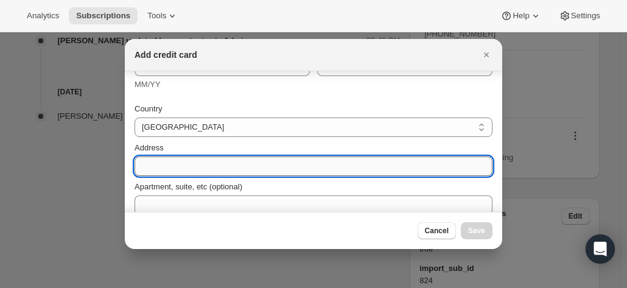
click at [169, 158] on input "Address" at bounding box center [314, 165] width 358 height 19
paste input "[PERSON_NAME] [STREET_ADDRESS] [PHONE_NUMBER]"
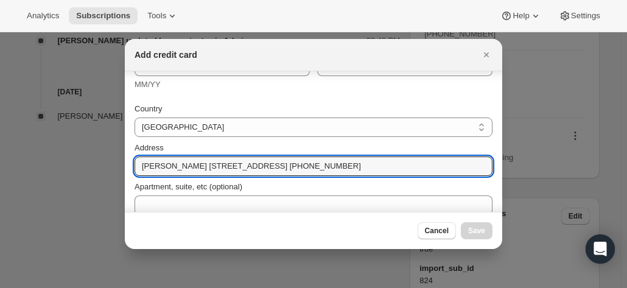
drag, startPoint x: 169, startPoint y: 166, endPoint x: 97, endPoint y: 153, distance: 73.7
drag, startPoint x: 204, startPoint y: 166, endPoint x: 407, endPoint y: 169, distance: 202.7
click at [407, 169] on input "[STREET_ADDRESS] [PHONE_NUMBER]" at bounding box center [314, 165] width 358 height 19
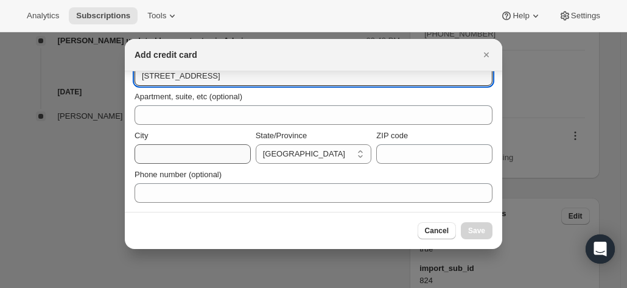
type input "[STREET_ADDRESS]"
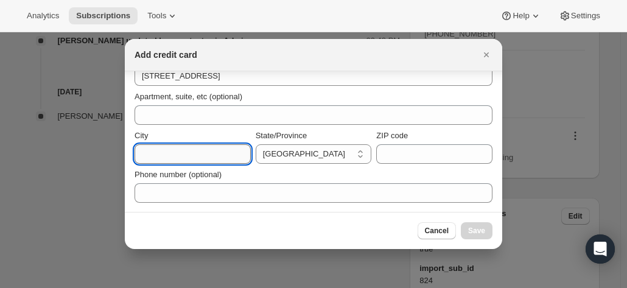
click at [174, 152] on input "City" at bounding box center [193, 153] width 116 height 19
paste input "[GEOGRAPHIC_DATA] [PHONE_NUMBER]"
drag, startPoint x: 161, startPoint y: 154, endPoint x: 346, endPoint y: 170, distance: 185.7
click at [346, 170] on div "Country [GEOGRAPHIC_DATA] [GEOGRAPHIC_DATA] [GEOGRAPHIC_DATA] [GEOGRAPHIC_DATA]…" at bounding box center [314, 103] width 358 height 197
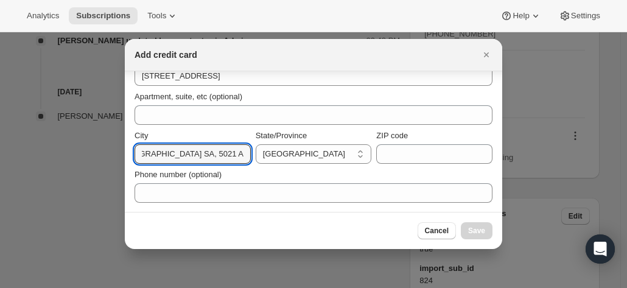
scroll to position [0, 0]
type input "[GEOGRAPHIC_DATA]"
click at [293, 157] on select "[GEOGRAPHIC_DATA] [GEOGRAPHIC_DATA] [GEOGRAPHIC_DATA] [GEOGRAPHIC_DATA] [GEOGRA…" at bounding box center [314, 153] width 116 height 19
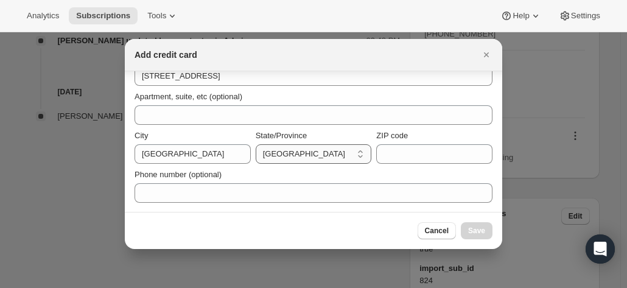
select select "SA"
click at [256, 144] on select "[GEOGRAPHIC_DATA] [GEOGRAPHIC_DATA] [GEOGRAPHIC_DATA] [GEOGRAPHIC_DATA] [GEOGRA…" at bounding box center [314, 153] width 116 height 19
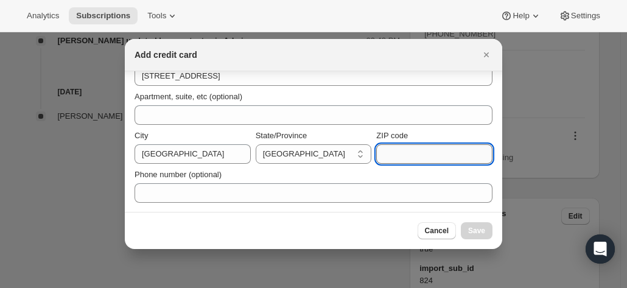
click at [403, 153] on input "ZIP code" at bounding box center [434, 153] width 116 height 19
paste input "[GEOGRAPHIC_DATA] [PHONE_NUMBER]"
drag, startPoint x: 478, startPoint y: 158, endPoint x: 411, endPoint y: 152, distance: 66.6
click at [410, 152] on input "[GEOGRAPHIC_DATA] [PHONE_NUMBER]" at bounding box center [434, 153] width 116 height 19
click at [437, 154] on input "[GEOGRAPHIC_DATA] [PHONE_NUMBER]" at bounding box center [434, 153] width 116 height 19
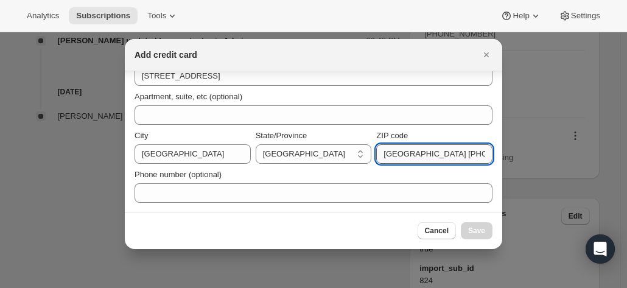
click at [433, 155] on input "[GEOGRAPHIC_DATA] [PHONE_NUMBER]" at bounding box center [434, 153] width 116 height 19
drag, startPoint x: 437, startPoint y: 153, endPoint x: 301, endPoint y: 141, distance: 136.9
click at [301, 141] on div "City [GEOGRAPHIC_DATA]/Province [GEOGRAPHIC_DATA] [GEOGRAPHIC_DATA] [GEOGRAPHIC…" at bounding box center [314, 147] width 358 height 34
click at [383, 152] on input "5021 [GEOGRAPHIC_DATA] [PHONE_NUMBER]" at bounding box center [434, 153] width 116 height 19
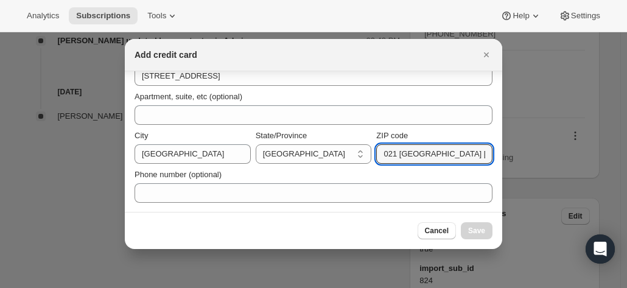
drag, startPoint x: 398, startPoint y: 154, endPoint x: 529, endPoint y: 162, distance: 131.7
type input "5021"
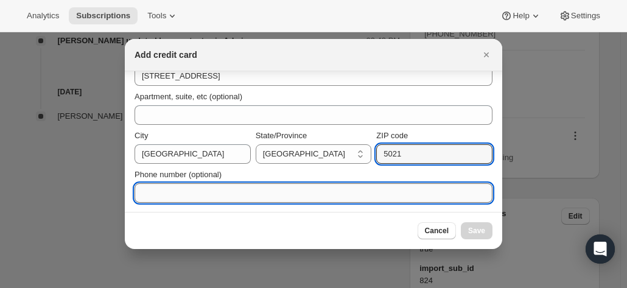
click at [264, 188] on input "Phone number (optional)" at bounding box center [314, 192] width 358 height 19
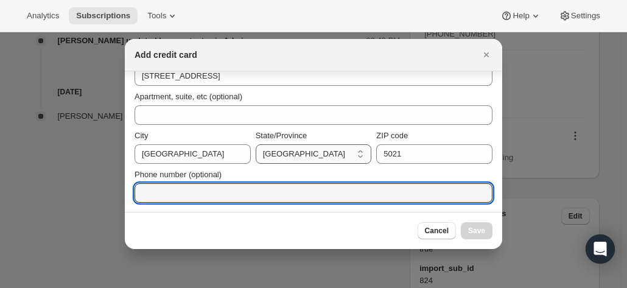
paste input "Australia [PHONE_NUMBER]"
drag, startPoint x: 172, startPoint y: 192, endPoint x: 123, endPoint y: 187, distance: 49.0
drag, startPoint x: 175, startPoint y: 194, endPoint x: 112, endPoint y: 189, distance: 62.9
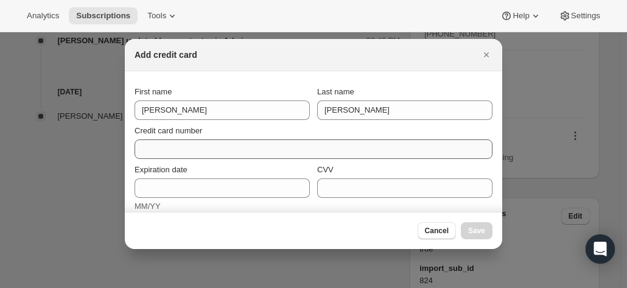
type input "[PHONE_NUMBER]"
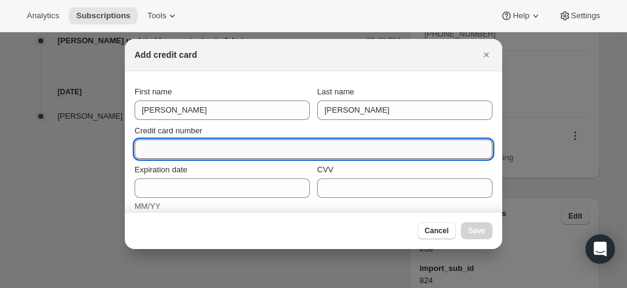
click at [169, 150] on input "Credit card number" at bounding box center [309, 148] width 348 height 19
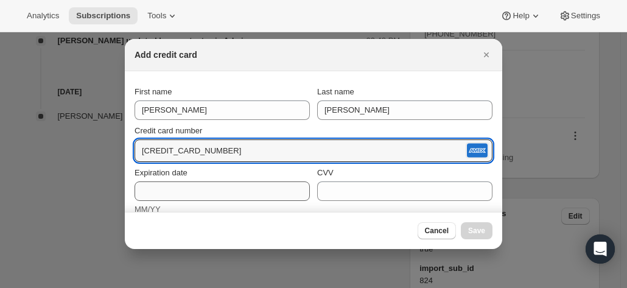
type input "[CREDIT_CARD_NUMBER]"
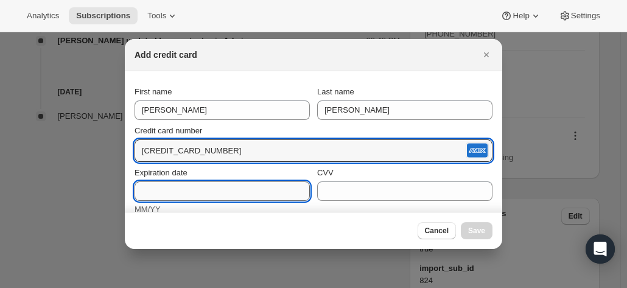
click at [158, 190] on input "Expiration date" at bounding box center [222, 190] width 175 height 19
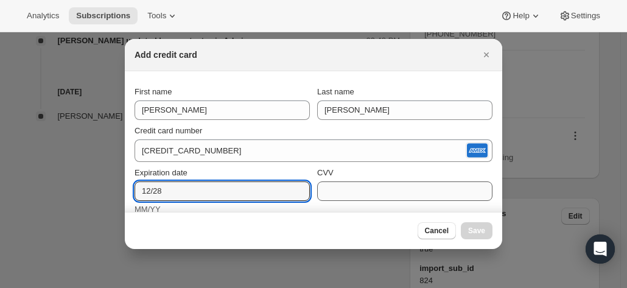
type input "12/28"
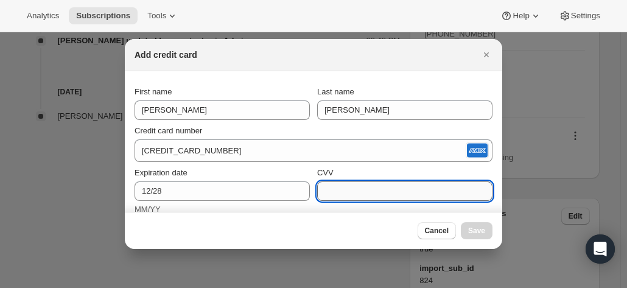
click at [327, 198] on input "CVV" at bounding box center [404, 190] width 175 height 19
drag, startPoint x: 352, startPoint y: 192, endPoint x: 284, endPoint y: 177, distance: 69.1
click at [284, 177] on div "Expiration date 12/28 MM/YY CVV [CREDIT_CARD_DATA]" at bounding box center [314, 191] width 358 height 49
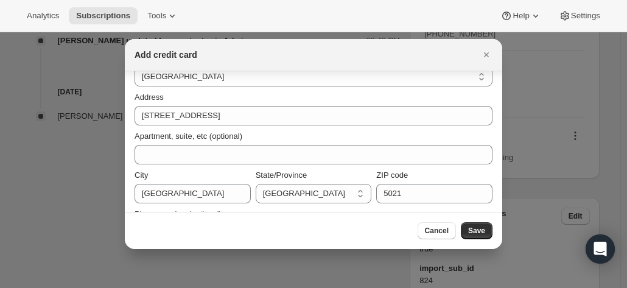
scroll to position [214, 0]
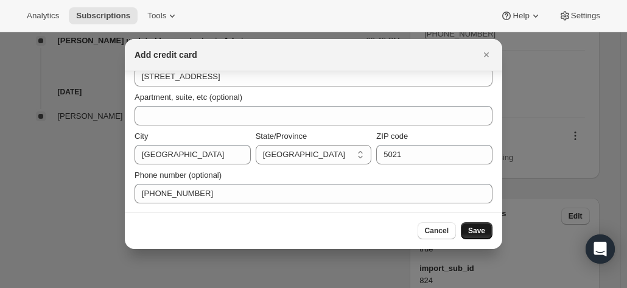
type input "1430"
click at [481, 228] on span "Save" at bounding box center [476, 231] width 17 height 10
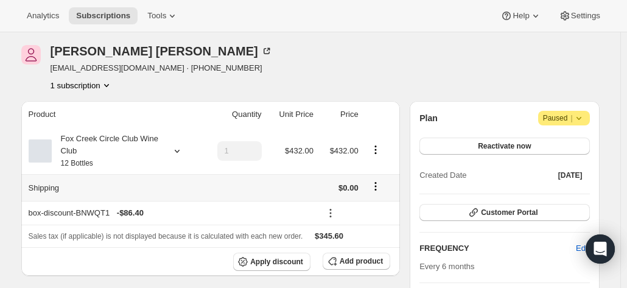
scroll to position [61, 0]
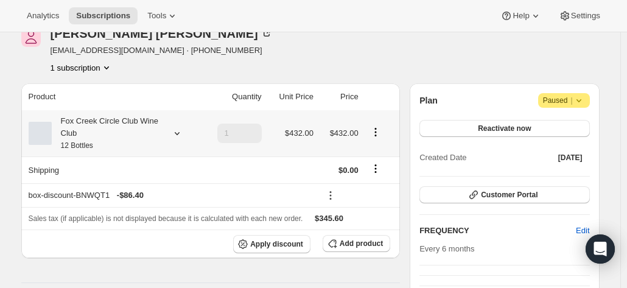
click at [91, 119] on div "Fox Creek Circle Club Wine Club 12 Bottles" at bounding box center [107, 133] width 110 height 37
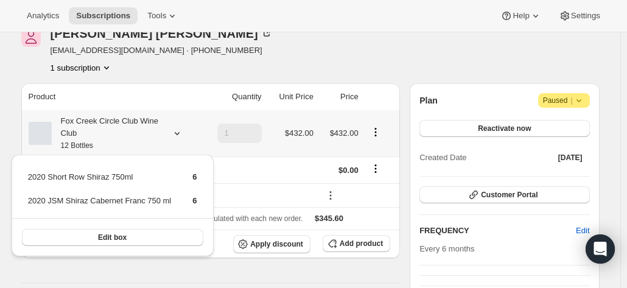
click at [91, 119] on div "Fox Creek Circle Club Wine Club 12 Bottles" at bounding box center [107, 133] width 110 height 37
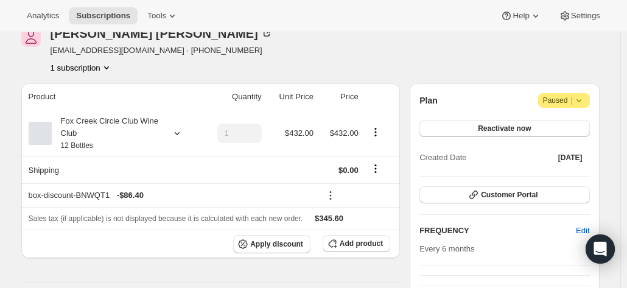
scroll to position [0, 0]
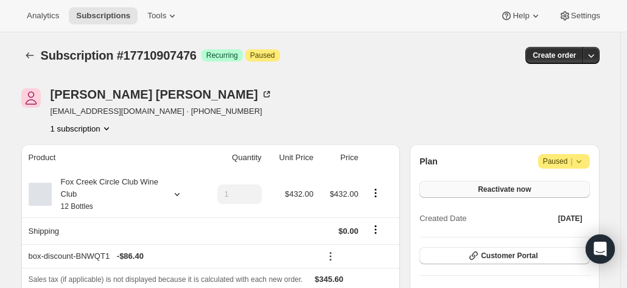
click at [483, 186] on span "Reactivate now" at bounding box center [504, 189] width 53 height 10
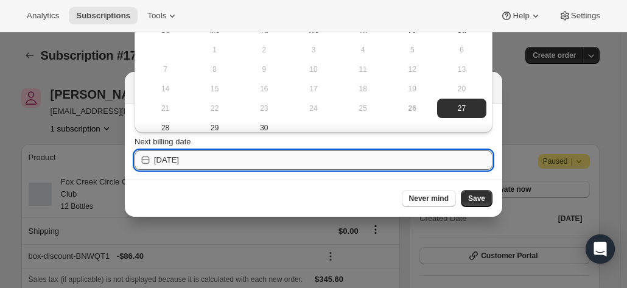
click at [285, 151] on input "[DATE]" at bounding box center [323, 159] width 338 height 19
click at [215, 127] on span "29" at bounding box center [215, 128] width 40 height 10
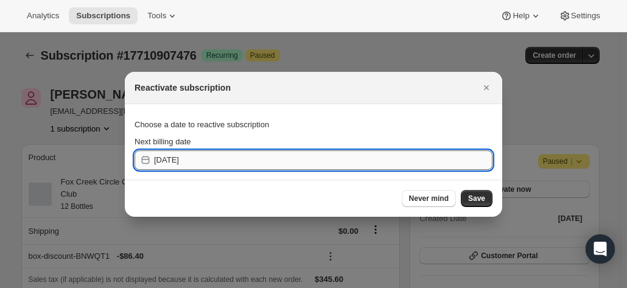
click at [227, 163] on input "[DATE]" at bounding box center [323, 159] width 338 height 19
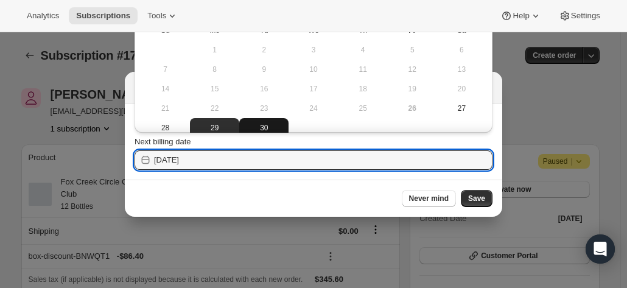
click at [254, 123] on span "30" at bounding box center [264, 128] width 40 height 10
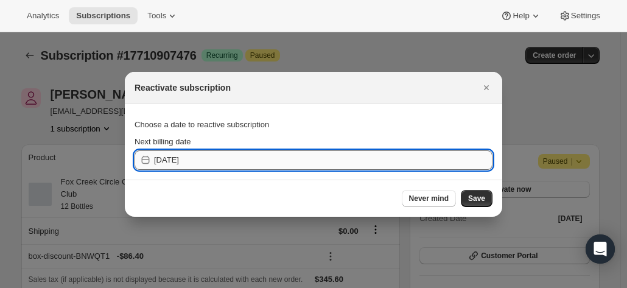
click at [200, 160] on input "[DATE]" at bounding box center [323, 159] width 338 height 19
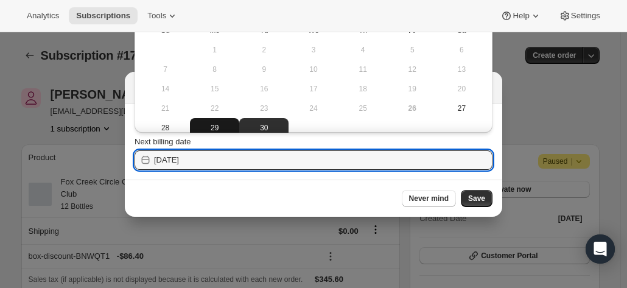
click at [217, 124] on span "29" at bounding box center [215, 128] width 40 height 10
type input "[DATE]"
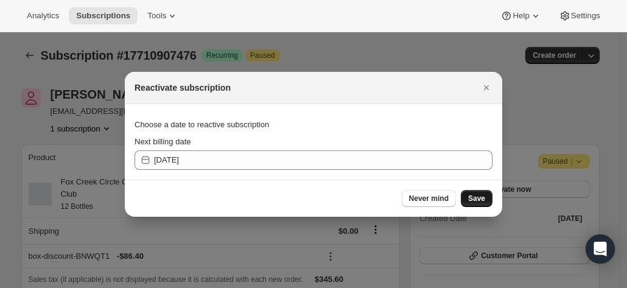
click at [479, 197] on span "Save" at bounding box center [476, 199] width 17 height 10
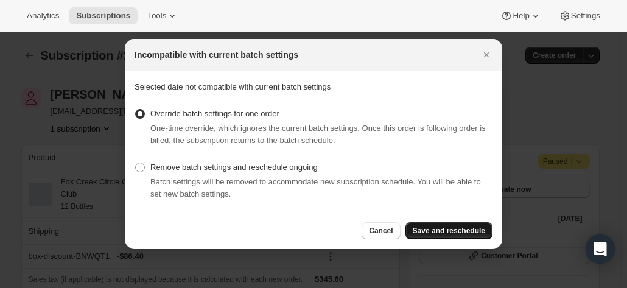
click at [455, 231] on span "Save and reschedule" at bounding box center [449, 231] width 72 height 10
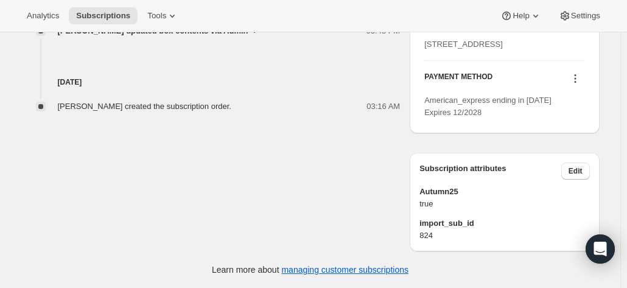
scroll to position [730, 0]
drag, startPoint x: 616, startPoint y: 82, endPoint x: 610, endPoint y: 86, distance: 7.4
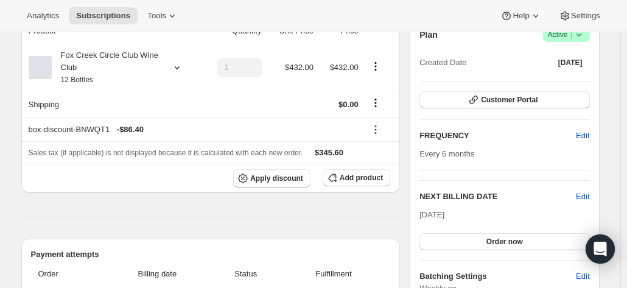
scroll to position [0, 0]
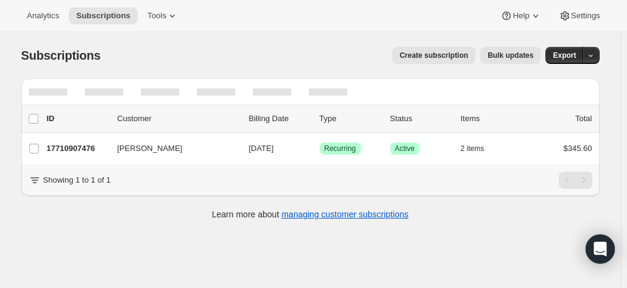
drag, startPoint x: 607, startPoint y: 71, endPoint x: 596, endPoint y: 71, distance: 11.0
click at [607, 71] on div "Subscriptions. This page is ready Subscriptions Create subscription Bulk update…" at bounding box center [310, 132] width 607 height 200
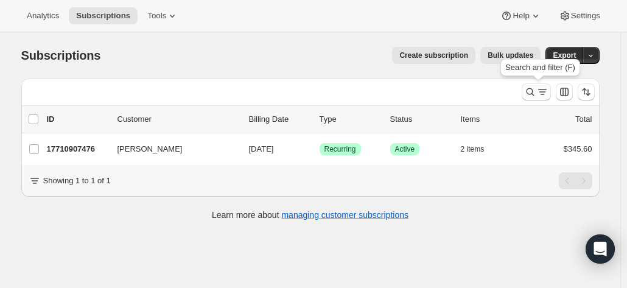
click at [528, 95] on icon "Search and filter results" at bounding box center [530, 92] width 12 height 12
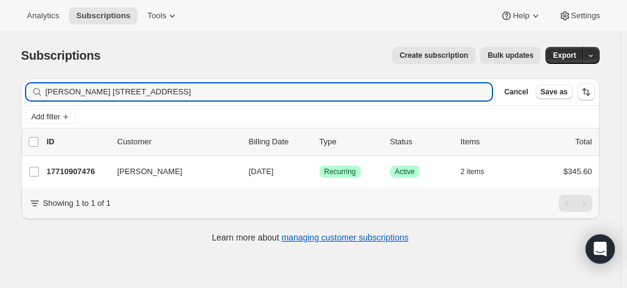
drag, startPoint x: 86, startPoint y: 96, endPoint x: 262, endPoint y: 105, distance: 175.5
click at [96, 96] on input "[PERSON_NAME] [STREET_ADDRESS]" at bounding box center [269, 91] width 447 height 17
drag, startPoint x: 330, startPoint y: 83, endPoint x: -35, endPoint y: 57, distance: 366.1
click at [0, 57] on html "Analytics Subscriptions Tools Help Settings Skip to content Subscriptions. This…" at bounding box center [313, 144] width 627 height 288
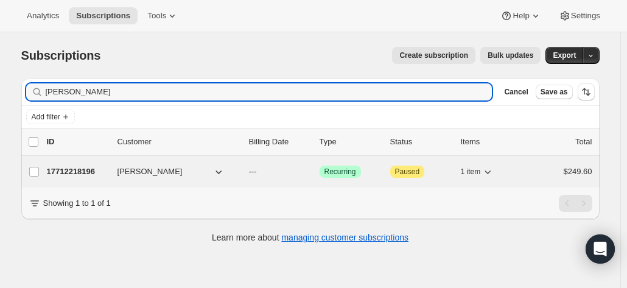
type input "[PERSON_NAME]"
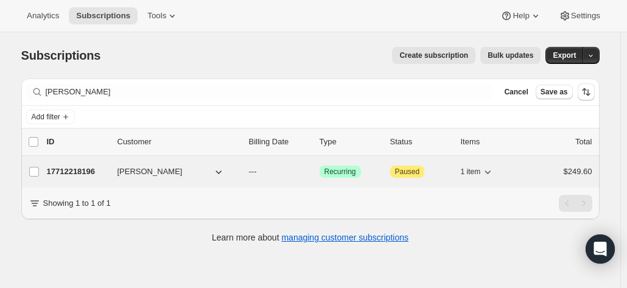
click at [103, 169] on p "17712218196" at bounding box center [77, 172] width 61 height 12
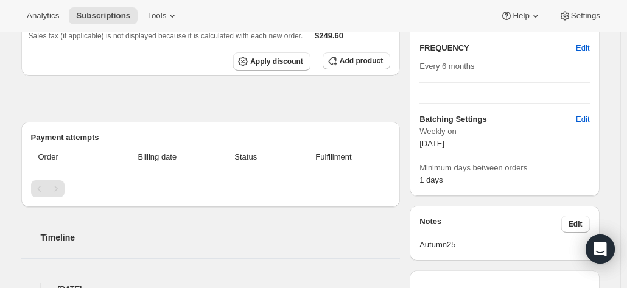
scroll to position [61, 0]
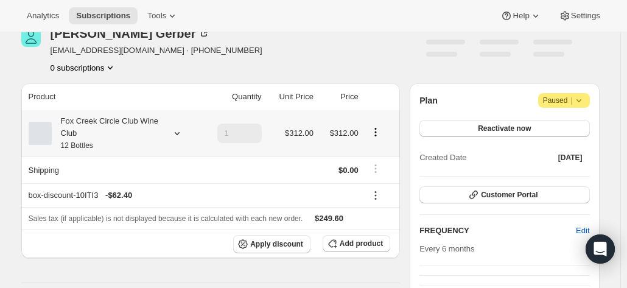
click at [173, 125] on div "Fox Creek Circle Club Wine Club 12 Bottles" at bounding box center [113, 133] width 169 height 37
click at [153, 125] on div "Fox Creek Circle Club Wine Club 12 Bottles" at bounding box center [107, 133] width 110 height 37
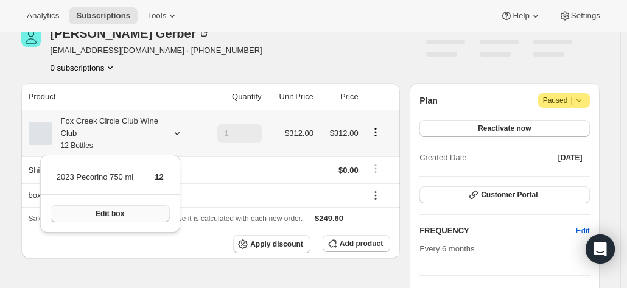
click at [129, 211] on button "Edit box" at bounding box center [110, 213] width 119 height 17
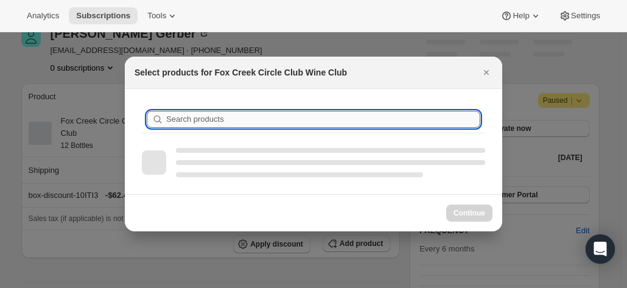
click at [273, 117] on input "Search products" at bounding box center [323, 119] width 314 height 17
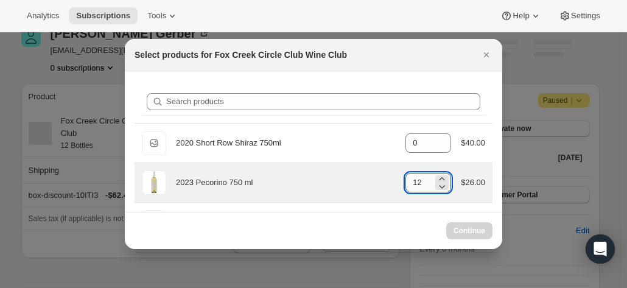
click at [424, 180] on input "12" at bounding box center [418, 182] width 27 height 19
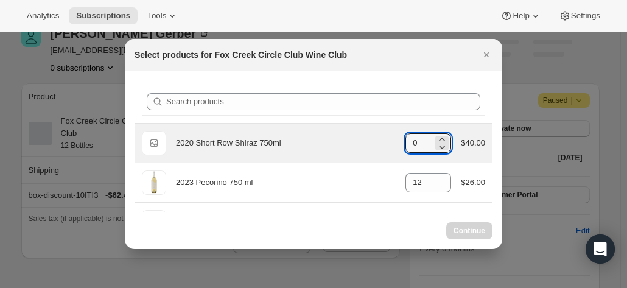
drag, startPoint x: 414, startPoint y: 137, endPoint x: 390, endPoint y: 138, distance: 24.4
click at [388, 137] on div "Default Title 2020 Short Row Shiraz 750ml gid://shopify/ProductVariant/42071335…" at bounding box center [313, 143] width 343 height 24
type input "0"
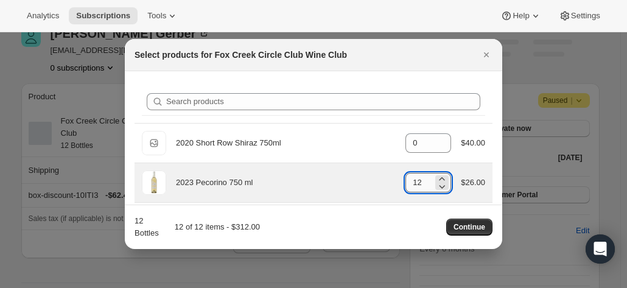
drag, startPoint x: 409, startPoint y: 187, endPoint x: 425, endPoint y: 179, distance: 17.7
click at [425, 179] on input "12" at bounding box center [418, 182] width 27 height 19
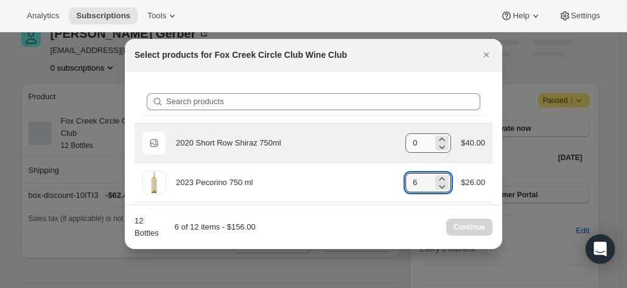
type input "6"
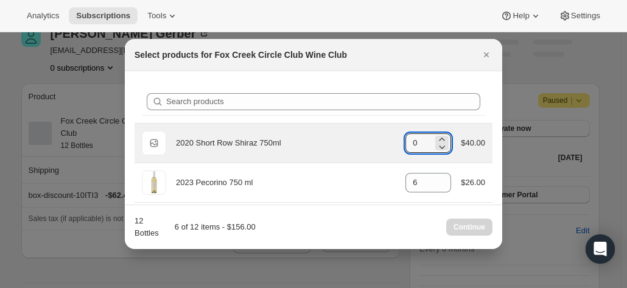
drag, startPoint x: 419, startPoint y: 142, endPoint x: 399, endPoint y: 141, distance: 20.1
click at [399, 141] on div "Default Title 2020 Short Row Shiraz 750ml gid://shopify/ProductVariant/42071335…" at bounding box center [313, 143] width 343 height 24
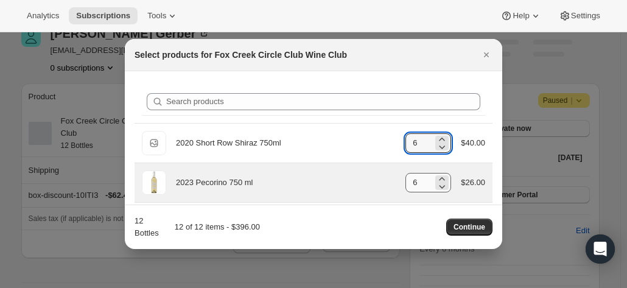
type input "6"
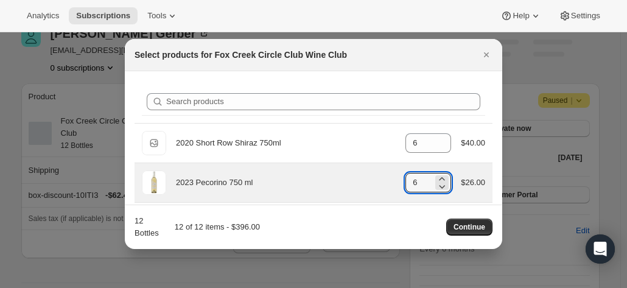
drag, startPoint x: 414, startPoint y: 184, endPoint x: 399, endPoint y: 182, distance: 15.4
click at [399, 182] on div "2023 Pecorino 750 ml gid://shopify/ProductVariant/41594933280852 6 $26.00" at bounding box center [313, 182] width 343 height 24
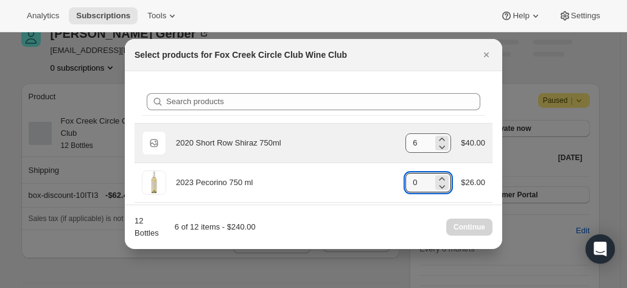
type input "0"
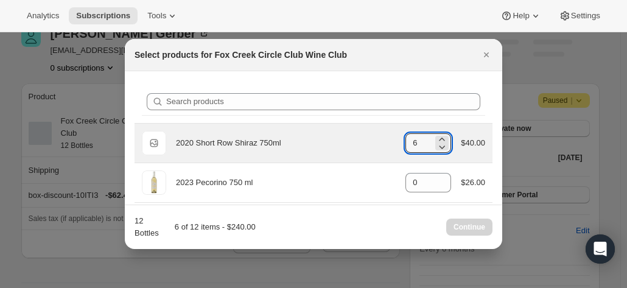
drag, startPoint x: 418, startPoint y: 139, endPoint x: 388, endPoint y: 139, distance: 29.8
click at [388, 139] on div "Default Title 2020 Short Row Shiraz 750ml gid://shopify/ProductVariant/42071335…" at bounding box center [313, 143] width 343 height 24
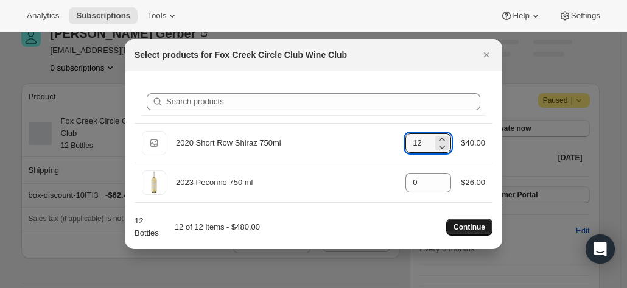
type input "12"
click at [469, 220] on button "Continue" at bounding box center [469, 226] width 46 height 17
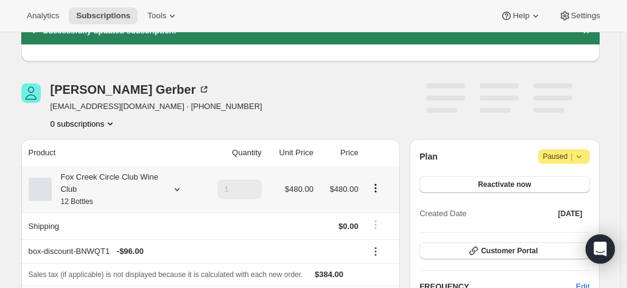
click at [135, 185] on div "Fox Creek Circle Club Wine Club 12 Bottles" at bounding box center [107, 189] width 110 height 37
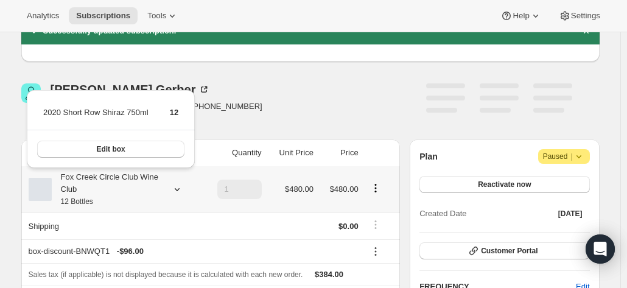
click at [134, 184] on div "Fox Creek Circle Club Wine Club 12 Bottles" at bounding box center [107, 189] width 110 height 37
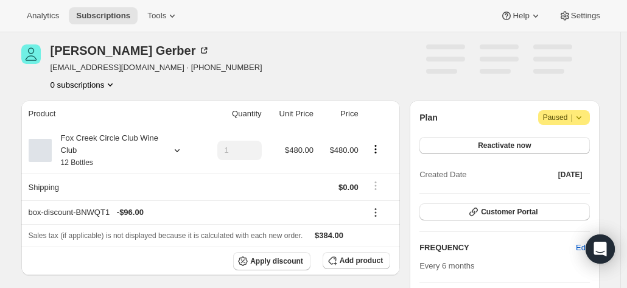
scroll to position [183, 0]
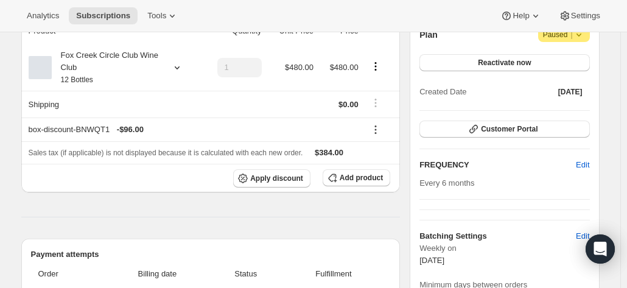
click at [620, 69] on div "Subscription #17712218196. This page is ready Subscription #17712218196 Success…" at bounding box center [310, 290] width 620 height 880
click at [158, 49] on div "Fox Creek Circle Club Wine Club 12 Bottles" at bounding box center [107, 67] width 110 height 37
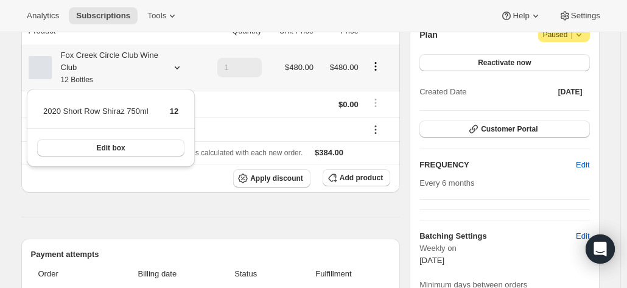
click at [99, 167] on div "2020 Short Row Shiraz 750ml 12 Edit box" at bounding box center [111, 131] width 178 height 91
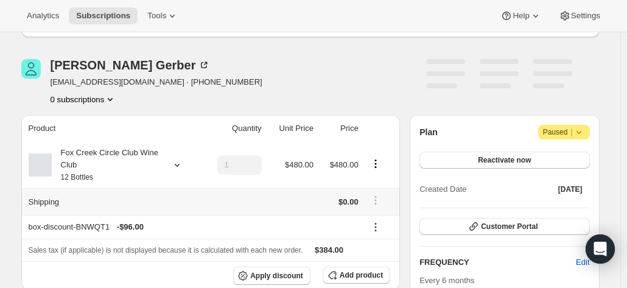
scroll to position [0, 0]
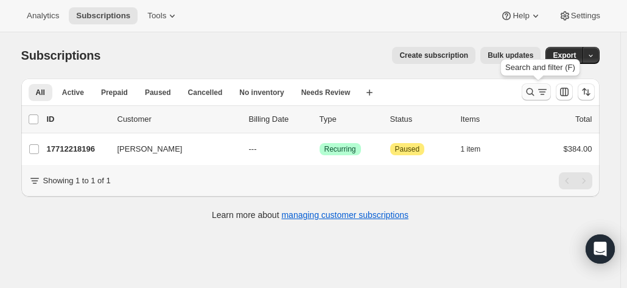
click at [531, 92] on icon "Search and filter results" at bounding box center [530, 92] width 12 height 12
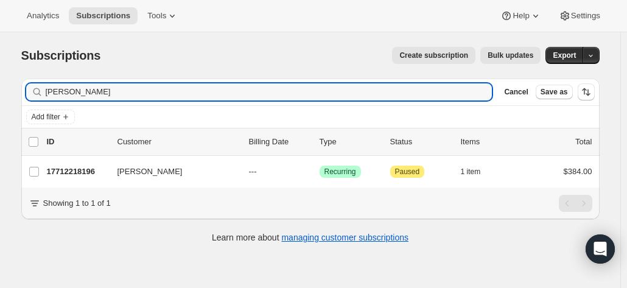
drag, startPoint x: 139, startPoint y: 87, endPoint x: 43, endPoint y: 88, distance: 96.8
click at [43, 88] on div "Matthew Gerber Clear" at bounding box center [259, 91] width 466 height 17
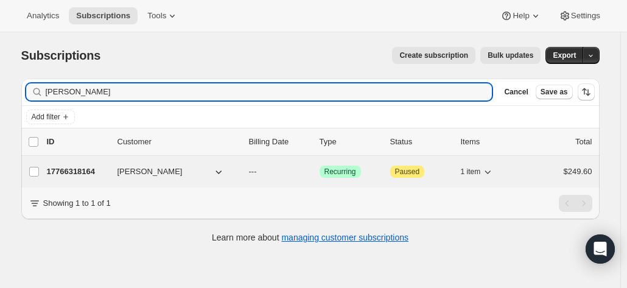
type input "[PERSON_NAME]"
click at [90, 172] on p "17766318164" at bounding box center [77, 172] width 61 height 12
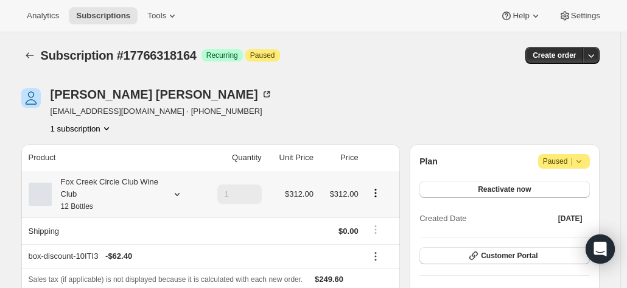
click at [151, 212] on th "Fox Creek Circle Club Wine Club 12 Bottles" at bounding box center [111, 194] width 180 height 46
click at [150, 208] on div "Fox Creek Circle Club Wine Club 12 Bottles" at bounding box center [107, 194] width 110 height 37
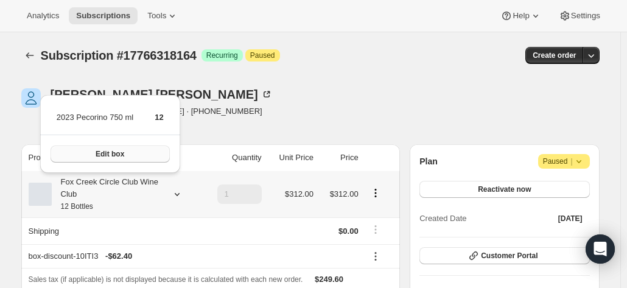
click at [134, 155] on button "Edit box" at bounding box center [110, 153] width 119 height 17
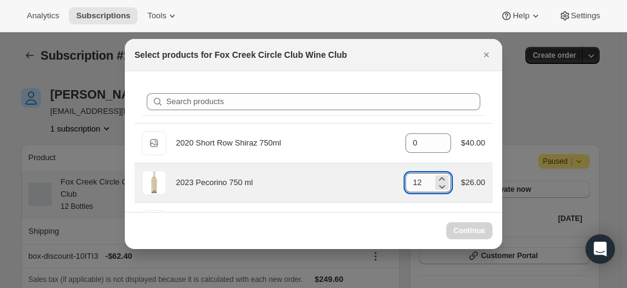
drag, startPoint x: 418, startPoint y: 176, endPoint x: 404, endPoint y: 179, distance: 13.6
click at [405, 180] on input "12" at bounding box center [418, 182] width 27 height 19
type input "12"
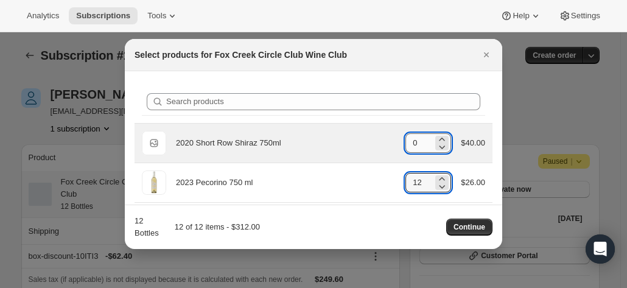
click at [421, 140] on input "0" at bounding box center [418, 142] width 27 height 19
drag, startPoint x: 414, startPoint y: 143, endPoint x: 357, endPoint y: 143, distance: 57.2
click at [357, 143] on div "Default Title 2020 Short Row Shiraz 750ml gid://shopify/ProductVariant/42071335…" at bounding box center [313, 143] width 343 height 24
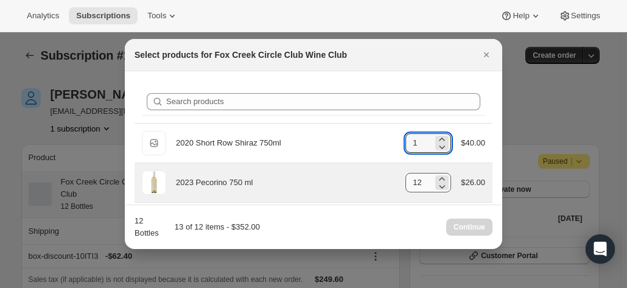
type input "1"
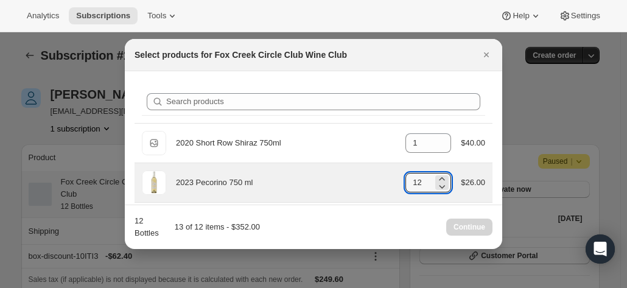
drag, startPoint x: 404, startPoint y: 182, endPoint x: 390, endPoint y: 182, distance: 14.0
click at [389, 182] on div "2023 Pecorino 750 ml gid://shopify/ProductVariant/41594933280852 12 $26.00" at bounding box center [313, 182] width 343 height 24
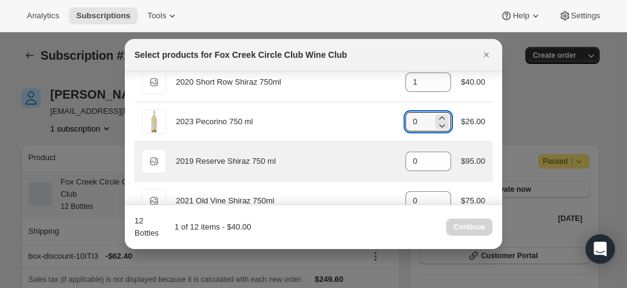
scroll to position [183, 0]
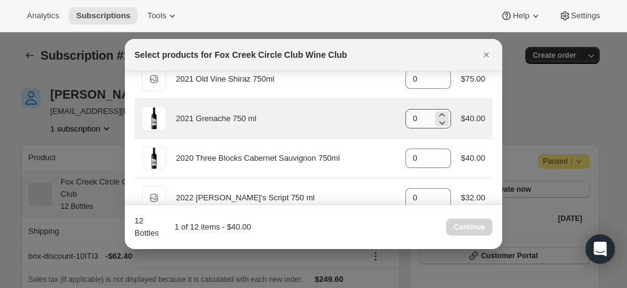
type input "0"
drag, startPoint x: 422, startPoint y: 115, endPoint x: 375, endPoint y: 115, distance: 46.9
click at [375, 115] on div "2021 Grenache 750 ml gid://shopify/ProductVariant/41594924630100 0 $40.00" at bounding box center [313, 119] width 343 height 24
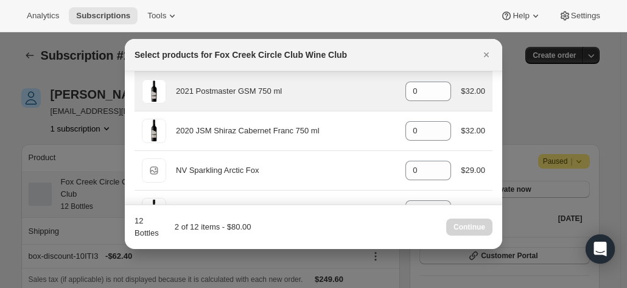
scroll to position [426, 0]
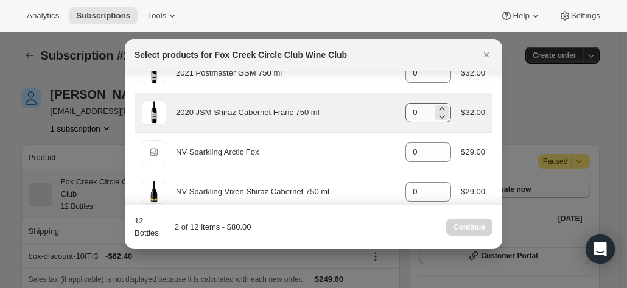
type input "1"
drag, startPoint x: 427, startPoint y: 109, endPoint x: 387, endPoint y: 105, distance: 40.3
click at [387, 105] on div "2020 JSM Shiraz Cabernet Franc 750 ml gid://shopify/ProductVariant/415949165364…" at bounding box center [313, 112] width 343 height 24
drag, startPoint x: 410, startPoint y: 108, endPoint x: 397, endPoint y: 113, distance: 14.2
click at [397, 113] on div "2020 JSM Shiraz Cabernet Franc 750 ml gid://shopify/ProductVariant/415949165364…" at bounding box center [313, 112] width 343 height 24
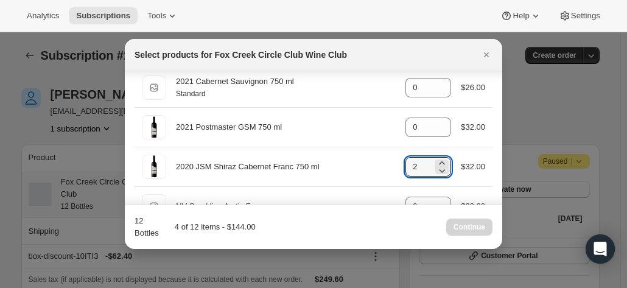
scroll to position [311, 0]
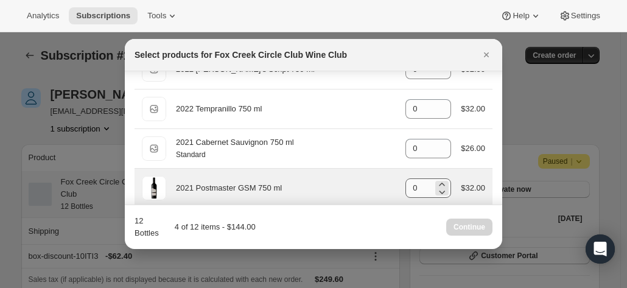
type input "2"
drag, startPoint x: 416, startPoint y: 184, endPoint x: 388, endPoint y: 181, distance: 28.2
click at [388, 181] on div "2021 Postmaster GSM 750 ml gid://shopify/ProductVariant/41582796800084 0 $32.00" at bounding box center [313, 188] width 343 height 24
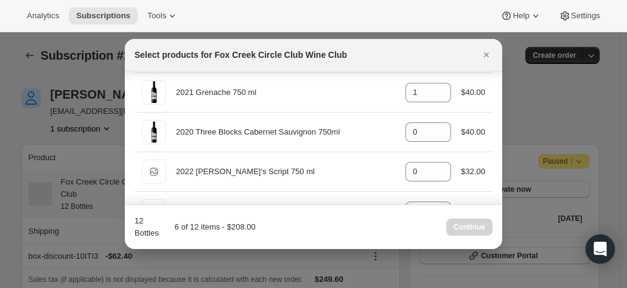
scroll to position [189, 0]
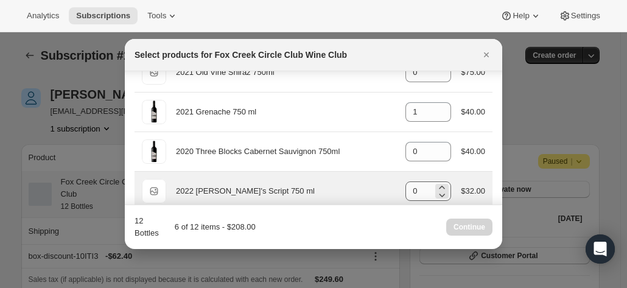
type input "2"
drag, startPoint x: 414, startPoint y: 194, endPoint x: 400, endPoint y: 187, distance: 15.5
click at [399, 192] on div "Default Title 2022 Jim's Script 750 ml gid://shopify/ProductVariant/42034301665…" at bounding box center [313, 191] width 343 height 24
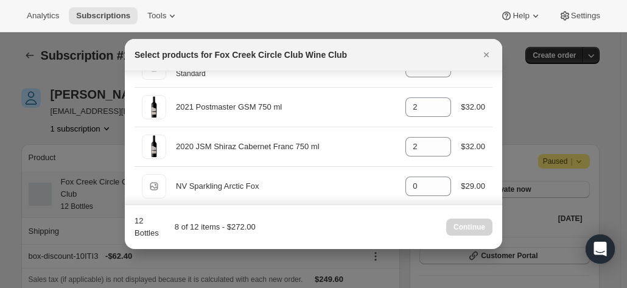
scroll to position [433, 0]
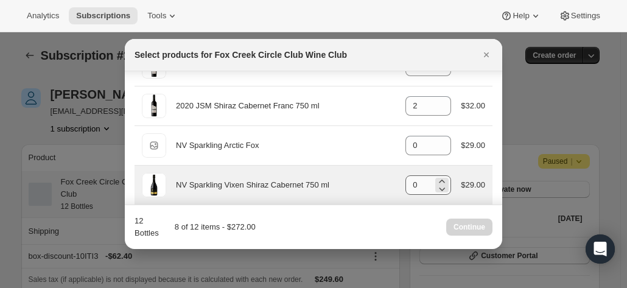
type input "2"
drag, startPoint x: 419, startPoint y: 186, endPoint x: 399, endPoint y: 182, distance: 19.8
click at [399, 182] on div "NV Sparkling Vixen Shiraz Cabernet 750 ml gid://shopify/ProductVariant/42078153…" at bounding box center [313, 185] width 343 height 24
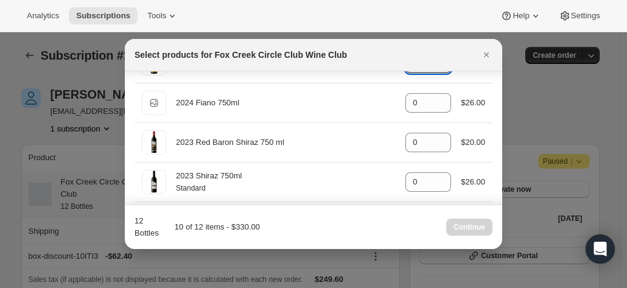
scroll to position [494, 0]
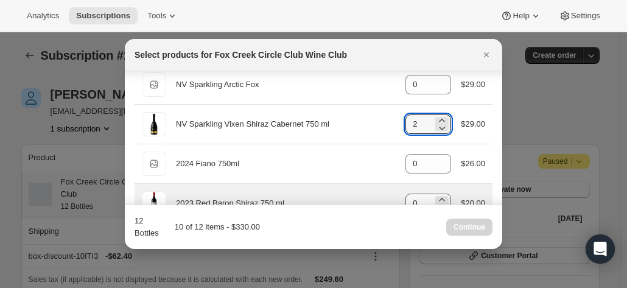
type input "2"
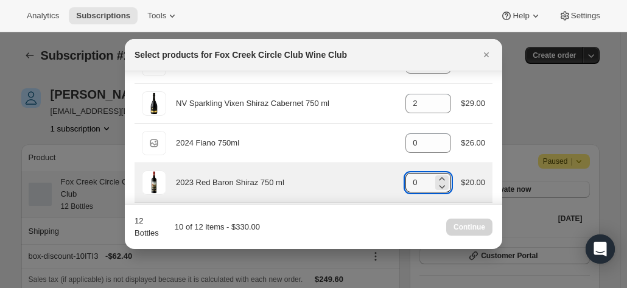
drag, startPoint x: 426, startPoint y: 195, endPoint x: 399, endPoint y: 197, distance: 27.4
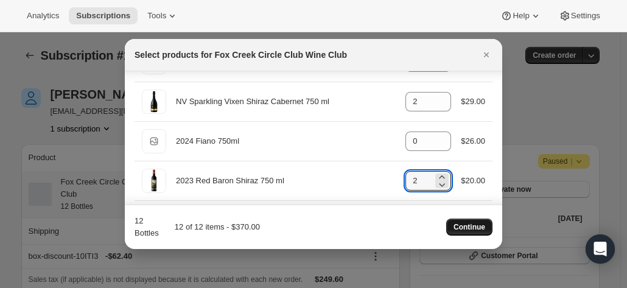
type input "2"
click at [463, 227] on span "Continue" at bounding box center [469, 227] width 32 height 10
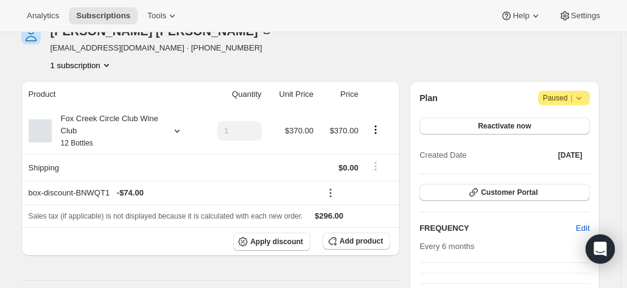
scroll to position [122, 0]
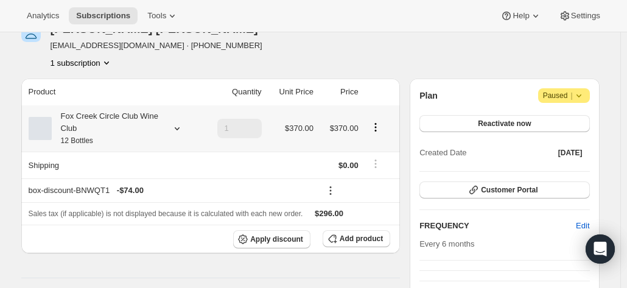
click at [152, 128] on div "Fox Creek Circle Club Wine Club 12 Bottles" at bounding box center [107, 128] width 110 height 37
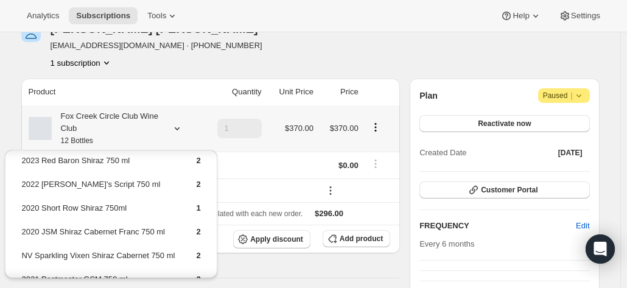
scroll to position [61, 0]
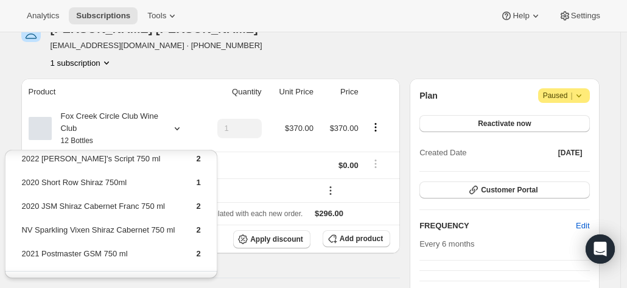
click at [212, 52] on div "Serena Schroeter sbschroeter@gmail.com · +61432569258 1 subscription" at bounding box center [223, 46] width 405 height 46
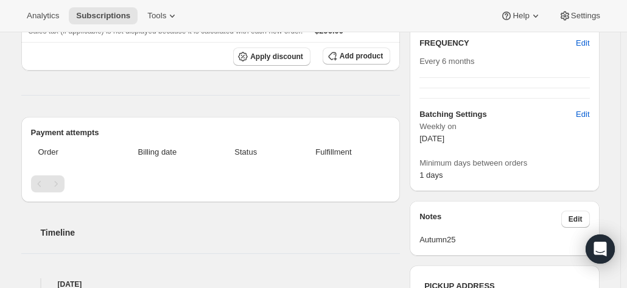
scroll to position [0, 0]
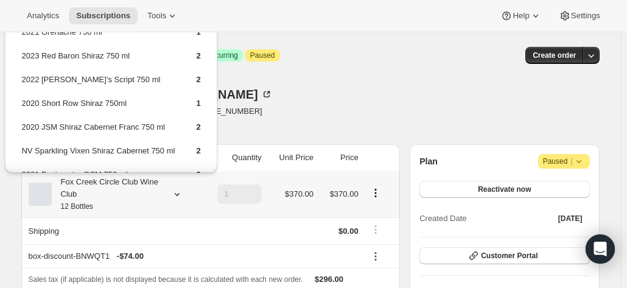
click at [138, 187] on div "Fox Creek Circle Club Wine Club 12 Bottles" at bounding box center [107, 194] width 110 height 37
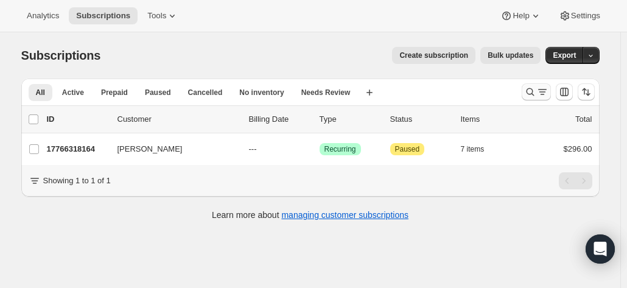
click at [533, 90] on icon "Search and filter results" at bounding box center [530, 92] width 12 height 12
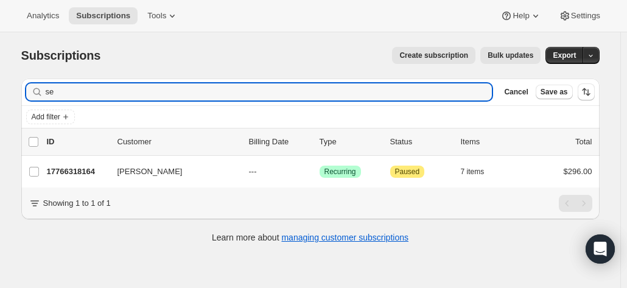
type input "s"
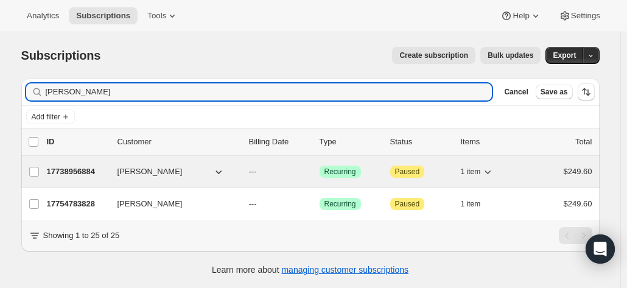
type input "[PERSON_NAME]"
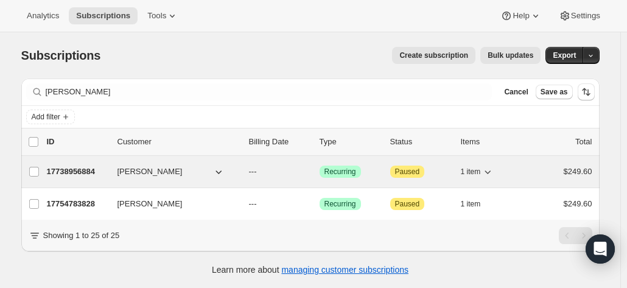
click at [71, 169] on p "17738956884" at bounding box center [77, 172] width 61 height 12
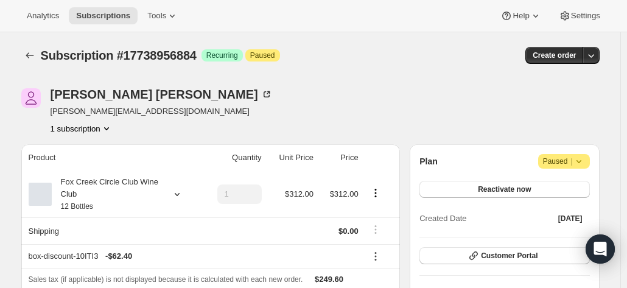
drag, startPoint x: 607, startPoint y: 97, endPoint x: 589, endPoint y: 105, distance: 20.1
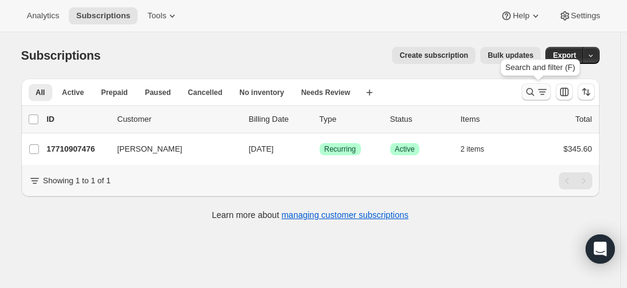
click at [536, 92] on icon "Search and filter results" at bounding box center [530, 92] width 12 height 12
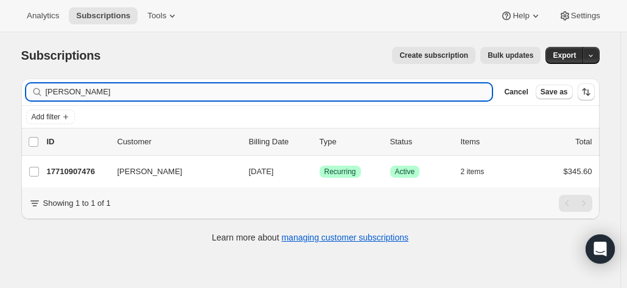
click at [164, 93] on input "[PERSON_NAME]" at bounding box center [269, 91] width 447 height 17
type input "t"
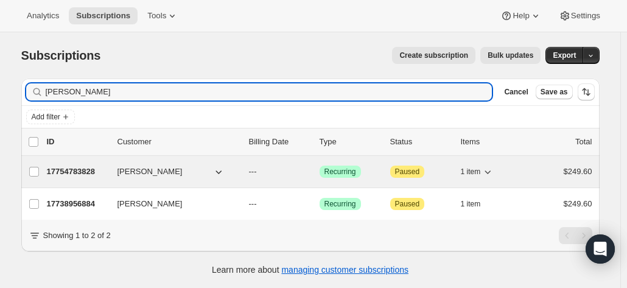
type input "[PERSON_NAME]"
click at [79, 170] on p "17754783828" at bounding box center [77, 172] width 61 height 12
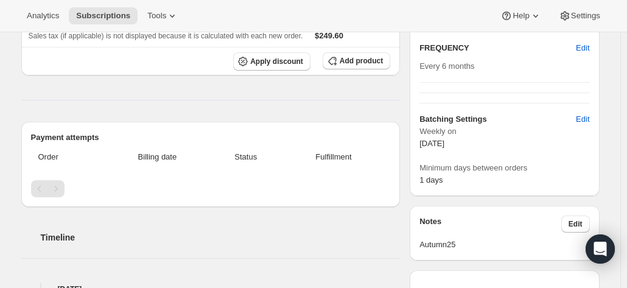
scroll to position [61, 0]
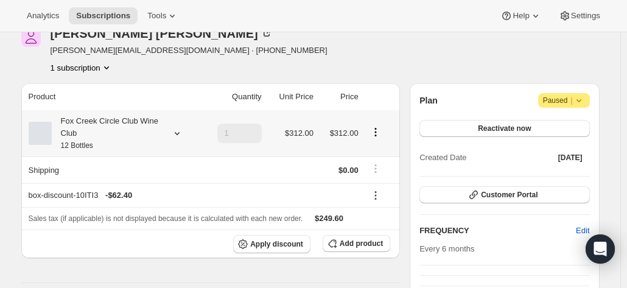
click at [149, 131] on div "Fox Creek Circle Club Wine Club 12 Bottles" at bounding box center [107, 133] width 110 height 37
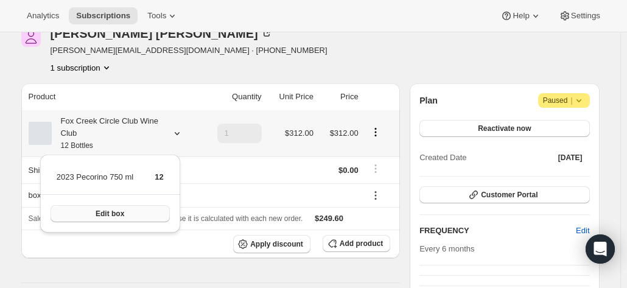
click at [117, 211] on span "Edit box" at bounding box center [110, 214] width 29 height 10
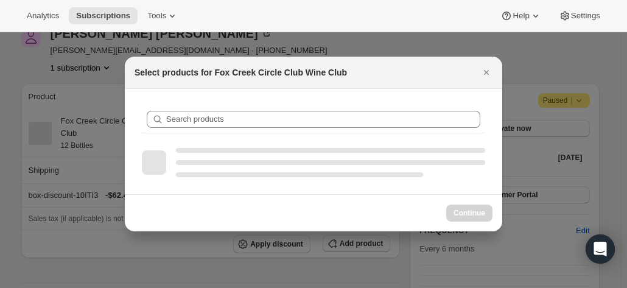
scroll to position [0, 0]
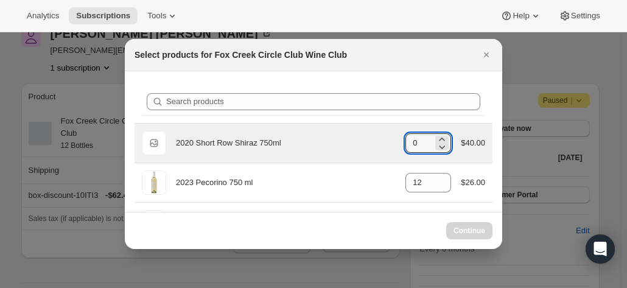
drag, startPoint x: 413, startPoint y: 142, endPoint x: 393, endPoint y: 141, distance: 19.5
click at [393, 141] on div "Default Title 2020 Short Row Shiraz 750ml gid://shopify/ProductVariant/42071335…" at bounding box center [313, 143] width 343 height 24
type input "0"
click at [413, 142] on input "0" at bounding box center [418, 142] width 27 height 19
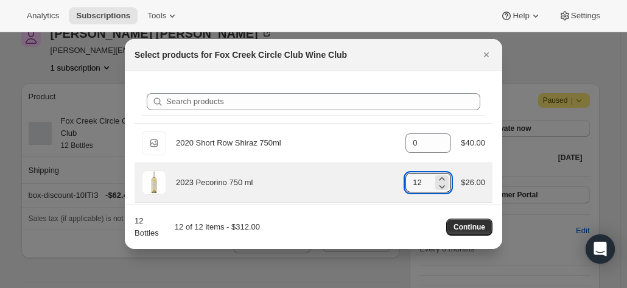
click at [375, 180] on div "2023 Pecorino 750 ml gid://shopify/ProductVariant/41594933280852 12 $26.00" at bounding box center [313, 182] width 343 height 24
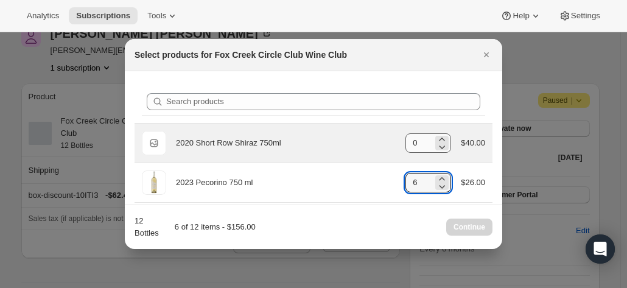
type input "6"
click at [426, 137] on input "0" at bounding box center [418, 142] width 27 height 19
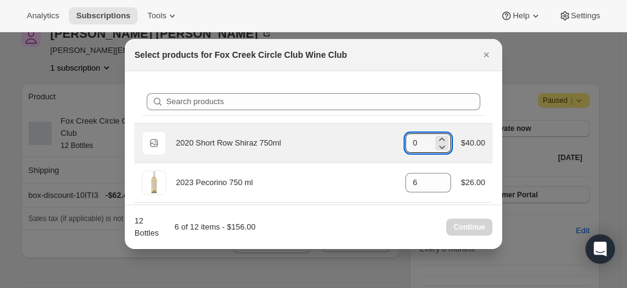
drag, startPoint x: 422, startPoint y: 143, endPoint x: 357, endPoint y: 142, distance: 65.1
click at [357, 142] on div "Default Title 2020 Short Row Shiraz 750ml gid://shopify/ProductVariant/42071335…" at bounding box center [313, 143] width 343 height 24
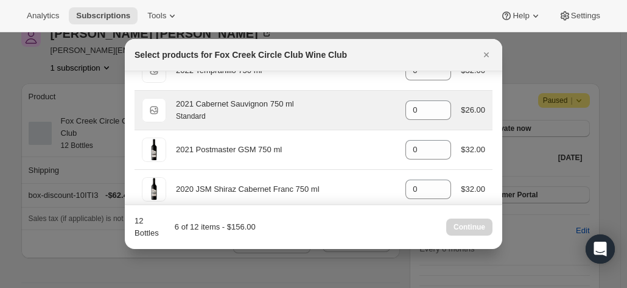
scroll to position [365, 0]
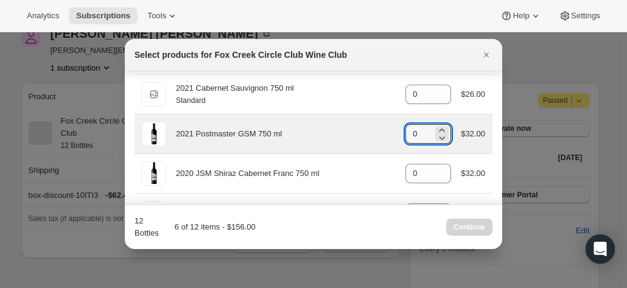
drag, startPoint x: 414, startPoint y: 136, endPoint x: 388, endPoint y: 130, distance: 26.4
click at [391, 132] on div "2021 Postmaster GSM 750 ml gid://shopify/ProductVariant/41582796800084 0 $32.00" at bounding box center [313, 134] width 343 height 24
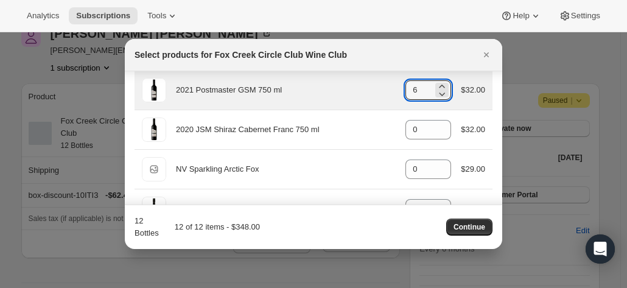
scroll to position [426, 0]
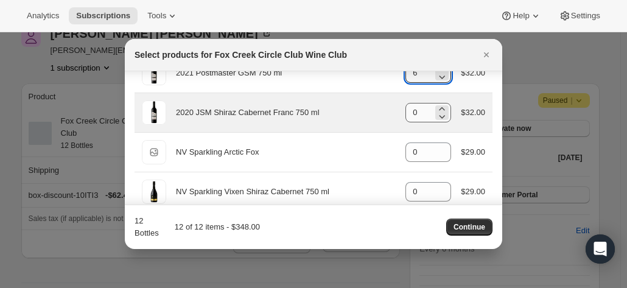
type input "6"
drag, startPoint x: 411, startPoint y: 113, endPoint x: 393, endPoint y: 113, distance: 18.3
click at [390, 113] on div "2020 JSM Shiraz Cabernet Franc 750 ml gid://shopify/ProductVariant/415949165364…" at bounding box center [313, 112] width 343 height 24
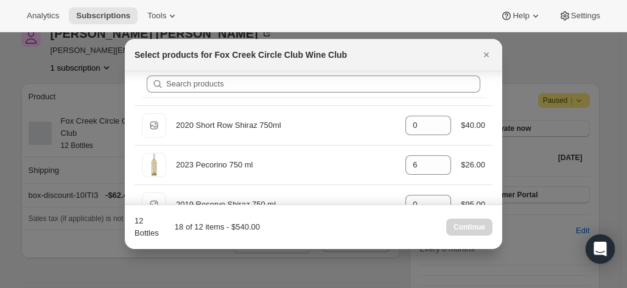
scroll to position [0, 0]
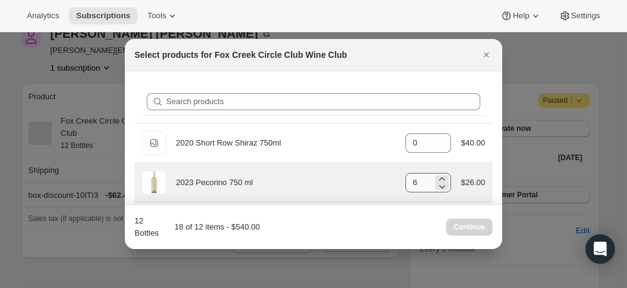
type input "6"
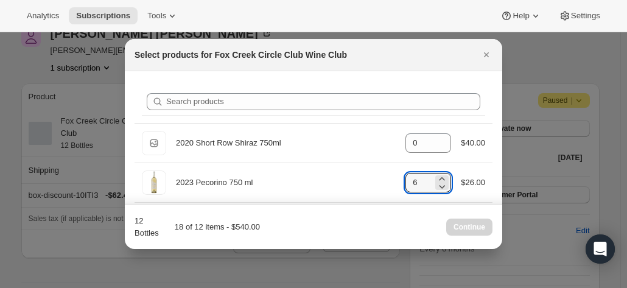
drag, startPoint x: 426, startPoint y: 173, endPoint x: 528, endPoint y: 161, distance: 102.4
click at [407, 173] on input "6" at bounding box center [418, 182] width 27 height 19
type input "0"
click at [458, 229] on span "Continue" at bounding box center [469, 227] width 32 height 10
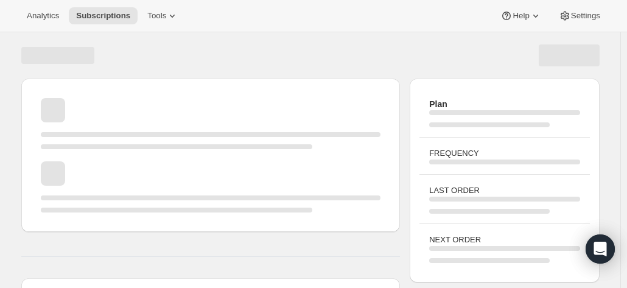
scroll to position [61, 0]
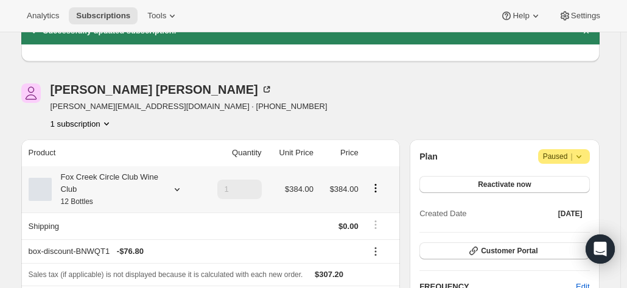
click at [81, 184] on div "Fox Creek Circle Club Wine Club 12 Bottles" at bounding box center [107, 189] width 110 height 37
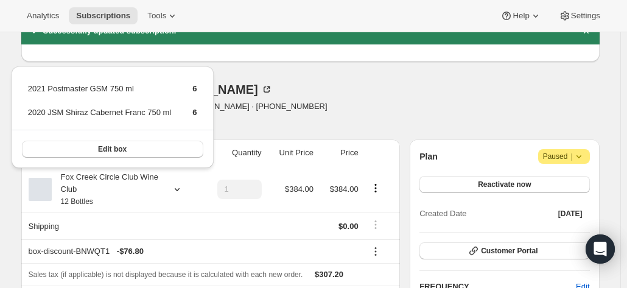
click at [326, 94] on div "Peter Taylor peter@taylornicholas.com.au · +61418224320 1 subscription" at bounding box center [223, 106] width 405 height 46
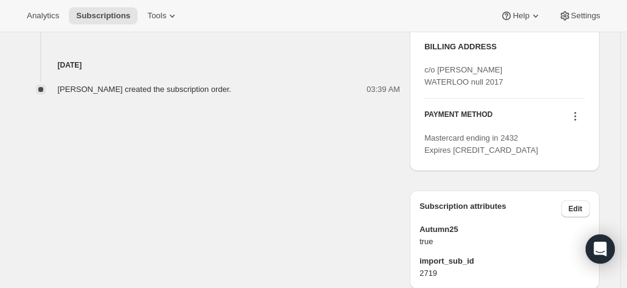
scroll to position [669, 0]
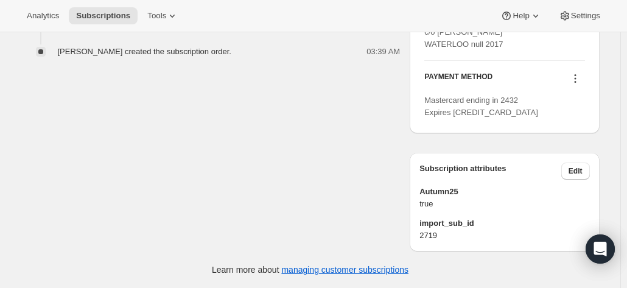
click at [577, 83] on icon at bounding box center [575, 78] width 12 height 12
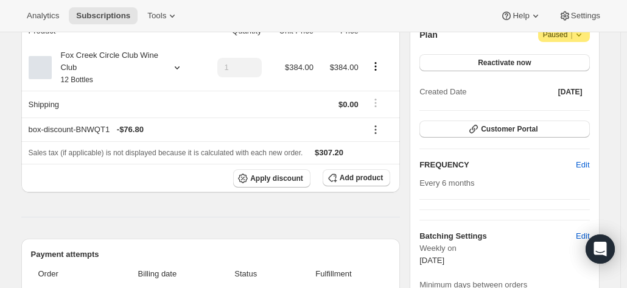
scroll to position [61, 0]
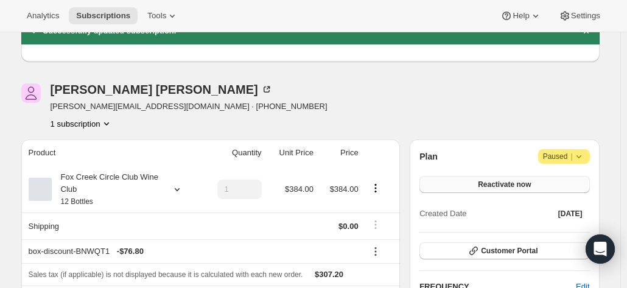
click at [473, 186] on button "Reactivate now" at bounding box center [504, 184] width 170 height 17
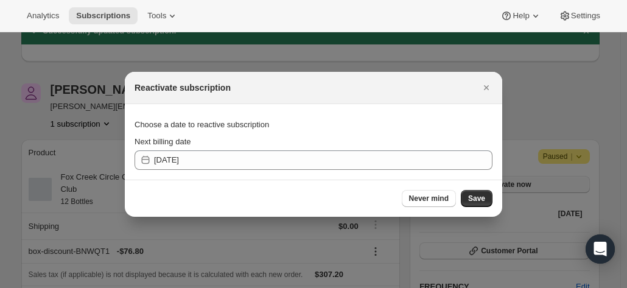
scroll to position [0, 0]
drag, startPoint x: 482, startPoint y: 88, endPoint x: 417, endPoint y: 98, distance: 65.9
click at [417, 98] on div "Reactivate subscription" at bounding box center [313, 88] width 377 height 32
click at [518, 110] on div at bounding box center [313, 144] width 627 height 288
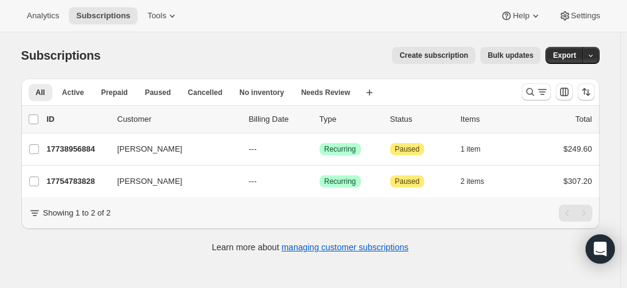
click at [614, 96] on div "Subscriptions. This page is ready Subscriptions Create subscription Bulk update…" at bounding box center [310, 148] width 607 height 233
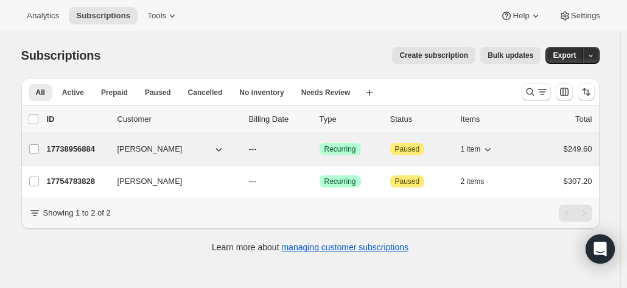
click at [84, 143] on p "17738956884" at bounding box center [77, 149] width 61 height 12
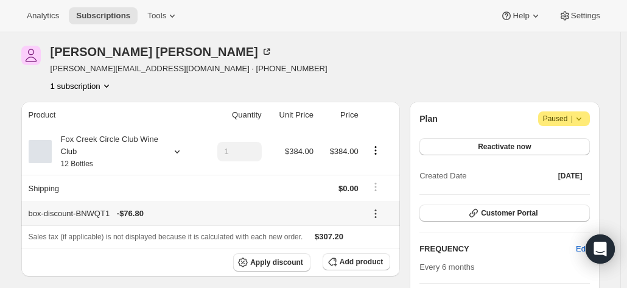
scroll to position [61, 0]
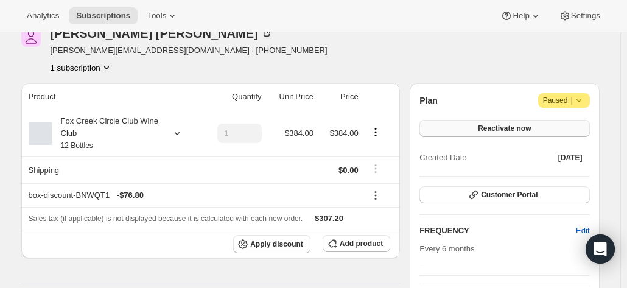
click at [478, 129] on button "Reactivate now" at bounding box center [504, 128] width 170 height 17
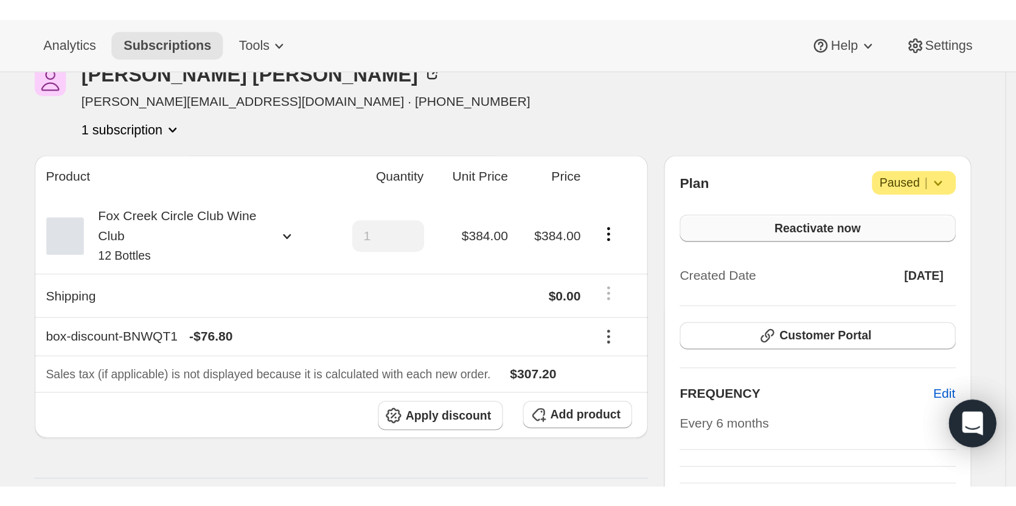
scroll to position [0, 0]
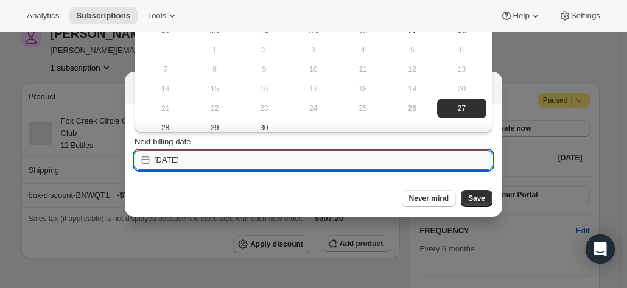
click at [167, 154] on input "2025-09-27" at bounding box center [323, 159] width 338 height 19
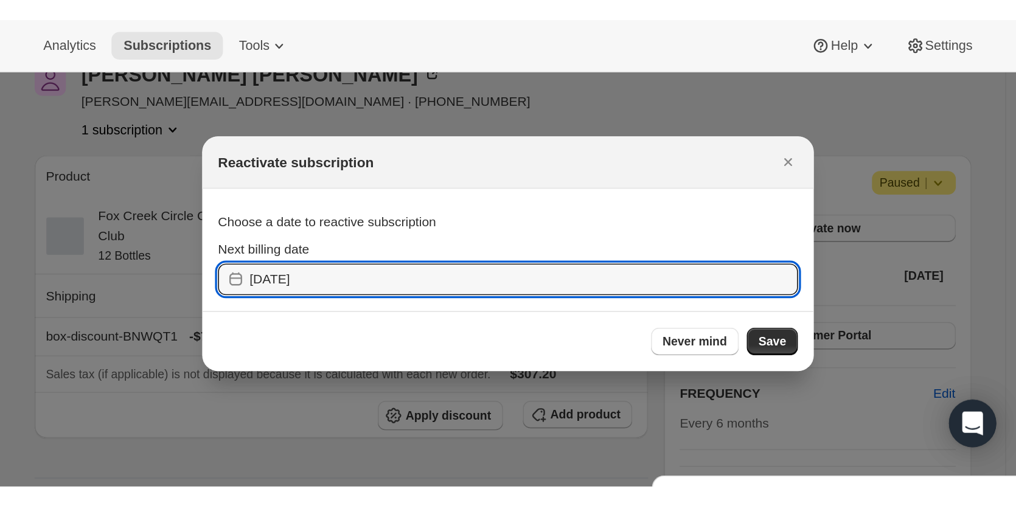
scroll to position [61, 0]
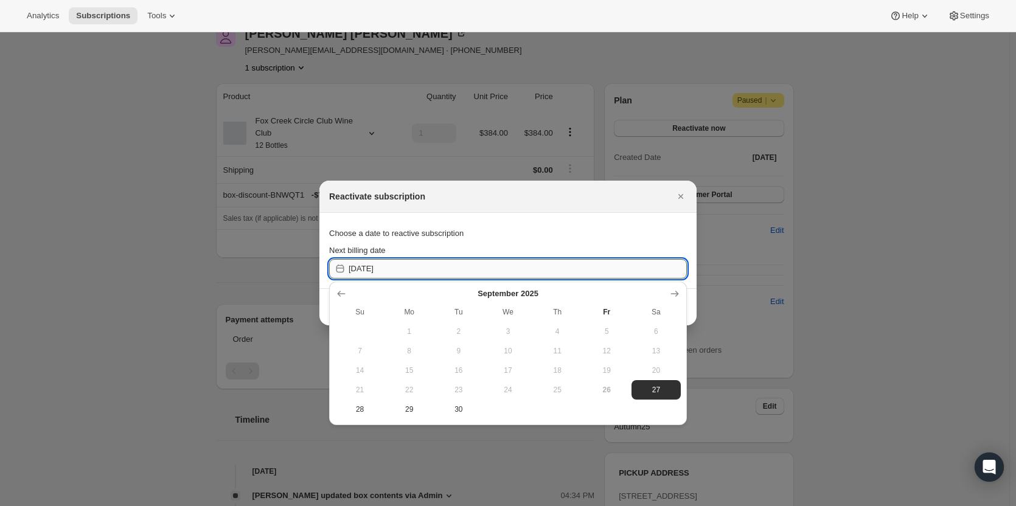
click at [472, 278] on input "2025-09-27" at bounding box center [518, 268] width 338 height 19
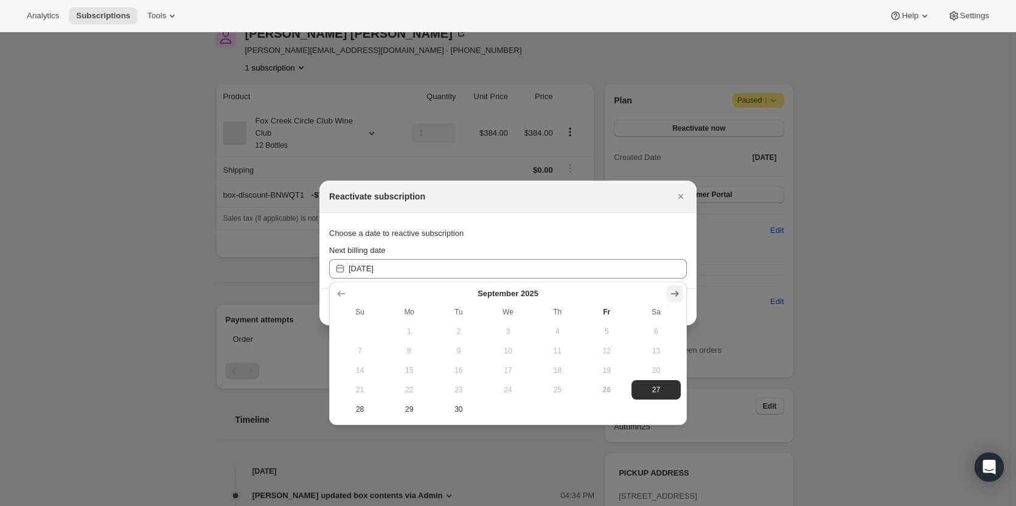
click at [626, 287] on button "Show next month, October 2025" at bounding box center [674, 293] width 17 height 17
click at [626, 287] on button "Show next month, November 2025" at bounding box center [674, 293] width 17 height 17
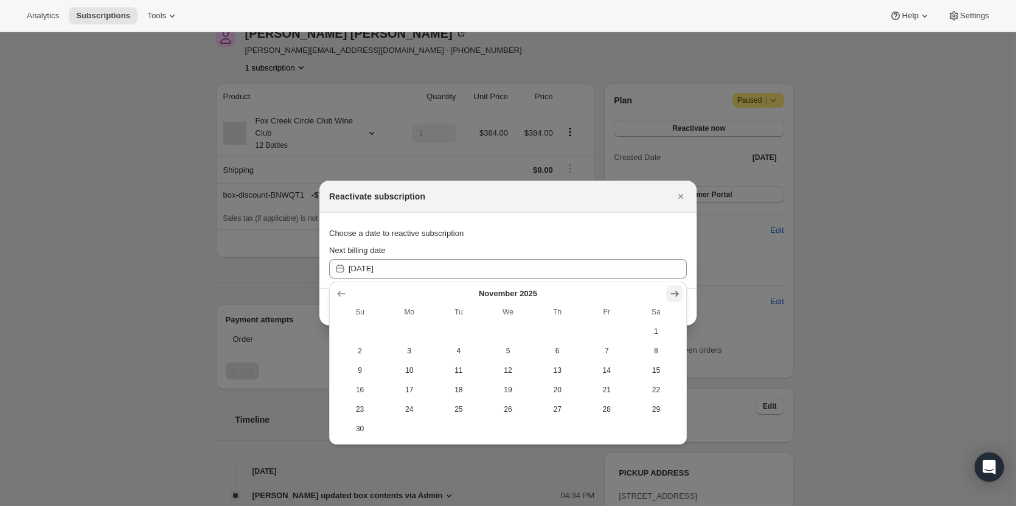
click at [626, 287] on icon "Show next month, December 2025" at bounding box center [675, 294] width 12 height 12
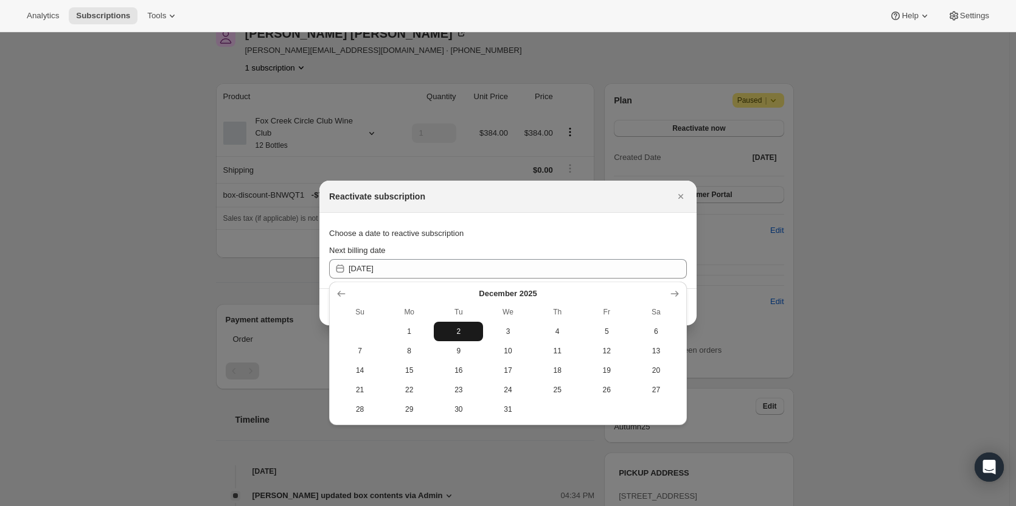
click at [459, 287] on span "2" at bounding box center [459, 332] width 40 height 10
type input "2025-12-01"
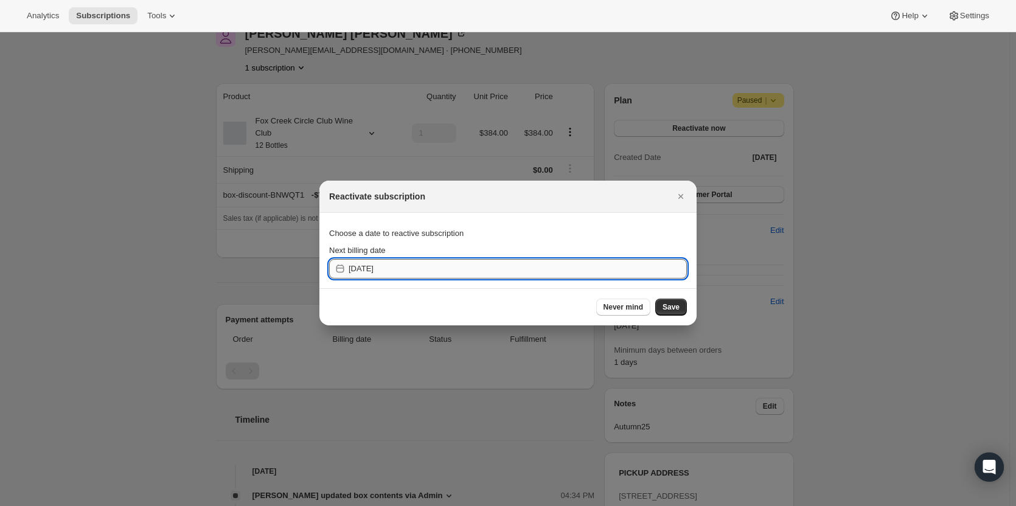
click at [413, 272] on input "2025-12-01" at bounding box center [518, 268] width 338 height 19
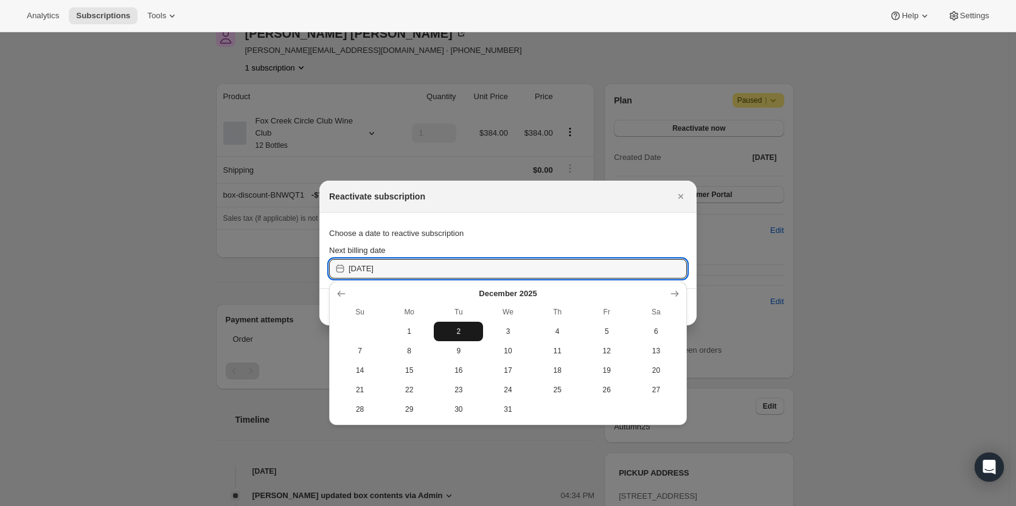
click at [473, 287] on span "2" at bounding box center [459, 332] width 40 height 10
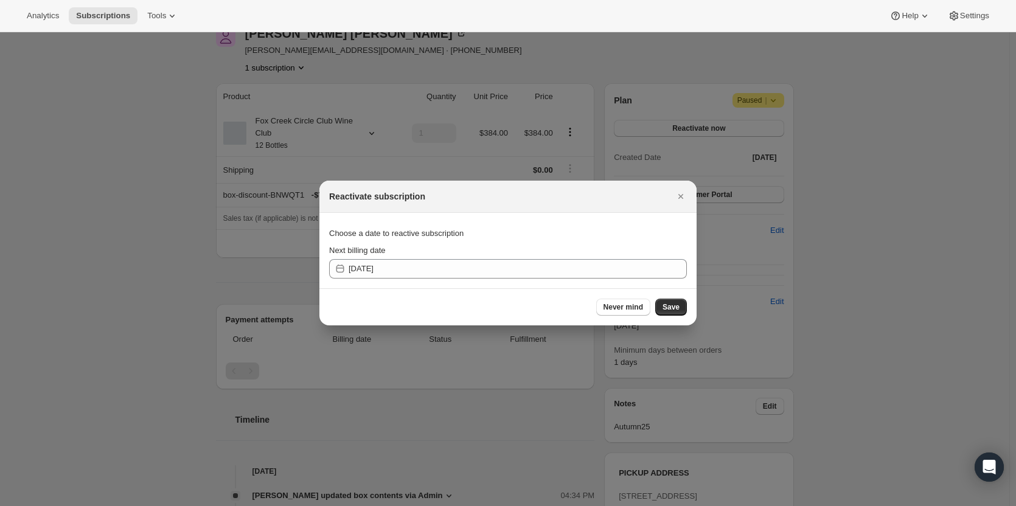
click at [626, 287] on div "Never mind Save" at bounding box center [508, 306] width 377 height 37
click at [626, 287] on button "Save" at bounding box center [671, 307] width 32 height 17
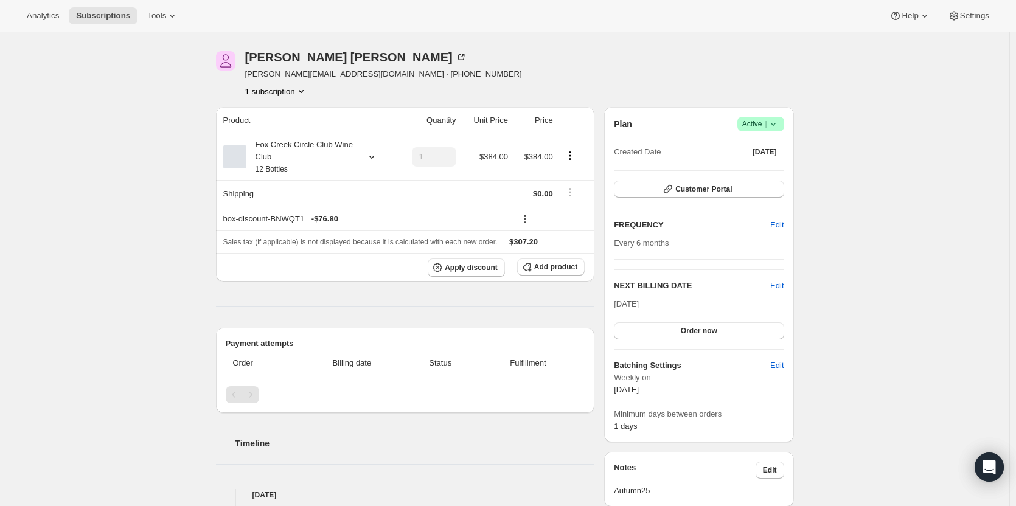
scroll to position [0, 0]
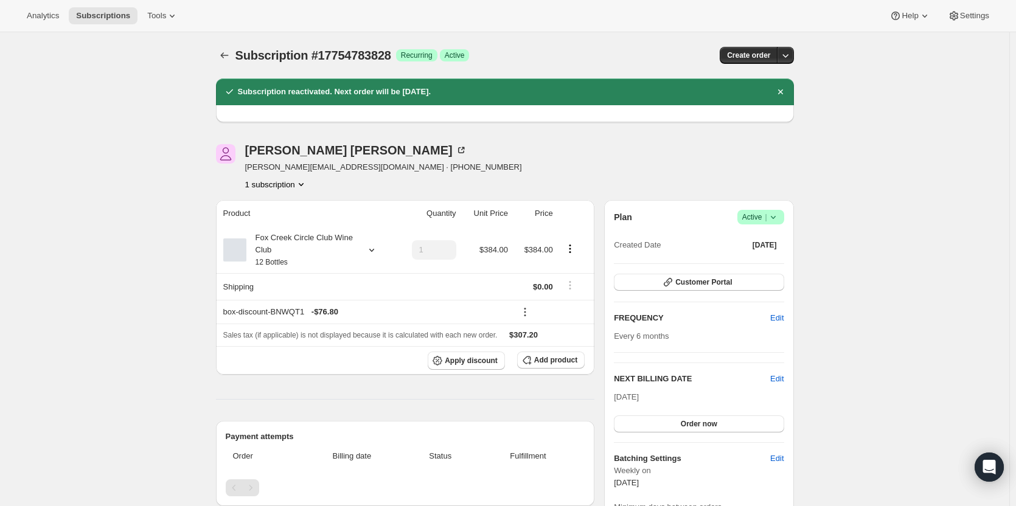
drag, startPoint x: 108, startPoint y: 284, endPoint x: 125, endPoint y: 283, distance: 17.7
click at [108, 284] on div "Subscription #17754783828. This page is ready Subscription #17754783828 Success…" at bounding box center [505, 498] width 1010 height 932
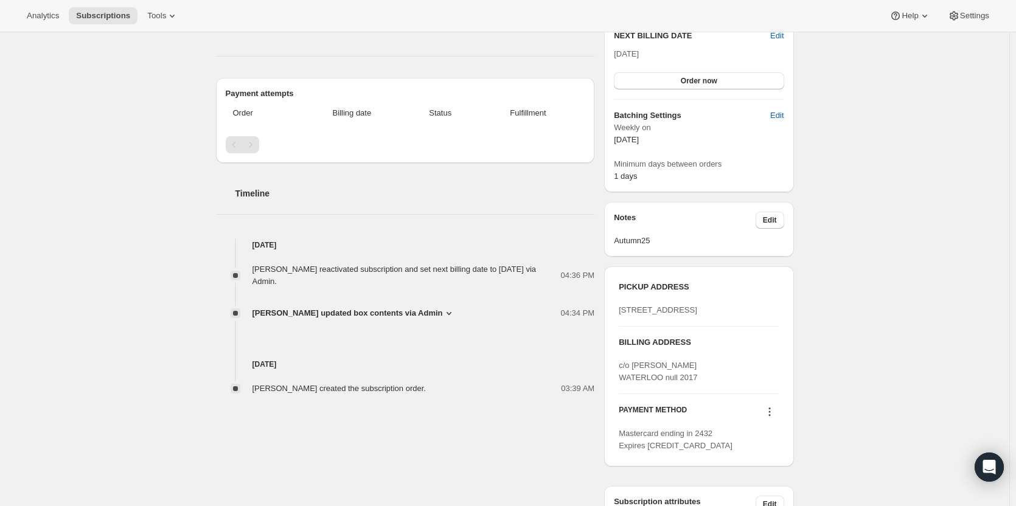
scroll to position [426, 0]
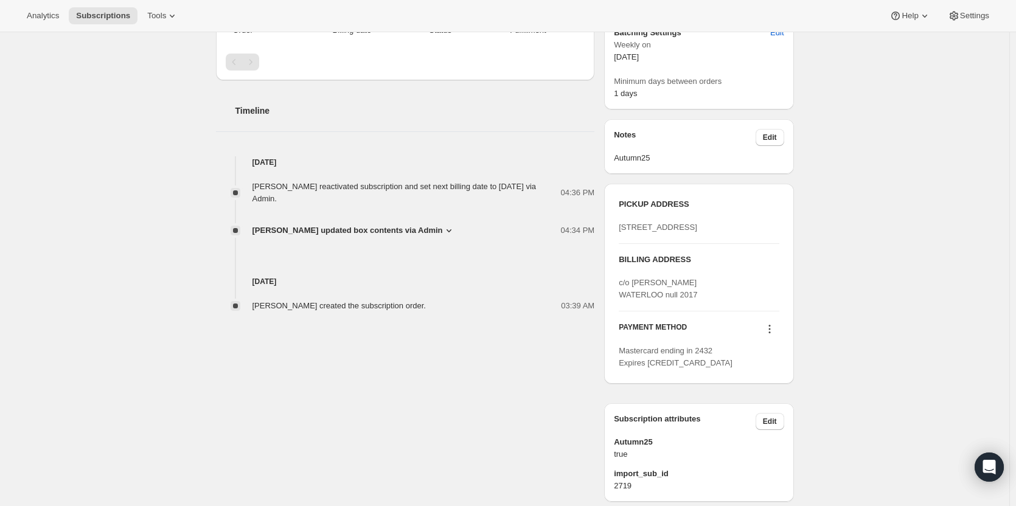
click at [626, 287] on icon at bounding box center [770, 329] width 12 height 12
click at [626, 287] on button "Send link to update card" at bounding box center [772, 388] width 93 height 19
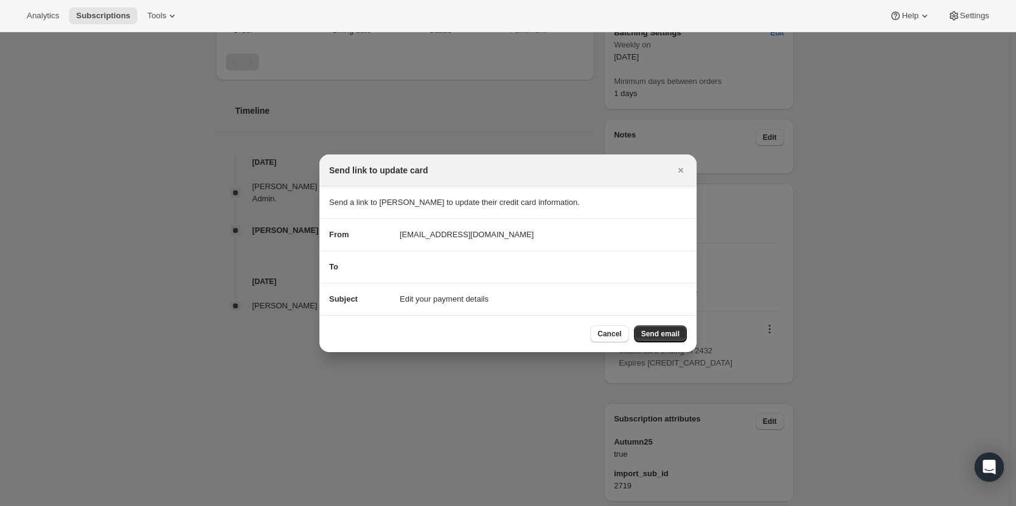
click at [416, 262] on div "To" at bounding box center [508, 267] width 358 height 12
click at [410, 274] on section "To" at bounding box center [508, 267] width 377 height 32
click at [355, 262] on div "To" at bounding box center [359, 267] width 61 height 12
click at [387, 271] on div "To" at bounding box center [359, 267] width 61 height 12
click at [626, 166] on icon "Close" at bounding box center [681, 170] width 12 height 12
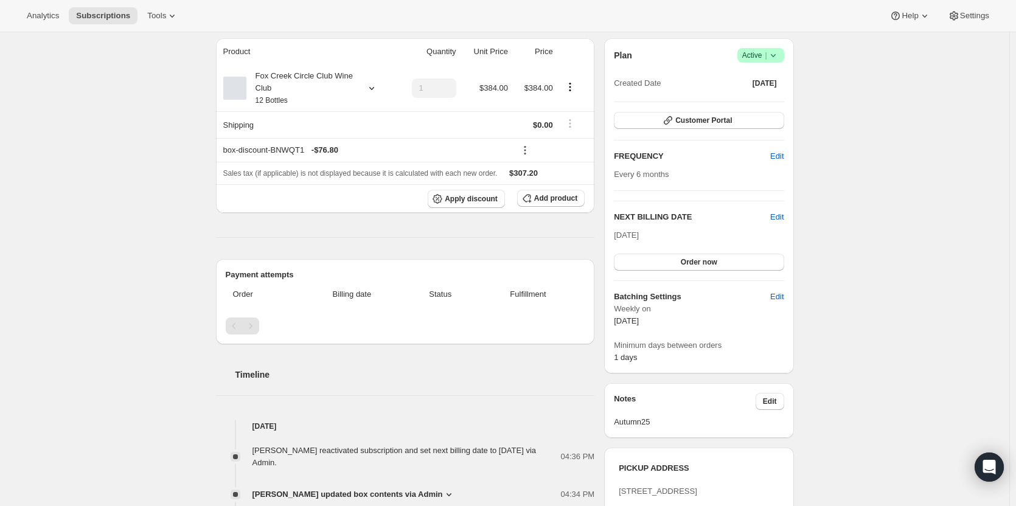
scroll to position [0, 0]
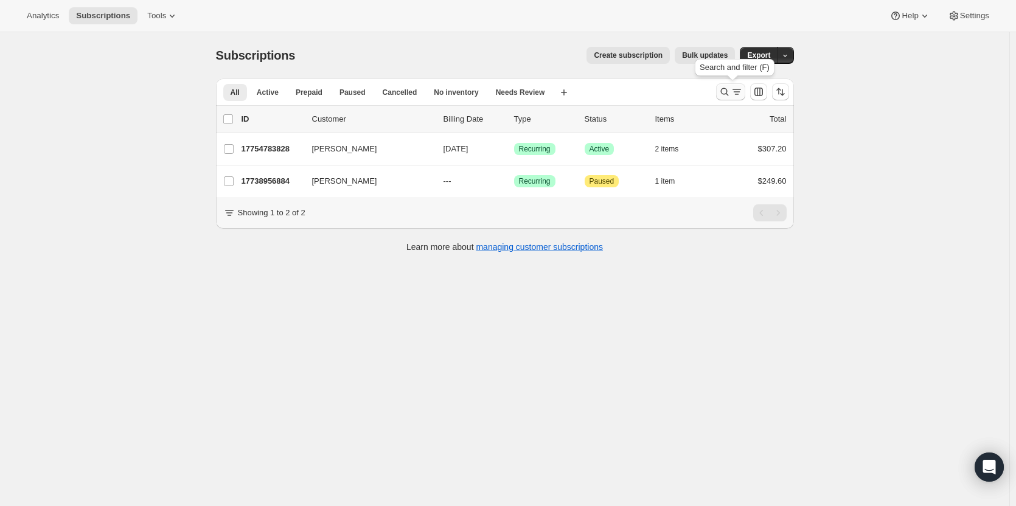
click at [626, 94] on icon "Search and filter results" at bounding box center [725, 92] width 8 height 8
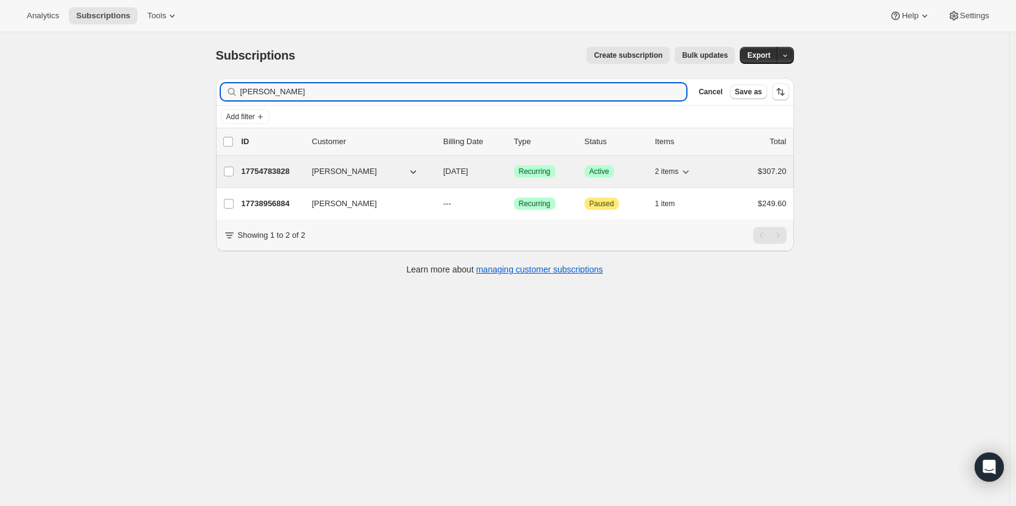
click at [270, 170] on p "17754783828" at bounding box center [272, 172] width 61 height 12
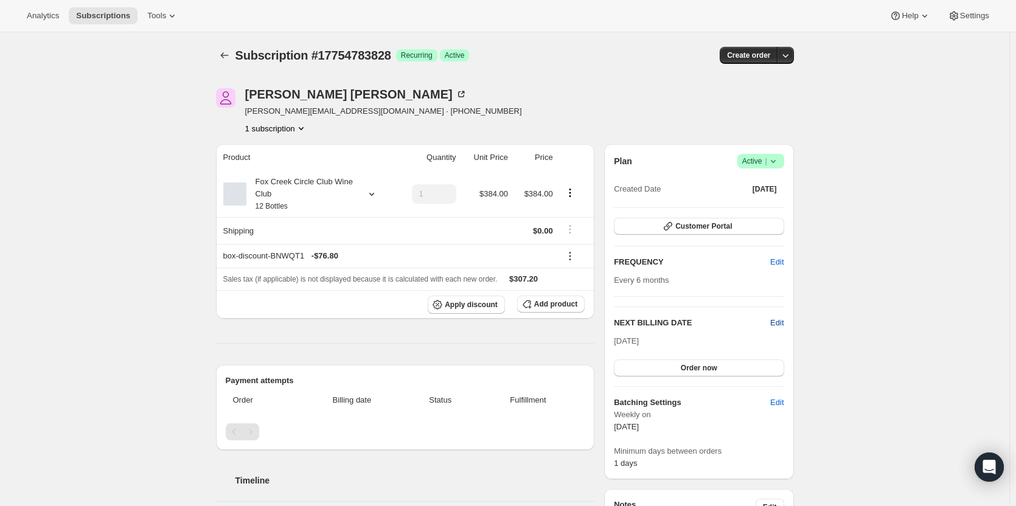
click at [626, 287] on span "Edit" at bounding box center [776, 323] width 13 height 12
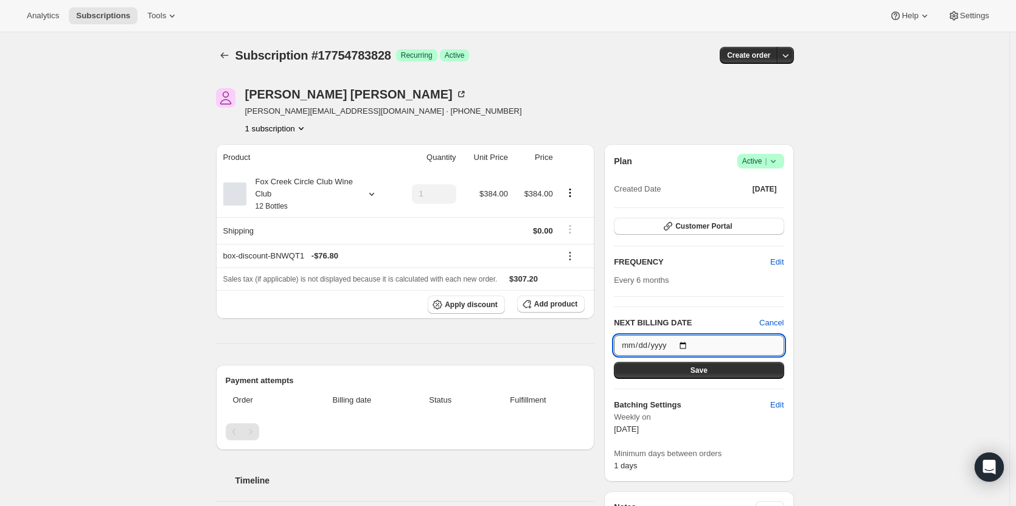
click at [626, 287] on input "2025-12-01" at bounding box center [699, 345] width 170 height 21
type input "2025-12-02"
click at [626, 287] on button "Save" at bounding box center [699, 370] width 170 height 17
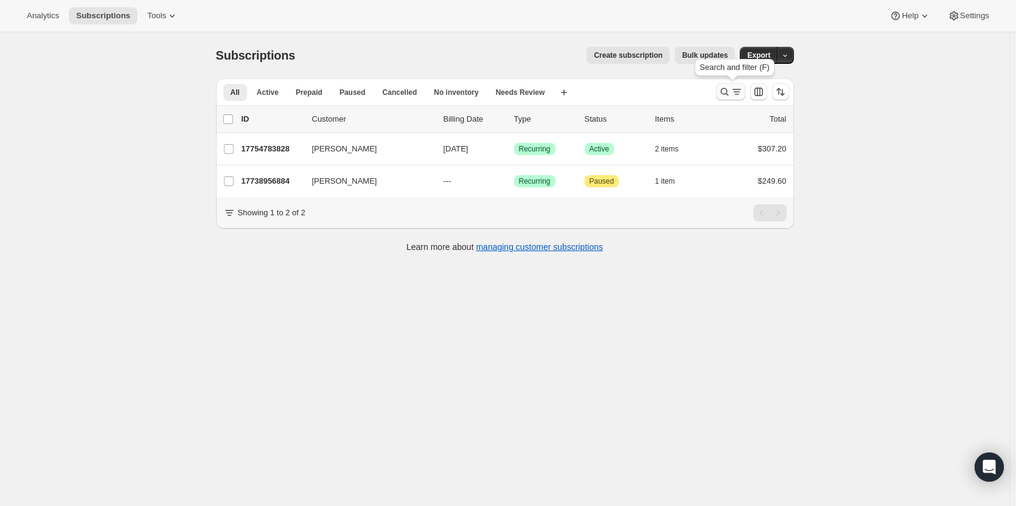
click at [626, 90] on icon "Search and filter results" at bounding box center [725, 92] width 12 height 12
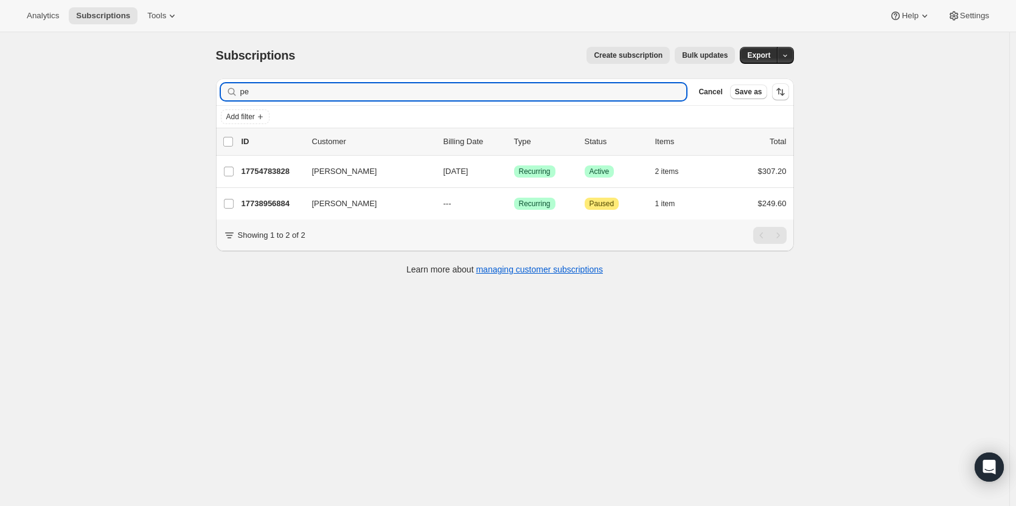
type input "p"
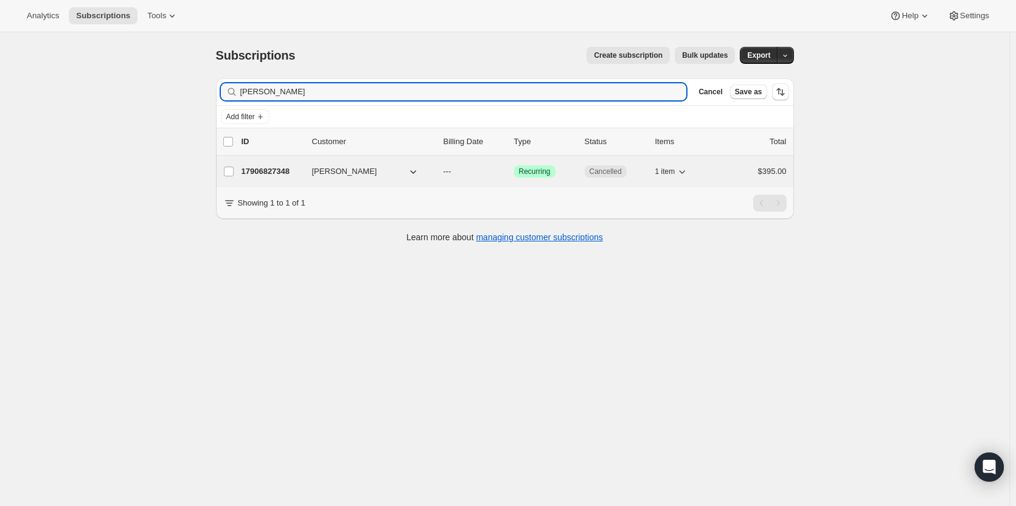
type input "anthea moseley"
click at [323, 167] on span "Anthea Moseley" at bounding box center [344, 172] width 65 height 12
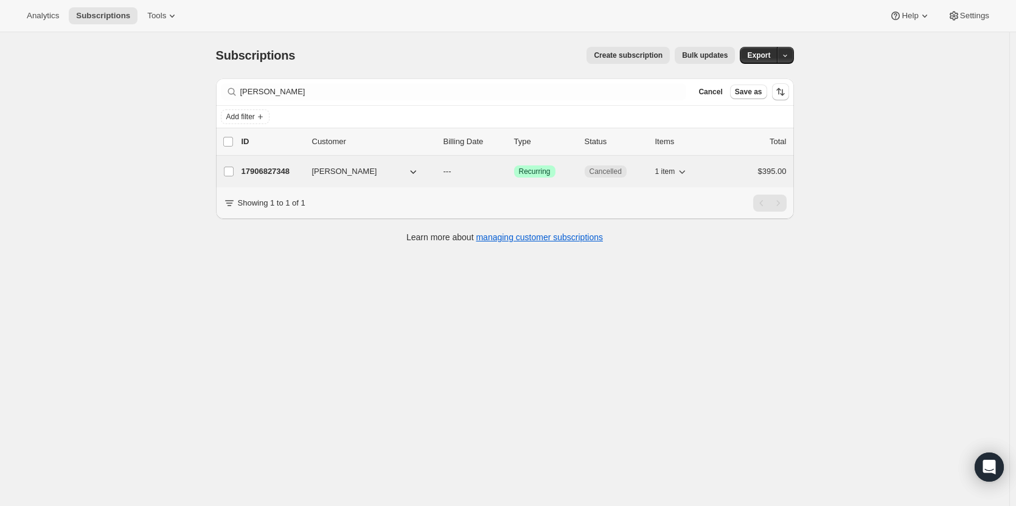
click at [298, 170] on p "17906827348" at bounding box center [272, 172] width 61 height 12
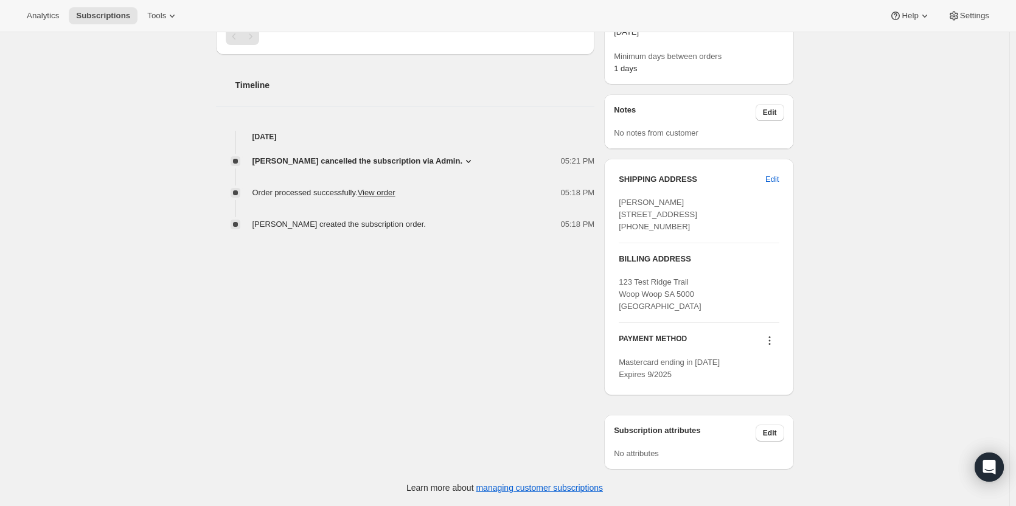
scroll to position [405, 0]
click at [626, 287] on icon at bounding box center [770, 341] width 12 height 12
click at [626, 287] on span "Send link to update card" at bounding box center [772, 387] width 85 height 9
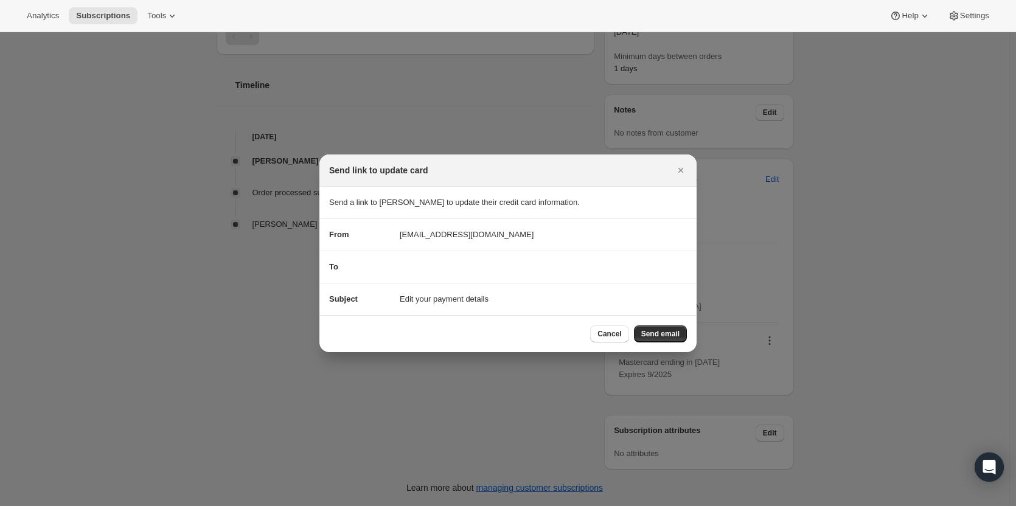
drag, startPoint x: 669, startPoint y: 335, endPoint x: 442, endPoint y: 285, distance: 232.3
click at [442, 285] on div "Send link to update card Send a link to Anthea Moseley to update their credit c…" at bounding box center [508, 254] width 377 height 198
click at [430, 268] on div "To" at bounding box center [508, 267] width 358 height 12
click at [626, 287] on span "Send email" at bounding box center [660, 334] width 38 height 10
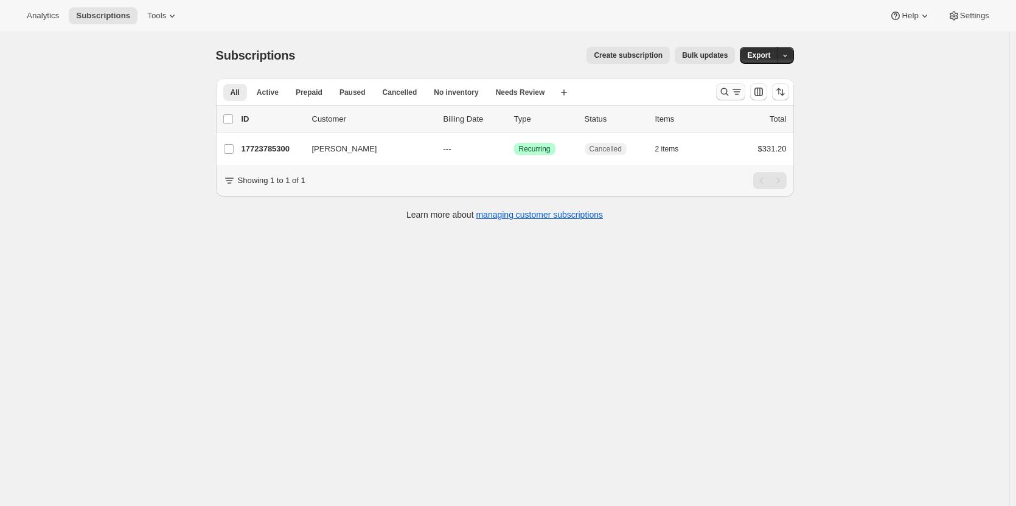
click at [729, 91] on icon "Search and filter results" at bounding box center [725, 92] width 12 height 12
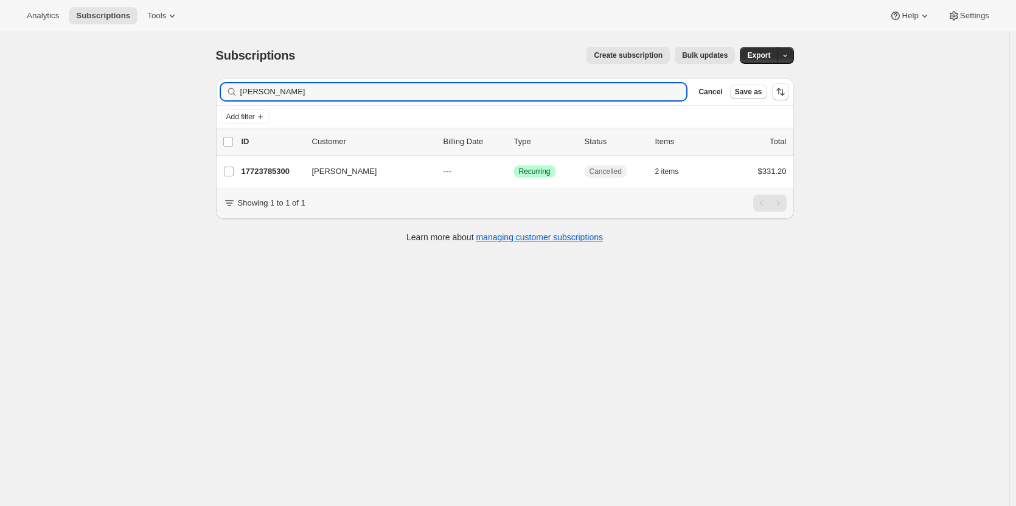
drag, startPoint x: 363, startPoint y: 93, endPoint x: 213, endPoint y: 19, distance: 167.1
click at [206, 68] on div "Subscriptions. This page is ready Subscriptions Create subscription Bulk update…" at bounding box center [504, 143] width 607 height 223
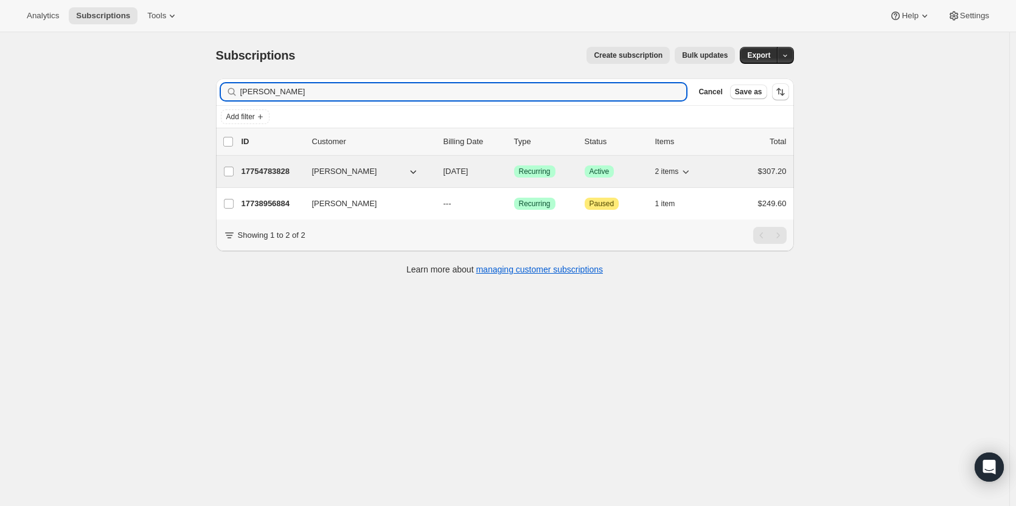
type input "[PERSON_NAME]"
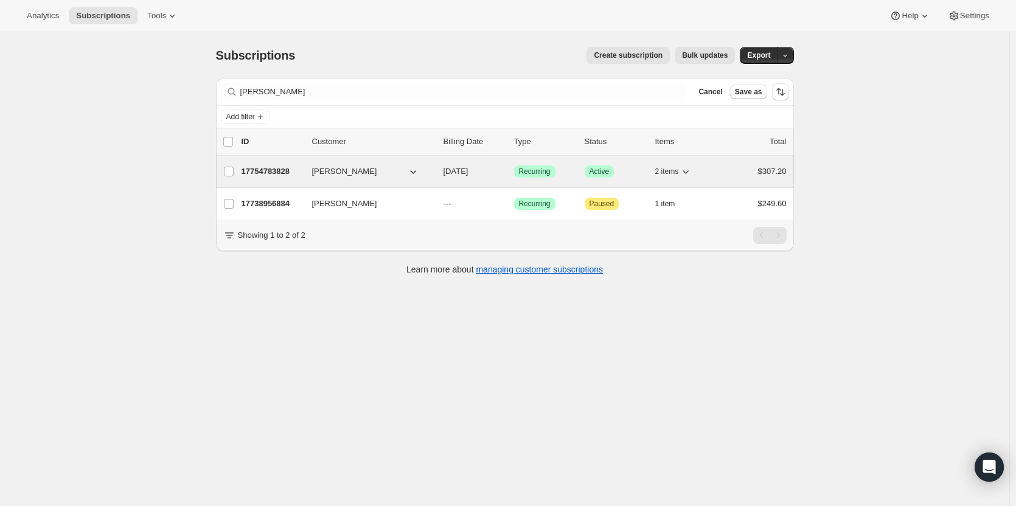
click at [258, 167] on p "17754783828" at bounding box center [272, 172] width 61 height 12
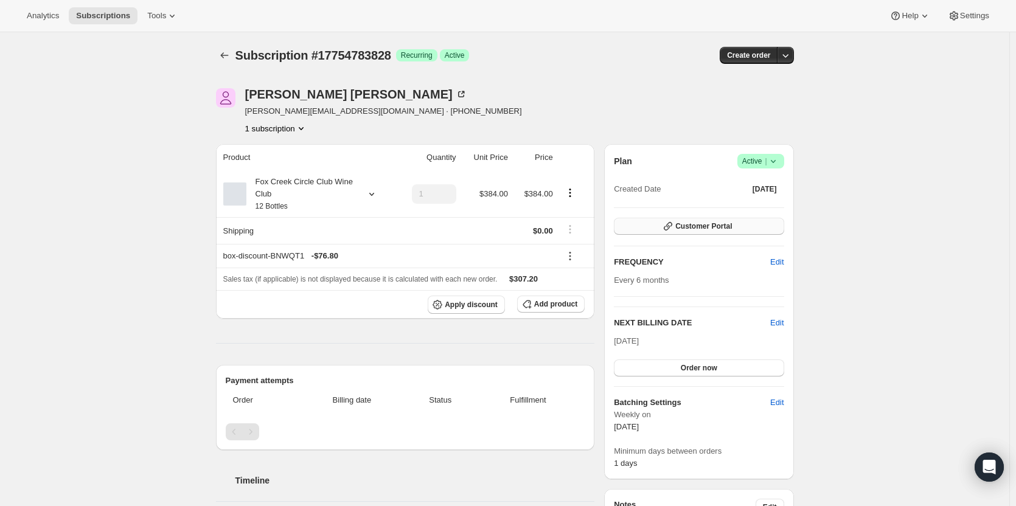
click at [723, 225] on span "Customer Portal" at bounding box center [704, 227] width 57 height 10
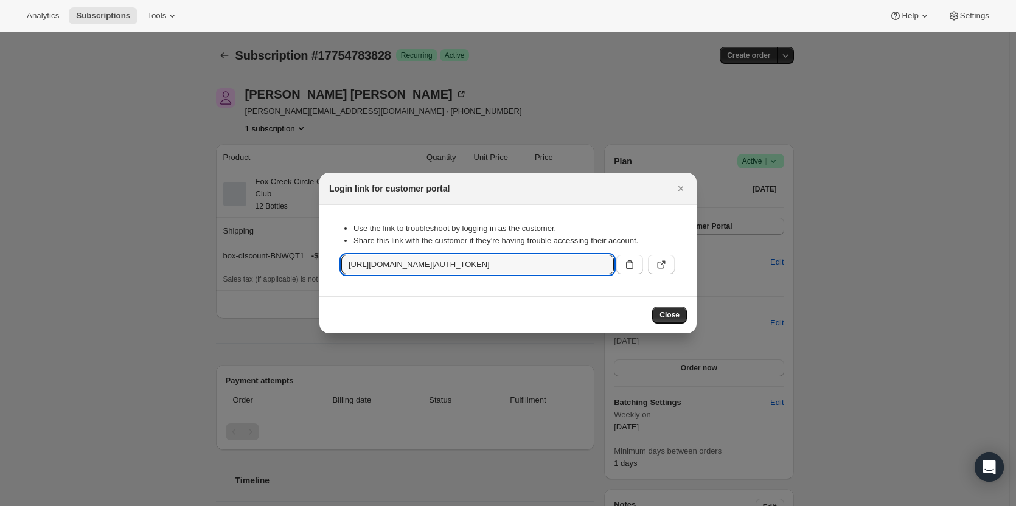
scroll to position [0, 1321]
drag, startPoint x: 347, startPoint y: 265, endPoint x: 676, endPoint y: 283, distance: 329.8
click at [676, 283] on div "Use the link to troubleshoot by logging in as the customer. Share this link wit…" at bounding box center [508, 251] width 358 height 72
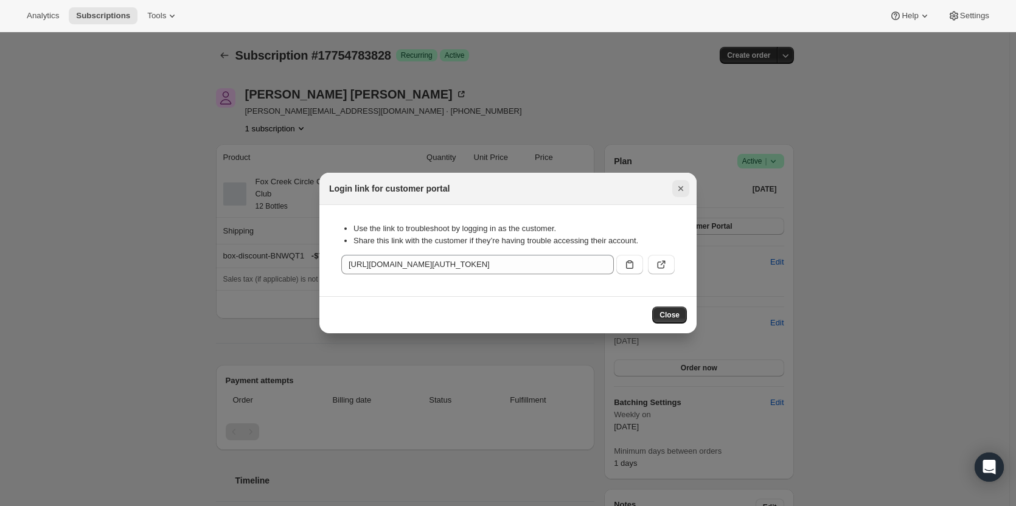
click at [676, 181] on button "Close" at bounding box center [681, 188] width 17 height 17
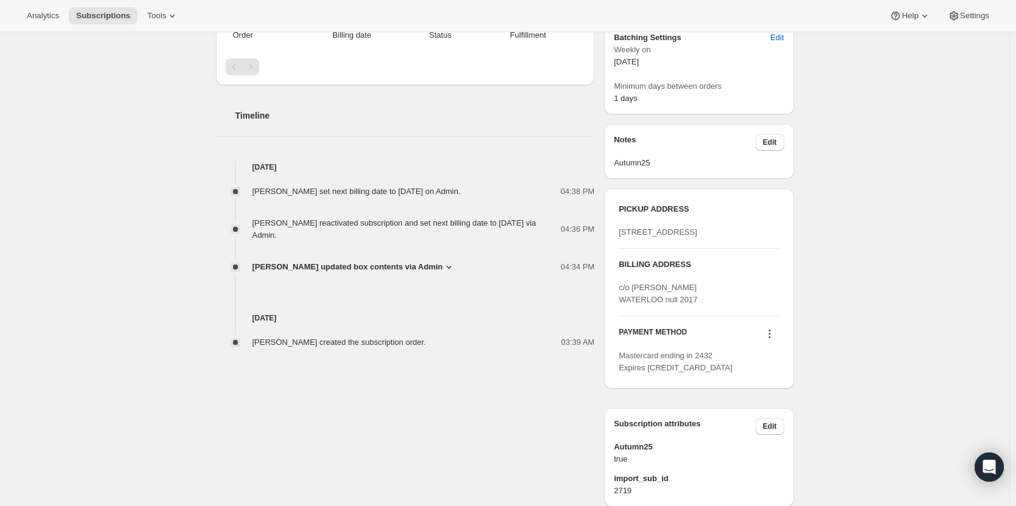
scroll to position [438, 0]
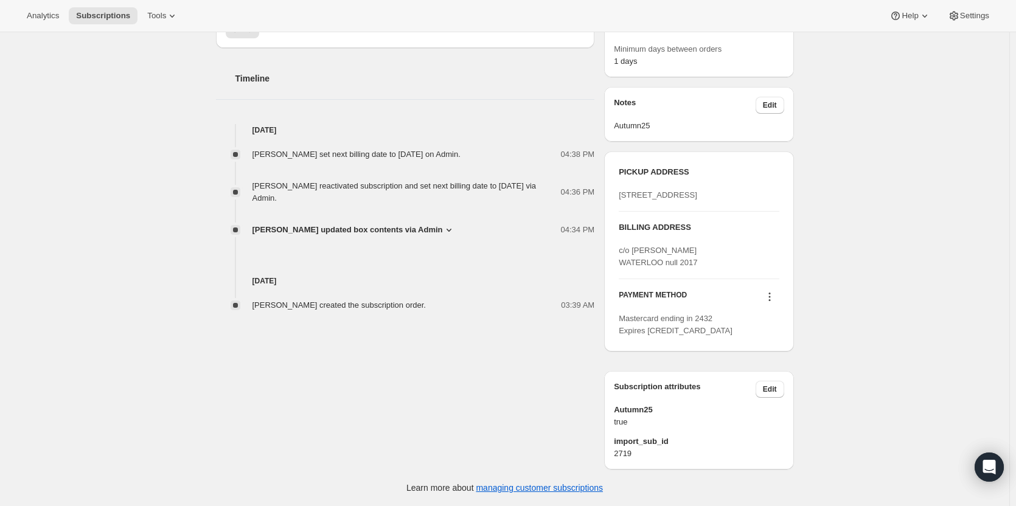
click at [774, 297] on icon at bounding box center [770, 297] width 12 height 12
click at [749, 352] on span "Send link to update card" at bounding box center [772, 356] width 85 height 9
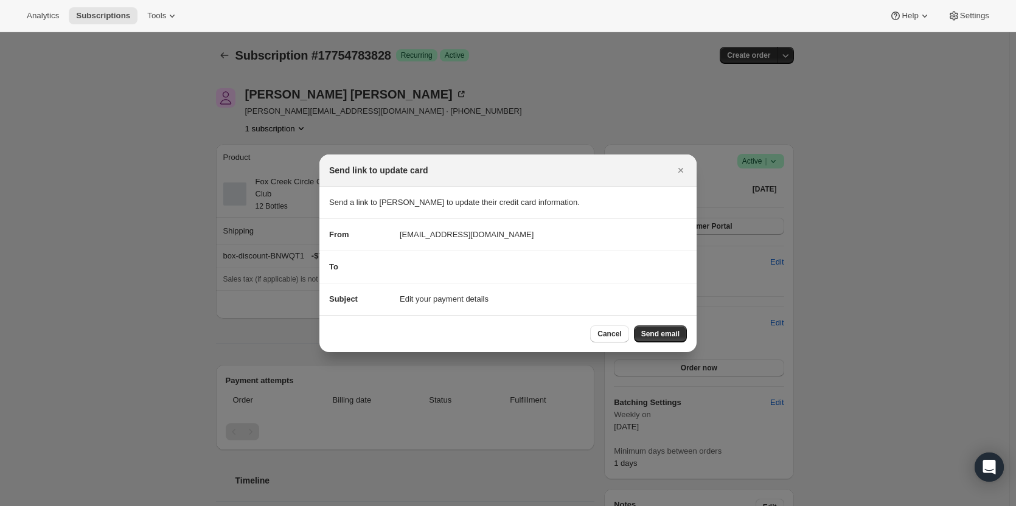
scroll to position [0, 0]
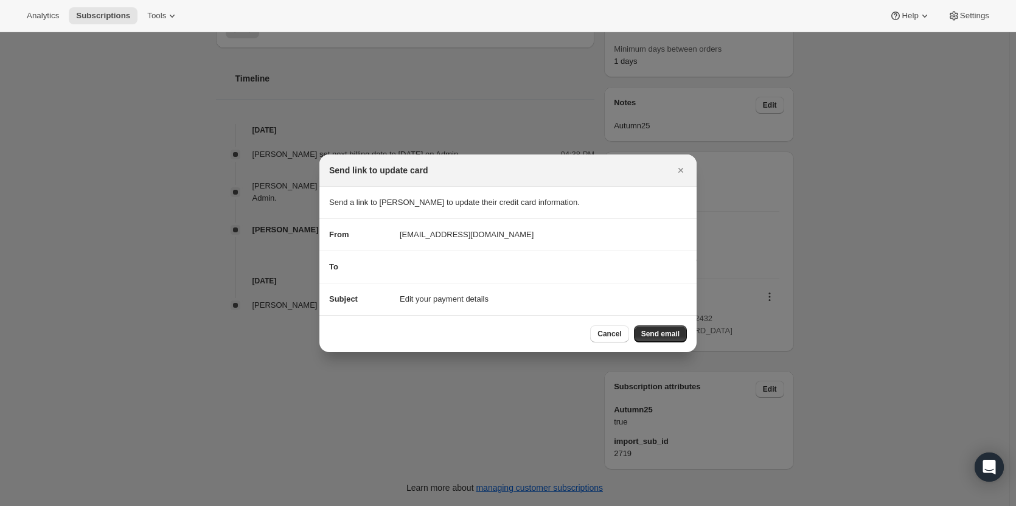
drag, startPoint x: 665, startPoint y: 330, endPoint x: 486, endPoint y: 291, distance: 183.1
click at [486, 291] on div "Send link to update card Send a link to [PERSON_NAME] to update their credit ca…" at bounding box center [508, 254] width 377 height 198
click at [444, 264] on div "To" at bounding box center [508, 267] width 358 height 12
click at [423, 264] on div "To" at bounding box center [508, 267] width 358 height 12
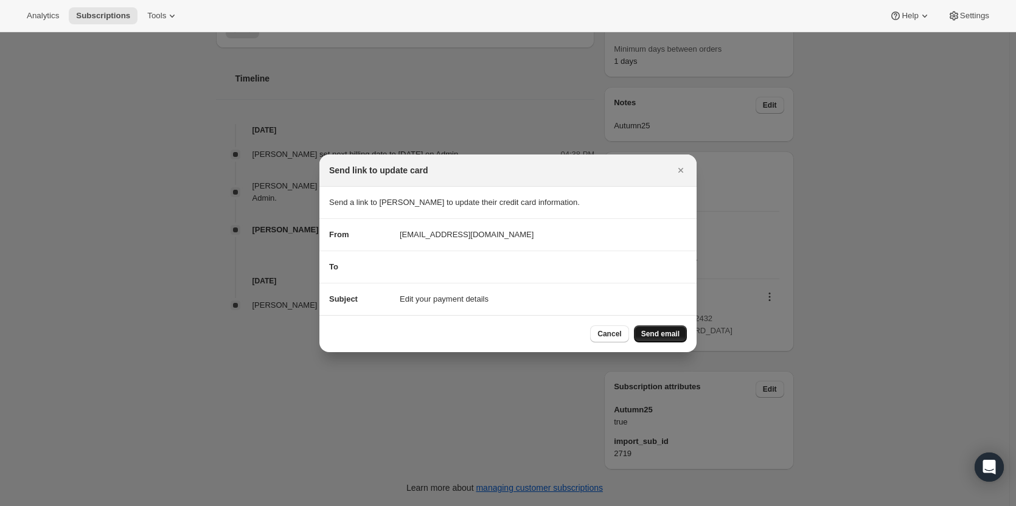
click at [670, 332] on span "Send email" at bounding box center [660, 334] width 38 height 10
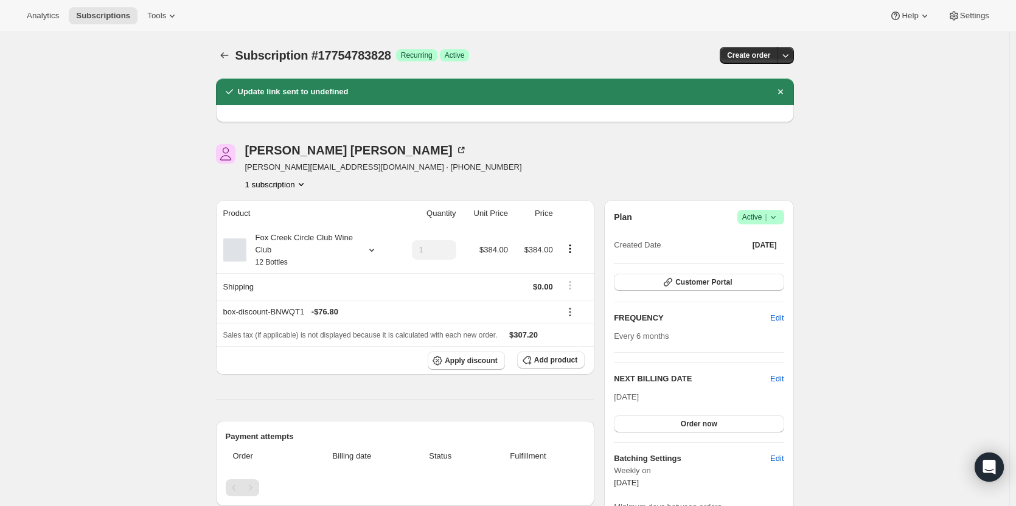
click at [779, 214] on icon at bounding box center [773, 217] width 12 height 12
